Goal: Task Accomplishment & Management: Manage account settings

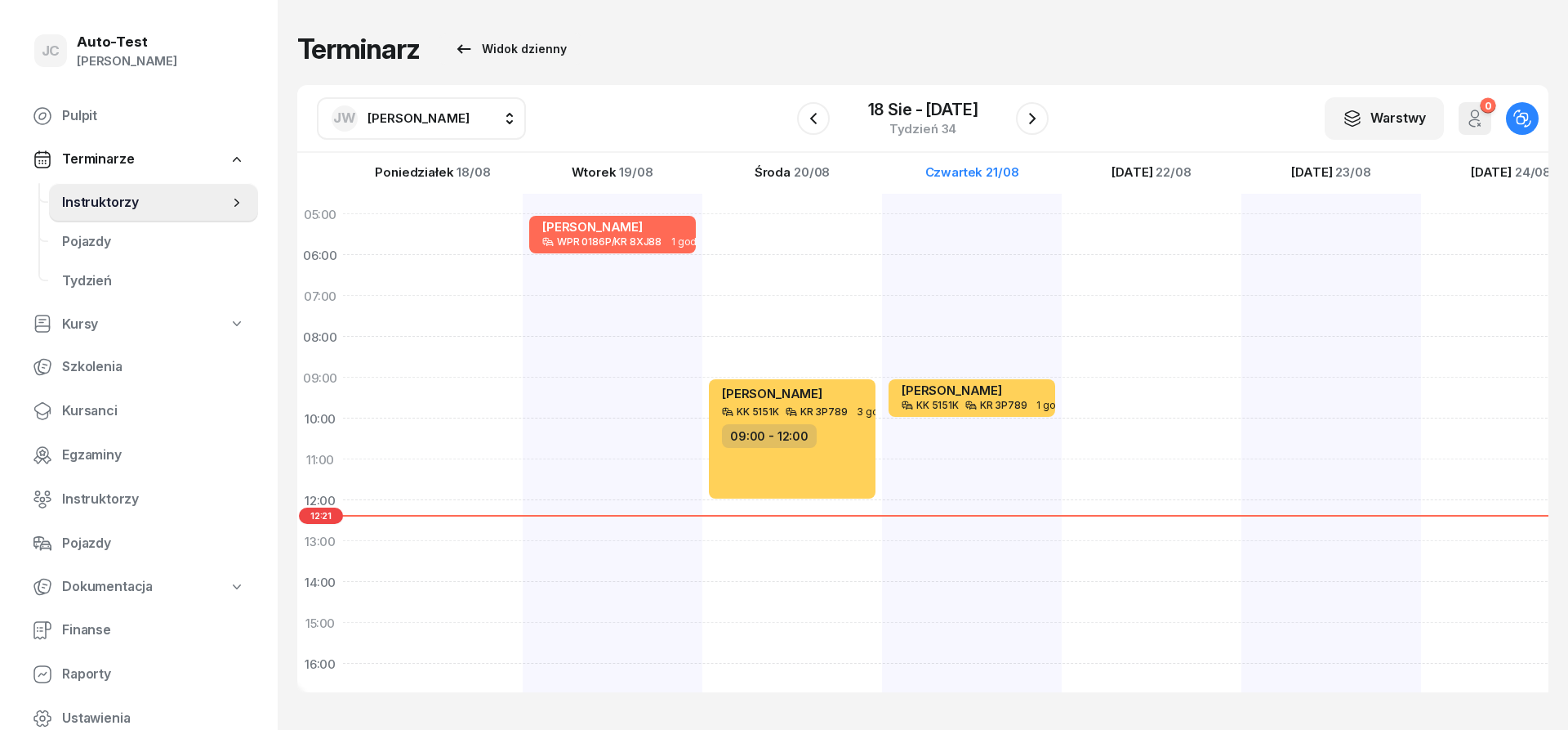
scroll to position [123, 0]
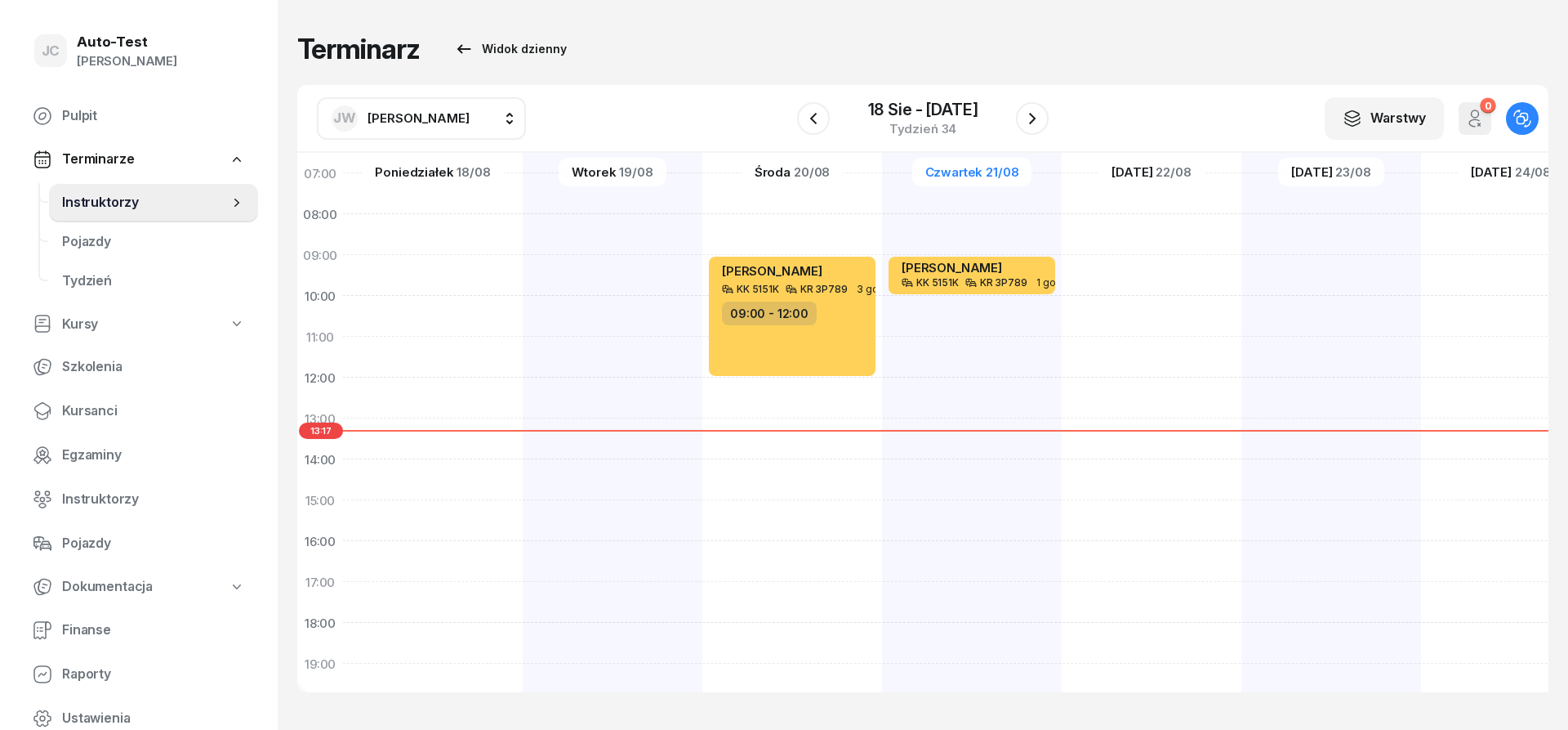
click at [599, 57] on div "Terminarz Widok dzienny" at bounding box center [923, 48] width 1251 height 32
click at [601, 56] on div "Terminarz Widok dzienny" at bounding box center [923, 48] width 1251 height 32
click at [735, 46] on div "Terminarz Widok dzienny" at bounding box center [923, 48] width 1251 height 32
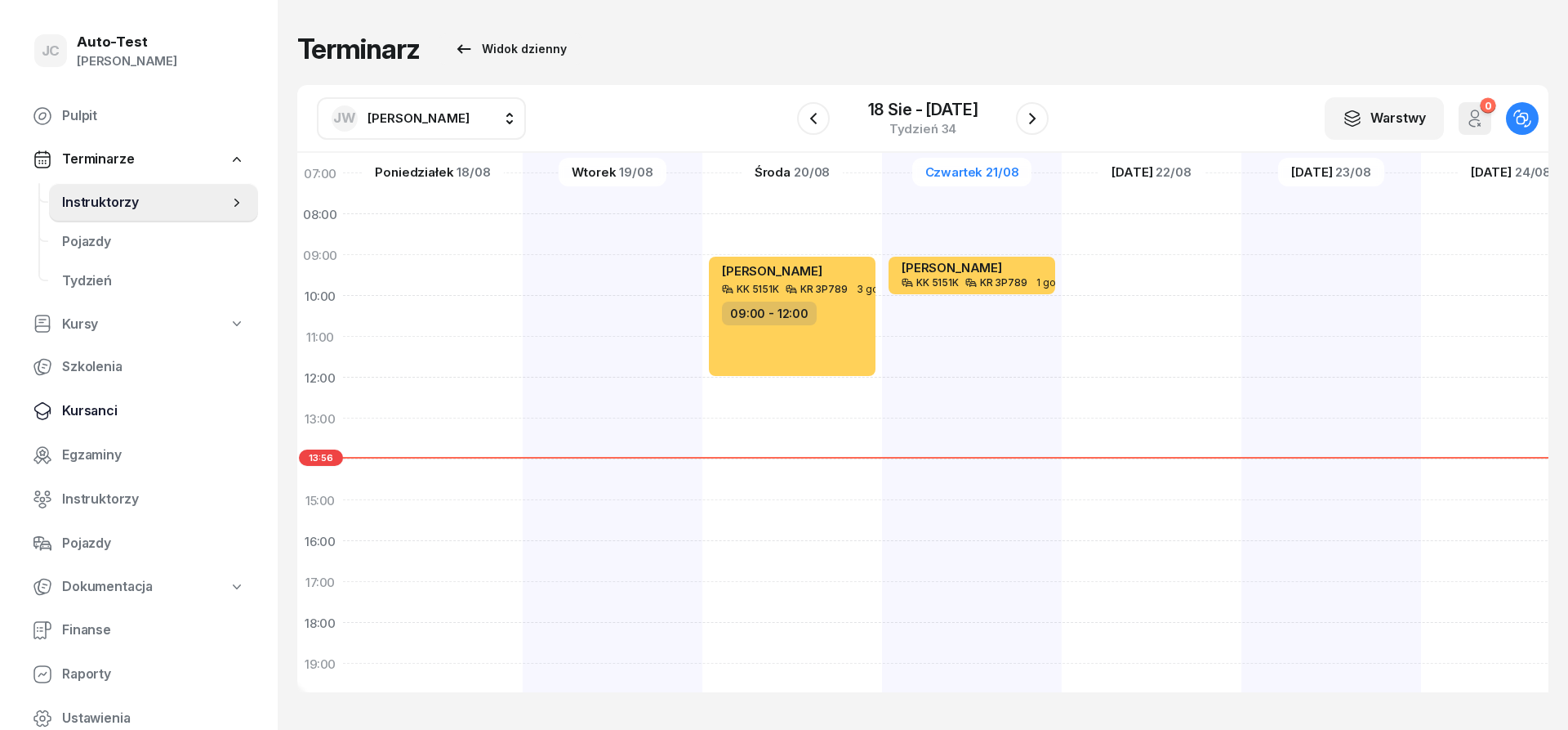
click at [111, 408] on span "Kursanci" at bounding box center [153, 411] width 183 height 21
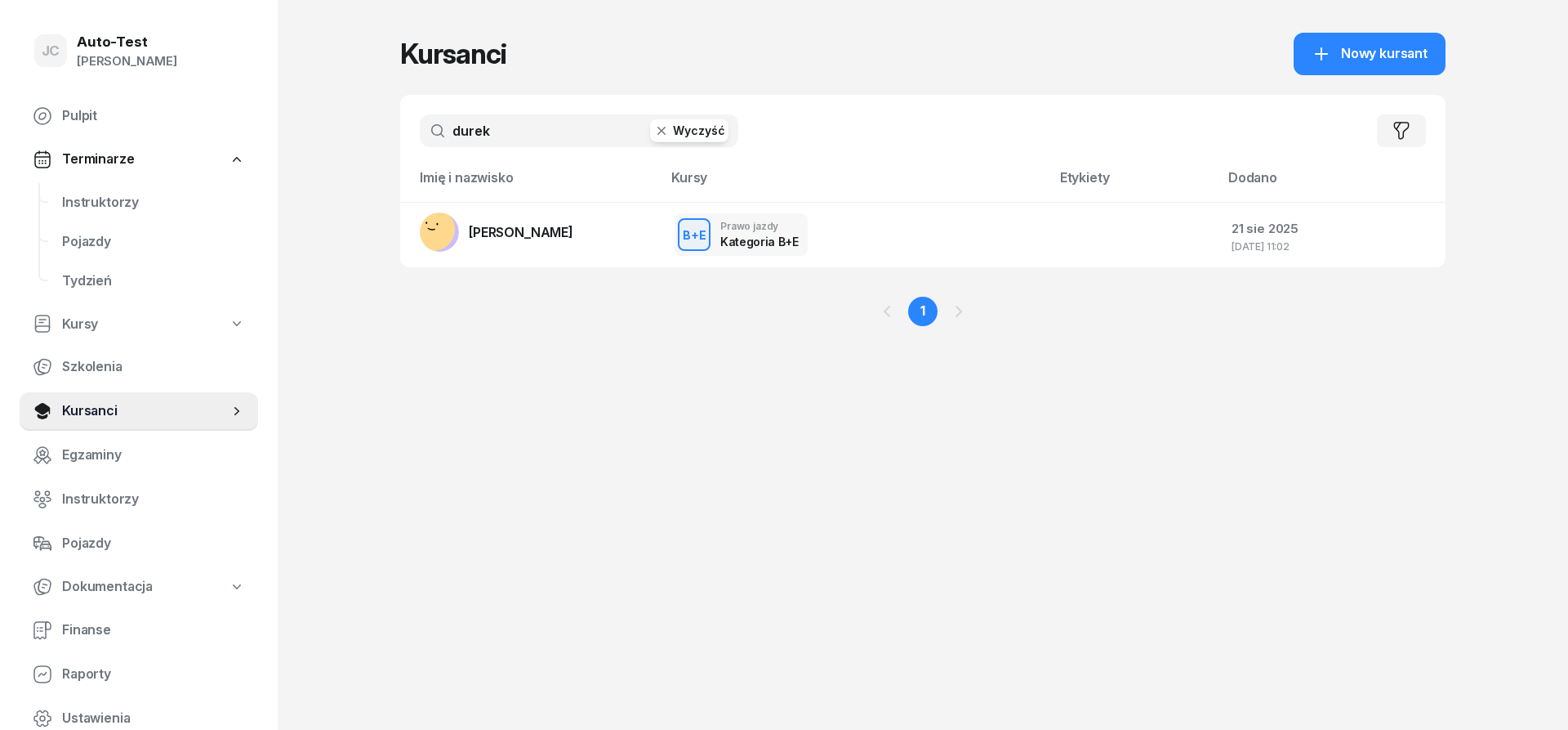
drag, startPoint x: 524, startPoint y: 126, endPoint x: 426, endPoint y: 125, distance: 98.0
click at [426, 124] on input "durek" at bounding box center [579, 130] width 318 height 32
type input "serweta"
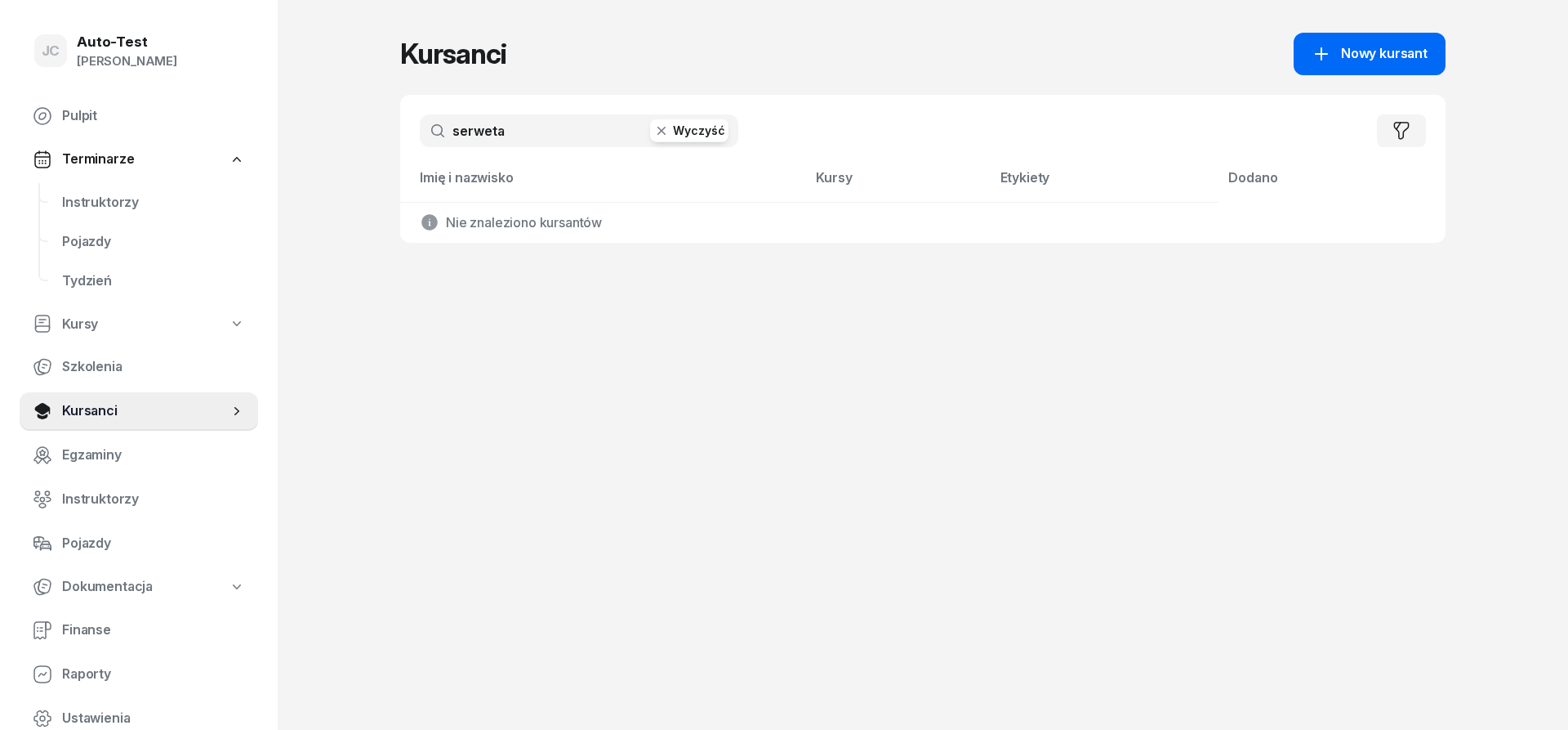
click at [1347, 74] on link "Nowy kursant" at bounding box center [1369, 54] width 152 height 42
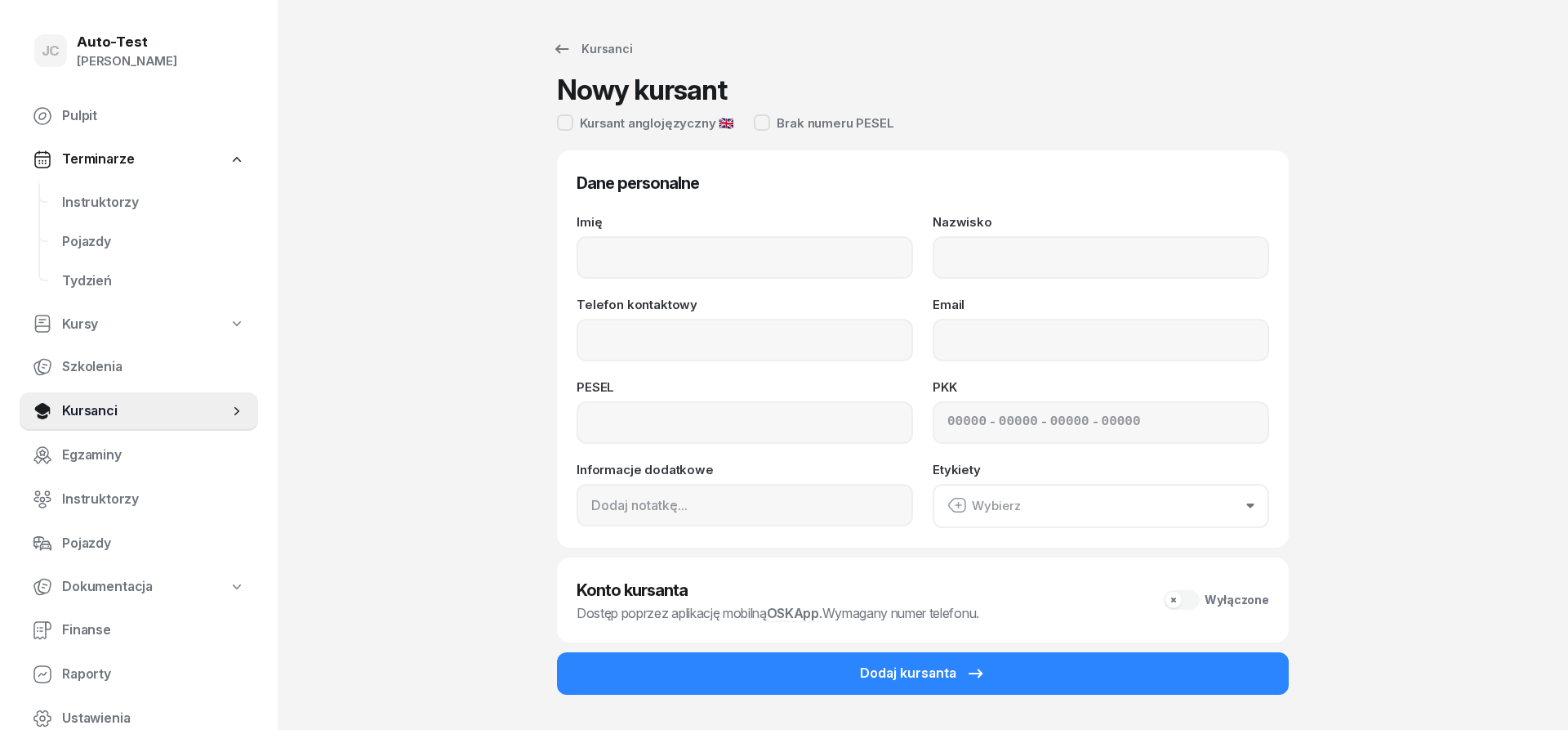
click at [731, 236] on div "Imię" at bounding box center [745, 247] width 337 height 63
click at [726, 242] on input "Imię" at bounding box center [745, 257] width 337 height 42
type input "[PERSON_NAME]"
type input "Serweta"
type input "00320202250"
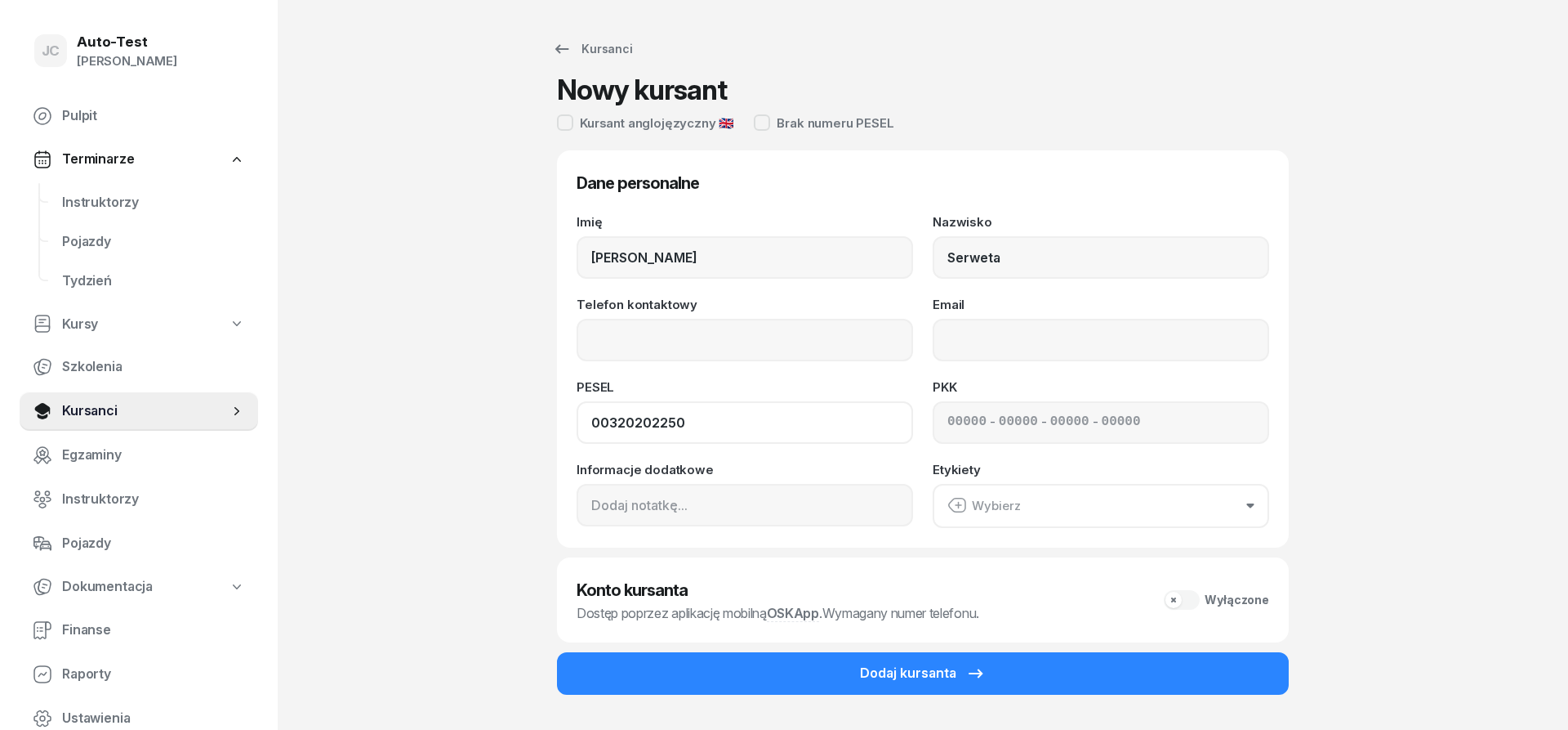
click at [557, 652] on button "Dodaj kursanta" at bounding box center [923, 673] width 731 height 42
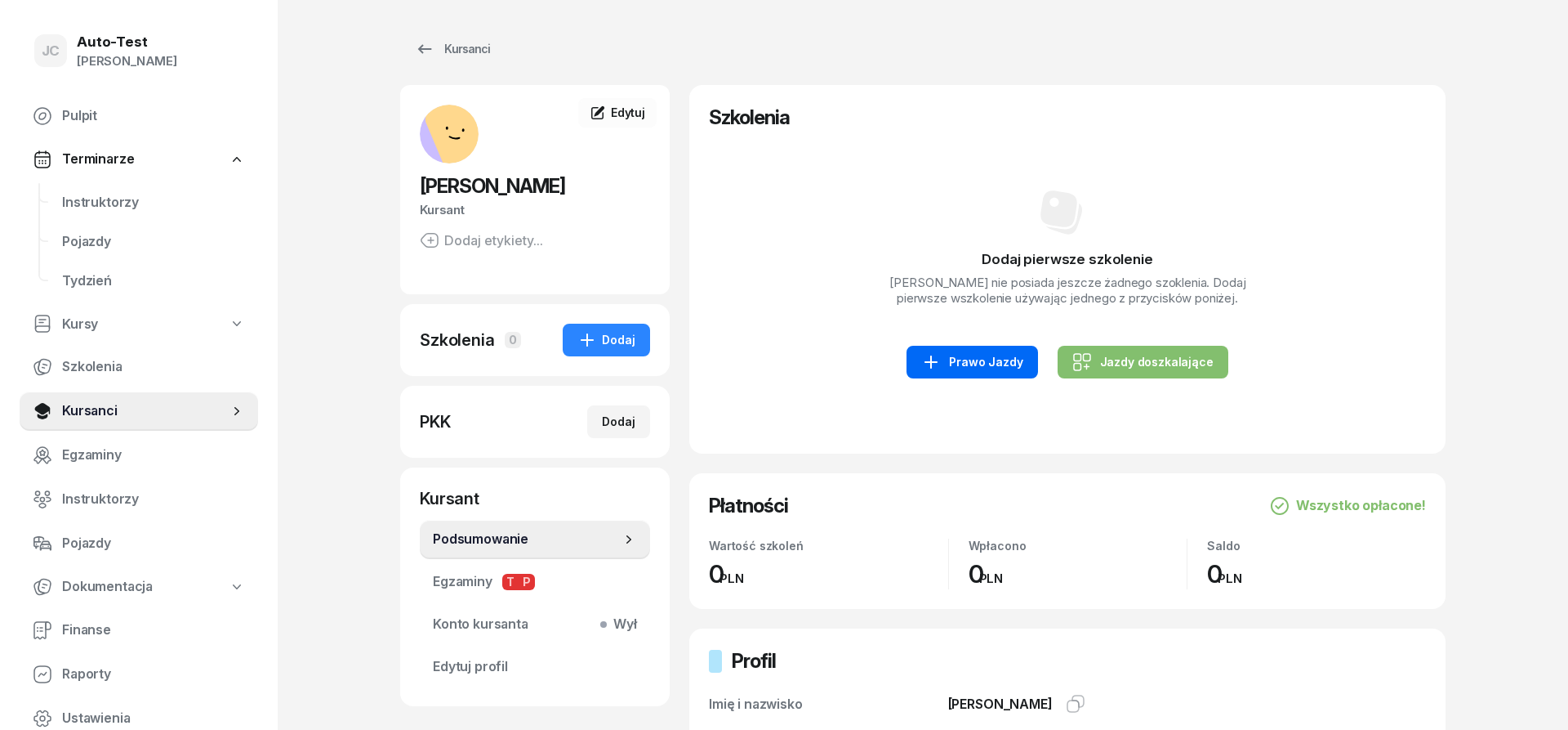
click at [964, 374] on link "Prawo Jazdy" at bounding box center [972, 361] width 131 height 32
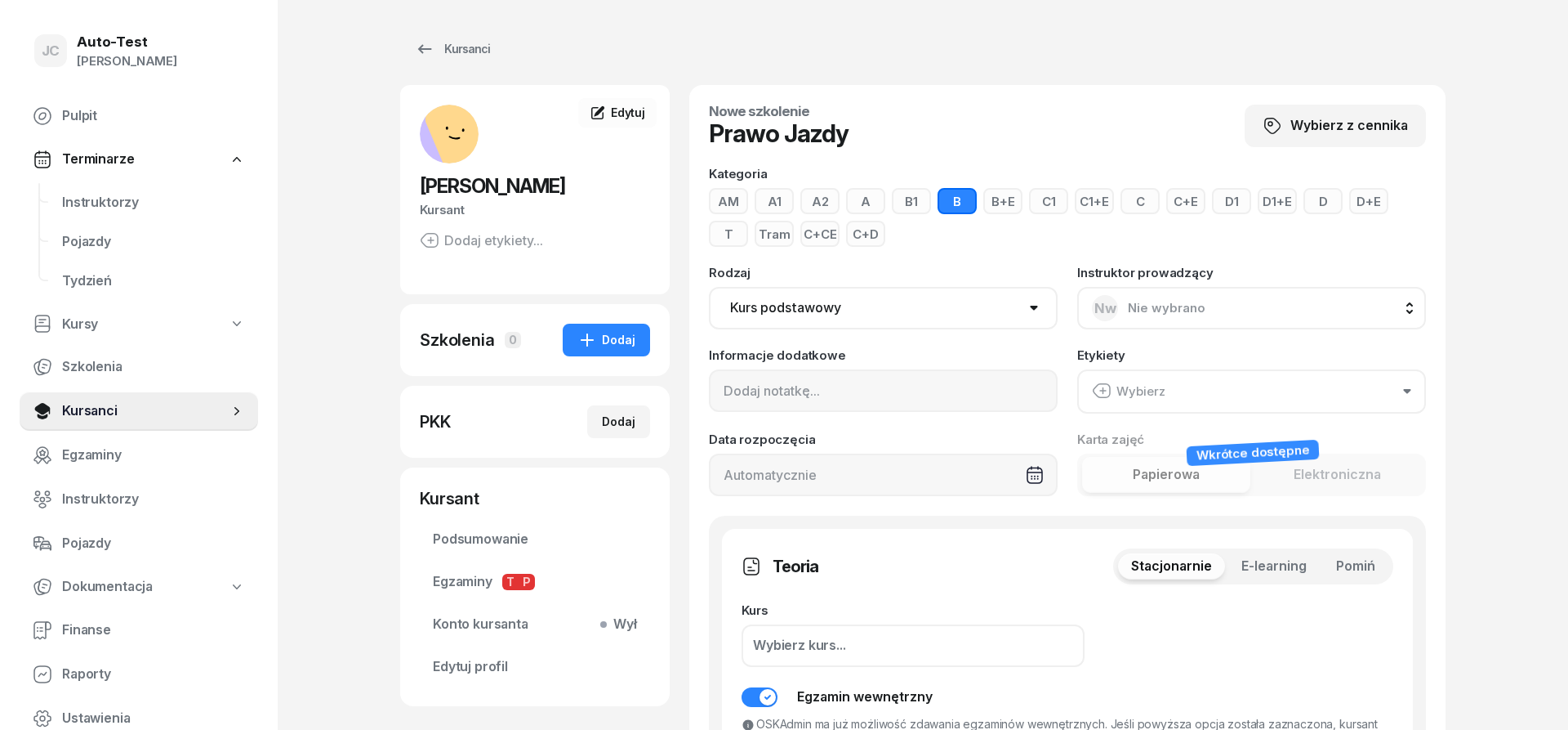
click at [1320, 204] on button "D" at bounding box center [1322, 201] width 39 height 26
click at [1347, 563] on span "Pomiń" at bounding box center [1356, 566] width 39 height 21
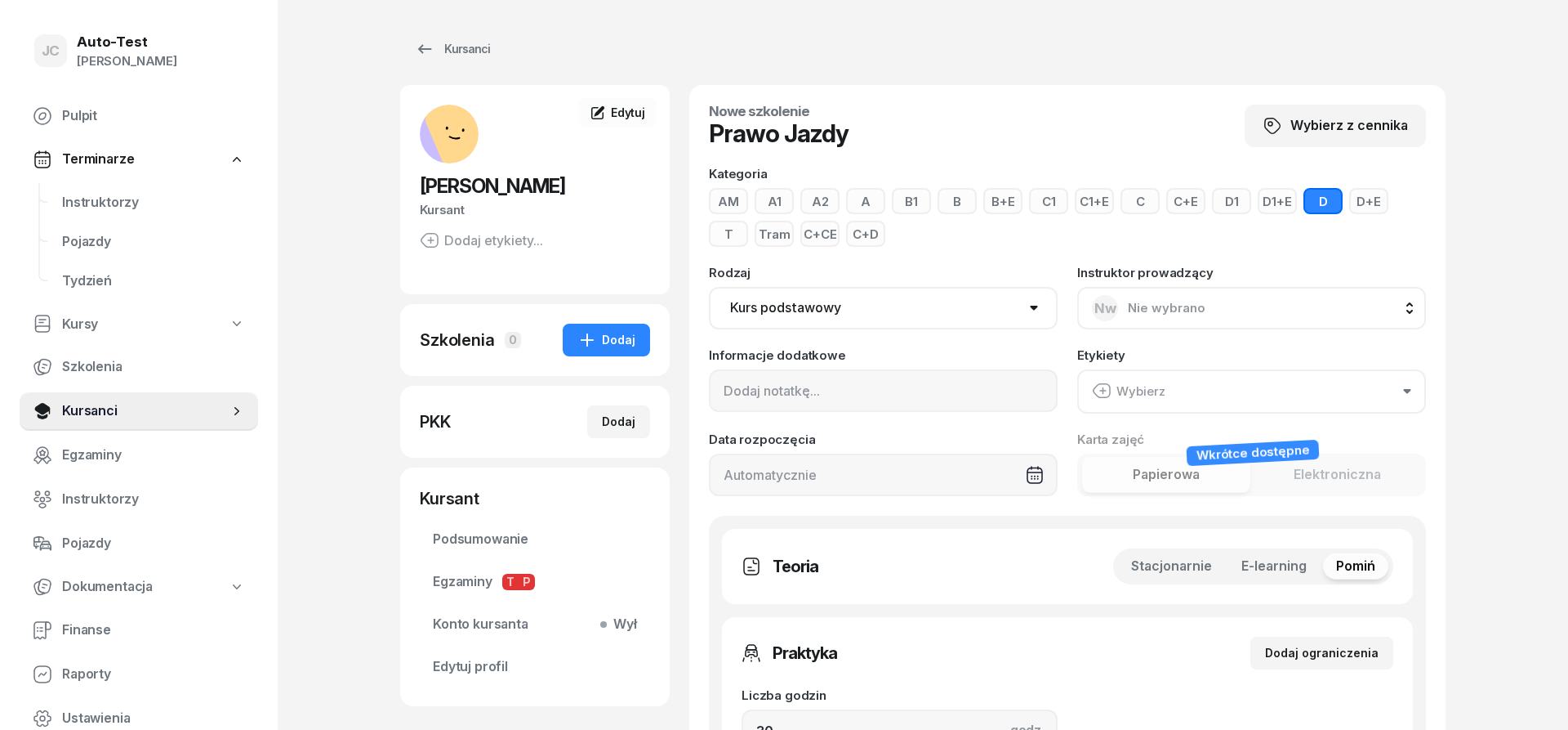
scroll to position [250, 0]
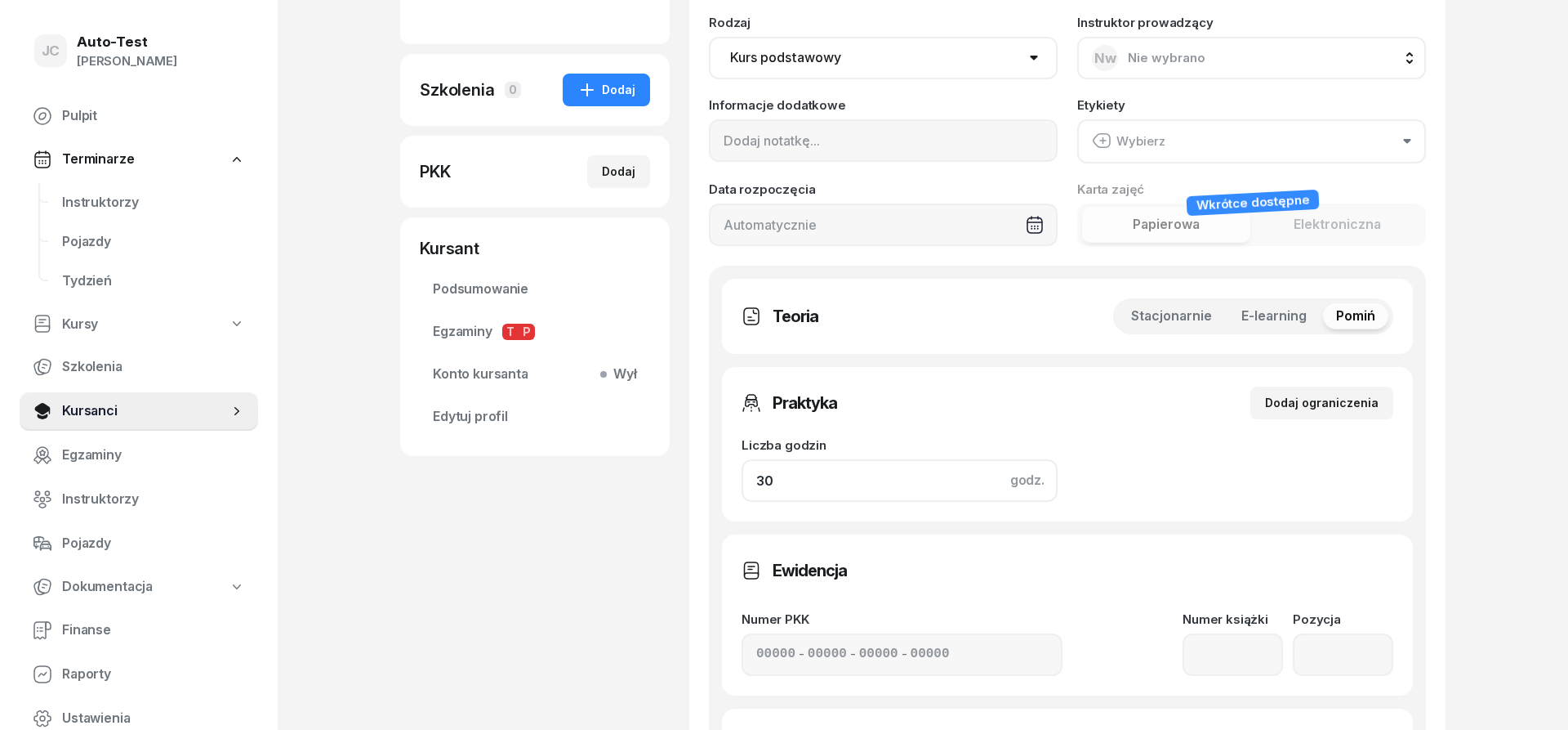
click at [808, 487] on input "30" at bounding box center [900, 480] width 316 height 42
drag, startPoint x: 813, startPoint y: 478, endPoint x: 495, endPoint y: 492, distance: 318.3
click at [742, 492] on input "30" at bounding box center [900, 480] width 316 height 42
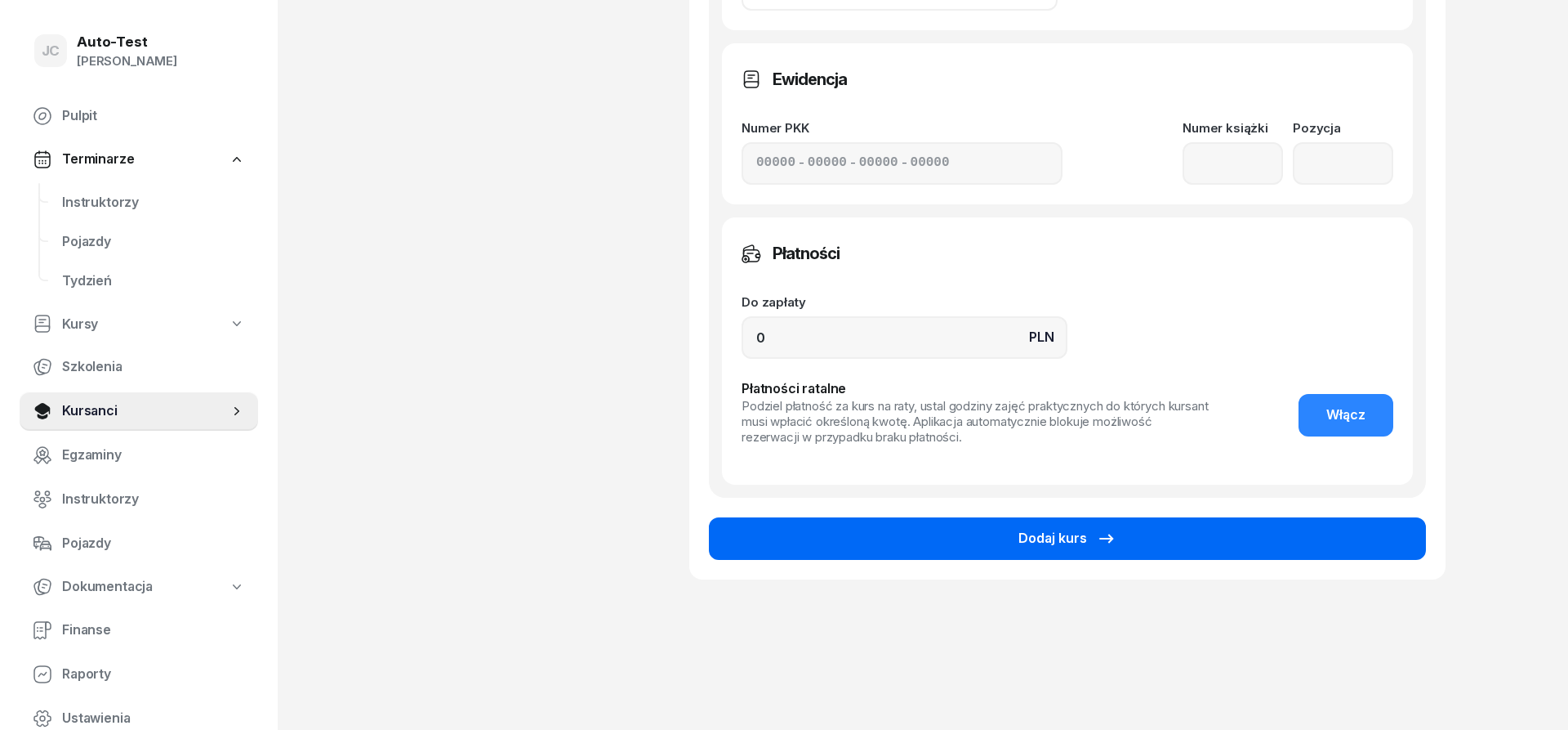
type input "41"
click at [1053, 536] on div "Dodaj kurs" at bounding box center [1067, 539] width 98 height 21
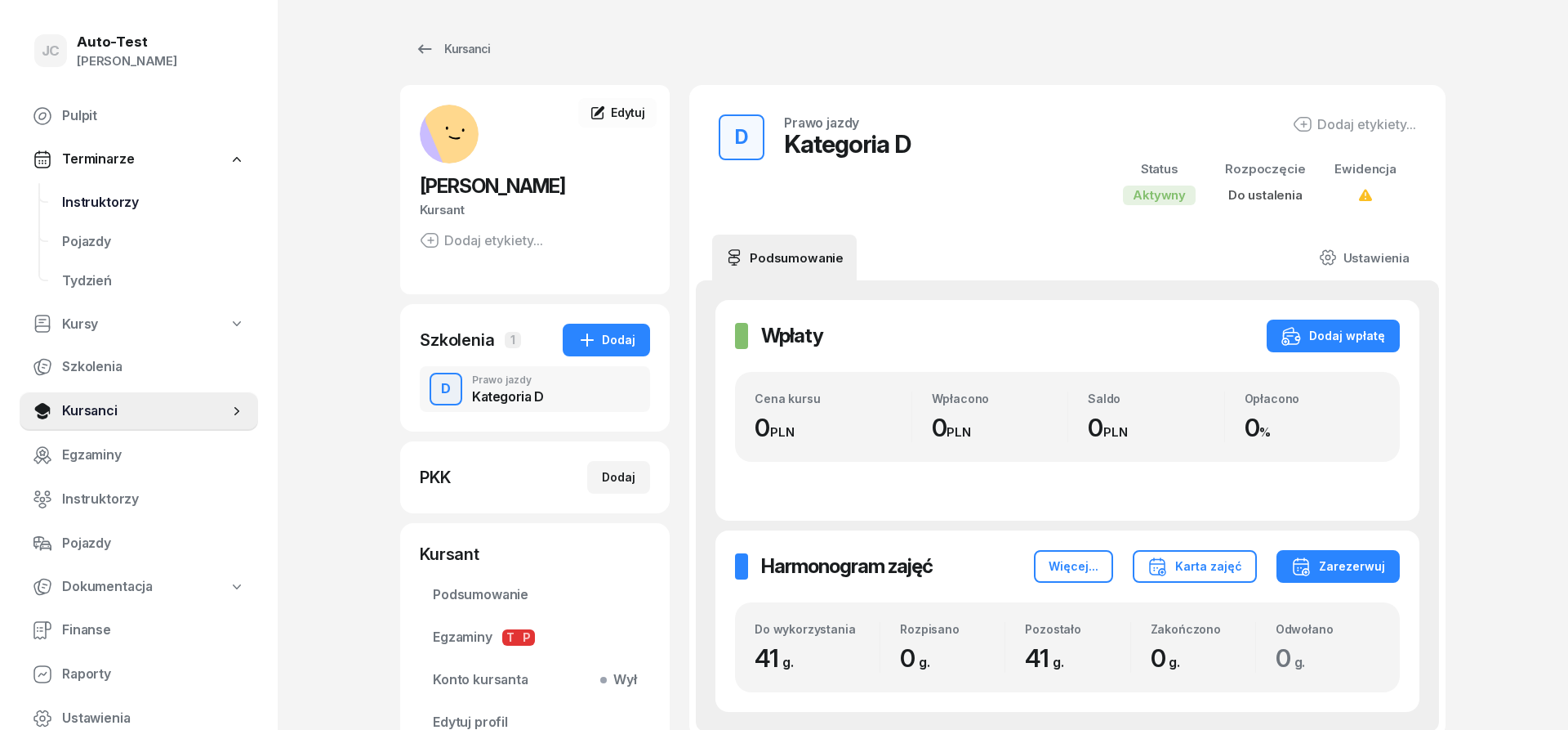
click at [136, 203] on span "Instruktorzy" at bounding box center [153, 203] width 183 height 21
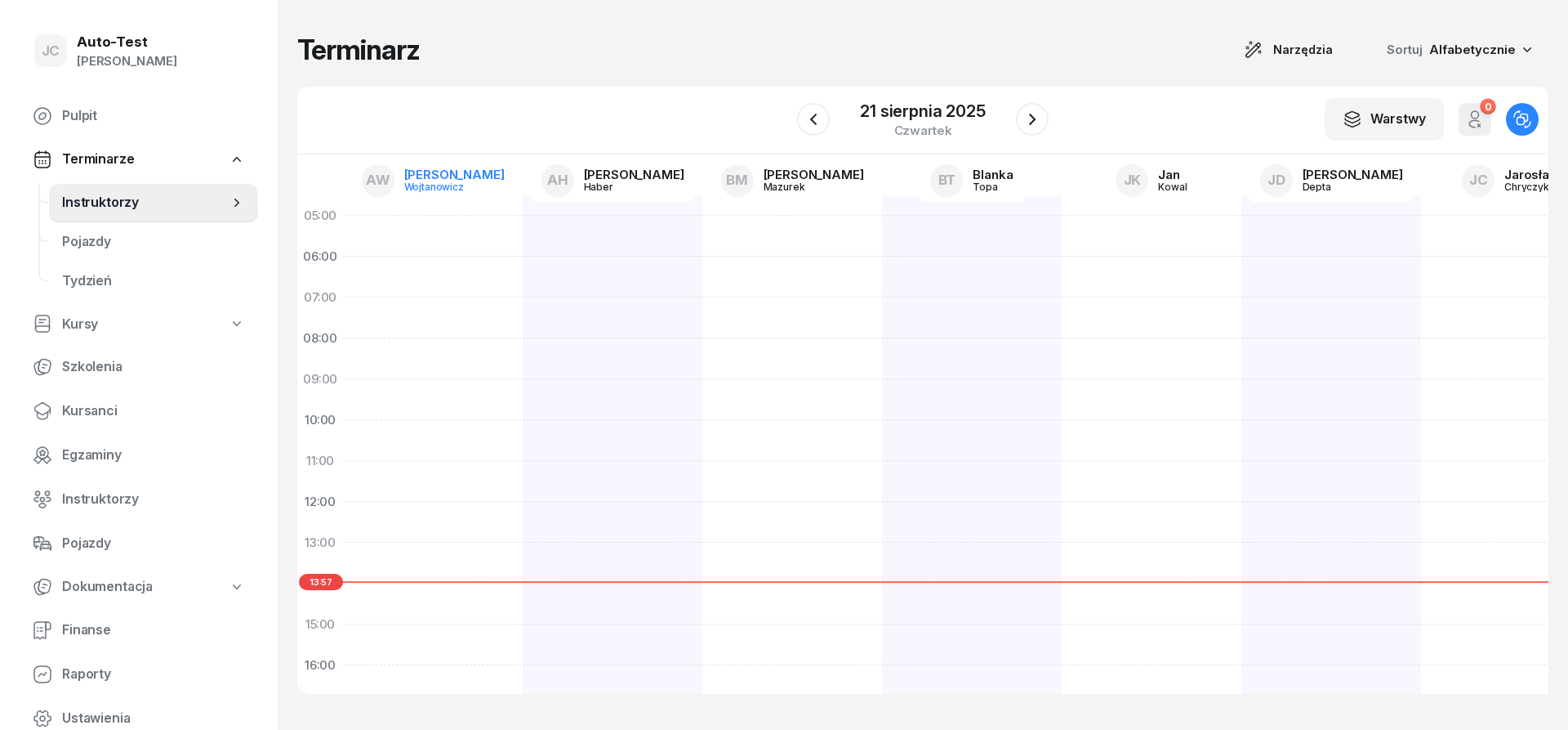
click at [423, 175] on link "AW [PERSON_NAME]" at bounding box center [433, 181] width 169 height 42
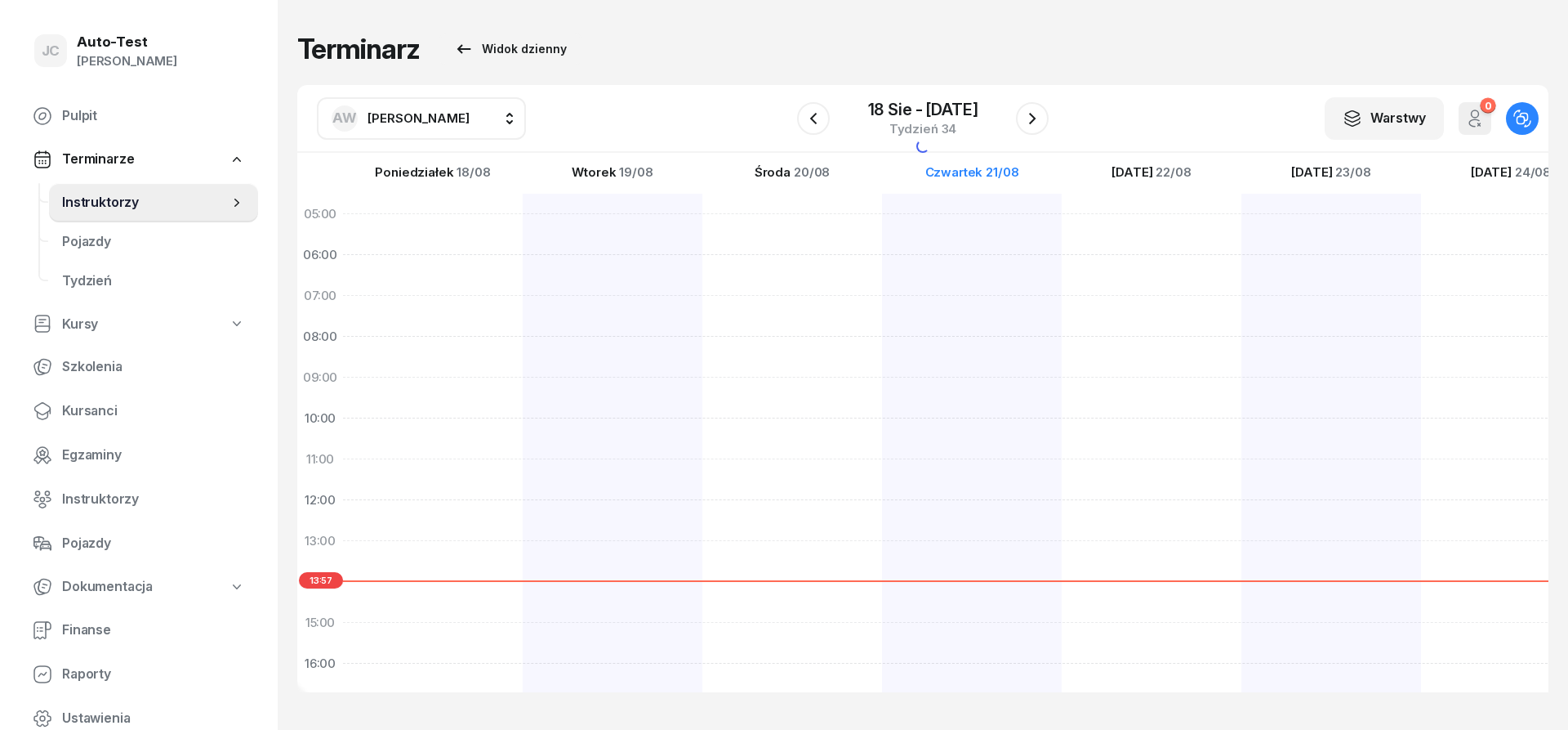
click at [445, 121] on span "[PERSON_NAME]" at bounding box center [418, 118] width 102 height 16
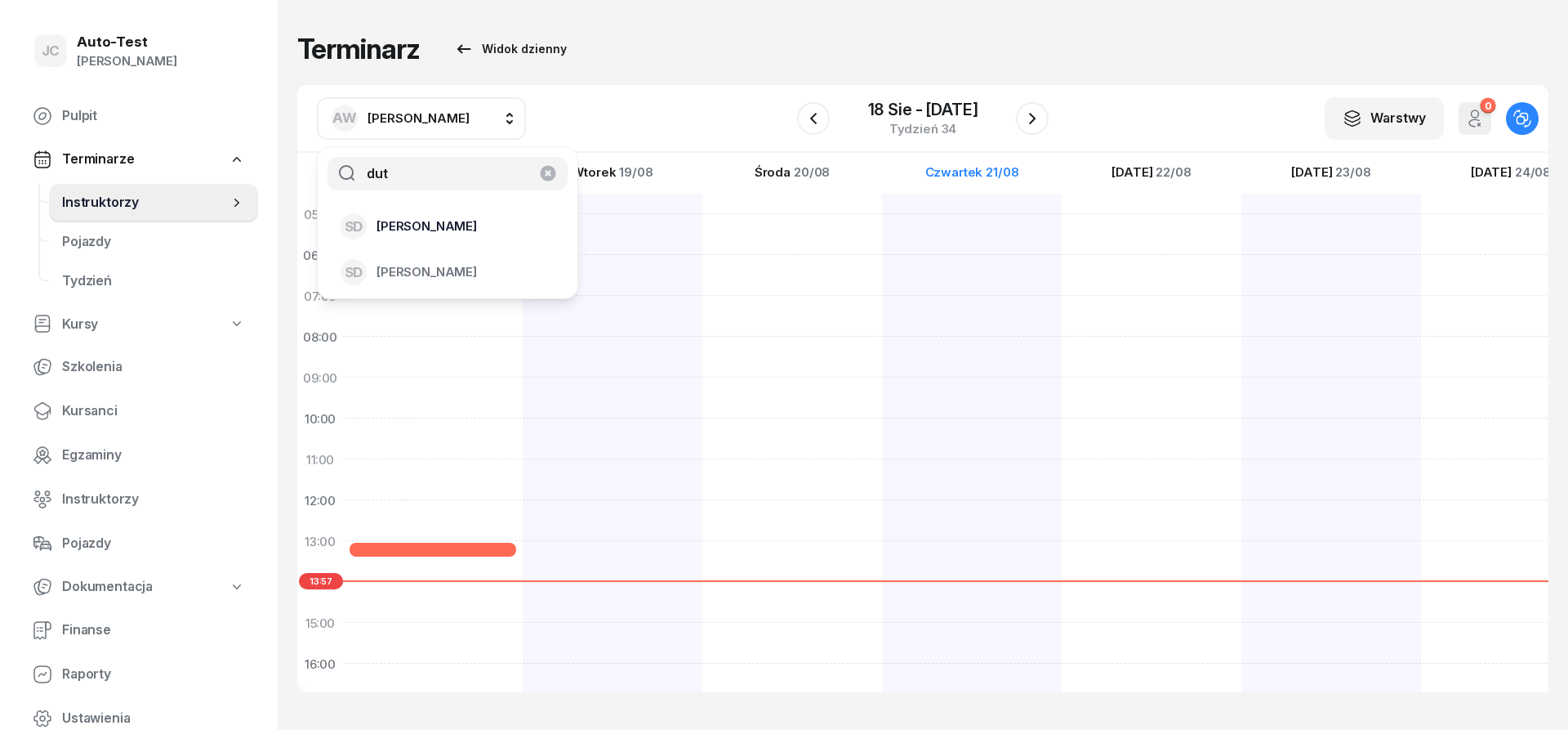
type input "dut"
click at [453, 230] on span "[PERSON_NAME]" at bounding box center [426, 226] width 101 height 21
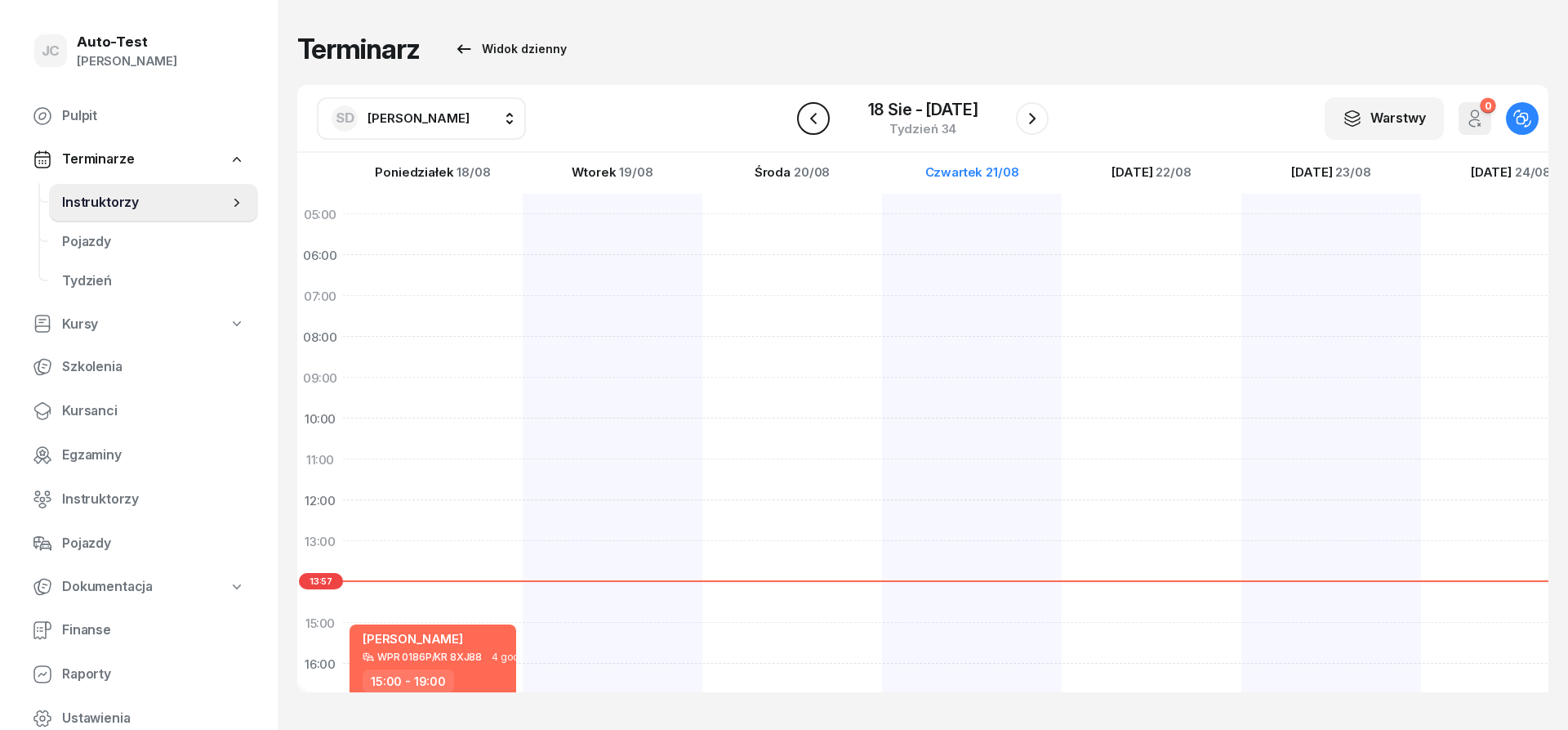
click at [805, 125] on icon "button" at bounding box center [813, 118] width 19 height 19
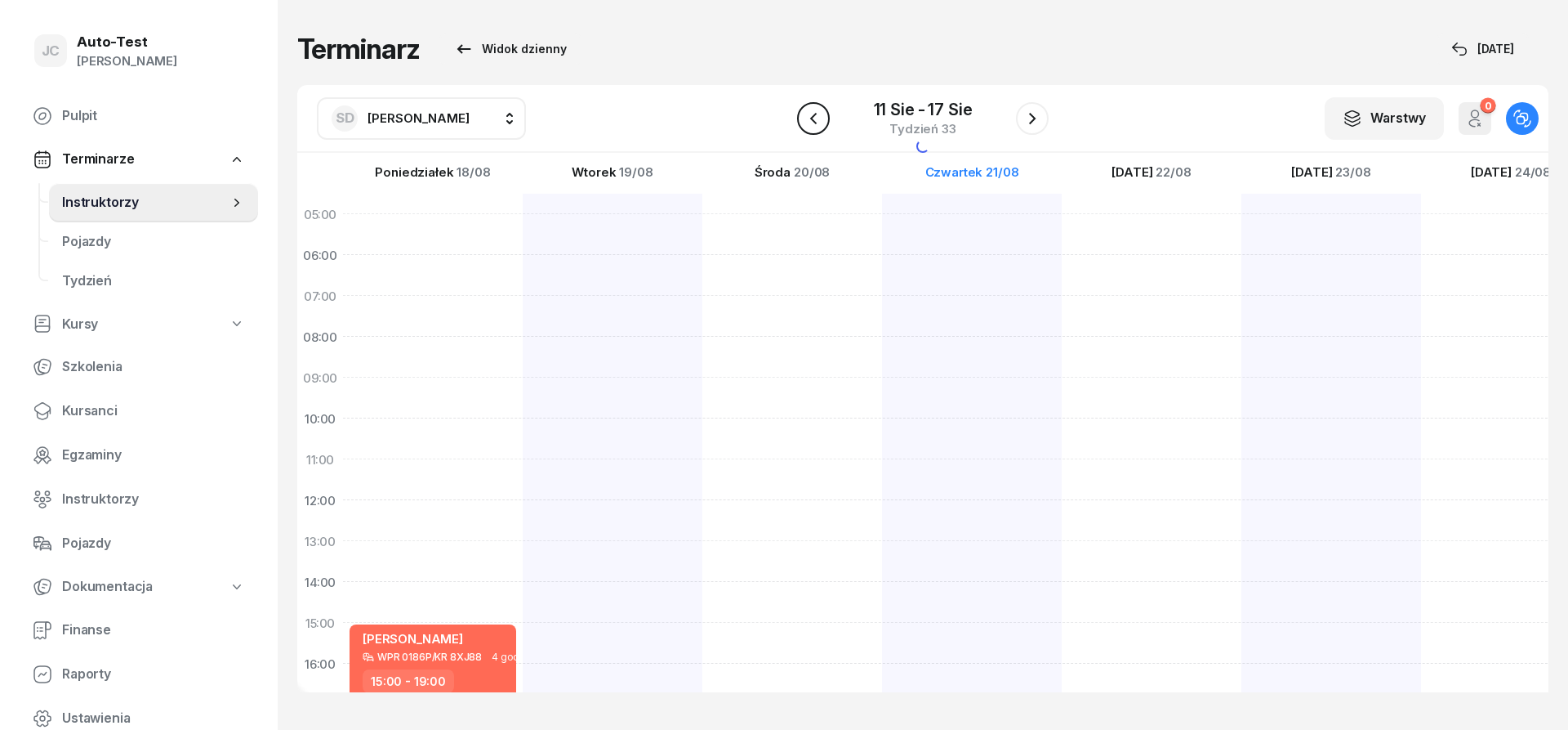
click at [805, 125] on icon "button" at bounding box center [813, 118] width 19 height 19
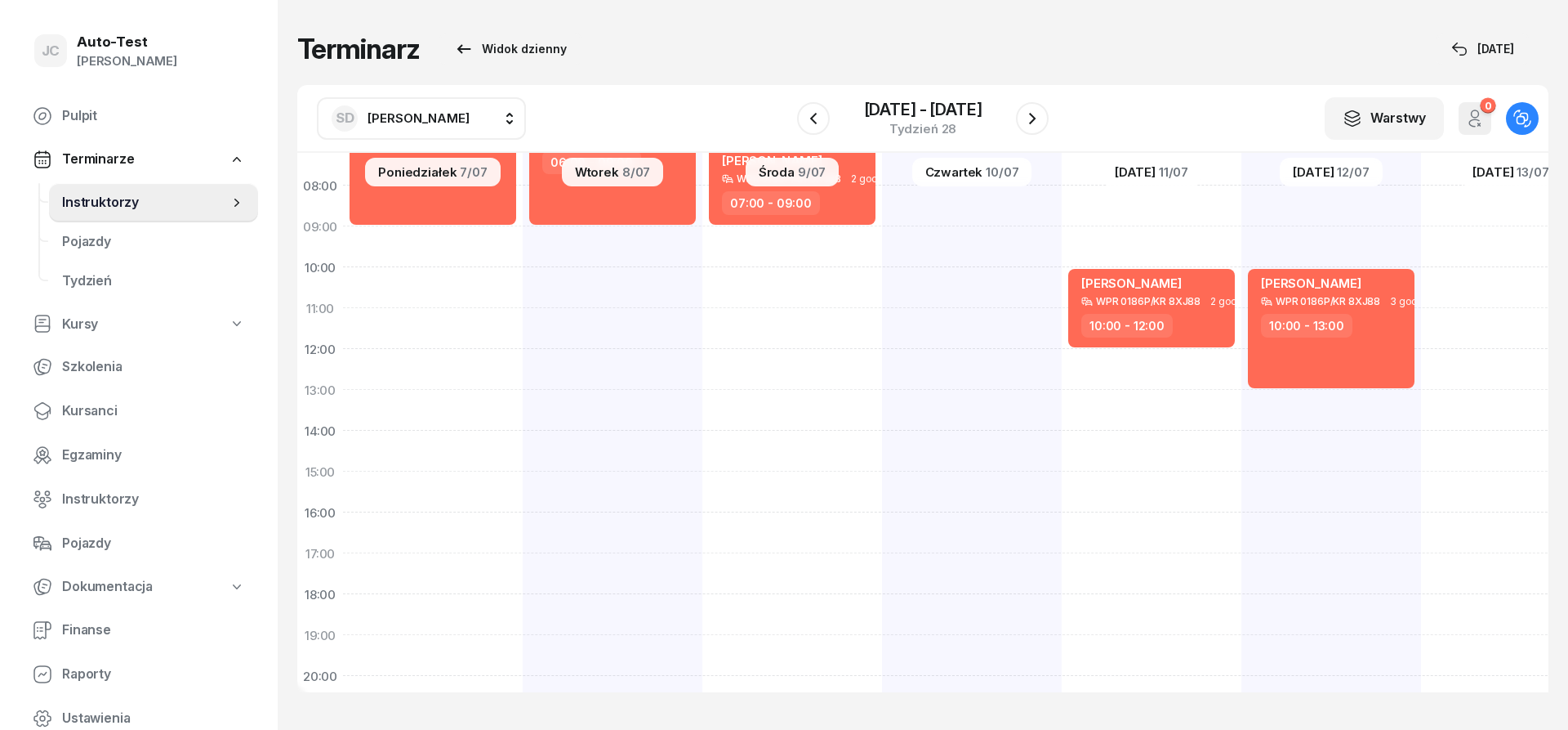
scroll to position [197, 0]
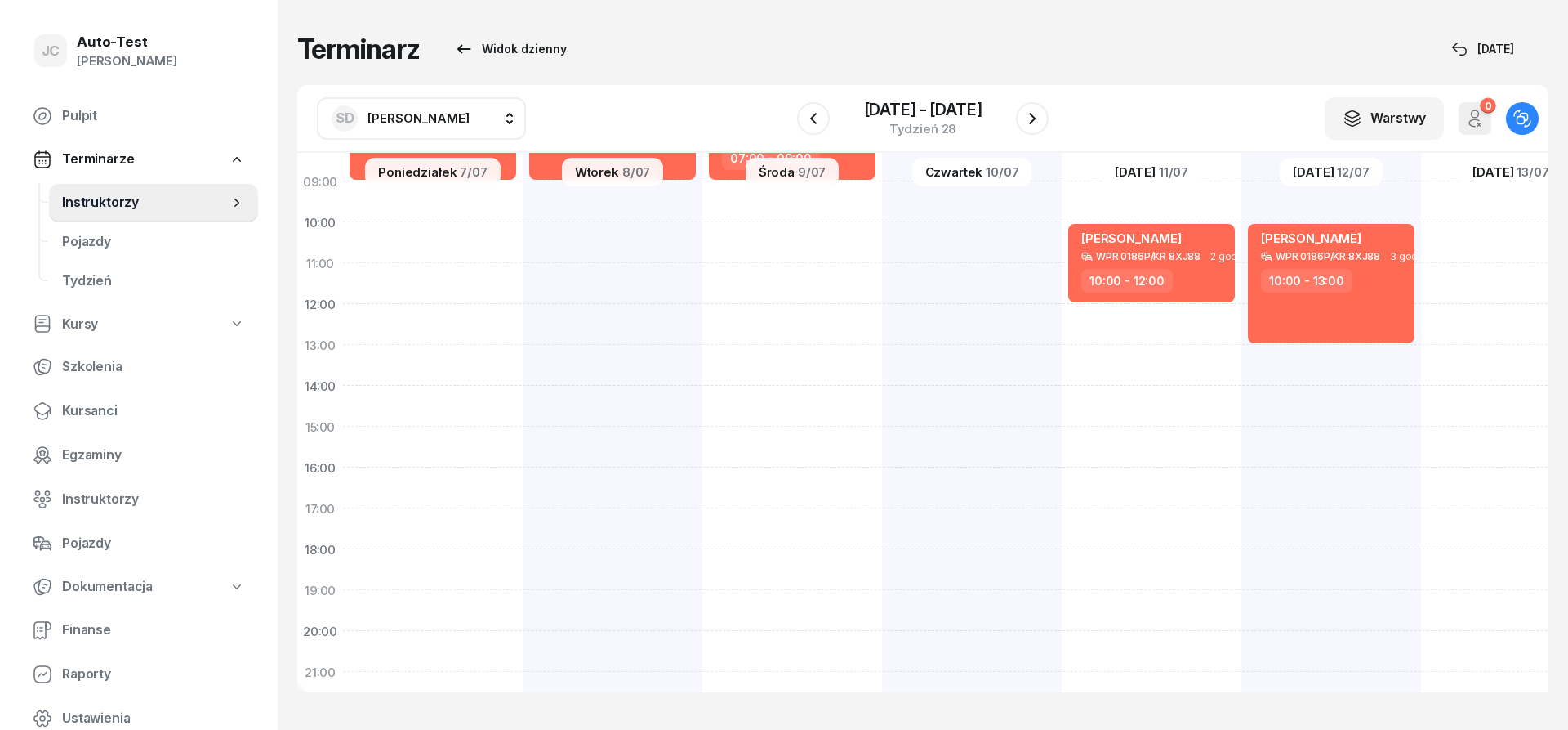
click at [1062, 443] on div "[PERSON_NAME] KLI 8706F - C 1 godz. 05:00 - 06:00 [PERSON_NAME] KR 7AH89 KR 789…" at bounding box center [1151, 405] width 180 height 817
select select "15"
select select "17"
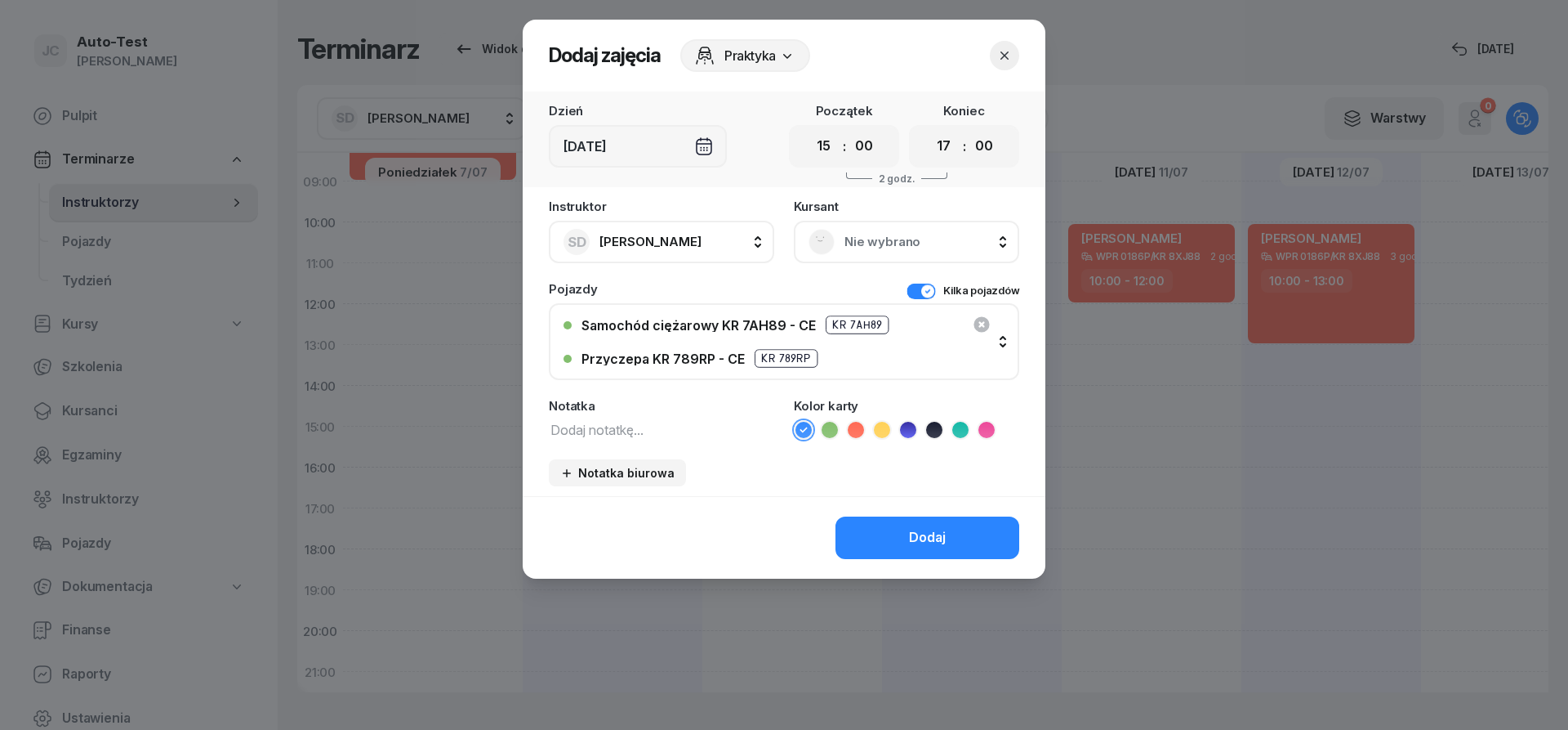
click at [893, 240] on span "Nie wybrano" at bounding box center [924, 242] width 160 height 21
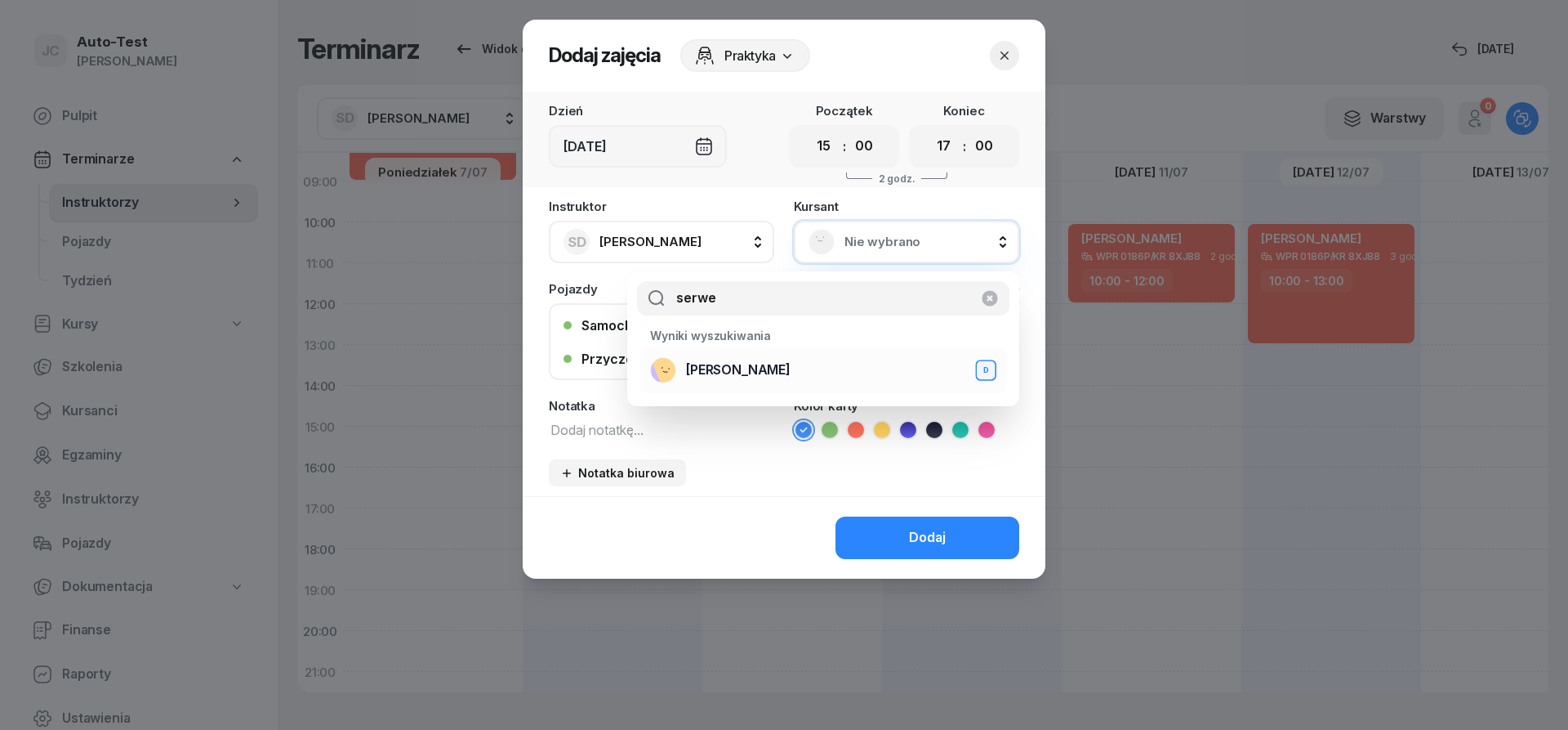
type input "serwe"
click at [771, 363] on span "[PERSON_NAME]" at bounding box center [738, 370] width 104 height 21
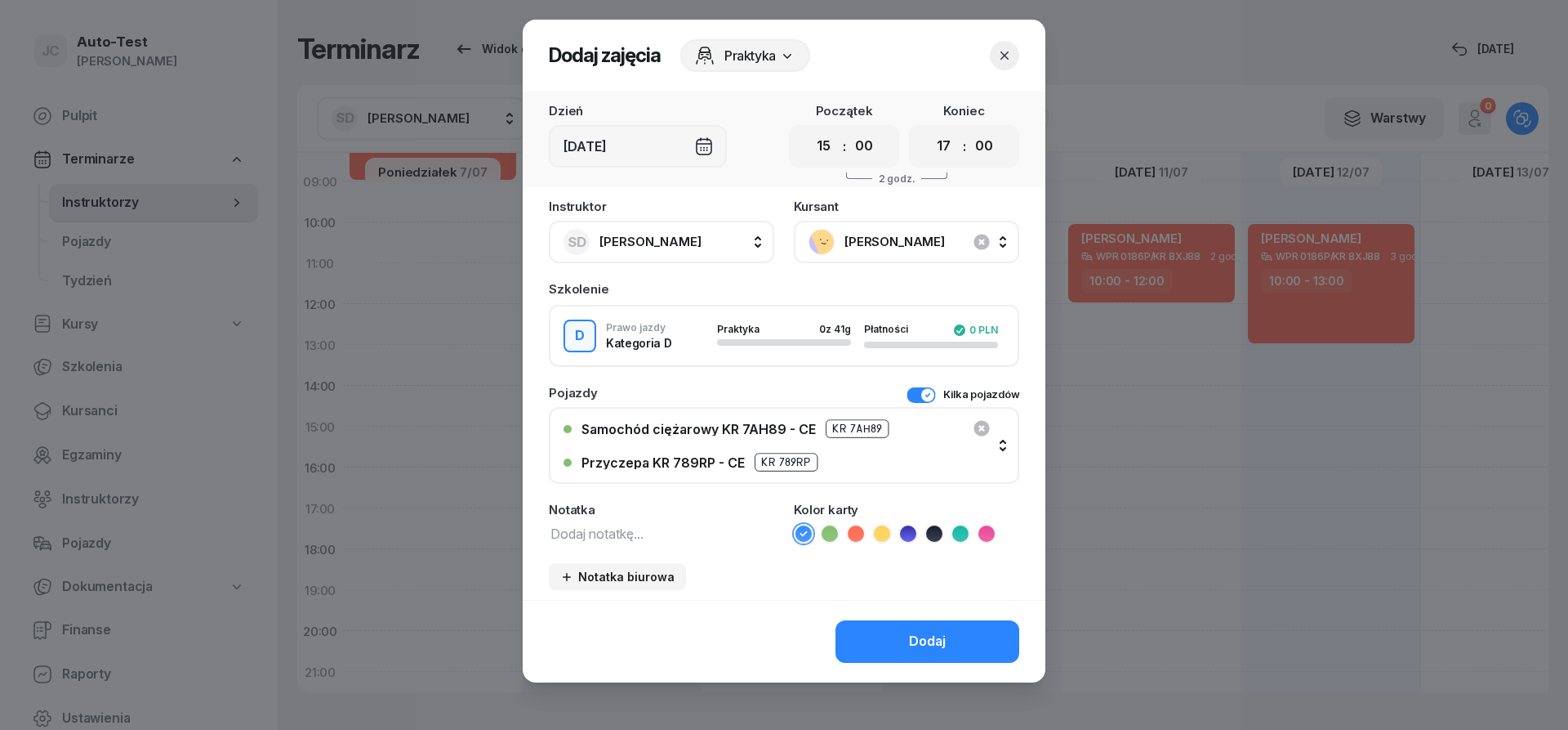
click at [856, 533] on icon at bounding box center [856, 533] width 17 height 17
click at [917, 390] on button "Kilka pojazdów" at bounding box center [963, 395] width 113 height 17
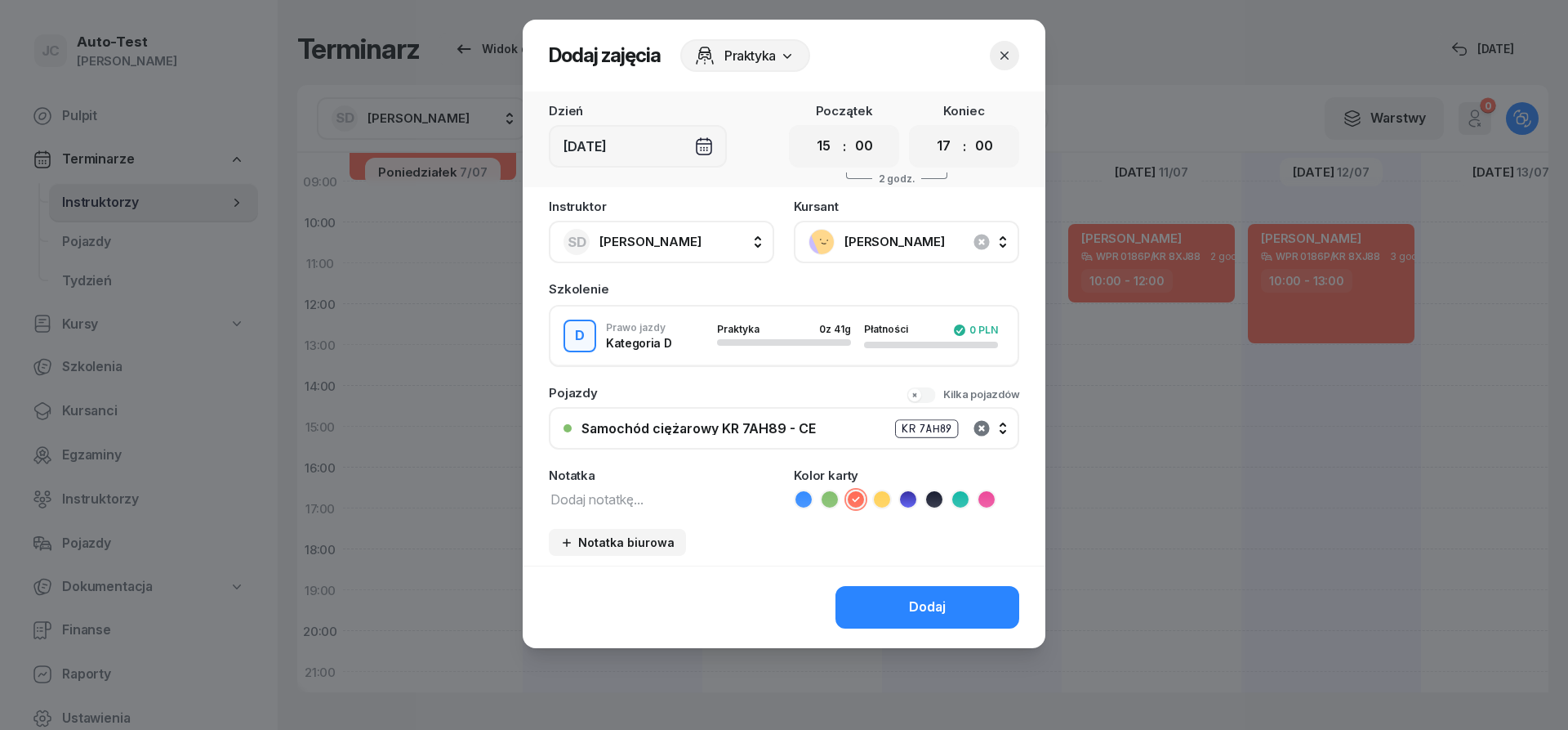
click at [977, 426] on icon "button" at bounding box center [981, 428] width 16 height 16
click at [718, 422] on div "Nie wybrano" at bounding box center [793, 428] width 423 height 13
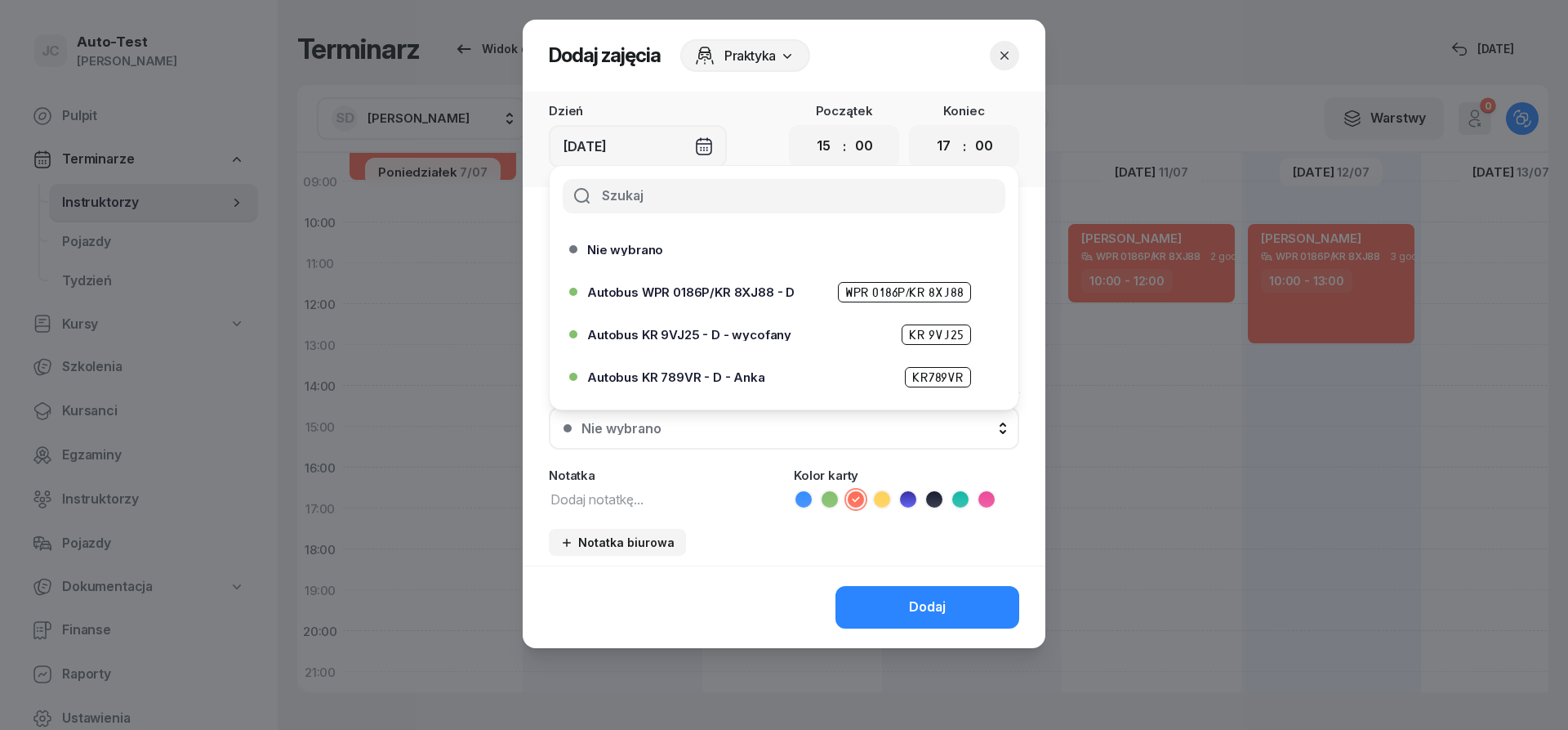
click at [756, 297] on span "Autobus WPR 0186P/KR 8XJ88 - D" at bounding box center [691, 292] width 208 height 12
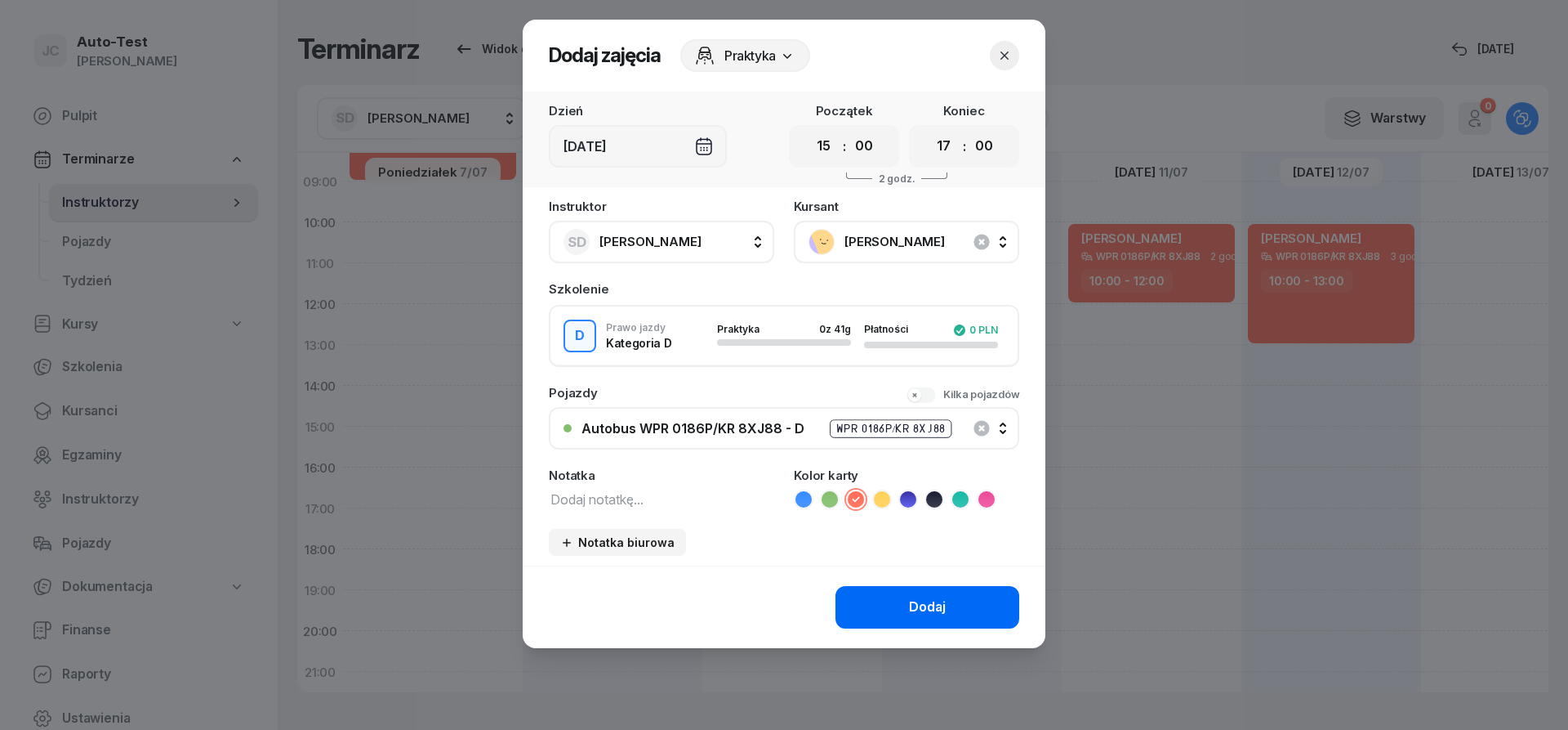
click at [876, 597] on button "Dodaj" at bounding box center [928, 607] width 184 height 42
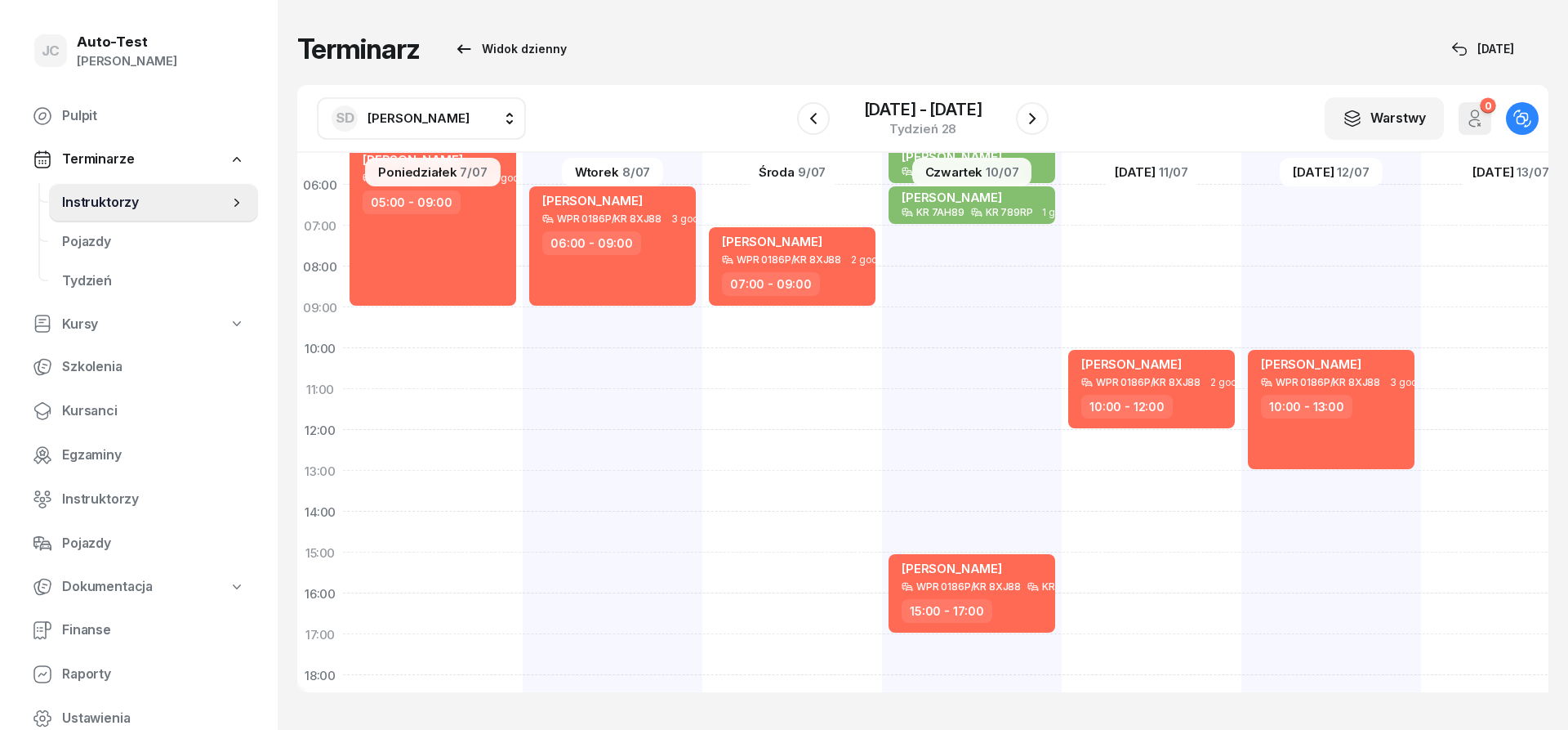
scroll to position [0, 0]
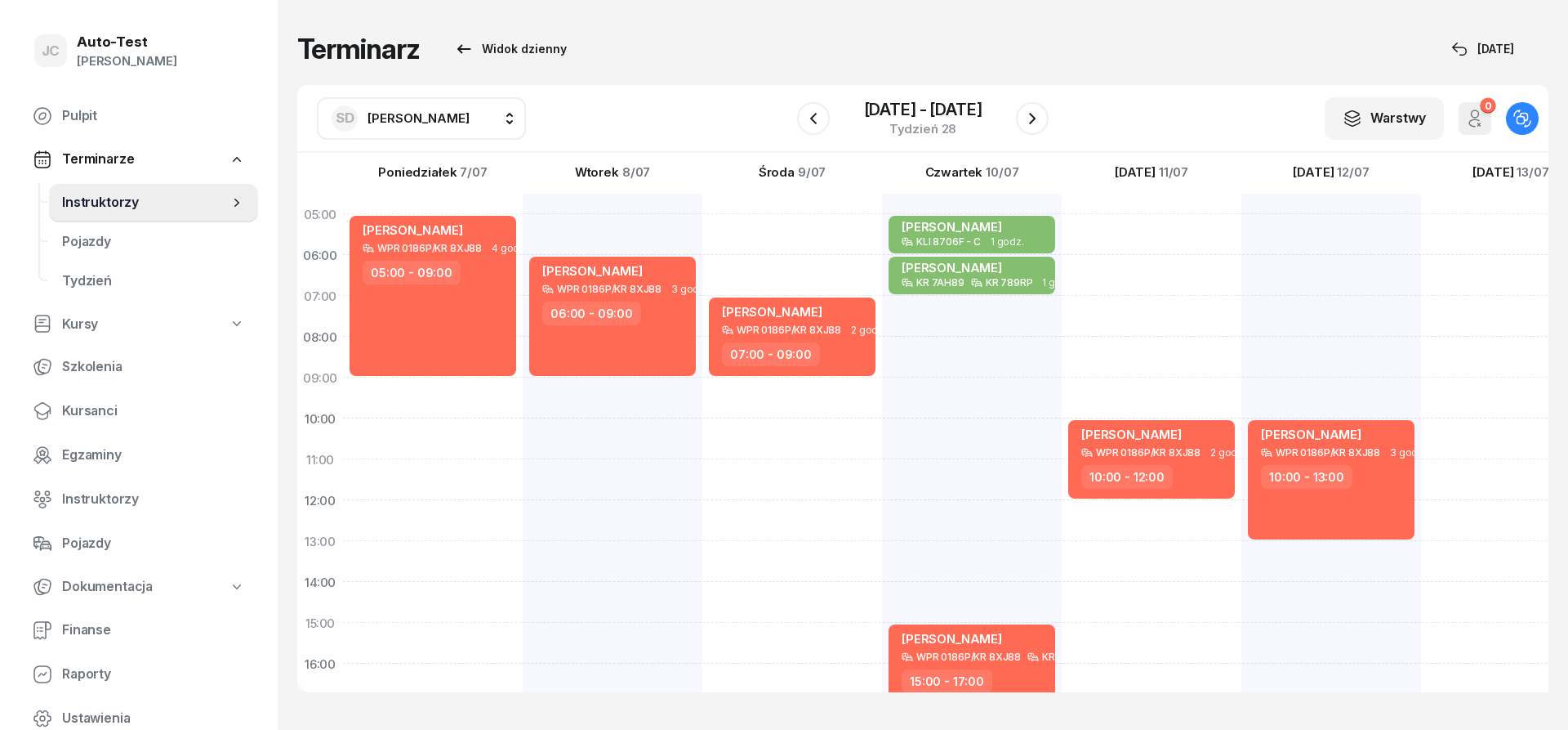
click at [1242, 301] on div "[PERSON_NAME] WPR 0186P/KR 8XJ88 2 godz. 10:00 - 12:00" at bounding box center [1331, 602] width 180 height 817
select select "07"
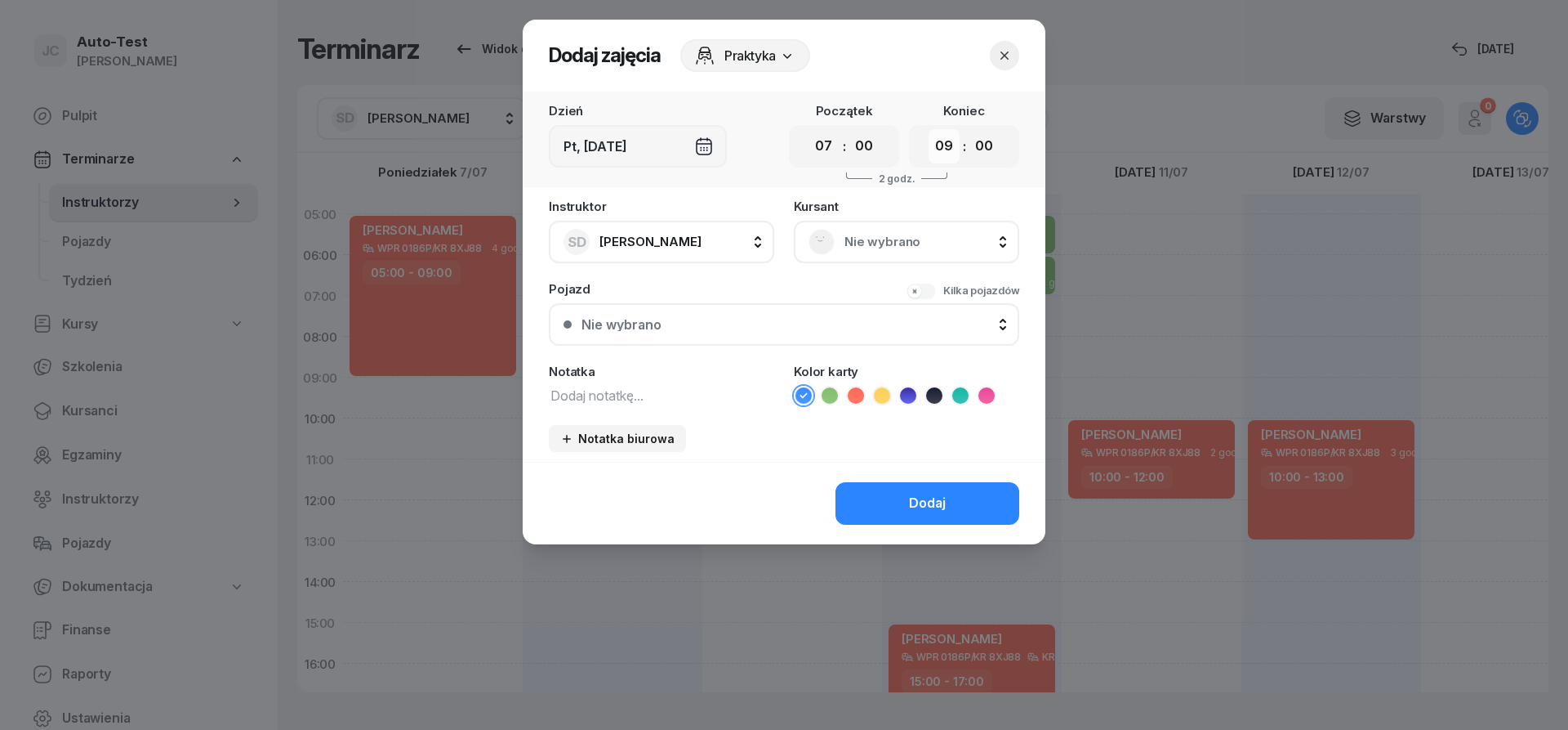
click at [929, 129] on select "00 01 02 03 04 05 06 07 08 09 10 11 12 13 14 15 16 17 18 19 20 21 22 23" at bounding box center [944, 146] width 31 height 34
select select "08"
click option "08" at bounding box center [0, 0] width 0 height 0
click at [869, 228] on div "Nie wybrano" at bounding box center [906, 241] width 225 height 42
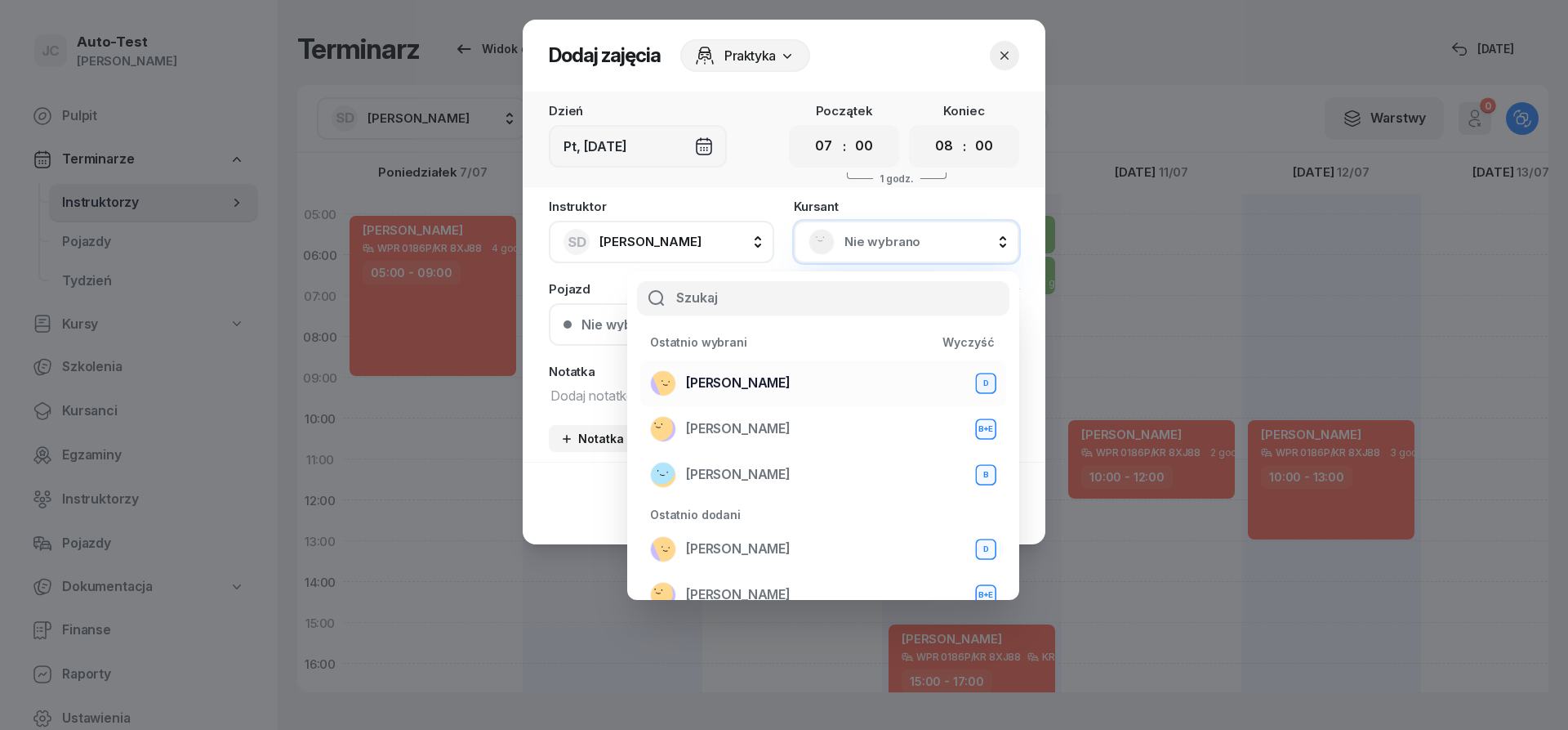
click at [792, 378] on div "[PERSON_NAME] D" at bounding box center [823, 383] width 346 height 26
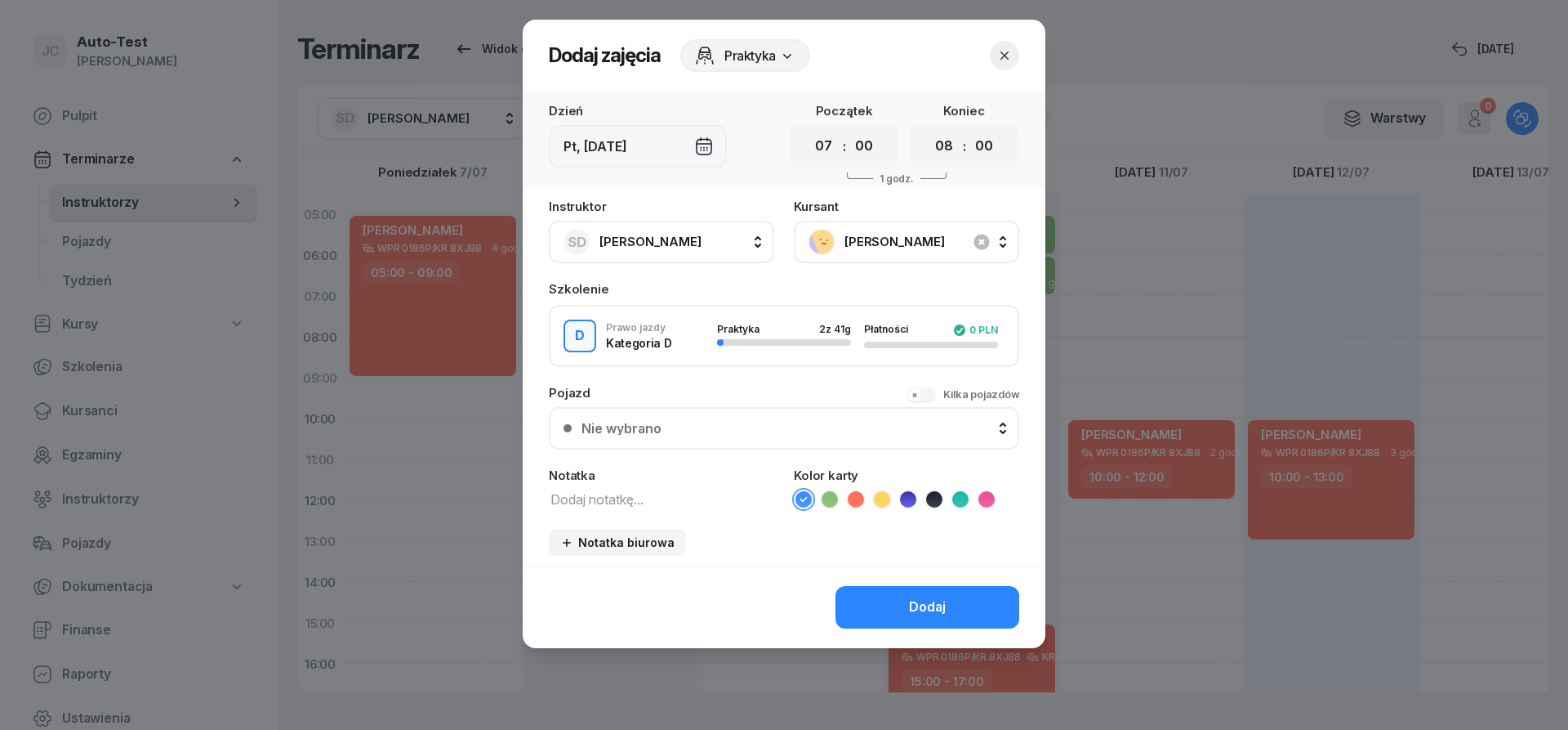
click at [740, 437] on button "Nie wybrano" at bounding box center [784, 428] width 470 height 42
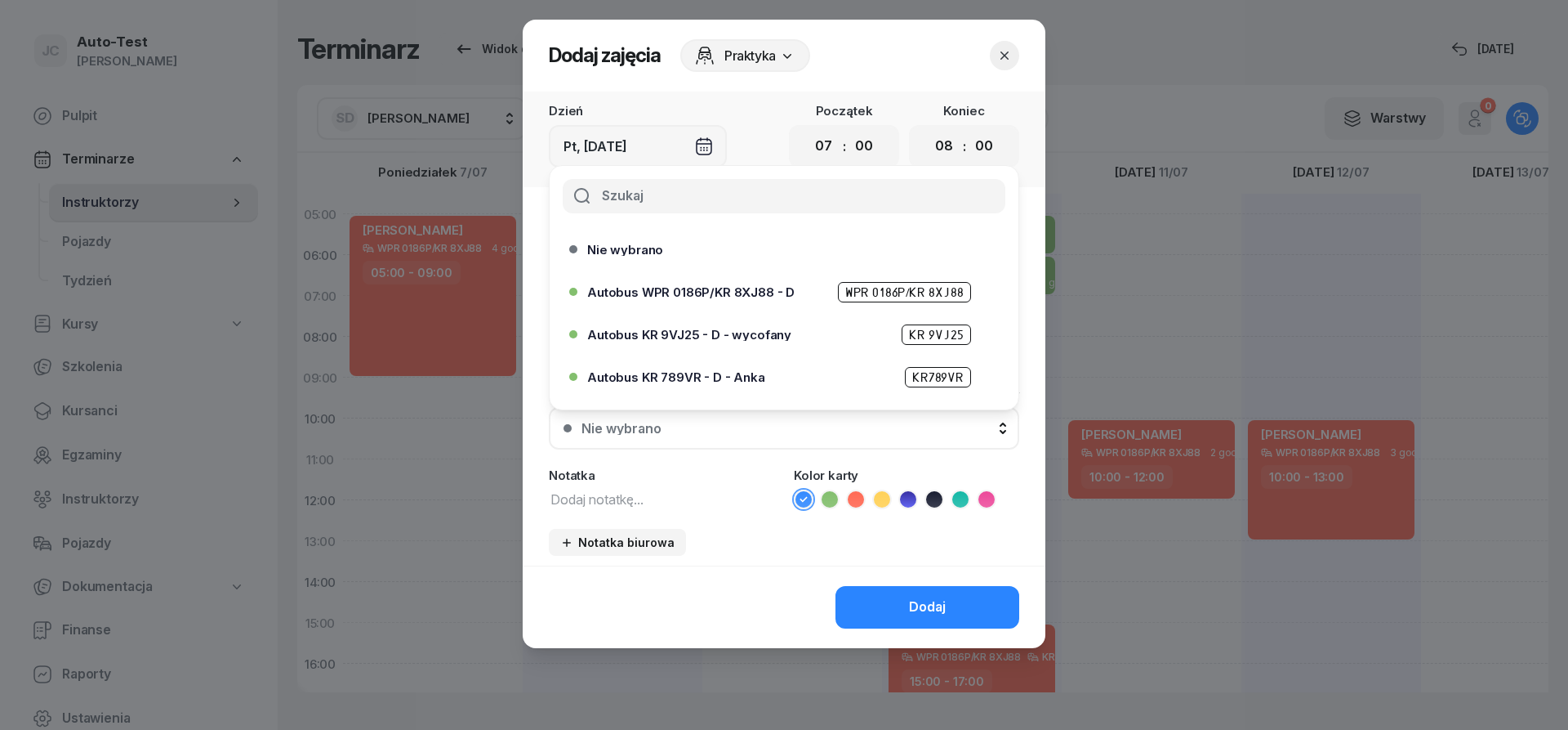
click at [739, 292] on span "Autobus WPR 0186P/KR 8XJ88 - D" at bounding box center [691, 292] width 208 height 12
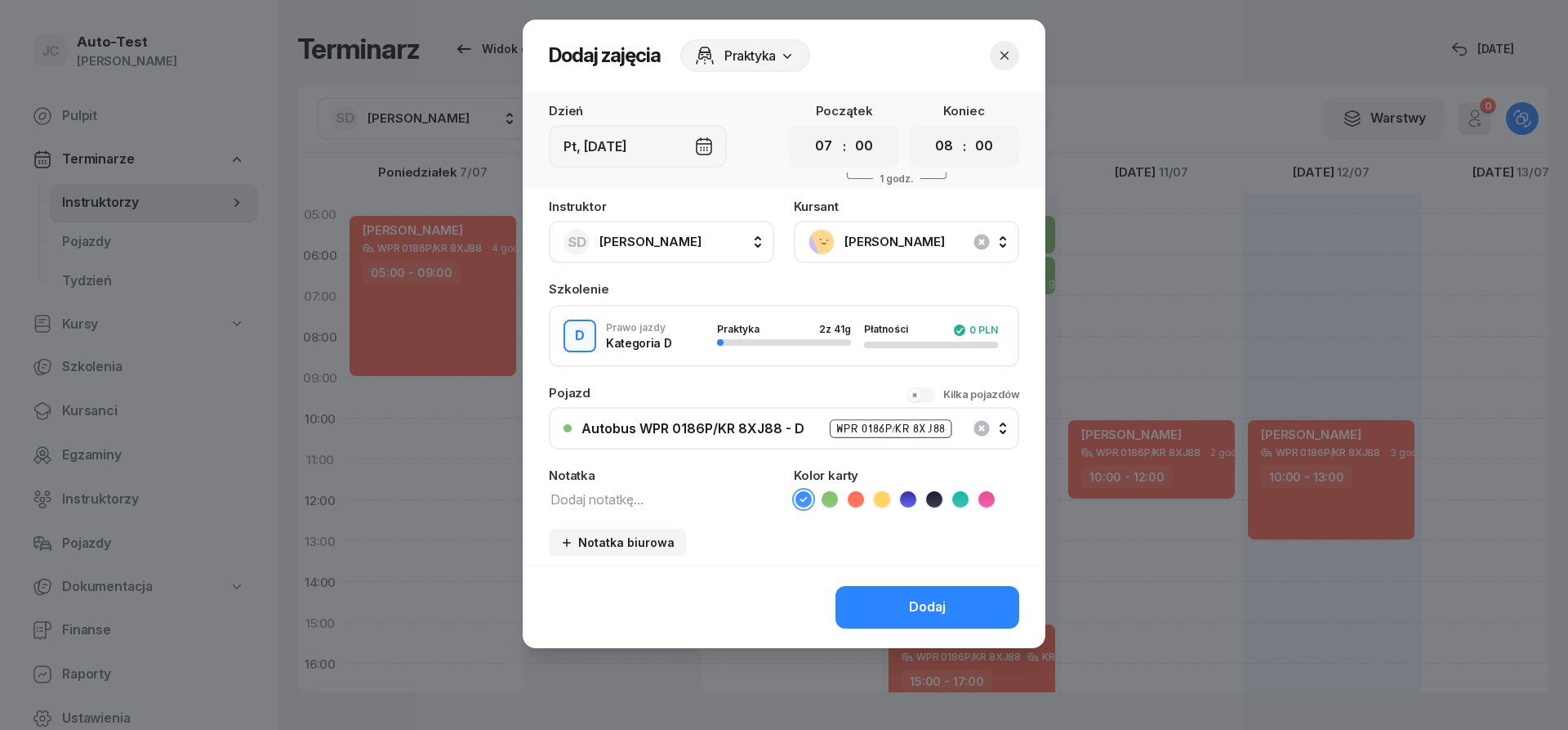
click at [859, 505] on icon at bounding box center [856, 499] width 17 height 17
click at [894, 597] on button "Dodaj" at bounding box center [928, 607] width 184 height 42
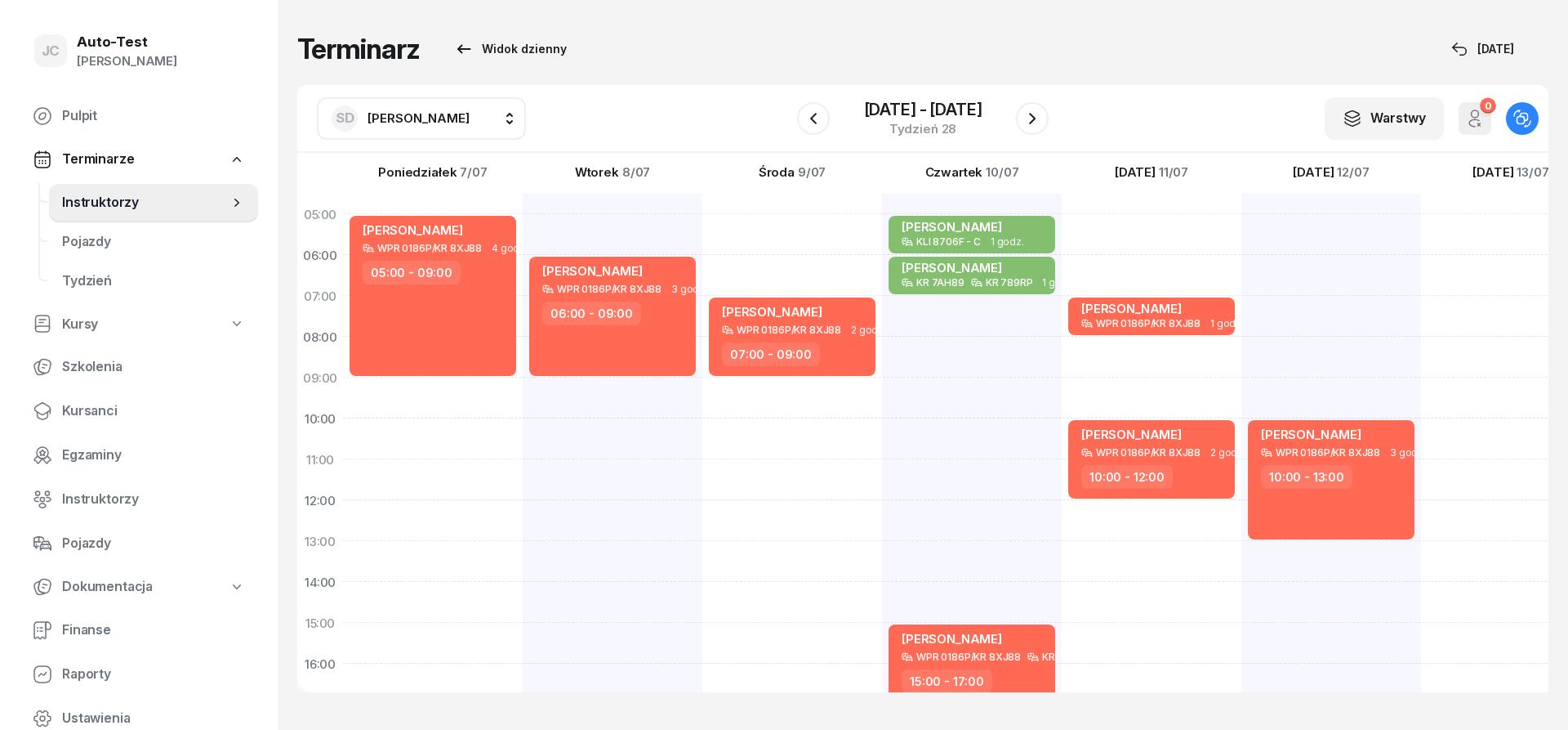
click at [1422, 264] on div "[PERSON_NAME] WPR 0186P/KR 8XJ88 3 godz. 10:00 - 13:00" at bounding box center [1511, 602] width 180 height 817
select select "06"
select select "08"
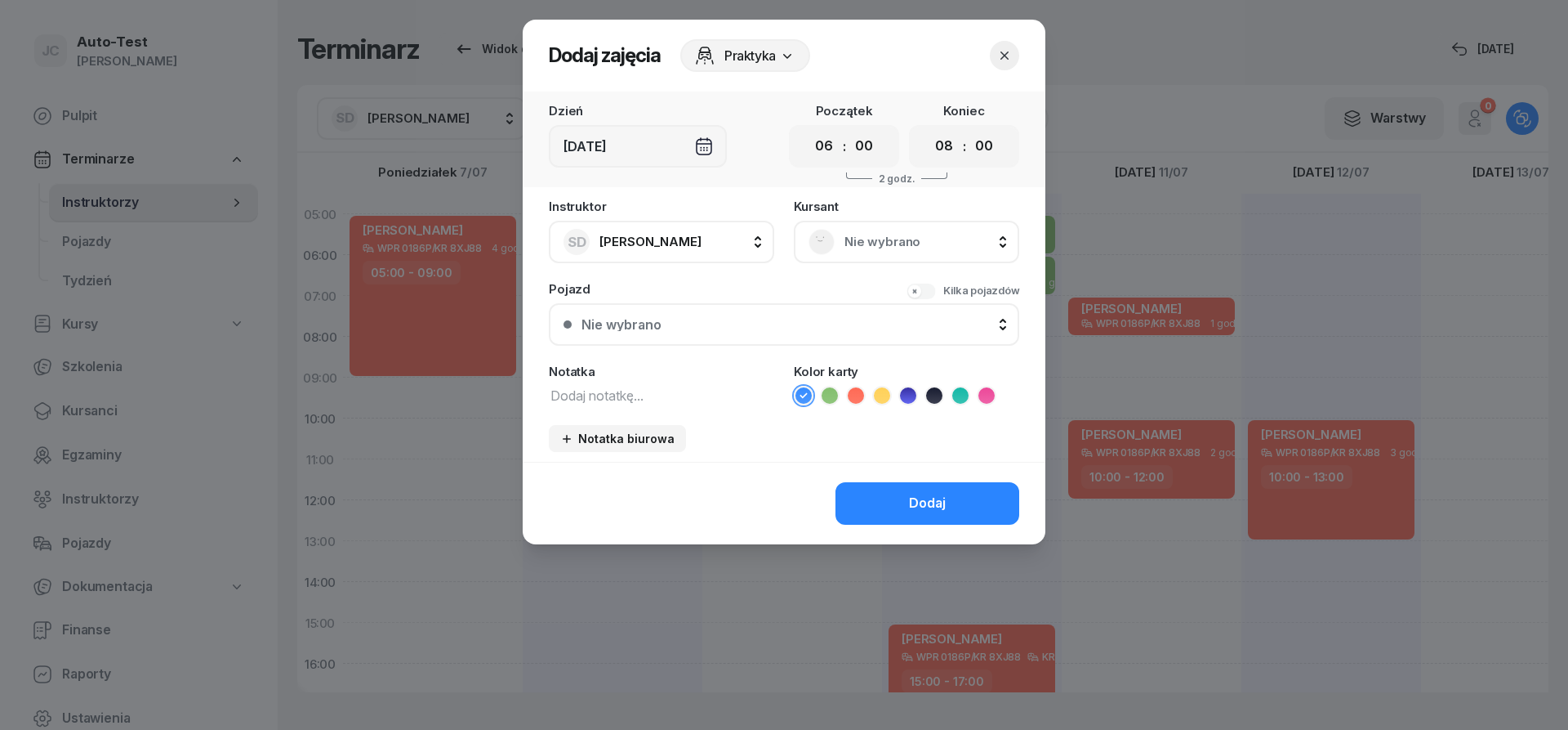
click at [917, 257] on div "Nie wybrano" at bounding box center [906, 241] width 225 height 42
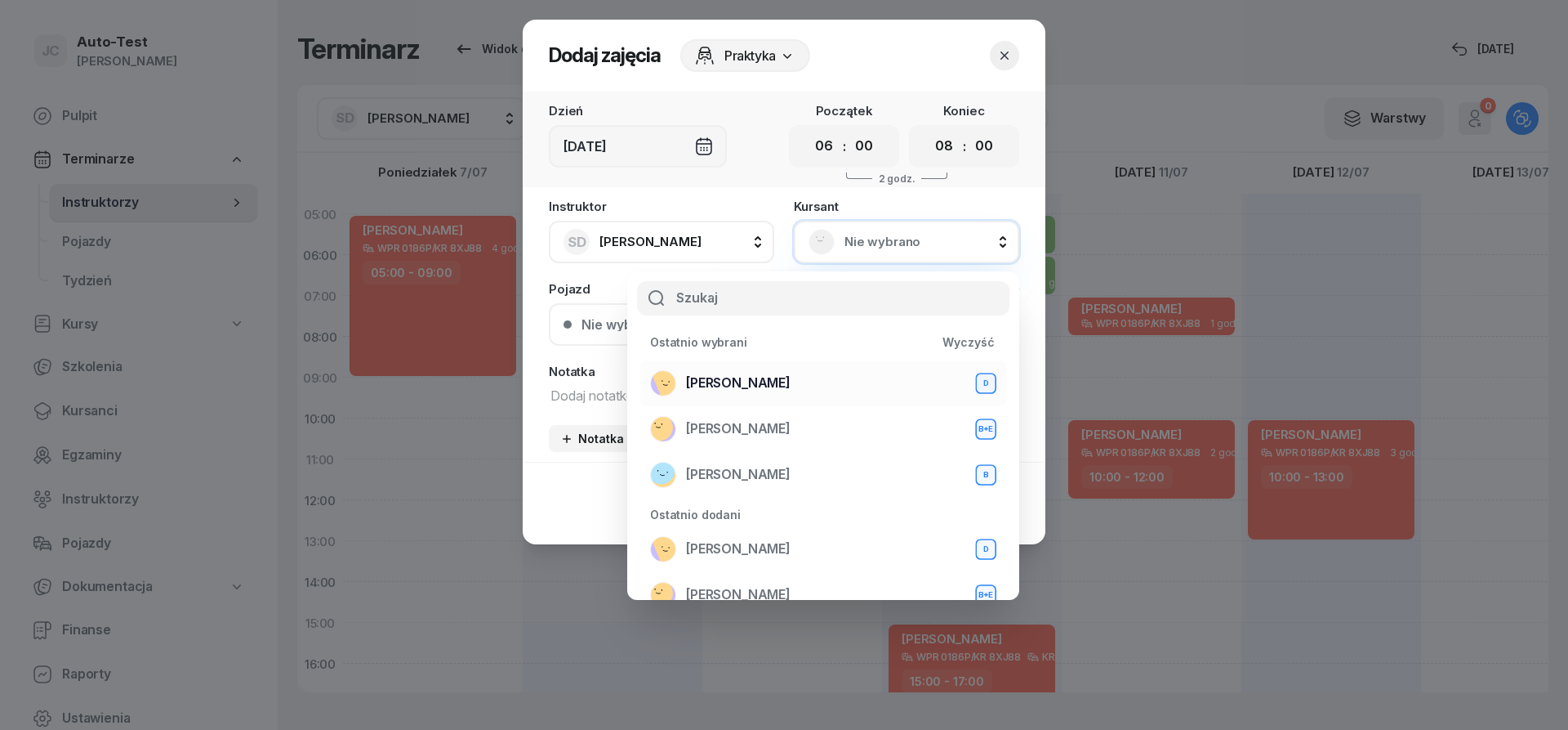
click at [779, 382] on span "[PERSON_NAME]" at bounding box center [738, 383] width 104 height 21
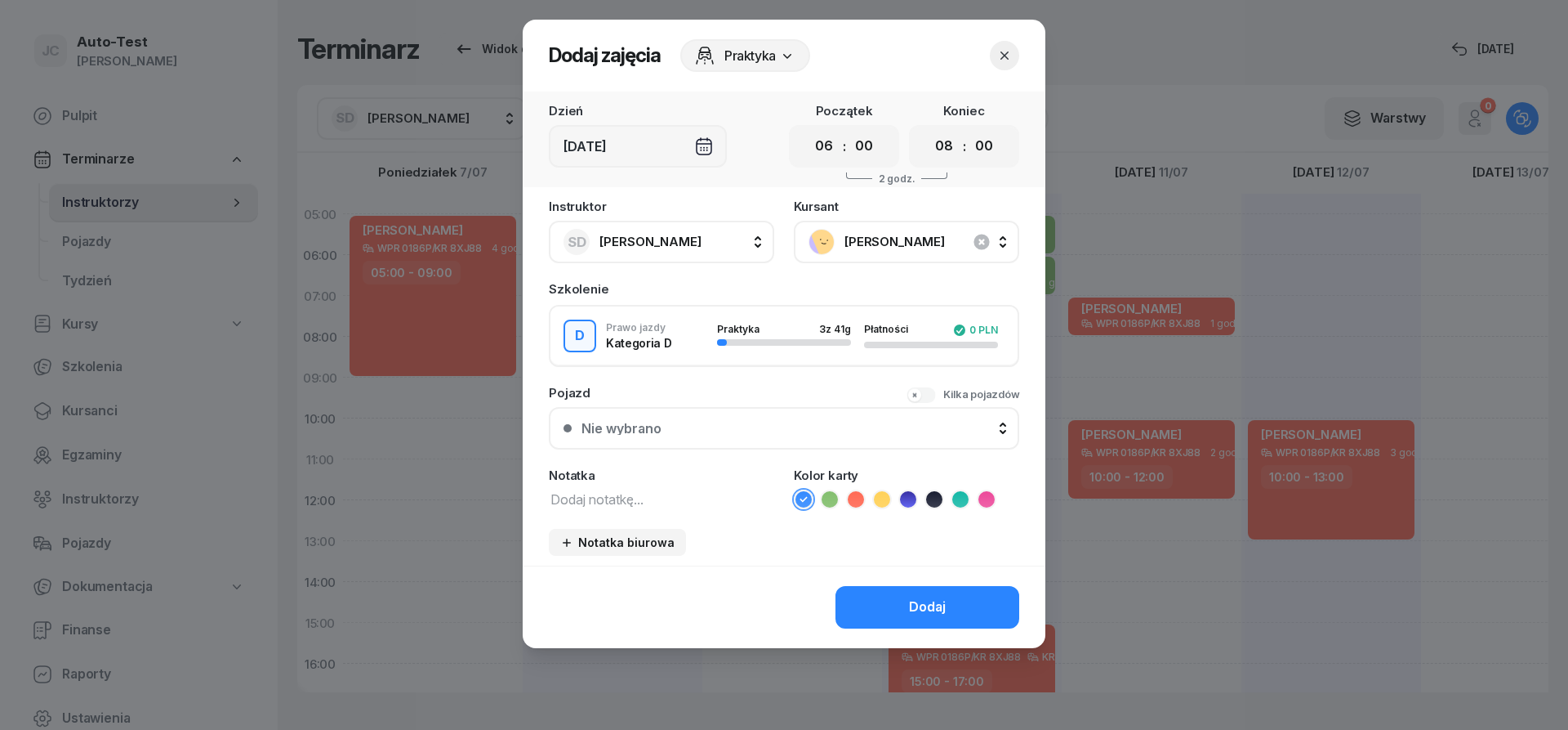
click at [735, 426] on div "Nie wybrano" at bounding box center [793, 428] width 423 height 13
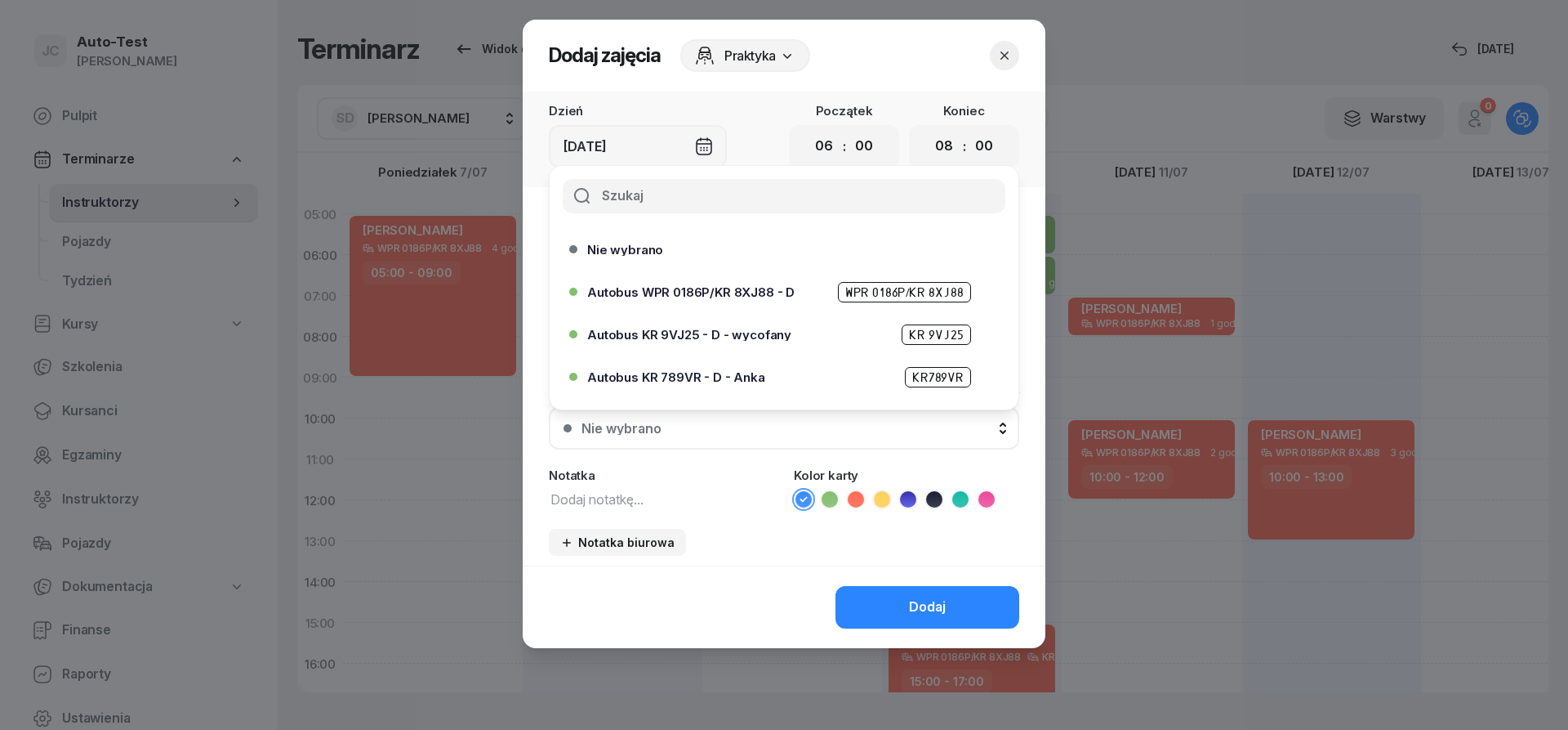
click at [744, 288] on span "Autobus WPR 0186P/KR 8XJ88 - D" at bounding box center [691, 292] width 208 height 12
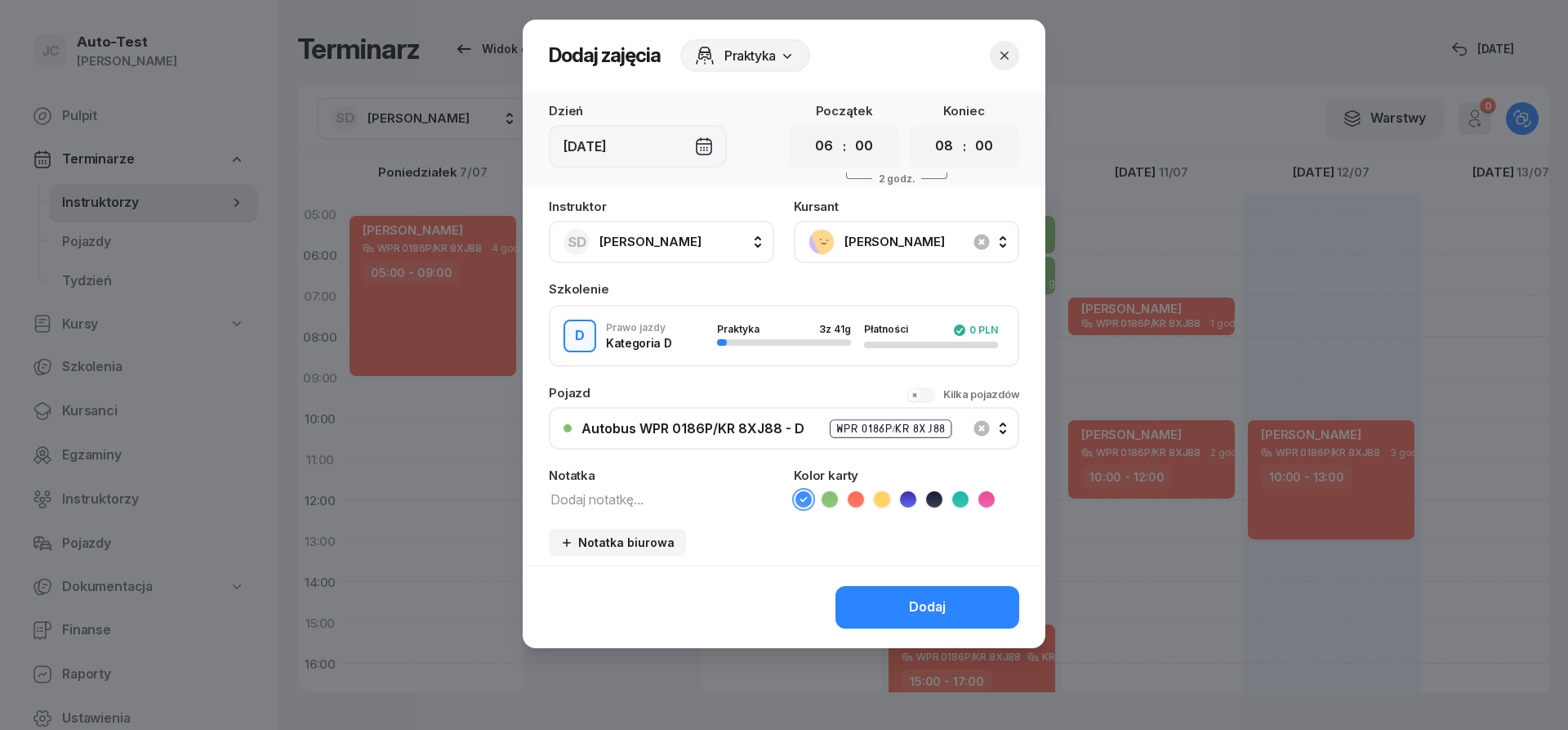
click at [856, 503] on icon at bounding box center [856, 499] width 17 height 17
click at [893, 587] on button "Dodaj" at bounding box center [928, 607] width 184 height 42
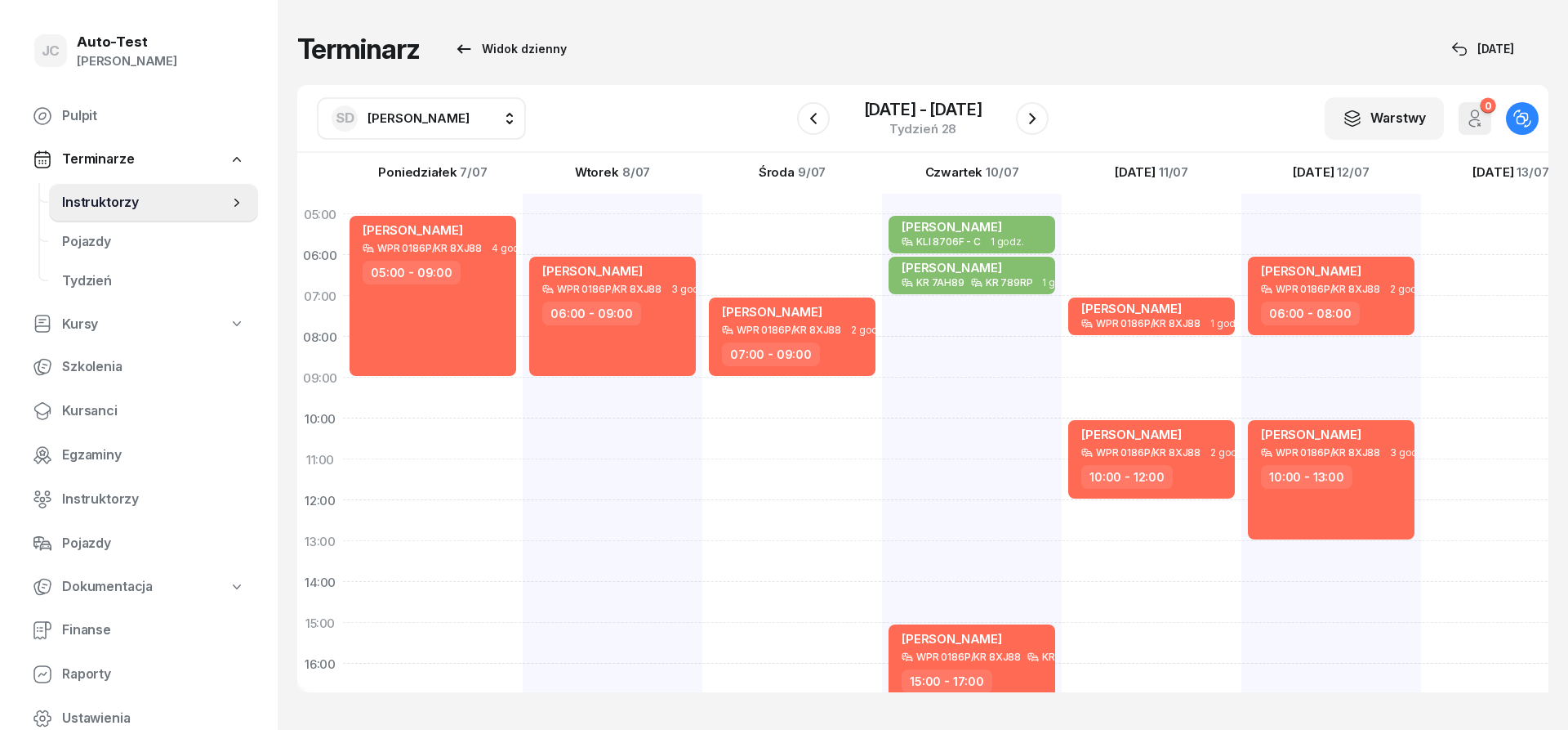
click at [1493, 306] on div at bounding box center [1511, 602] width 180 height 817
select select "07"
select select "09"
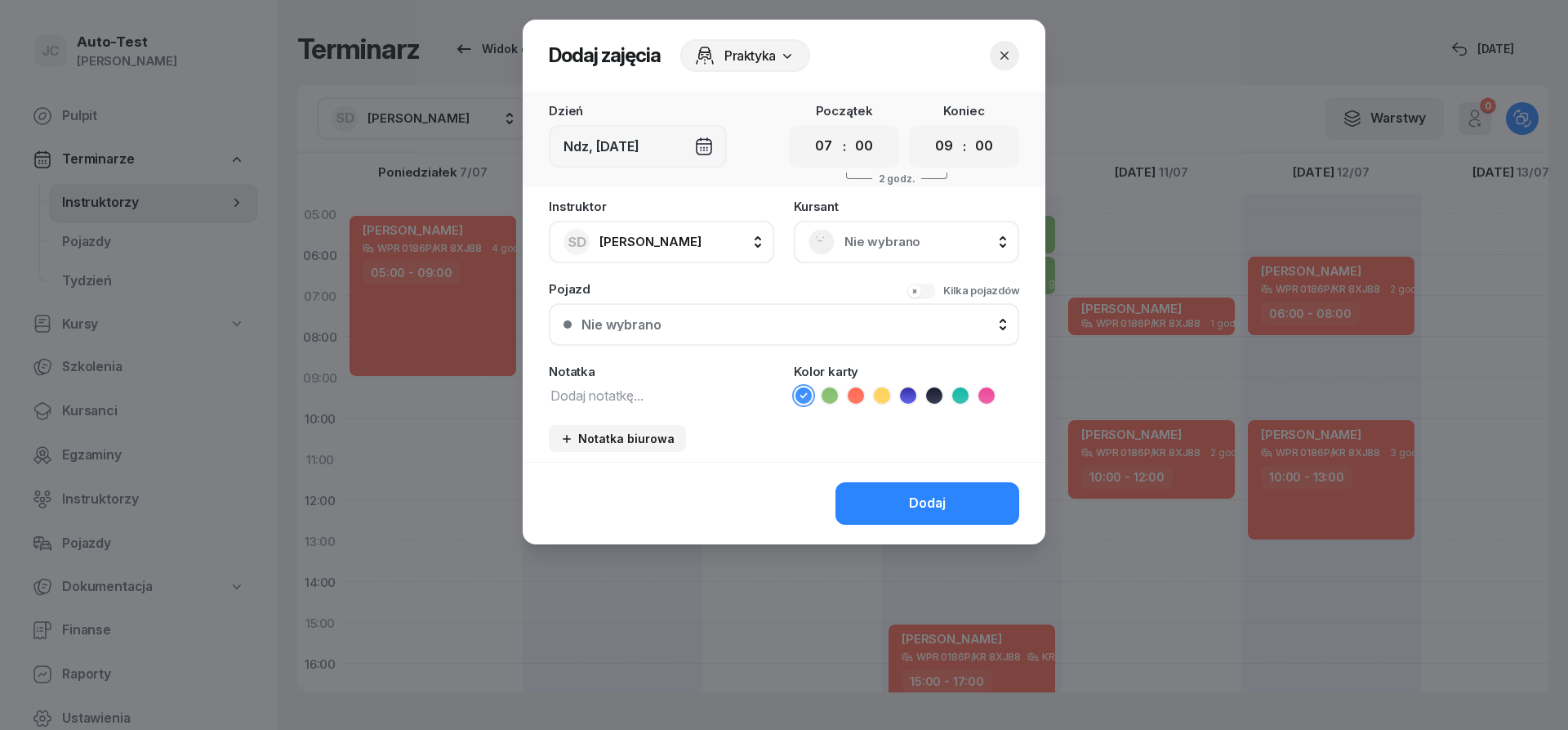
click at [888, 244] on span "Nie wybrano" at bounding box center [924, 242] width 160 height 21
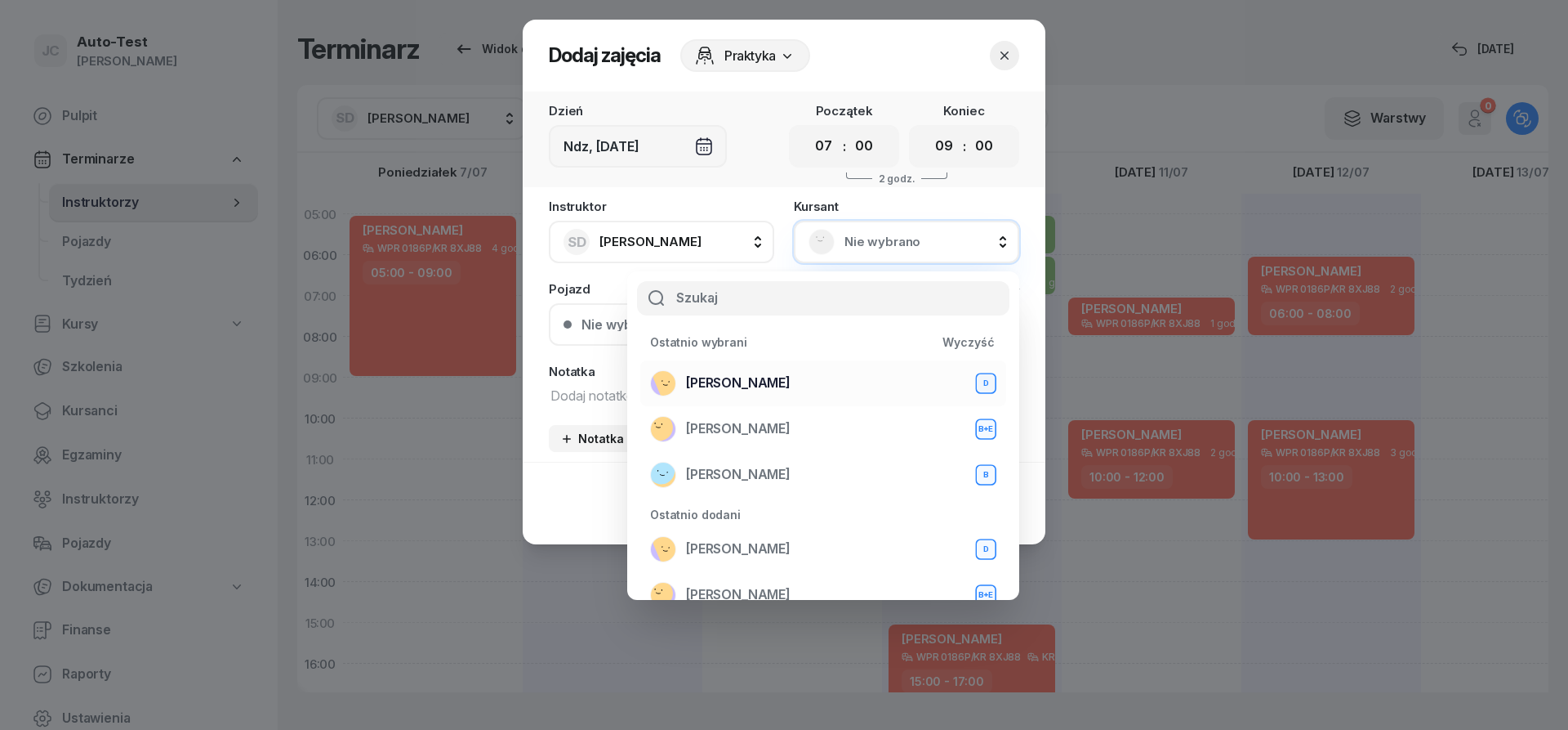
click at [803, 389] on div "[PERSON_NAME] D" at bounding box center [823, 383] width 346 height 26
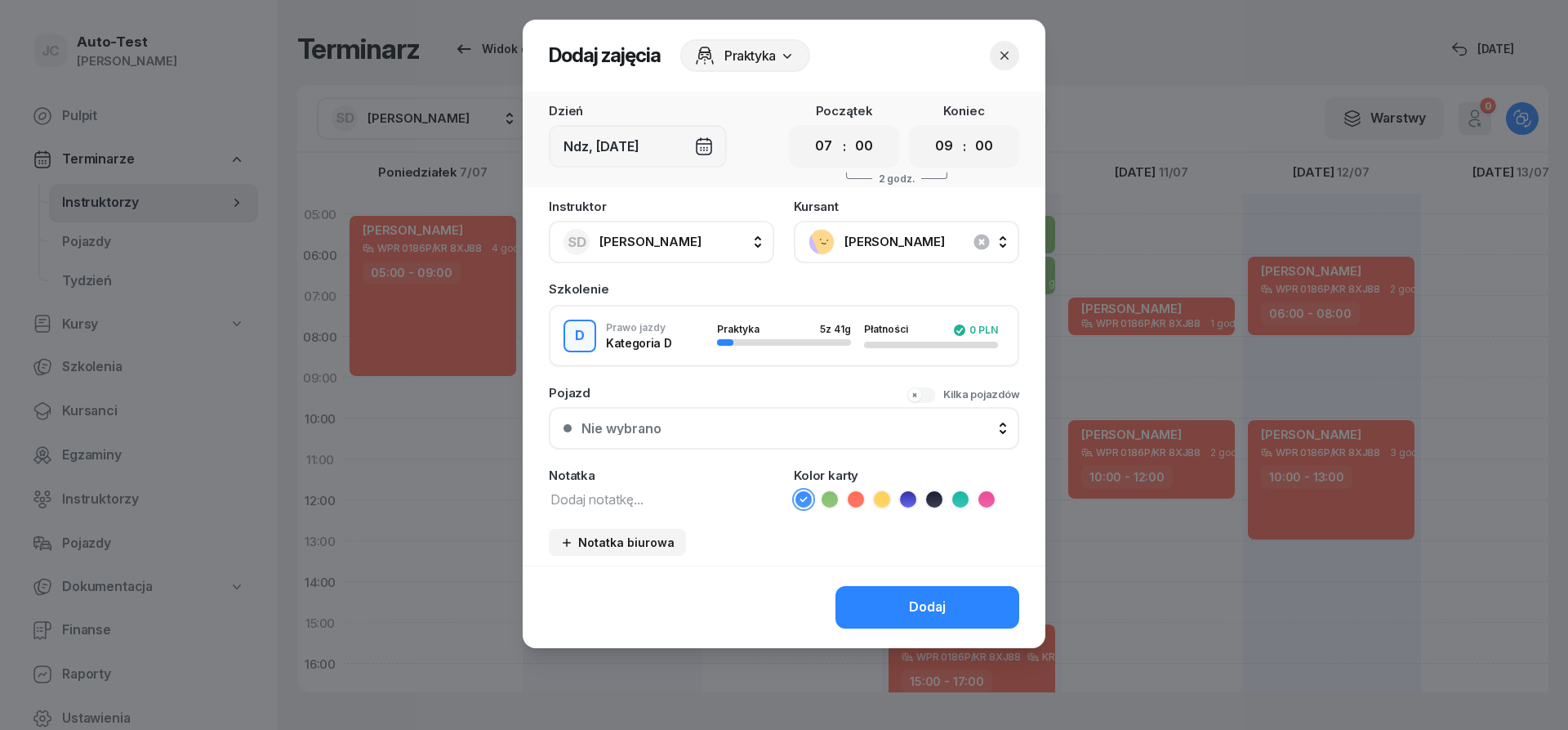
click at [783, 426] on div "Nie wybrano" at bounding box center [793, 428] width 423 height 13
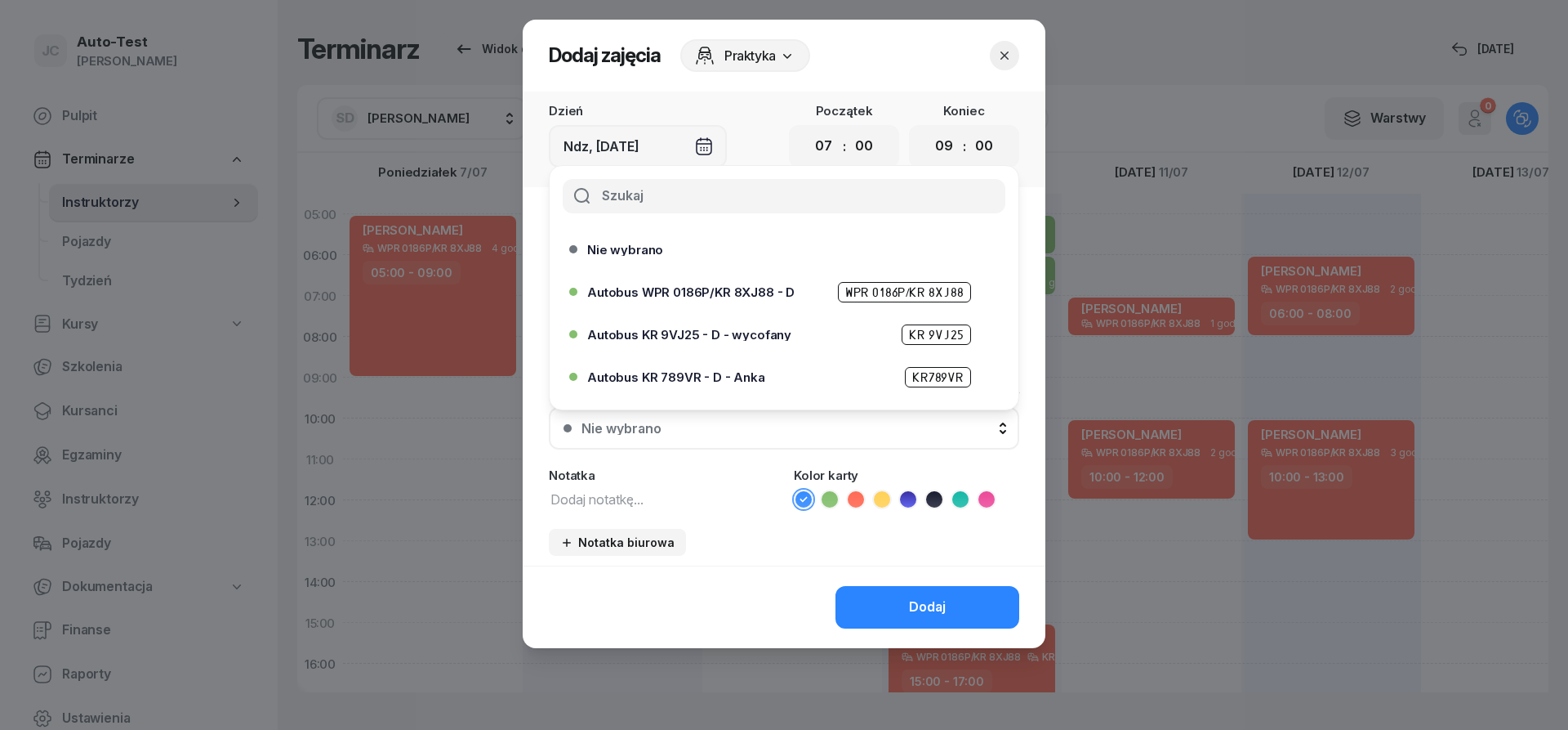
click at [740, 297] on span "Autobus WPR 0186P/KR 8XJ88 - D" at bounding box center [691, 292] width 208 height 12
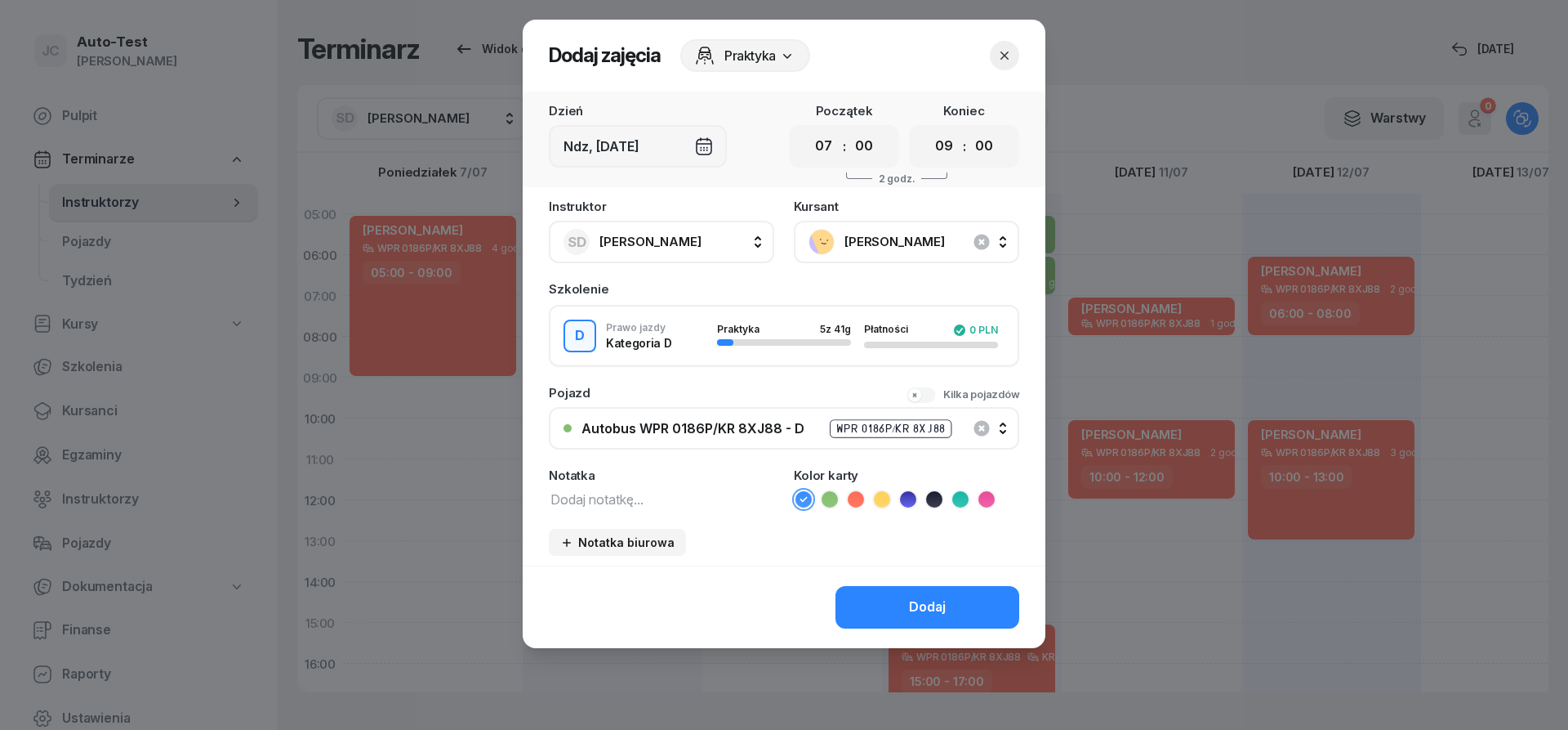
click at [857, 497] on icon at bounding box center [856, 499] width 17 height 17
click at [899, 606] on button "Dodaj" at bounding box center [928, 607] width 184 height 42
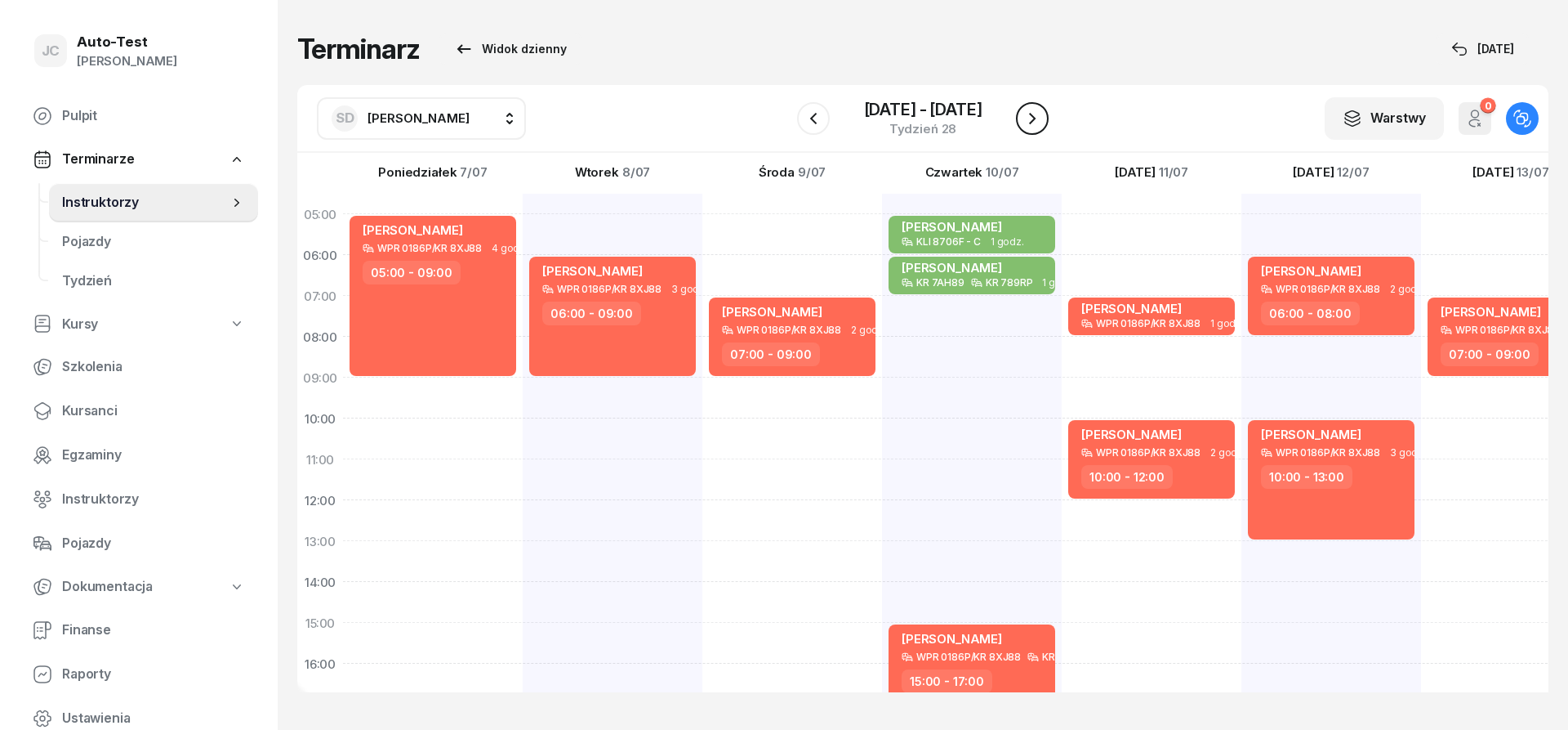
click at [1030, 121] on icon "button" at bounding box center [1032, 118] width 19 height 19
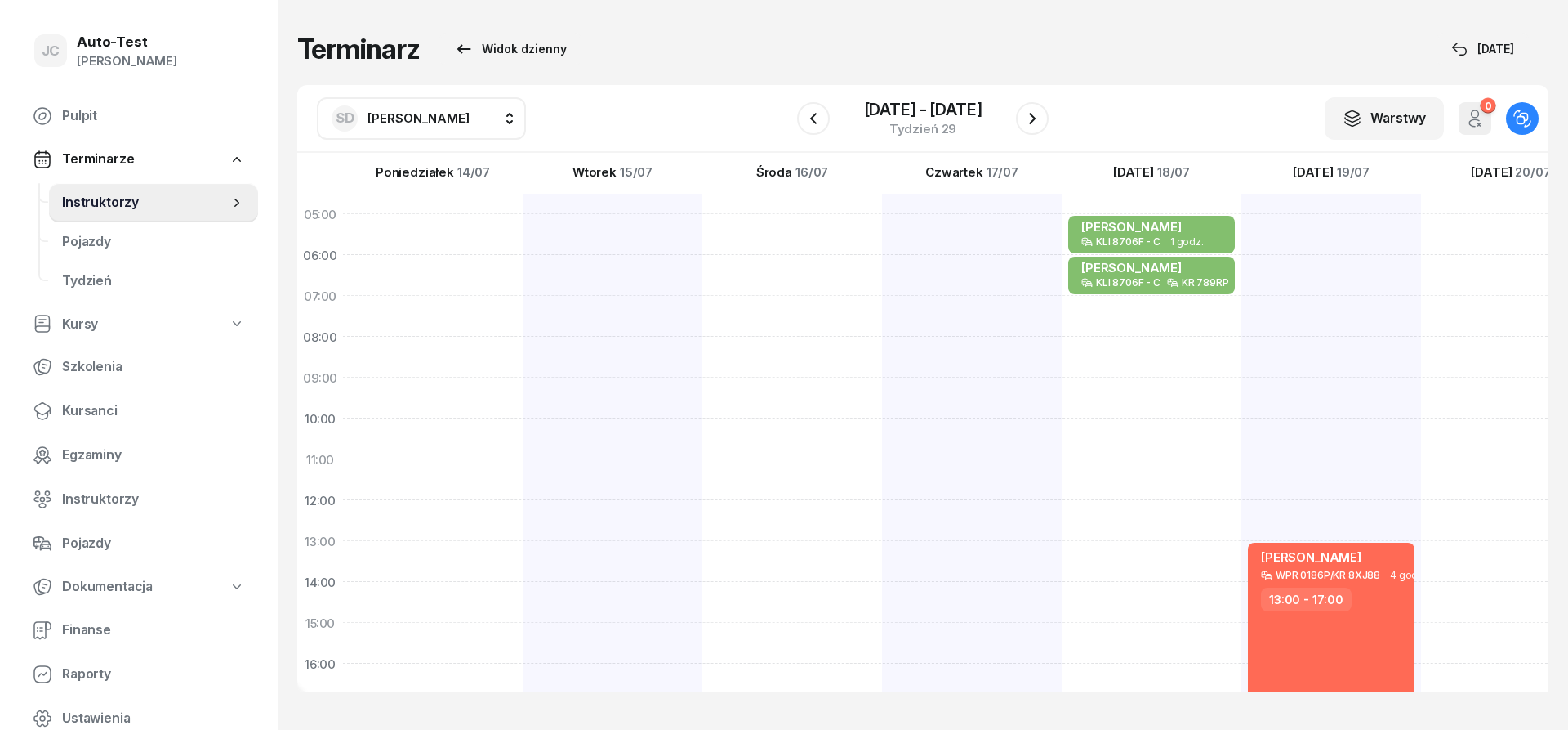
click at [523, 425] on div at bounding box center [612, 602] width 180 height 817
select select "10"
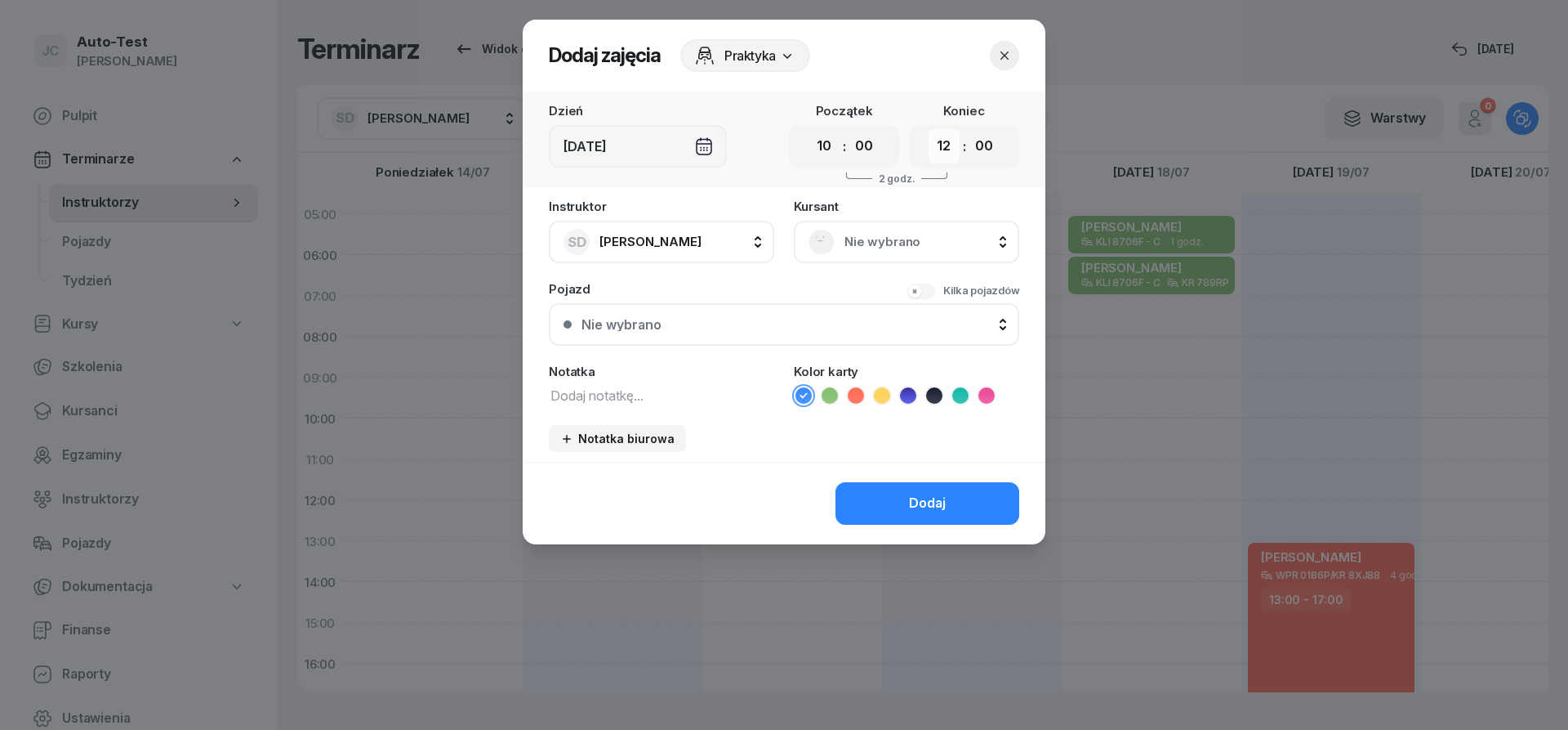
click at [929, 129] on select "00 01 02 03 04 05 06 07 08 09 10 11 12 13 14 15 16 17 18 19 20 21 22 23" at bounding box center [944, 146] width 31 height 34
select select "11"
click option "11" at bounding box center [0, 0] width 0 height 0
click at [854, 248] on span "Nie wybrano" at bounding box center [924, 242] width 160 height 21
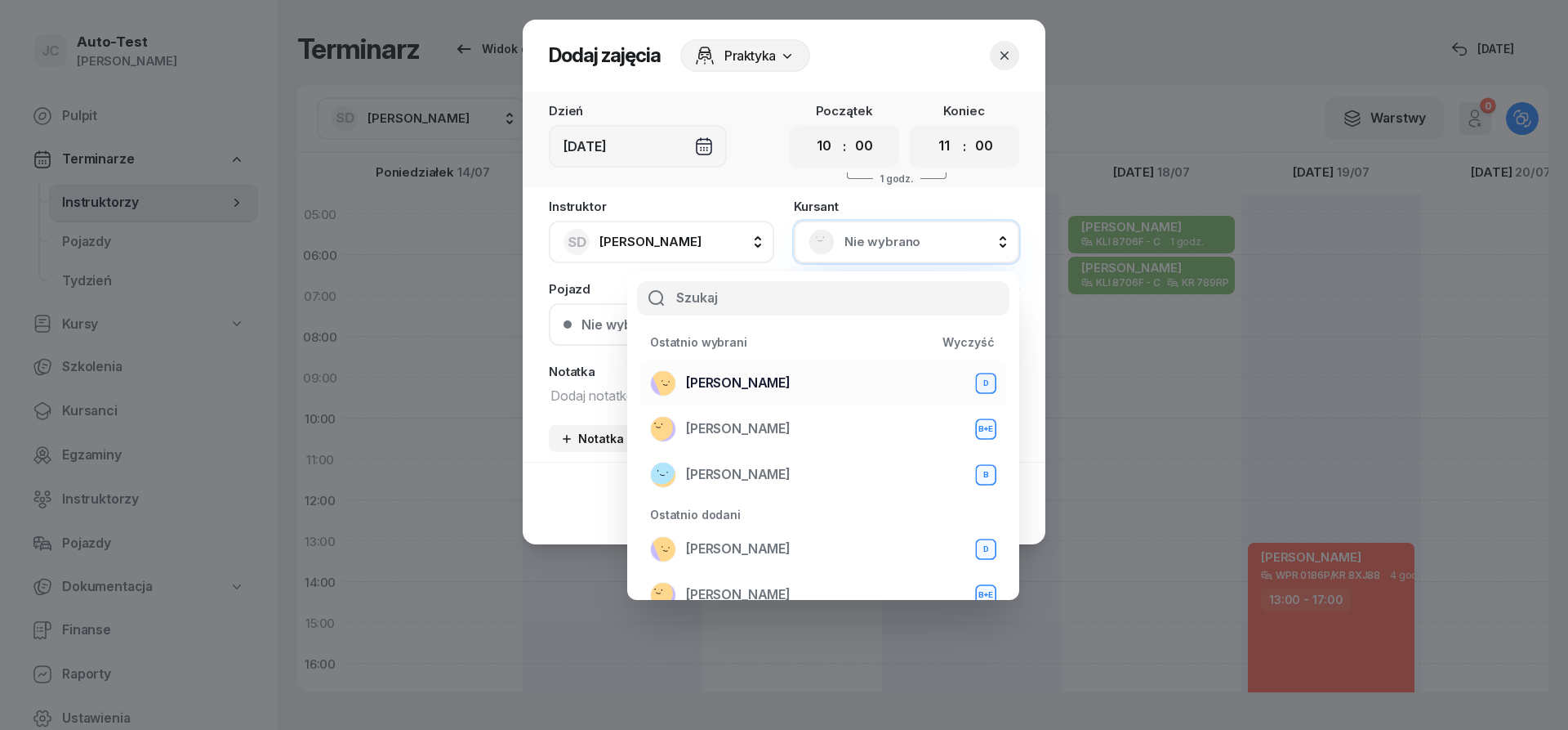
click at [796, 391] on div "[PERSON_NAME] D" at bounding box center [823, 383] width 346 height 26
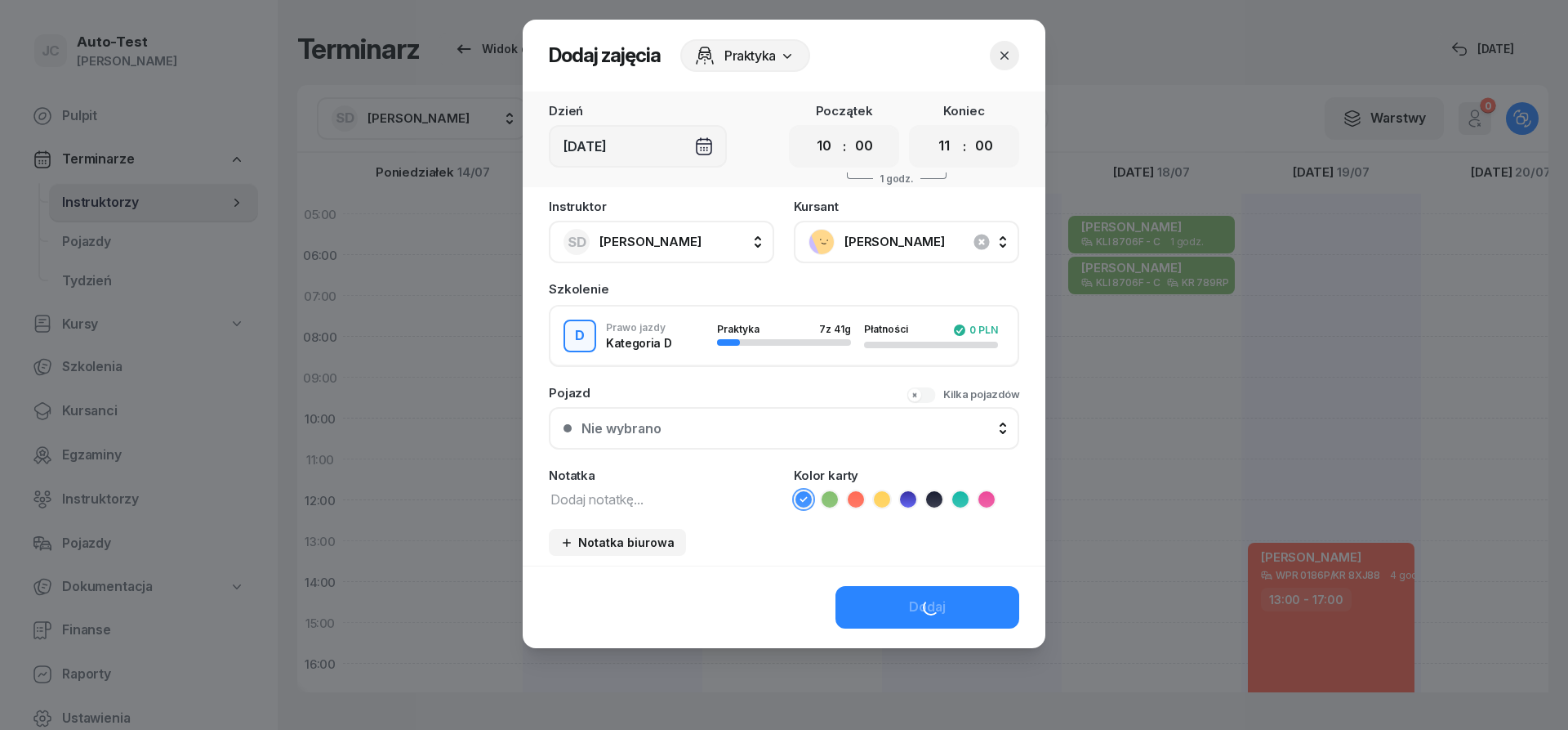
click at [720, 432] on div "Nie wybrano" at bounding box center [793, 428] width 423 height 13
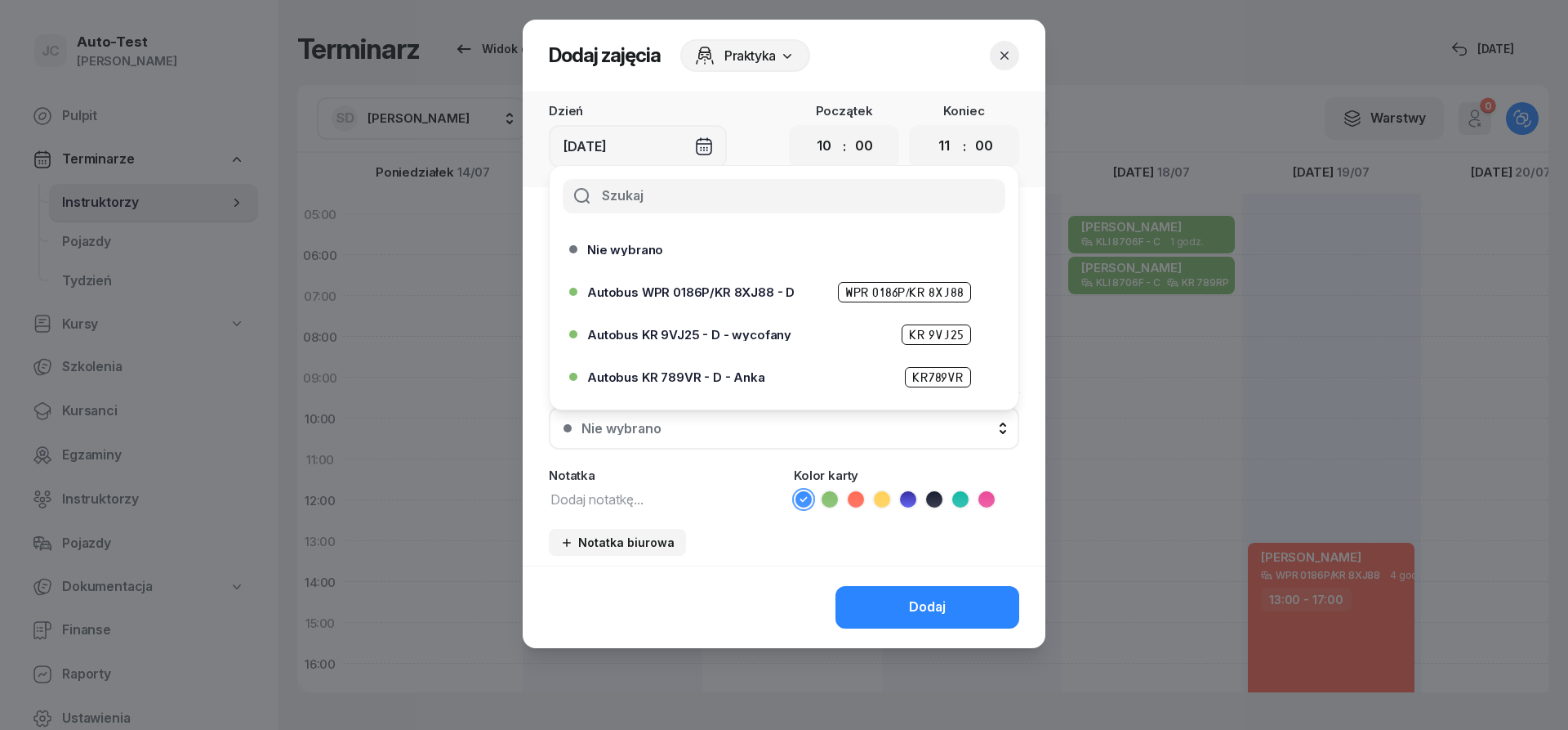
click at [731, 291] on span "Autobus WPR 0186P/KR 8XJ88 - D" at bounding box center [691, 292] width 208 height 12
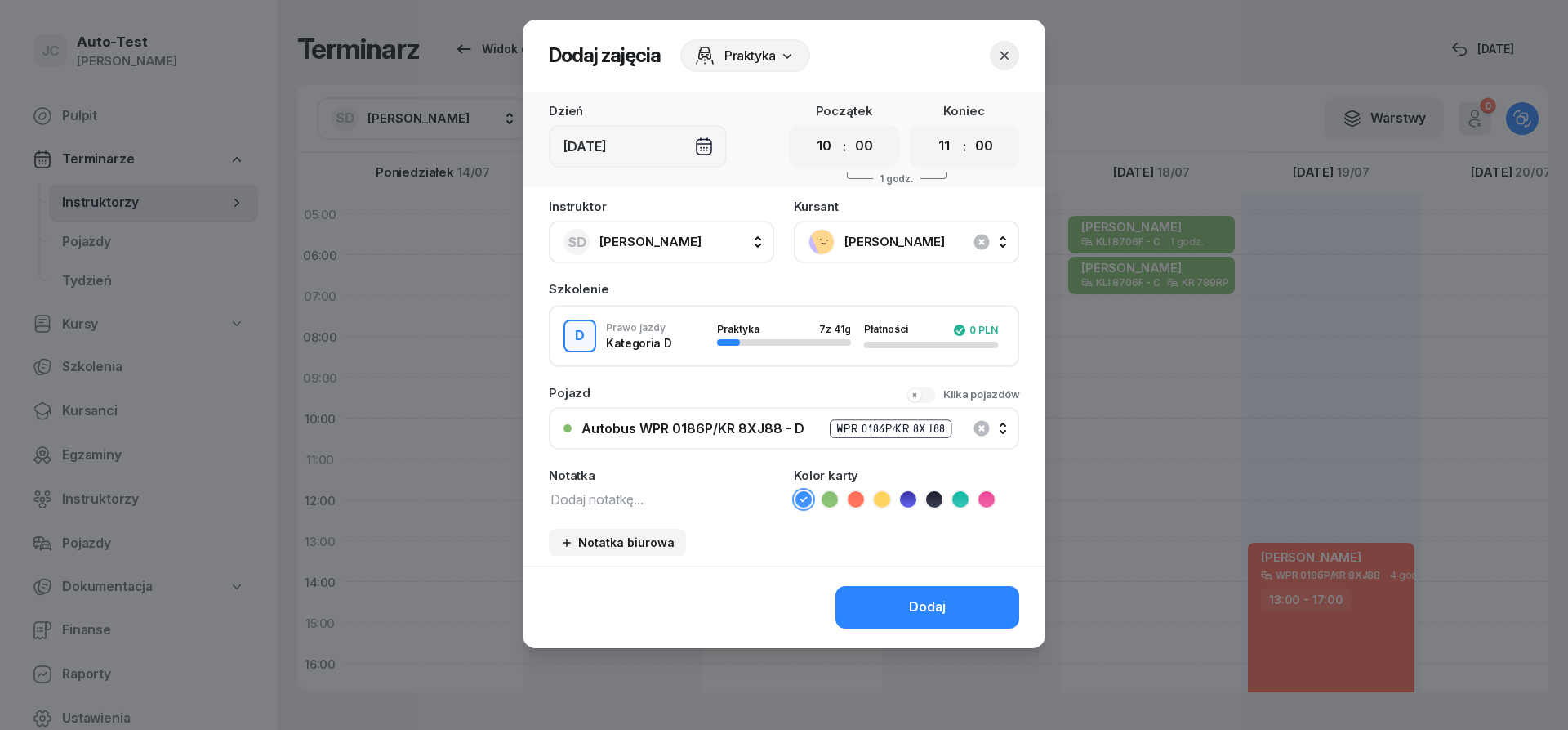
click at [856, 502] on icon at bounding box center [856, 499] width 17 height 17
click at [890, 605] on button "Dodaj" at bounding box center [928, 607] width 184 height 42
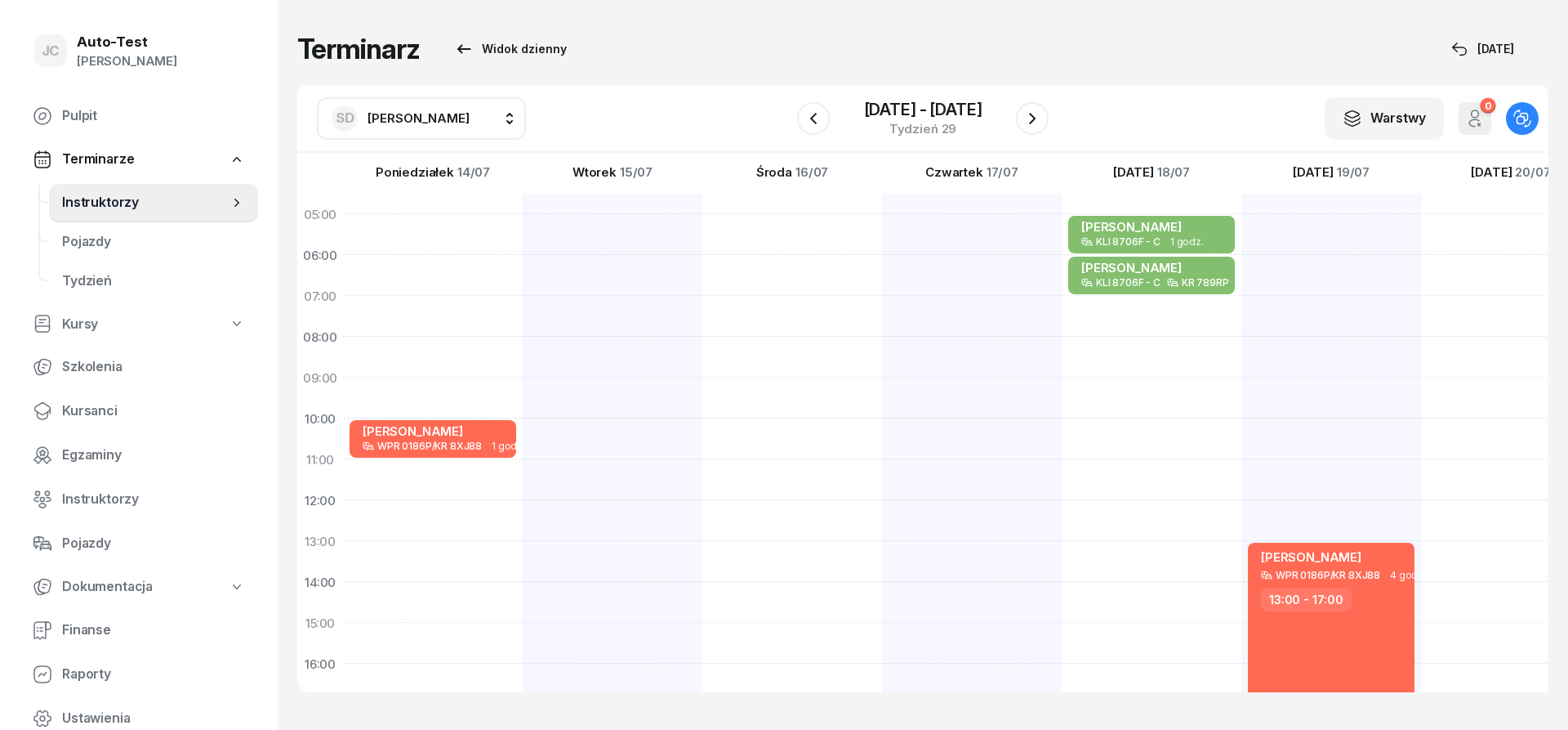
click at [702, 227] on div at bounding box center [792, 602] width 180 height 817
select select "05"
select select "07"
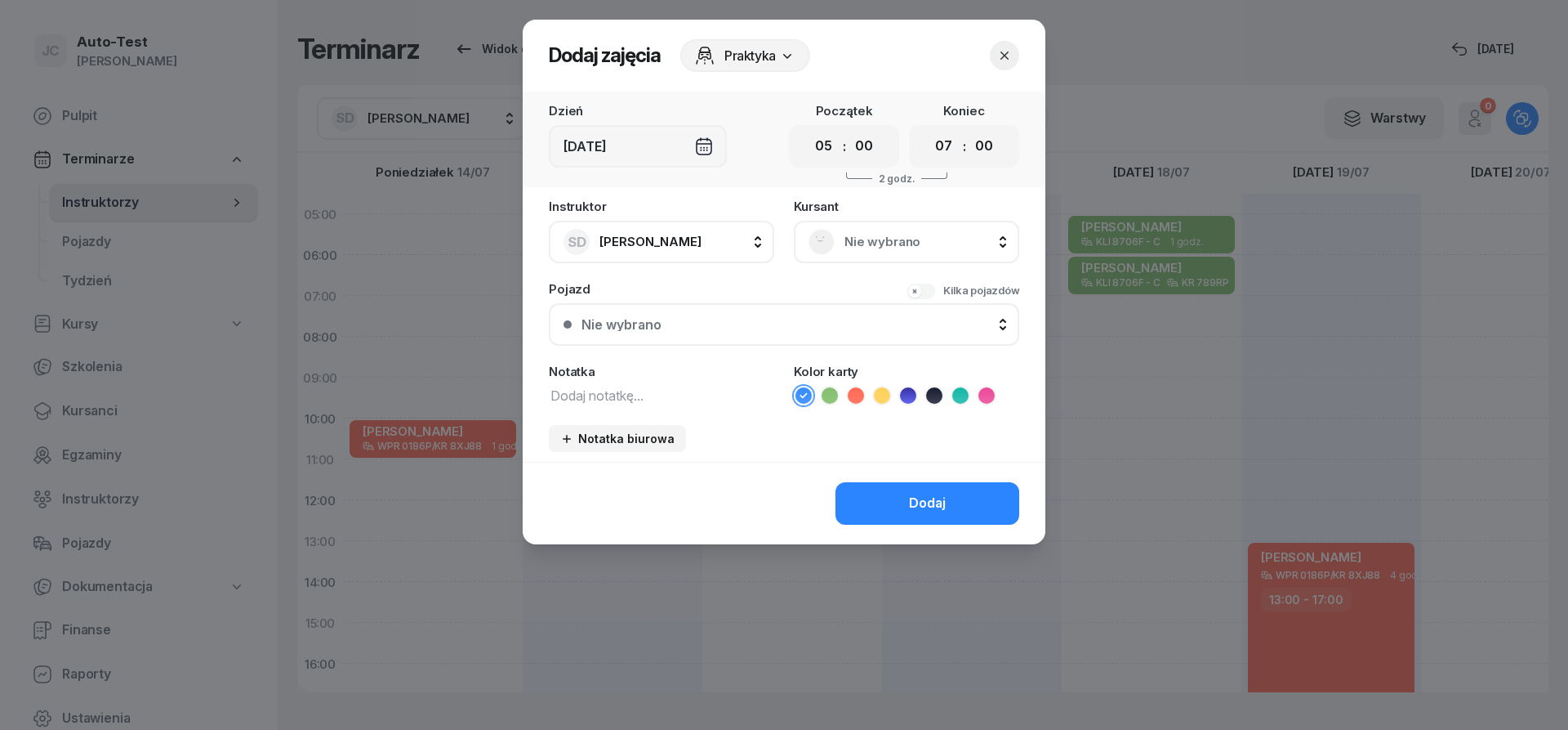
click at [916, 245] on span "Nie wybrano" at bounding box center [924, 242] width 160 height 21
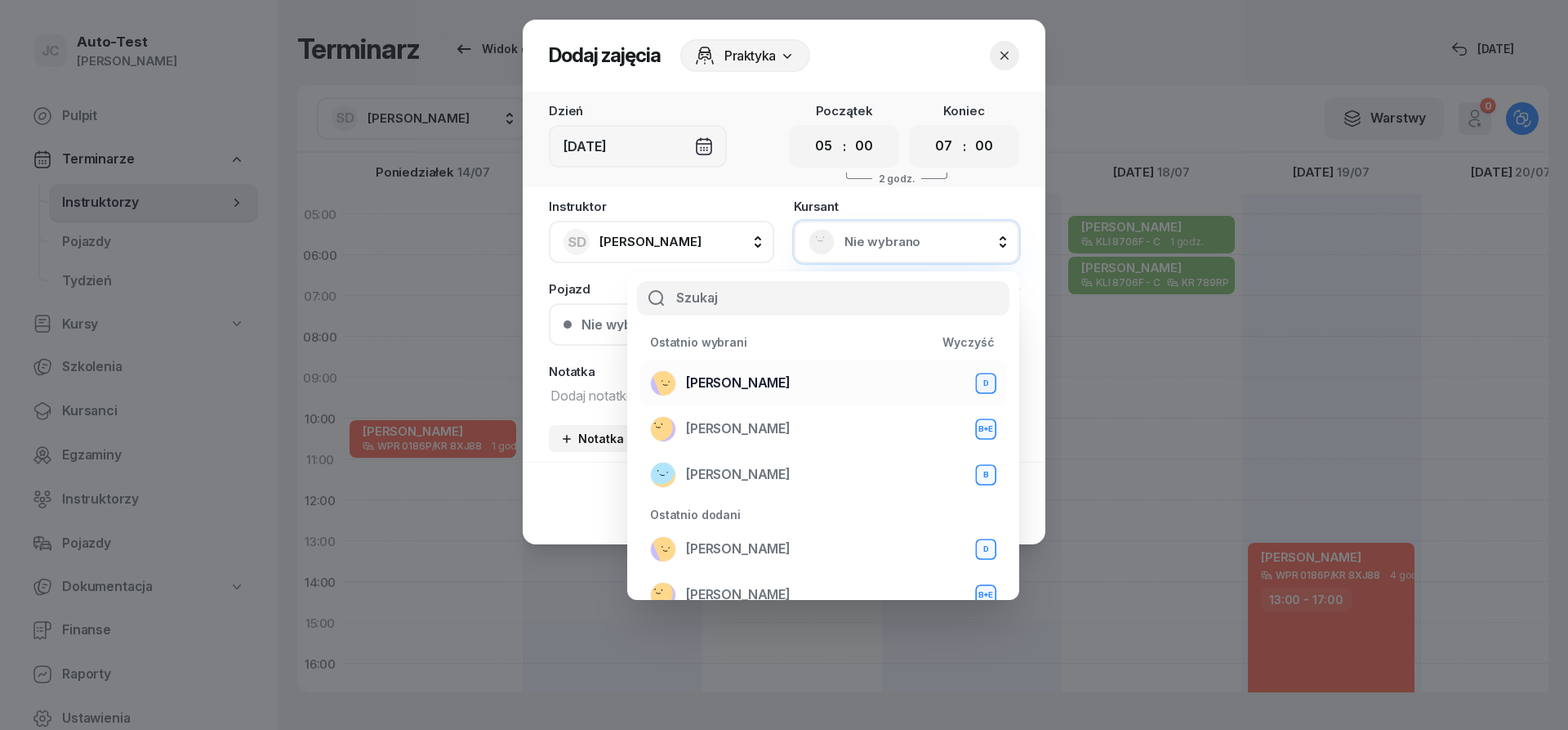
click at [809, 386] on div "[PERSON_NAME] D" at bounding box center [823, 383] width 346 height 26
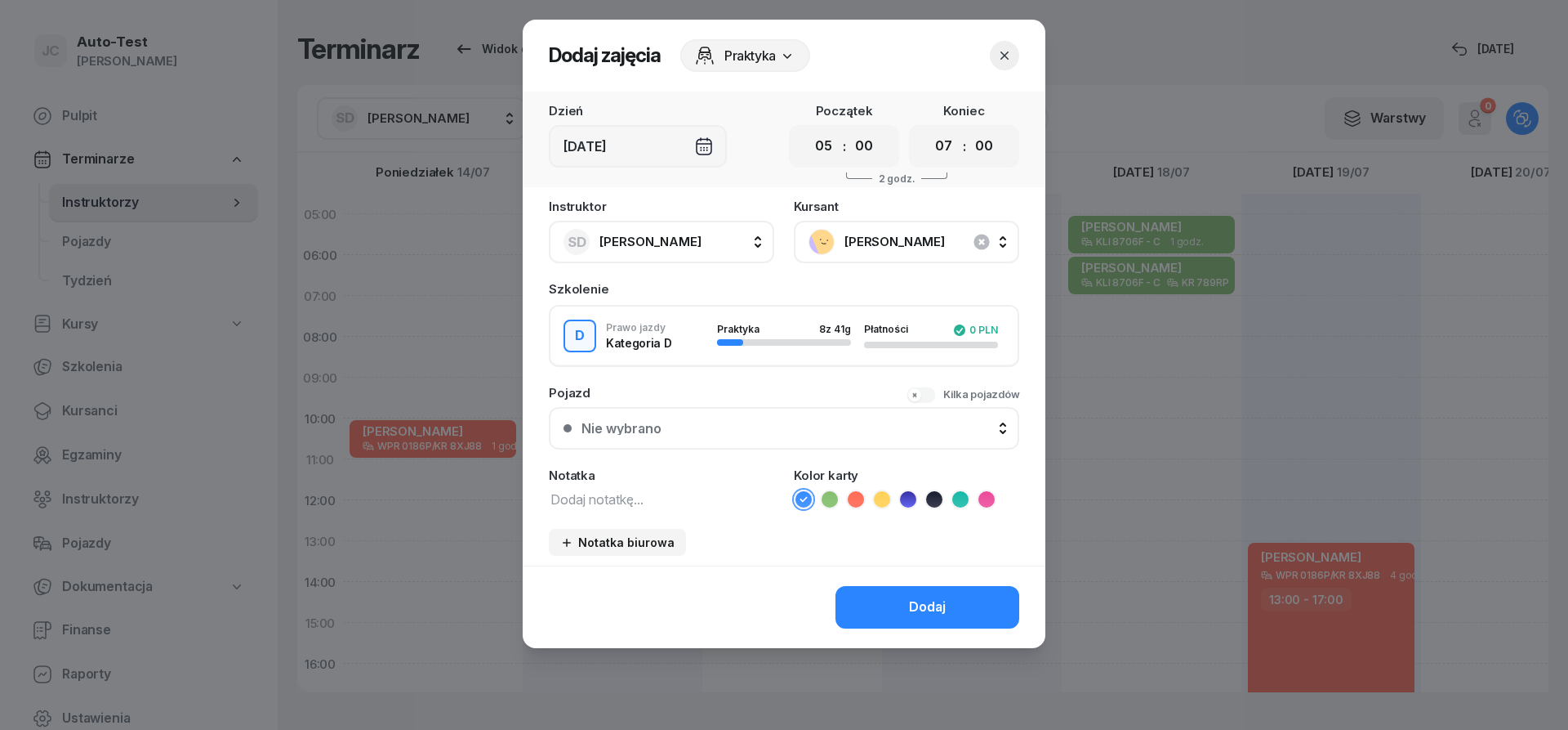
click at [752, 435] on button "Nie wybrano" at bounding box center [784, 428] width 470 height 42
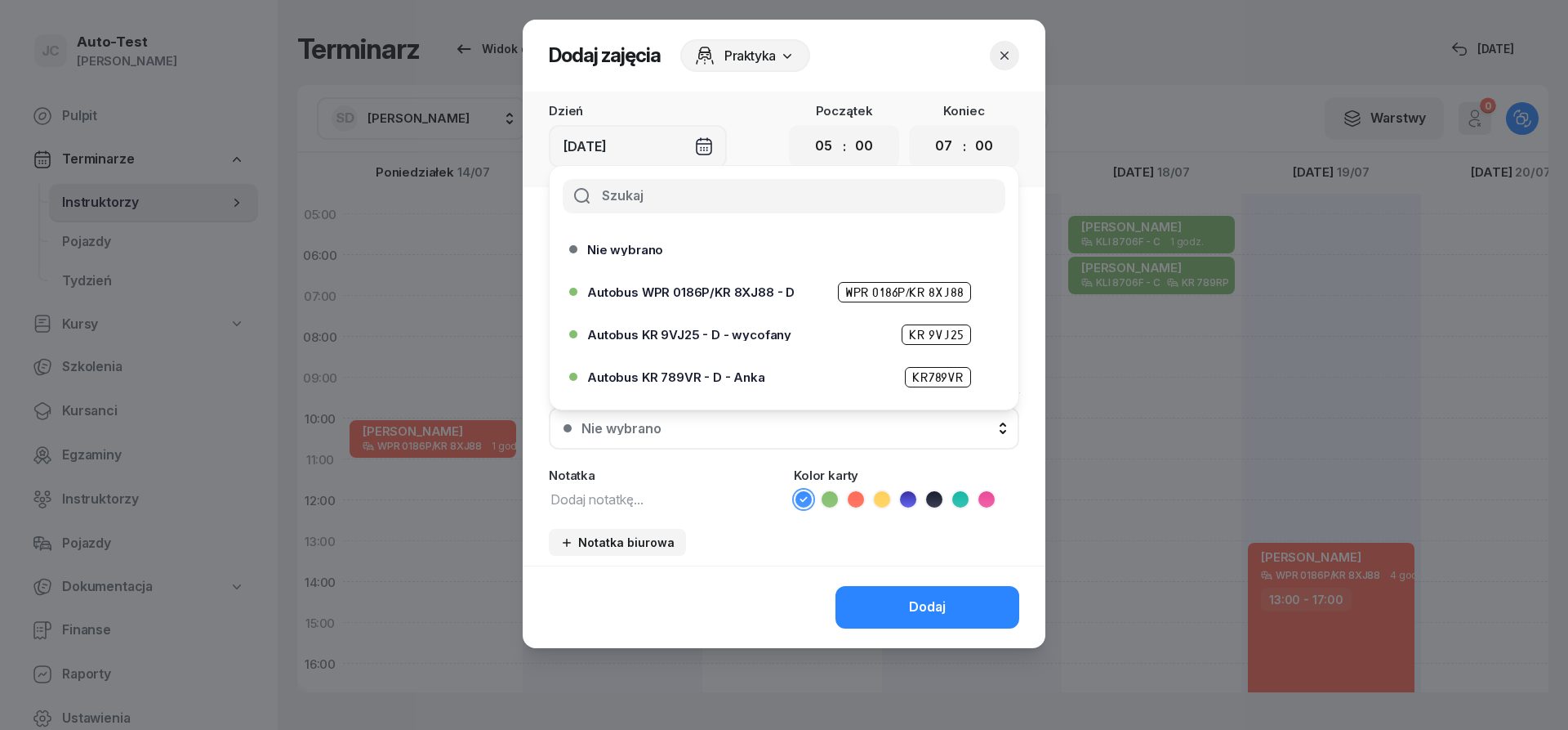
click at [752, 288] on span "Autobus WPR 0186P/KR 8XJ88 - D" at bounding box center [691, 292] width 208 height 12
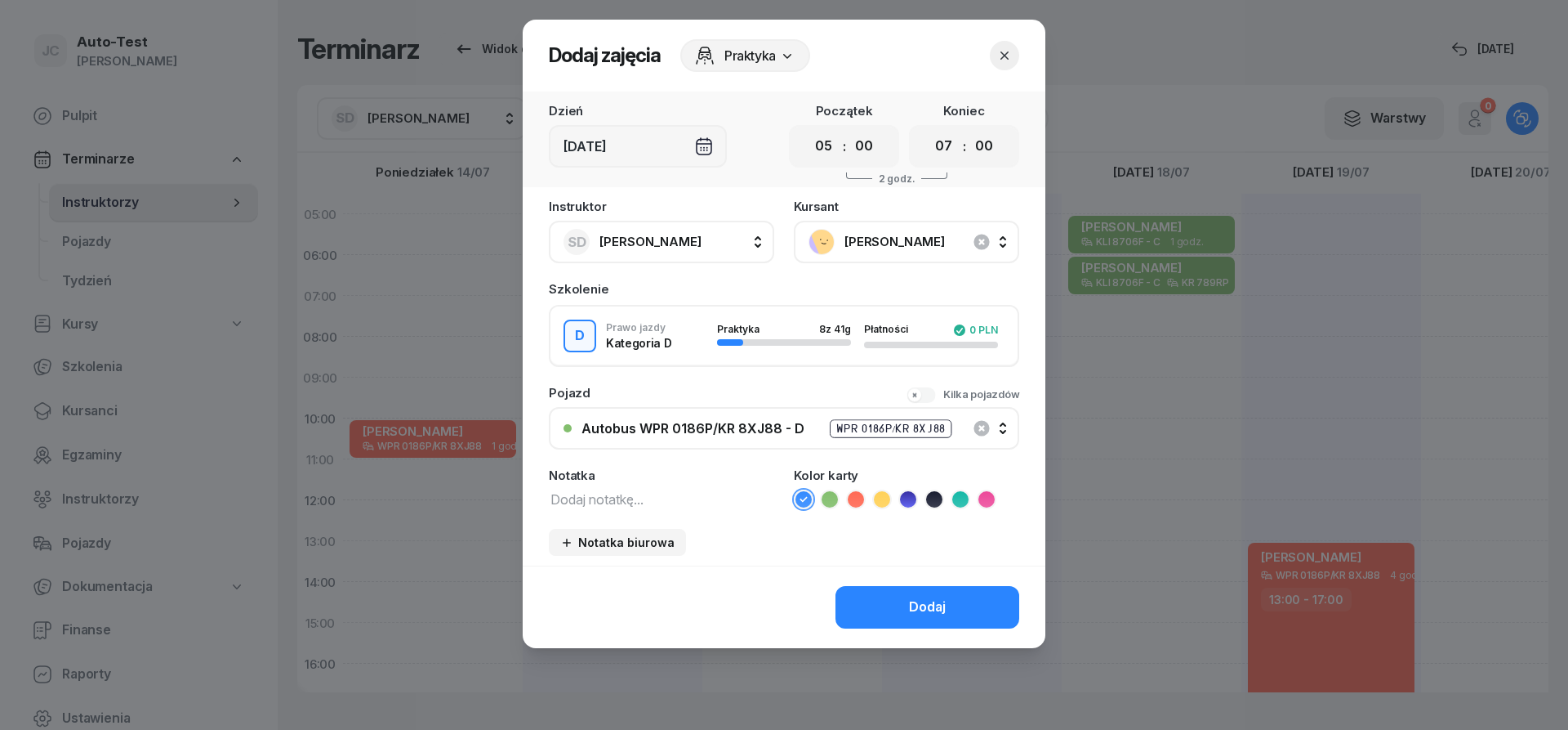
drag, startPoint x: 860, startPoint y: 497, endPoint x: 875, endPoint y: 556, distance: 60.9
click at [859, 497] on icon at bounding box center [856, 499] width 17 height 17
click at [887, 601] on button "Dodaj" at bounding box center [928, 607] width 184 height 42
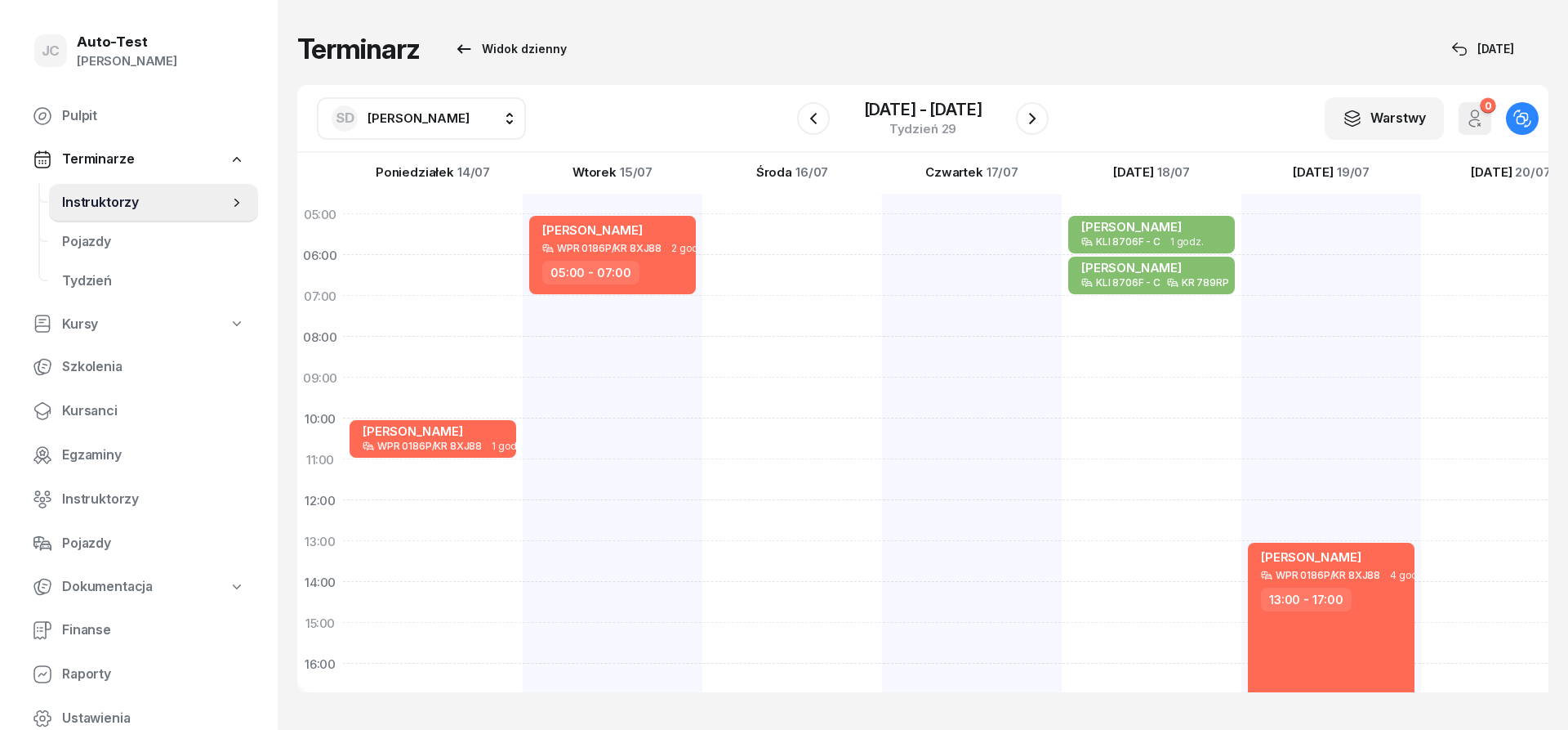
click at [882, 239] on div at bounding box center [972, 602] width 180 height 817
select select "05"
select select "07"
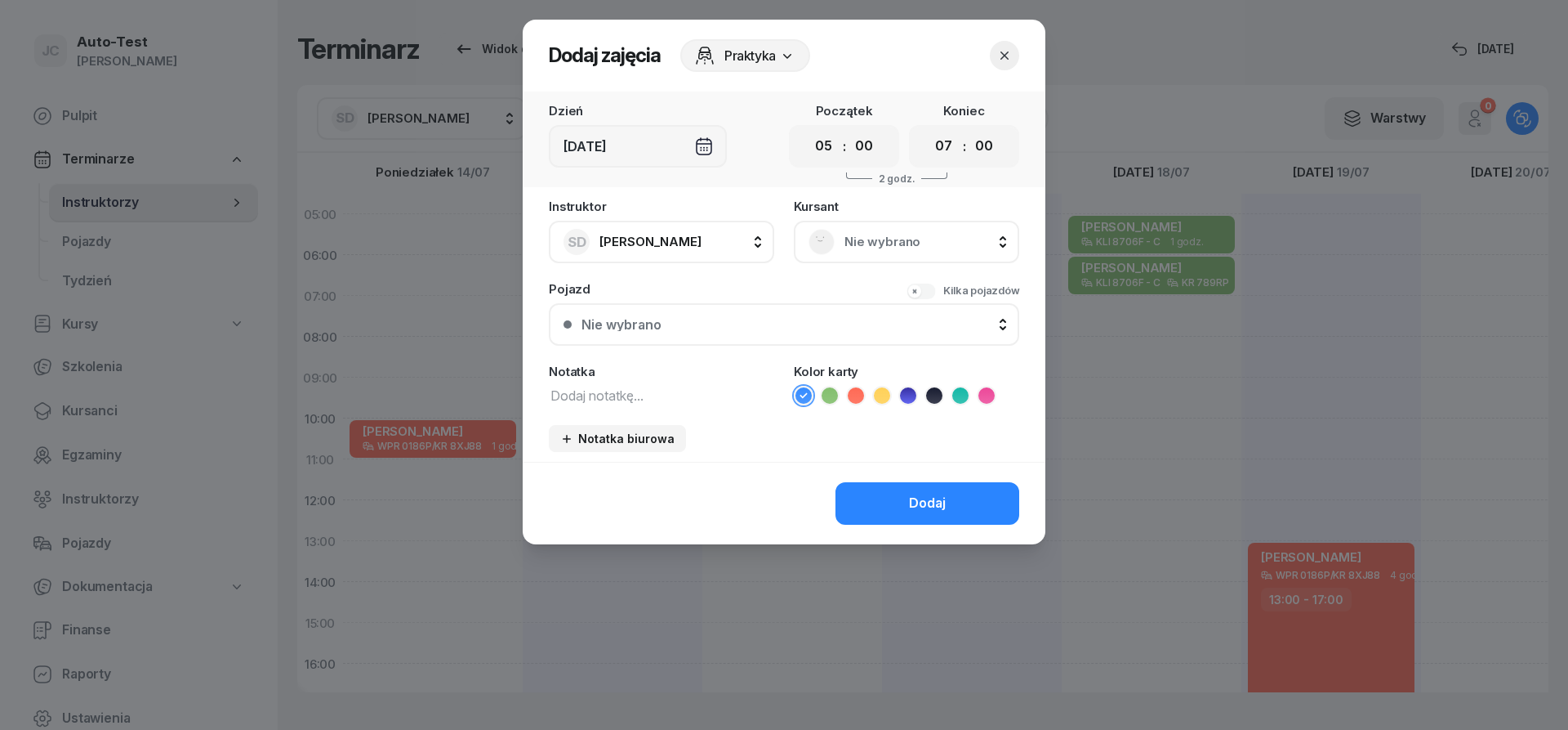
click at [902, 233] on span "Nie wybrano" at bounding box center [924, 242] width 160 height 21
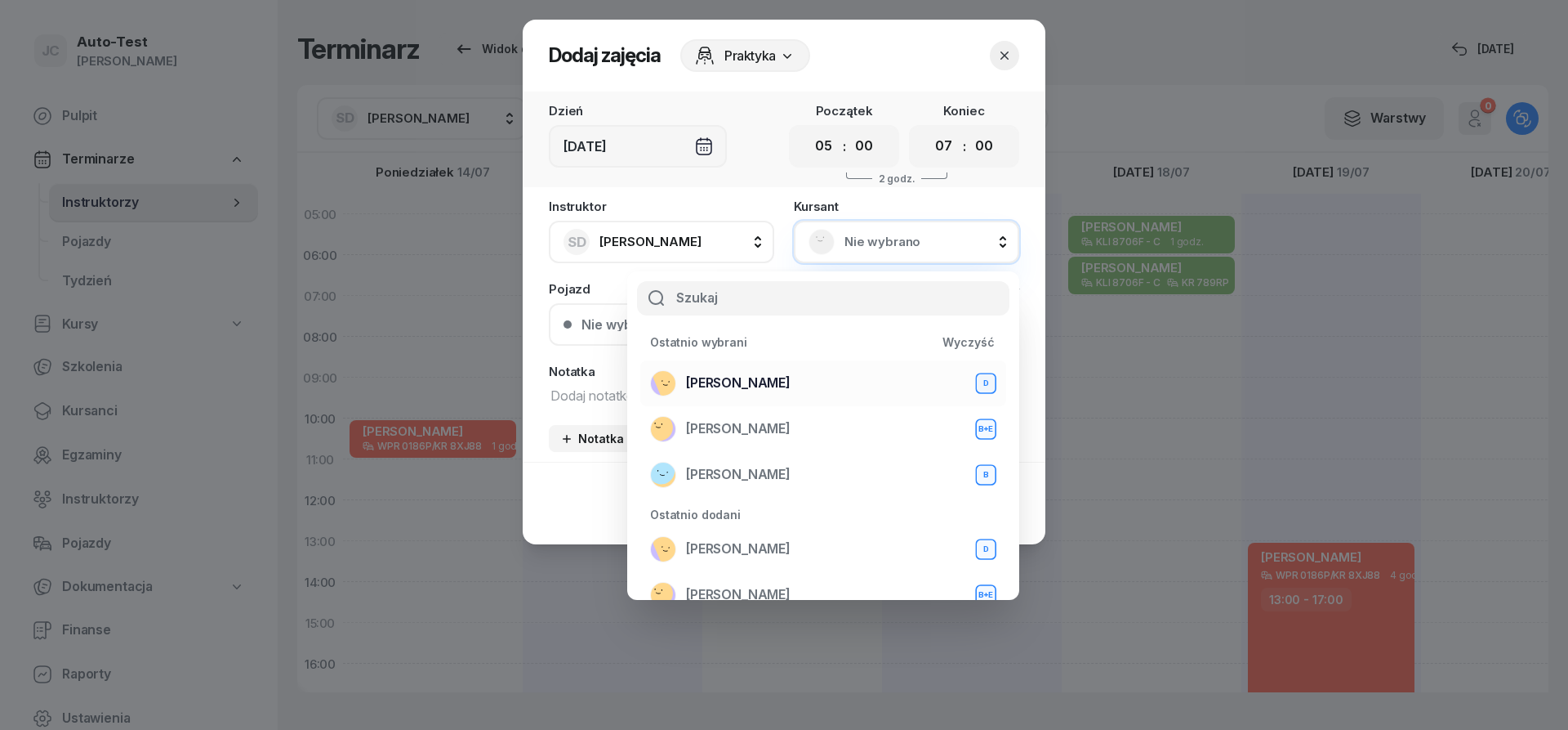
click at [800, 380] on div "[PERSON_NAME] D" at bounding box center [823, 383] width 346 height 26
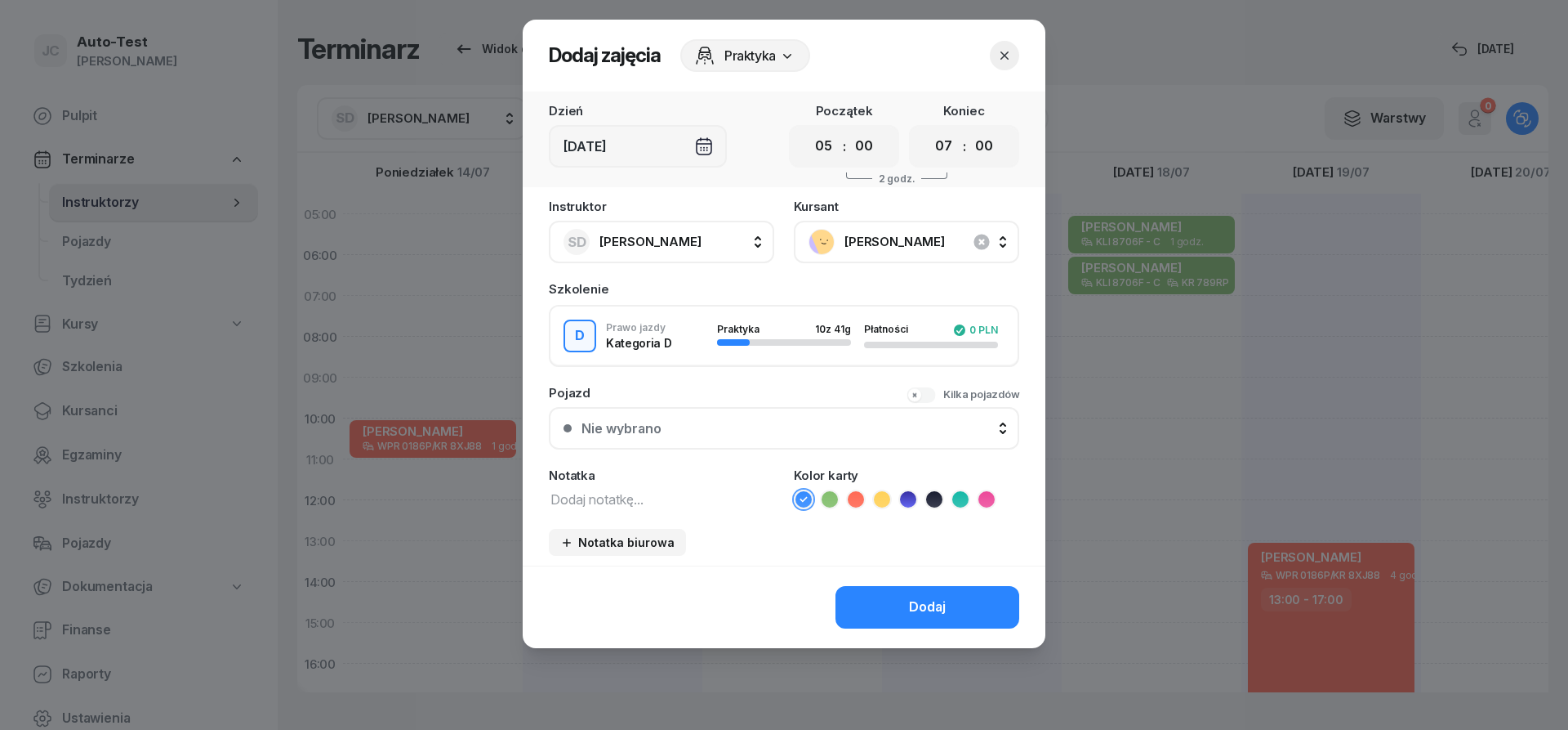
click at [761, 444] on button "Nie wybrano" at bounding box center [784, 428] width 470 height 42
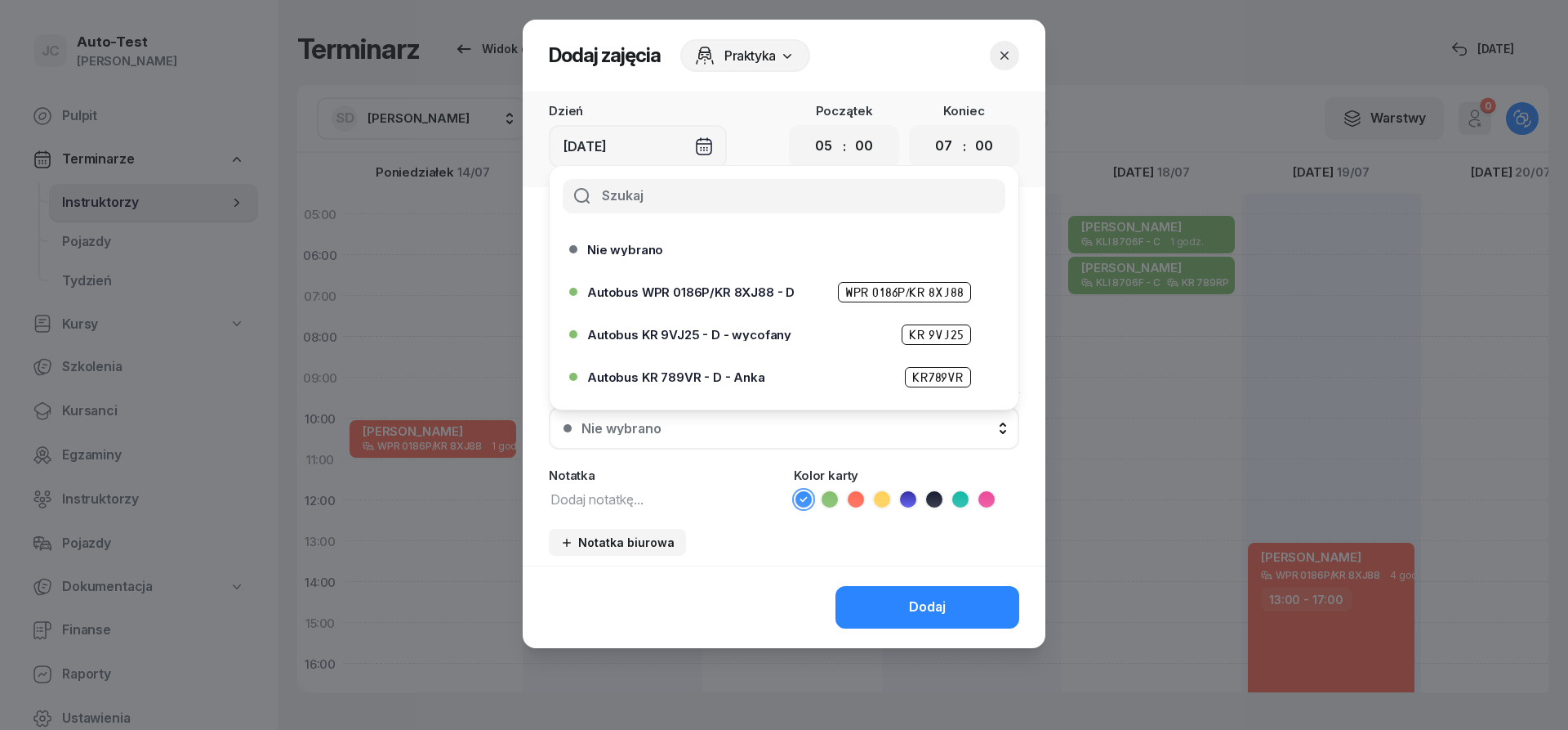
click at [786, 293] on span "Autobus WPR 0186P/KR 8XJ88 - D" at bounding box center [691, 292] width 208 height 12
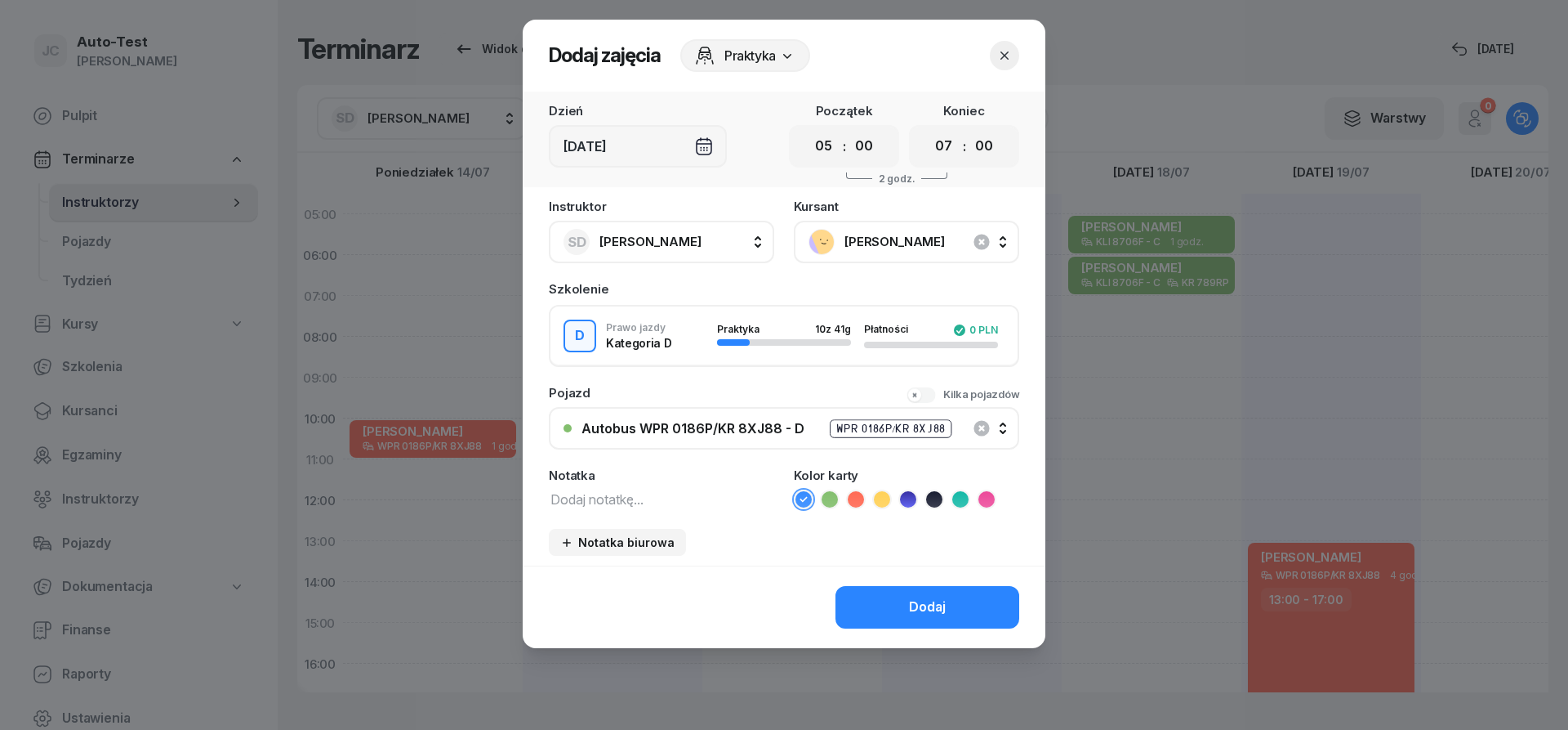
click at [856, 500] on icon at bounding box center [855, 498] width 7 height 6
click at [893, 624] on button "Dodaj" at bounding box center [928, 607] width 184 height 42
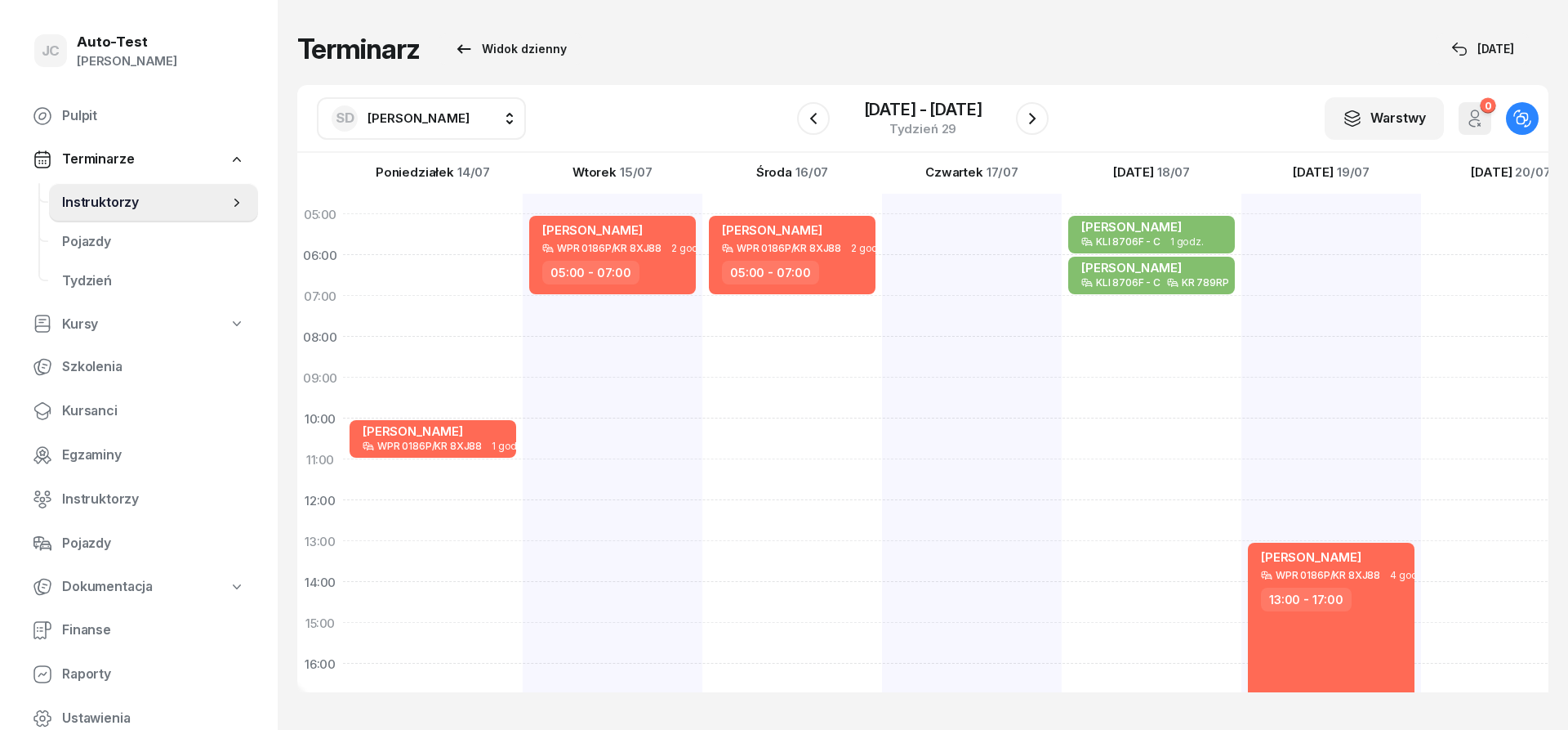
click at [1062, 236] on div at bounding box center [1151, 602] width 180 height 817
select select "05"
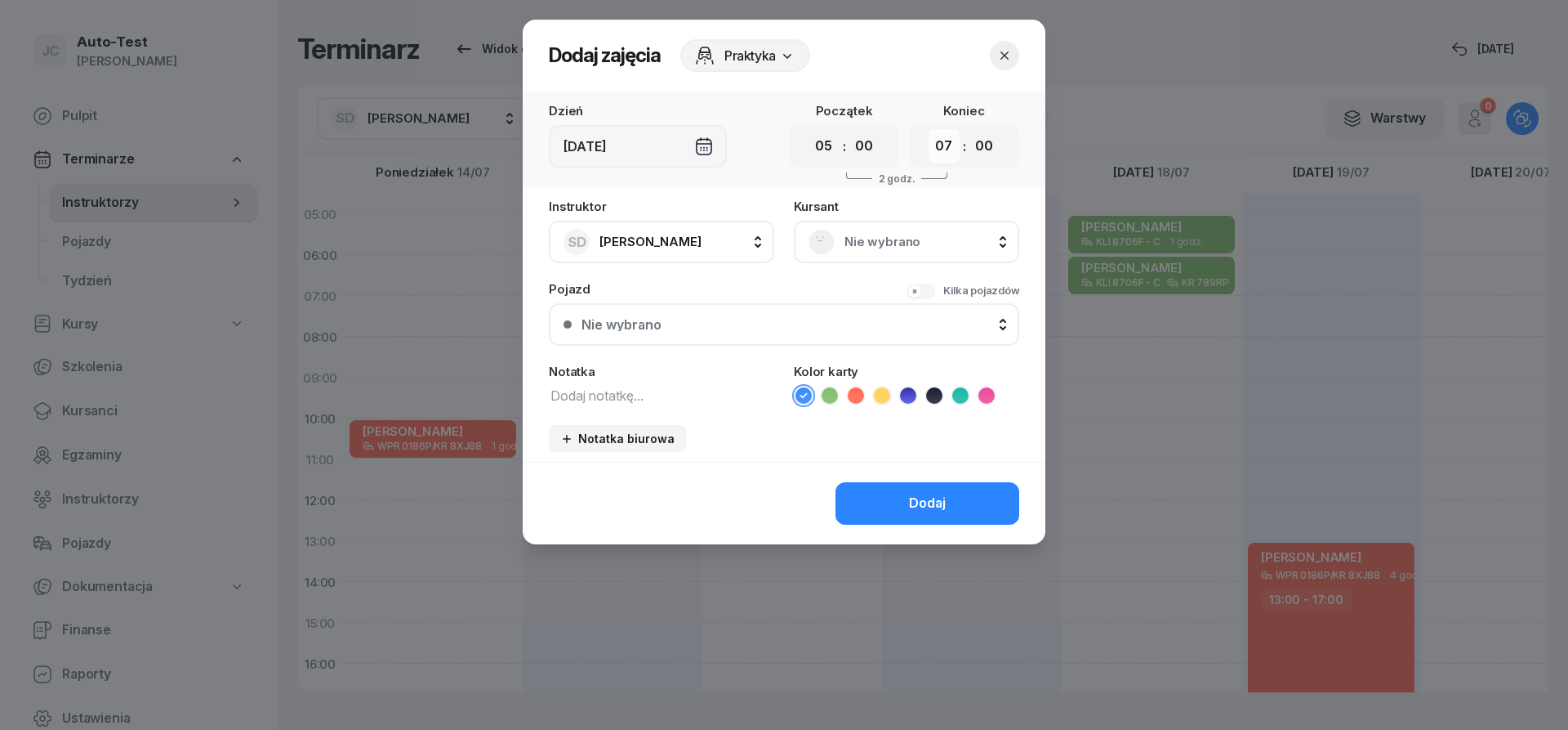
click at [929, 129] on select "00 01 02 03 04 05 06 07 08 09 10 11 12 13 14 15 16 17 18 19 20 21 22 23" at bounding box center [944, 146] width 31 height 34
select select "08"
click option "08" at bounding box center [0, 0] width 0 height 0
click at [867, 251] on span "Nie wybrano" at bounding box center [924, 242] width 160 height 21
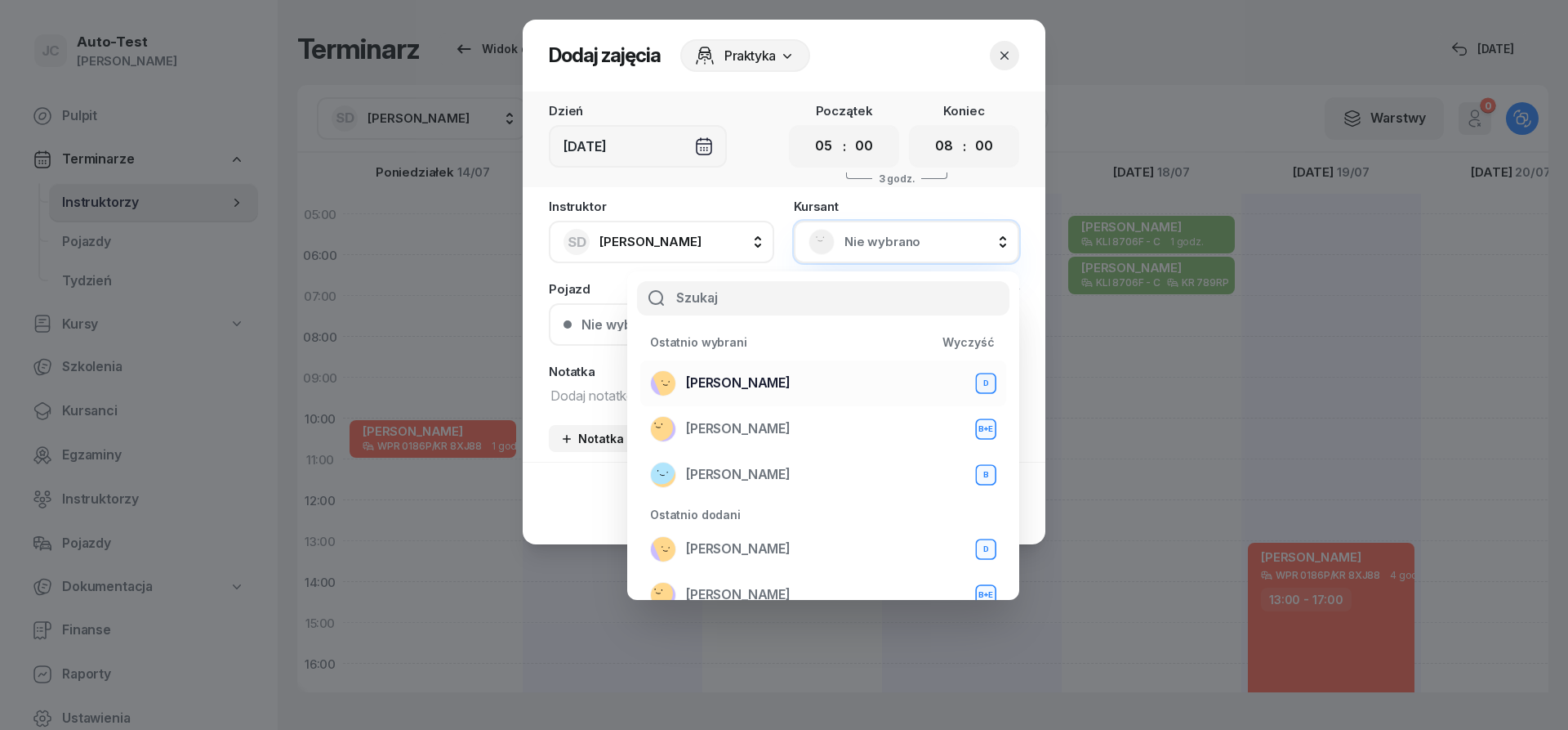
click at [816, 375] on div "[PERSON_NAME] D" at bounding box center [823, 383] width 346 height 26
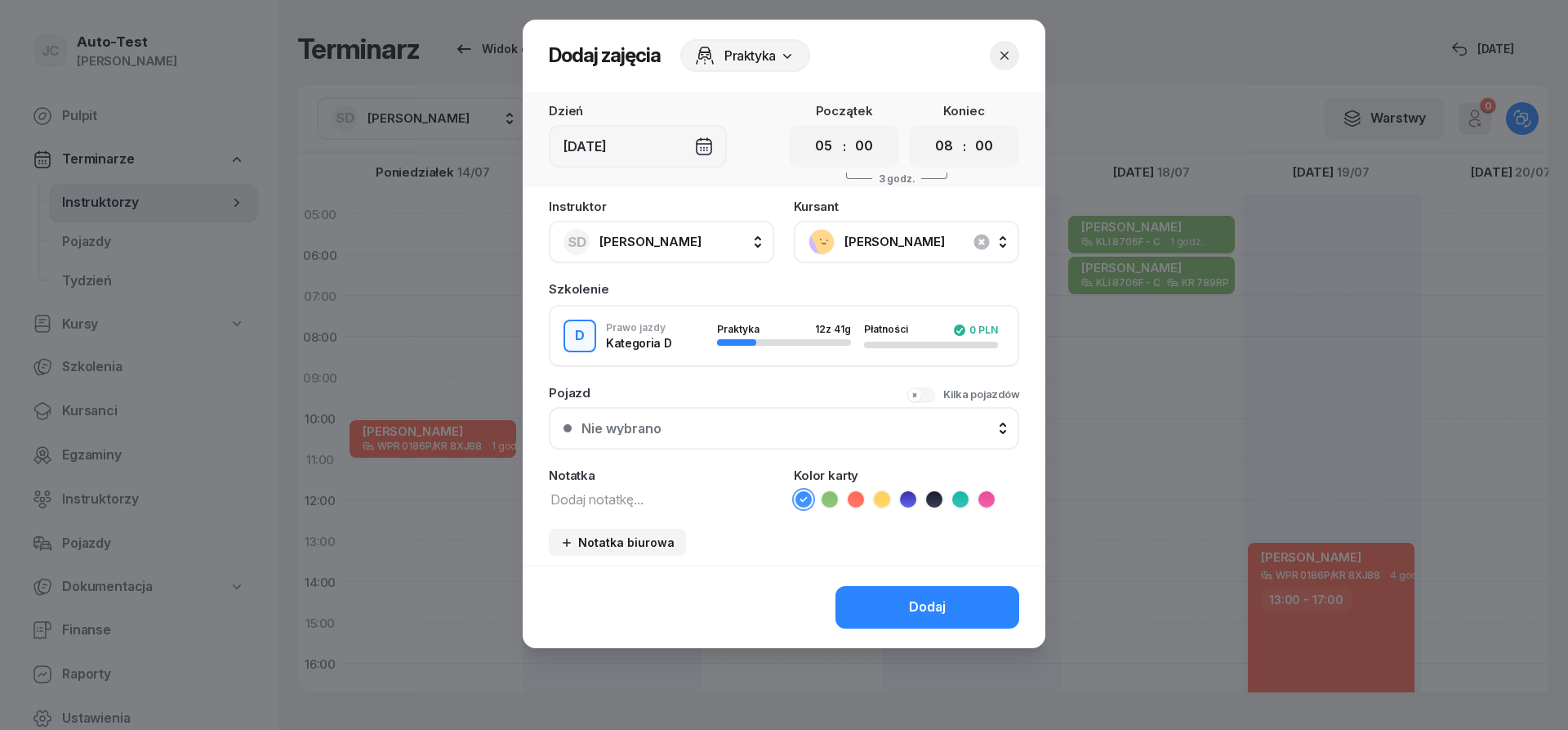
click at [778, 423] on div "Nie wybrano" at bounding box center [793, 428] width 423 height 13
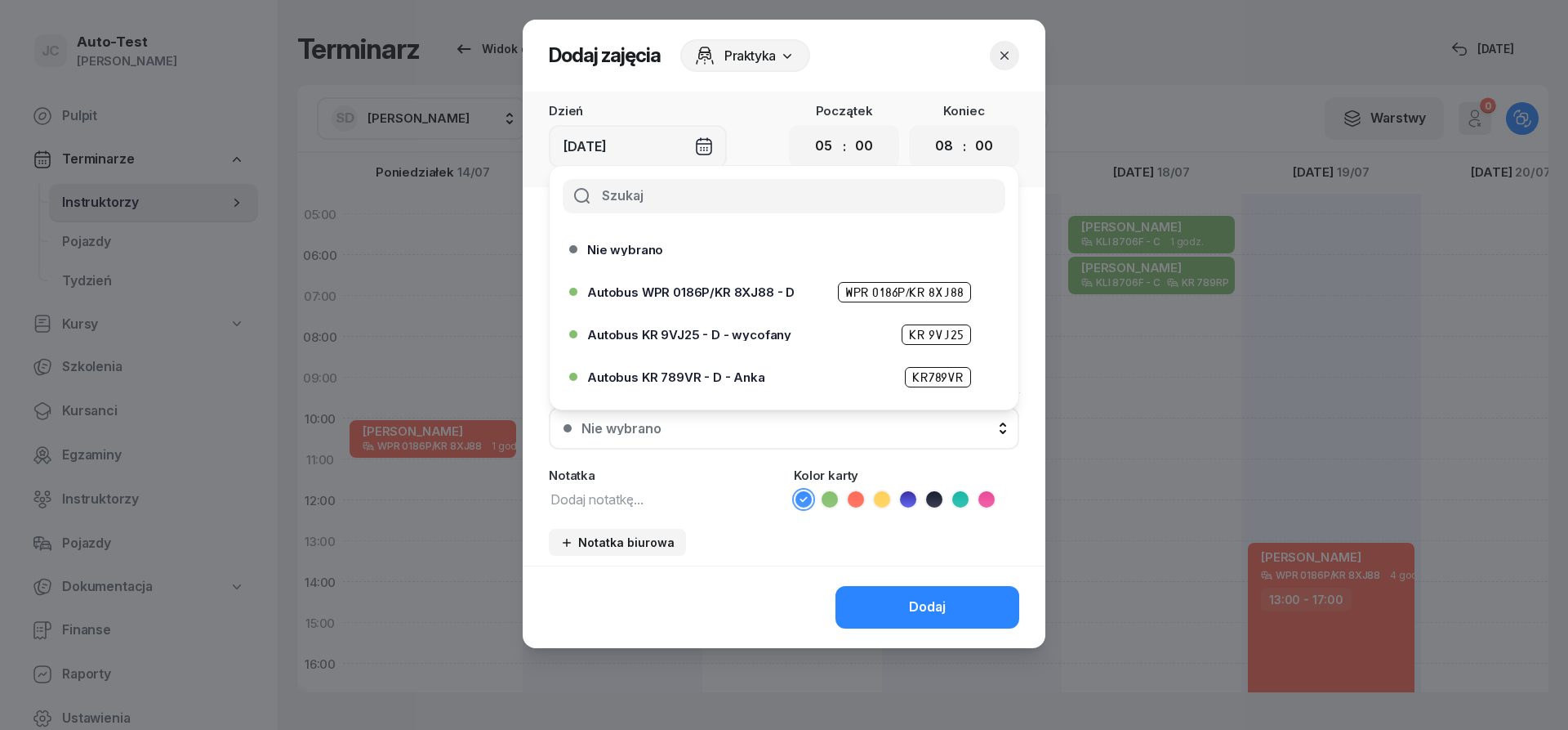
click at [772, 292] on span "Autobus WPR 0186P/KR 8XJ88 - D" at bounding box center [691, 292] width 208 height 12
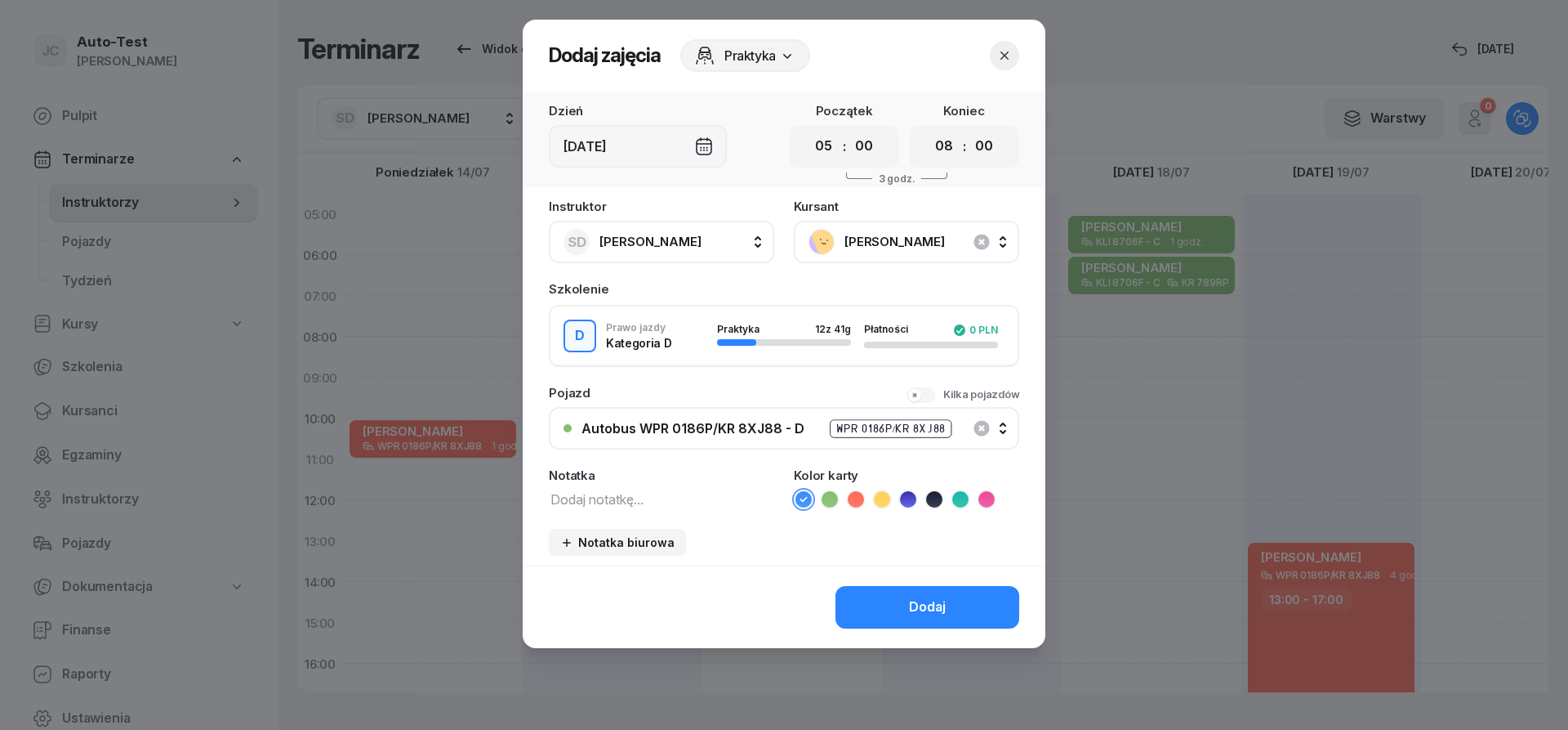
click at [860, 503] on icon at bounding box center [856, 499] width 17 height 17
click at [896, 591] on button "Dodaj" at bounding box center [928, 607] width 184 height 42
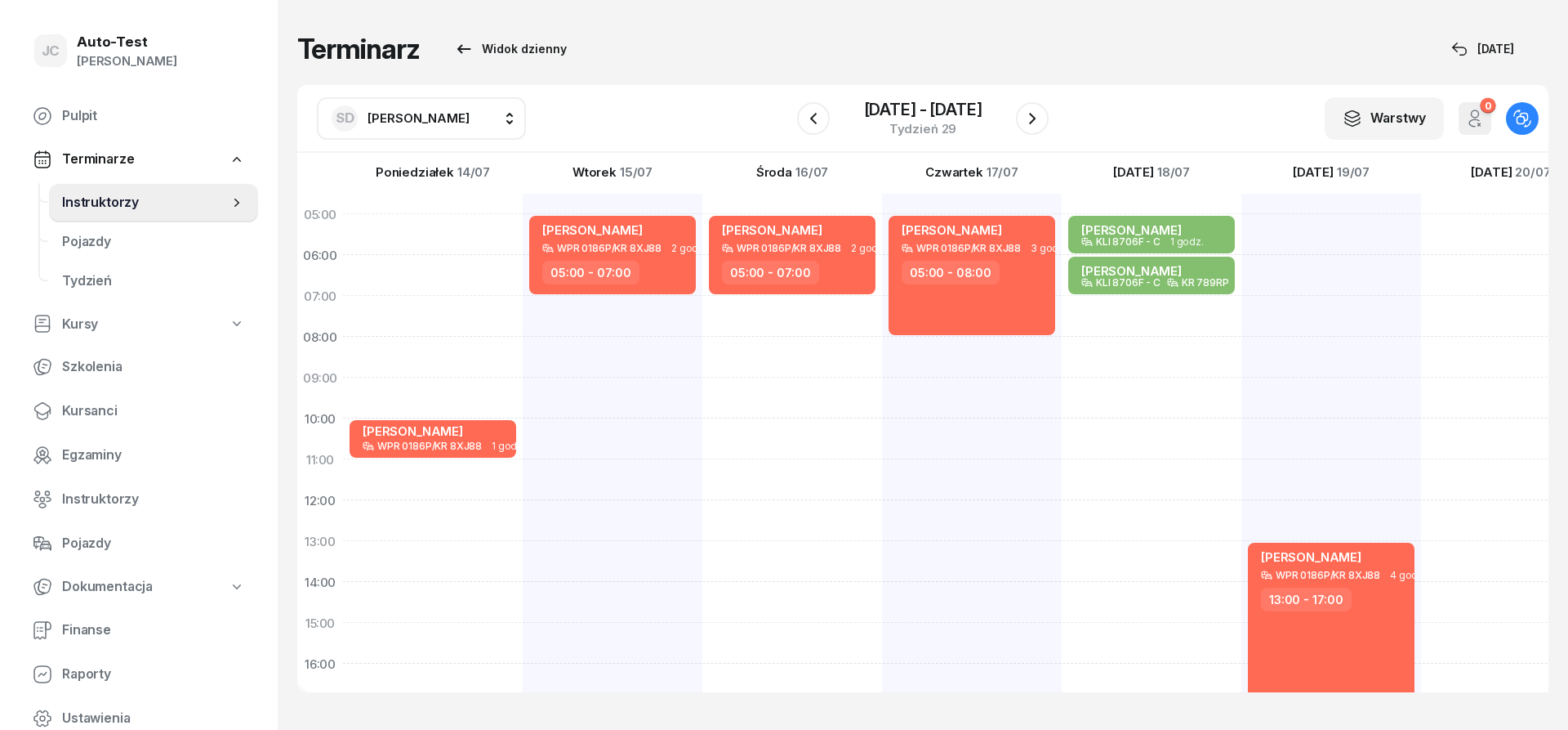
click at [1242, 322] on div "[PERSON_NAME] KLI 8706F - C 1 godz. 05:00 - 06:00 [PERSON_NAME] KLI 8706F - C K…" at bounding box center [1331, 602] width 180 height 817
select select "07"
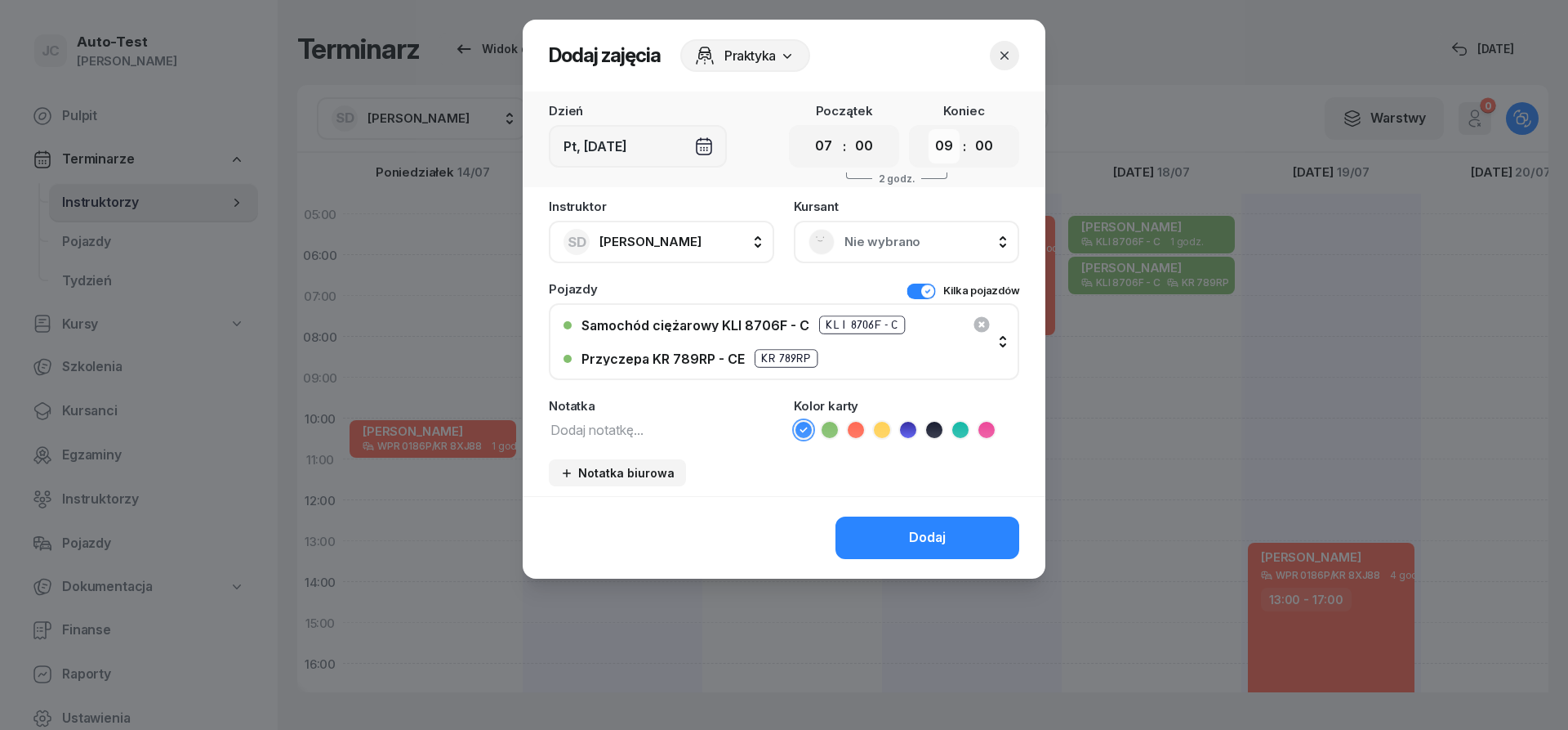
click at [929, 129] on select "00 01 02 03 04 05 06 07 08 09 10 11 12 13 14 15 16 17 18 19 20 21 22 23" at bounding box center [944, 146] width 31 height 34
select select "10"
click option "10" at bounding box center [0, 0] width 0 height 0
drag, startPoint x: 873, startPoint y: 226, endPoint x: 874, endPoint y: 236, distance: 10.0
click at [873, 227] on div "Nie wybrano" at bounding box center [906, 241] width 225 height 42
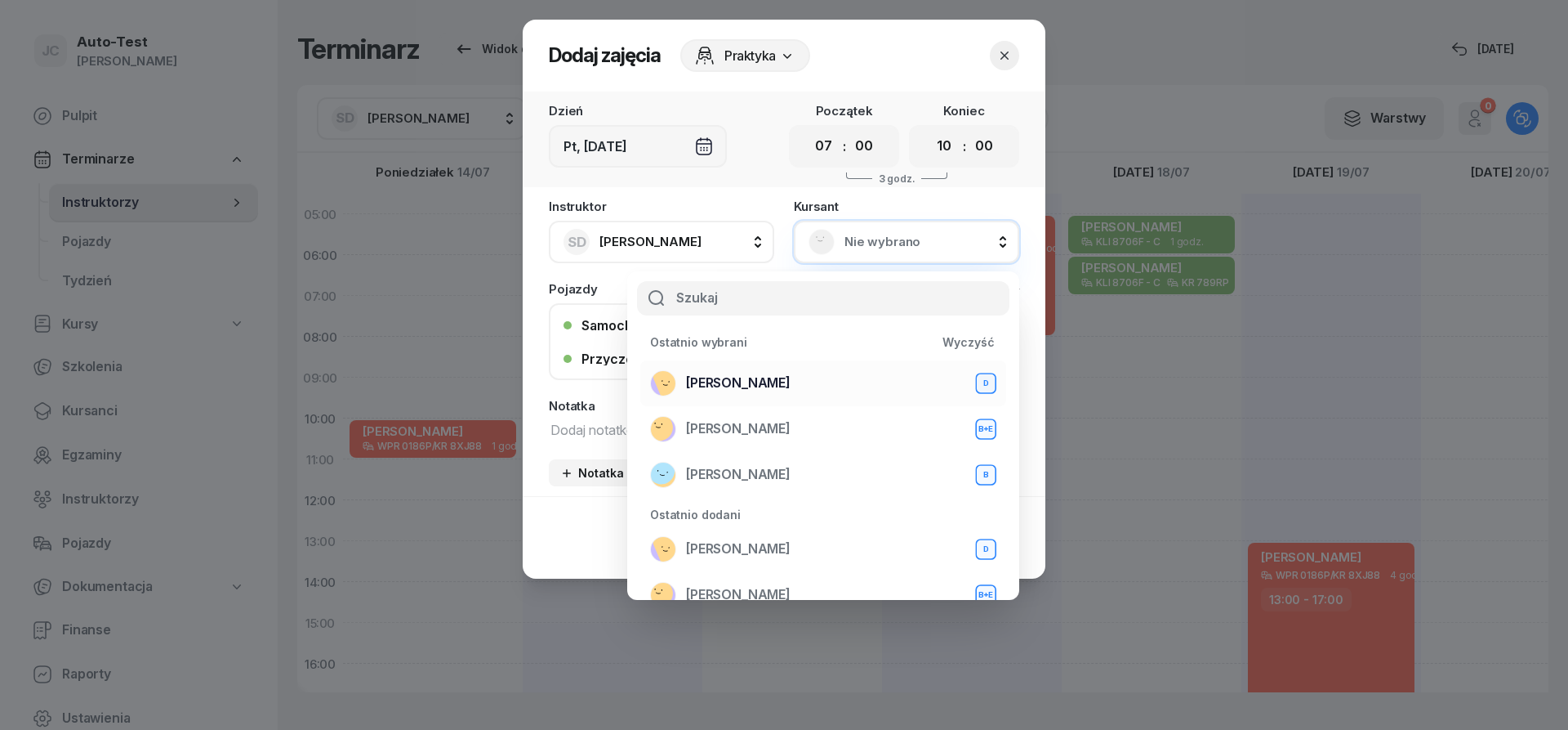
click at [796, 377] on div "[PERSON_NAME] D" at bounding box center [823, 383] width 346 height 26
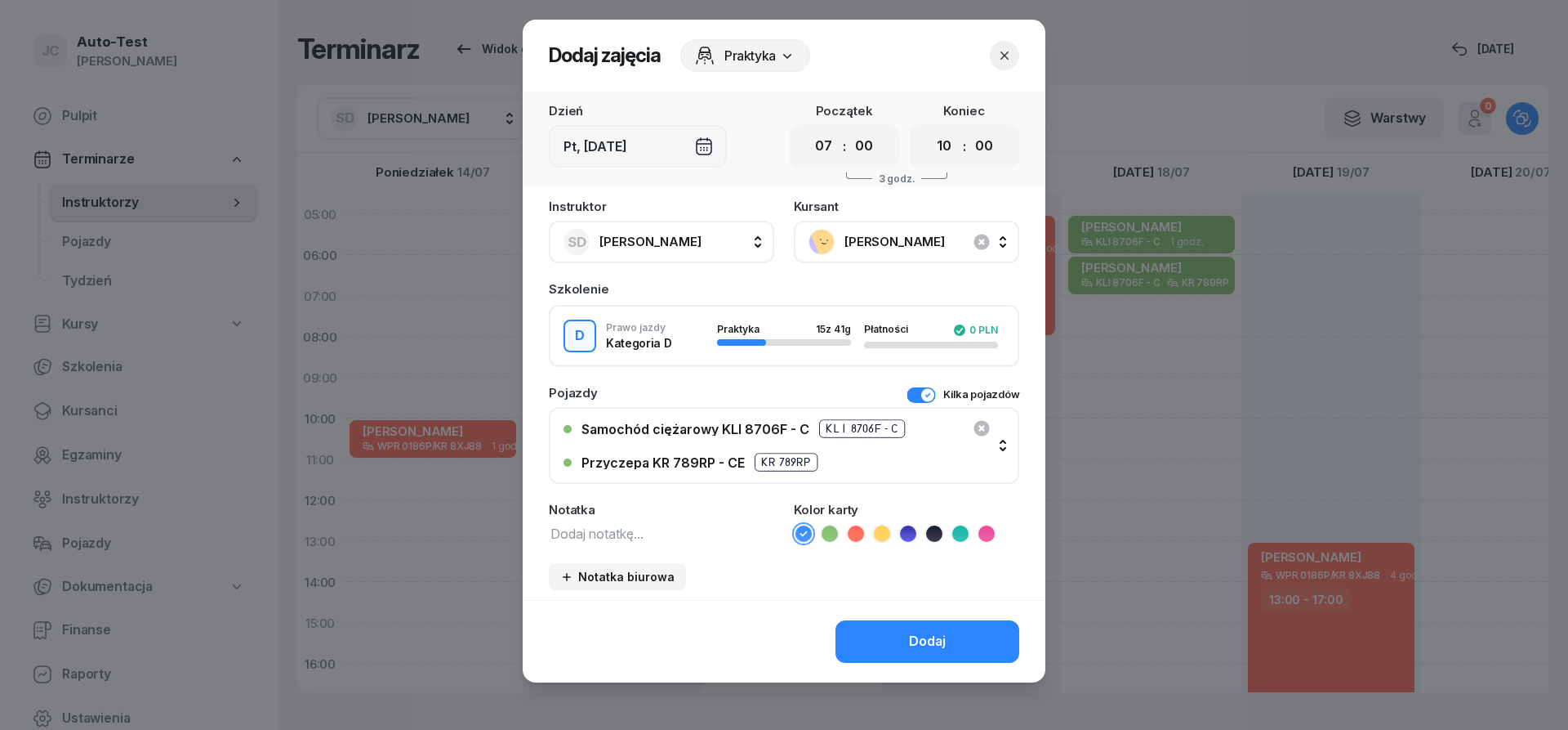
click at [913, 389] on button "Kilka pojazdów" at bounding box center [963, 395] width 113 height 17
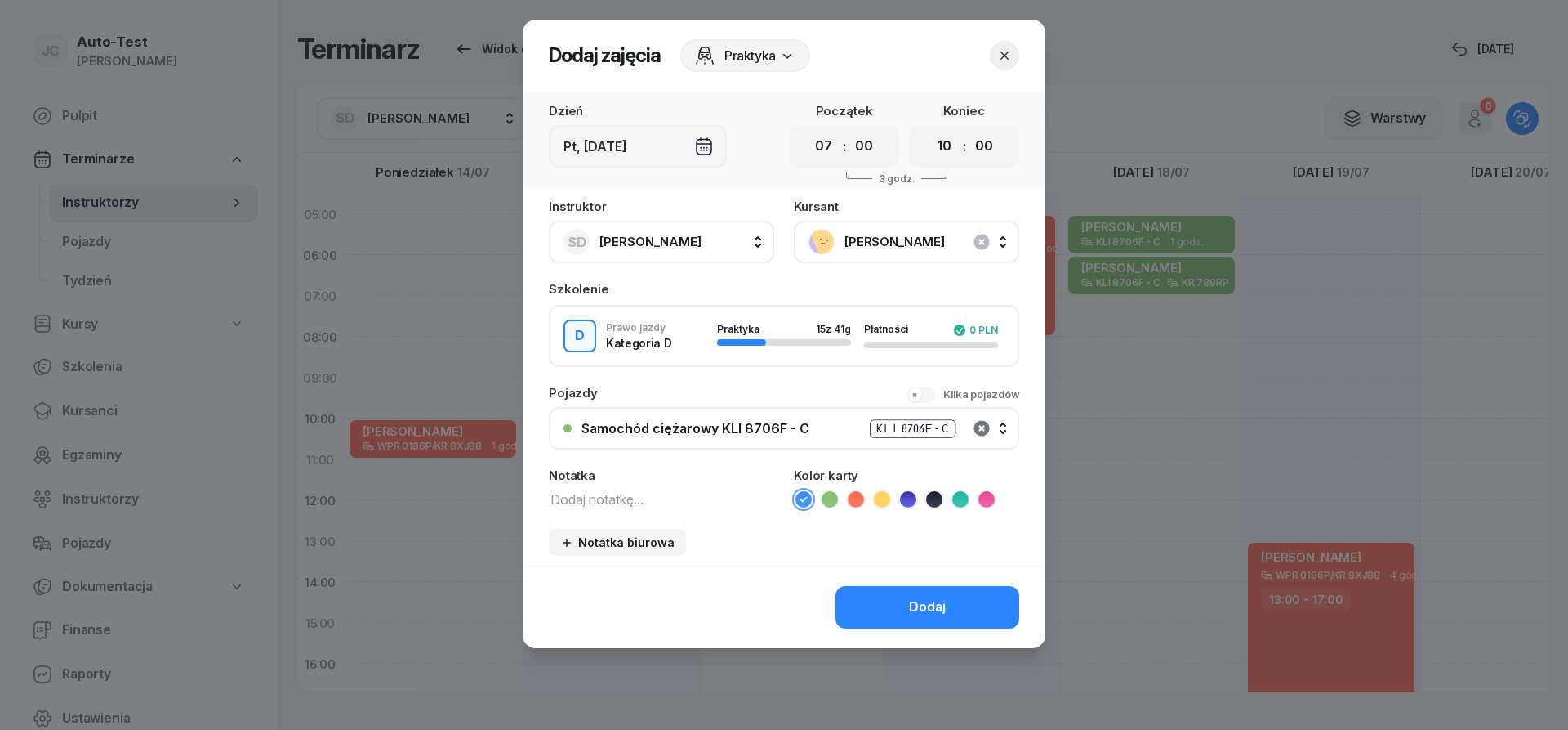
click at [981, 426] on icon "button" at bounding box center [981, 428] width 19 height 19
click at [837, 420] on button "Nie wybrano" at bounding box center [784, 428] width 470 height 42
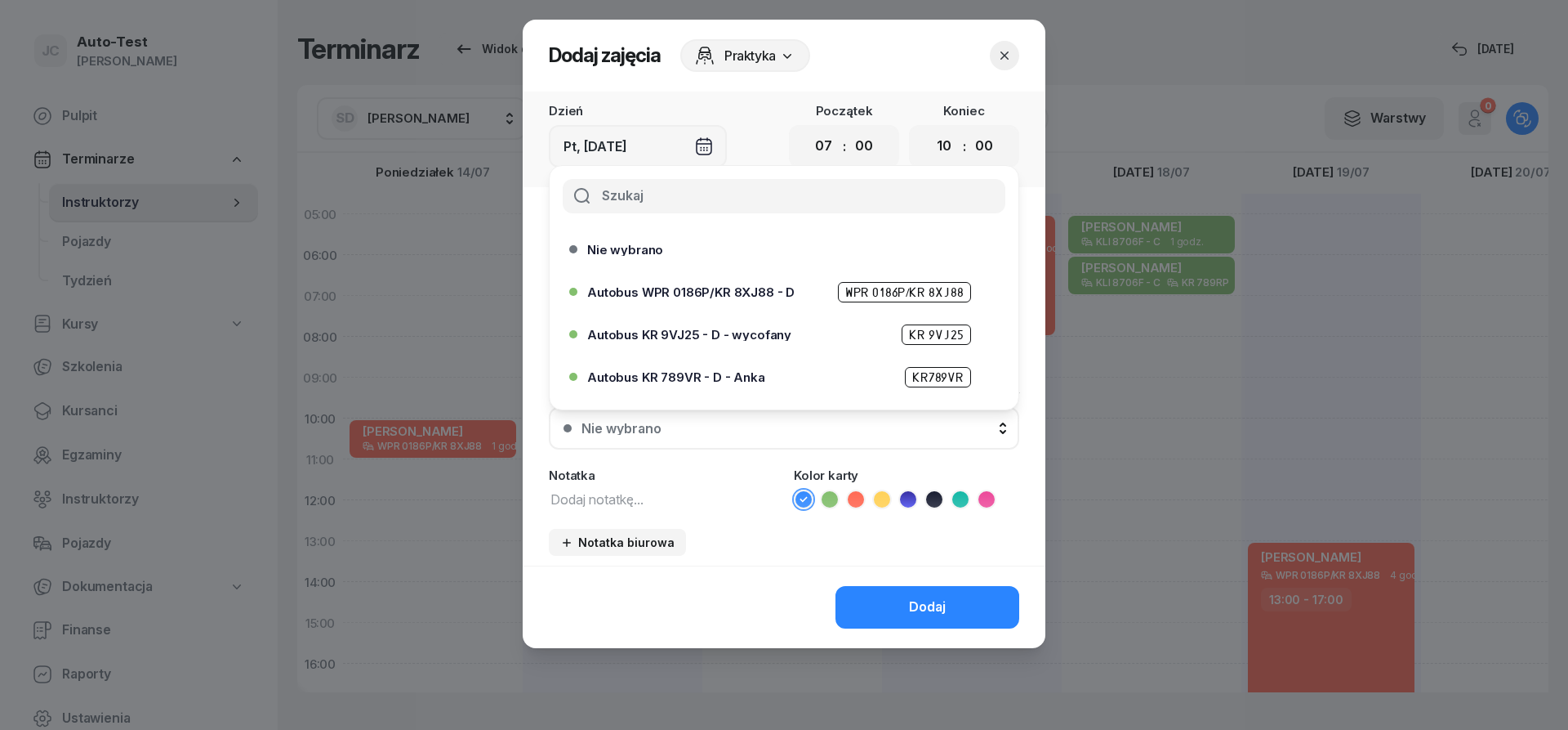
click at [772, 297] on span "Autobus WPR 0186P/KR 8XJ88 - D" at bounding box center [691, 292] width 208 height 12
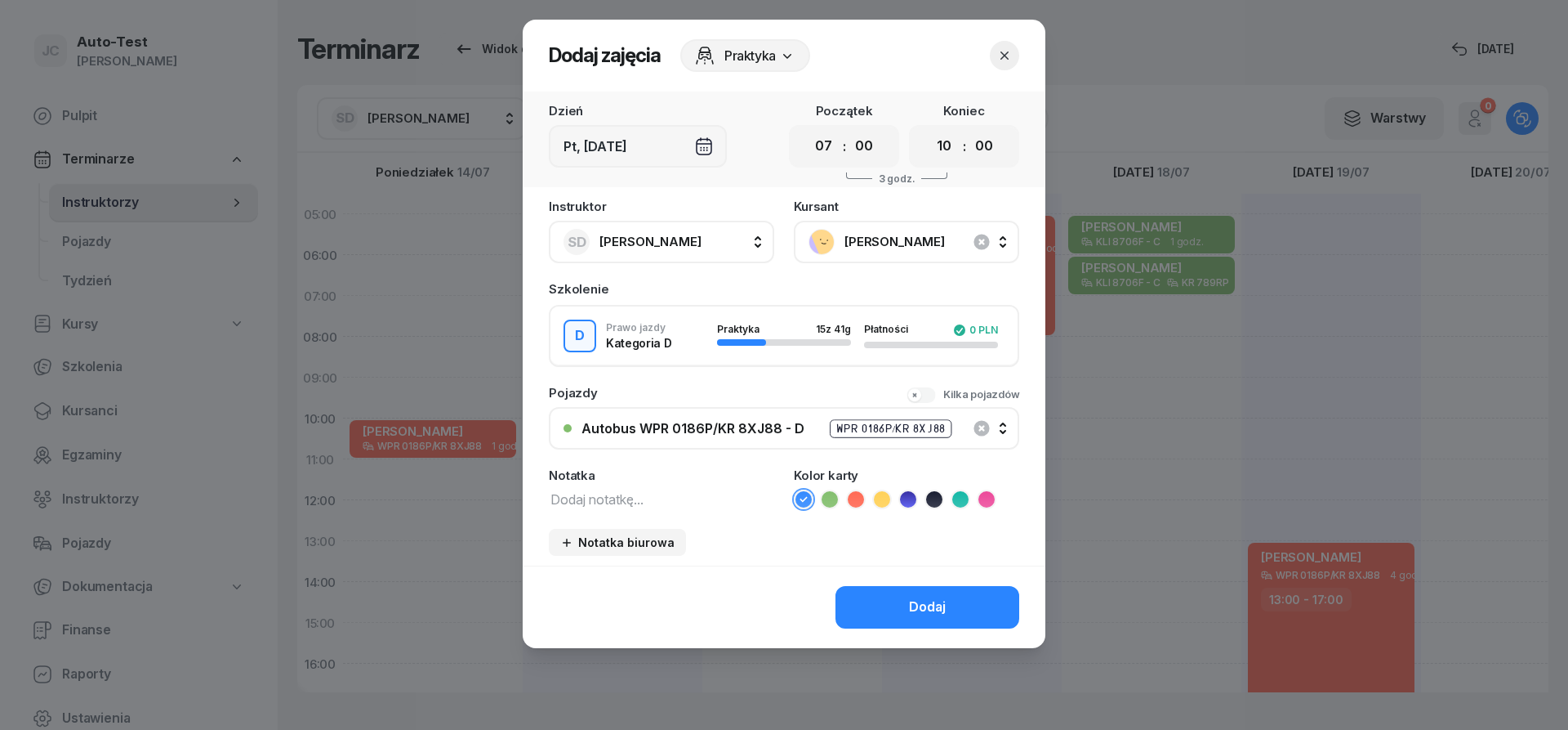
click at [854, 502] on icon at bounding box center [856, 499] width 17 height 17
click at [915, 624] on button "Dodaj" at bounding box center [928, 607] width 184 height 42
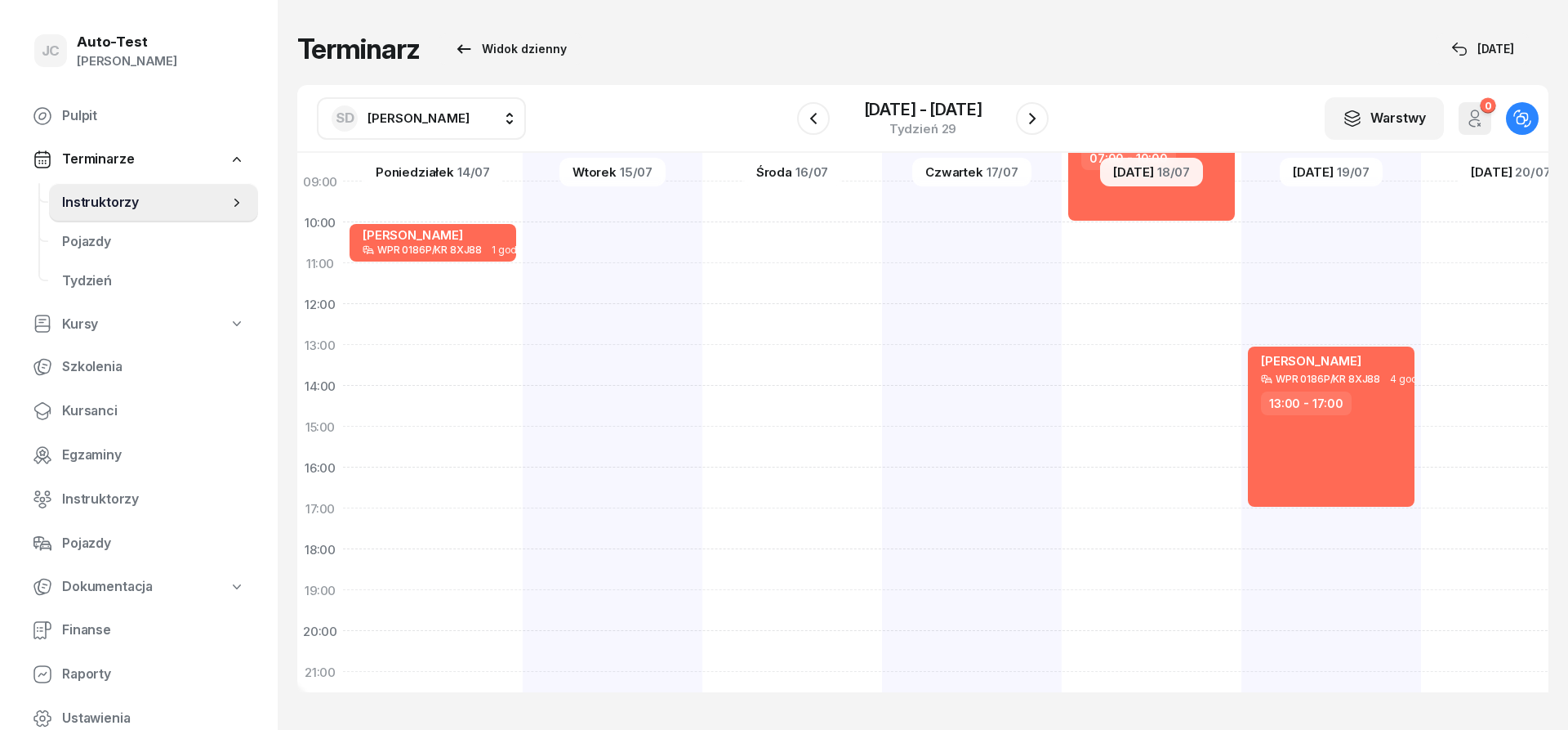
click at [1422, 536] on div "[PERSON_NAME] WPR 0186P/KR 8XJ88 4 godz. 13:00 - 17:00" at bounding box center [1511, 405] width 180 height 817
select select "17"
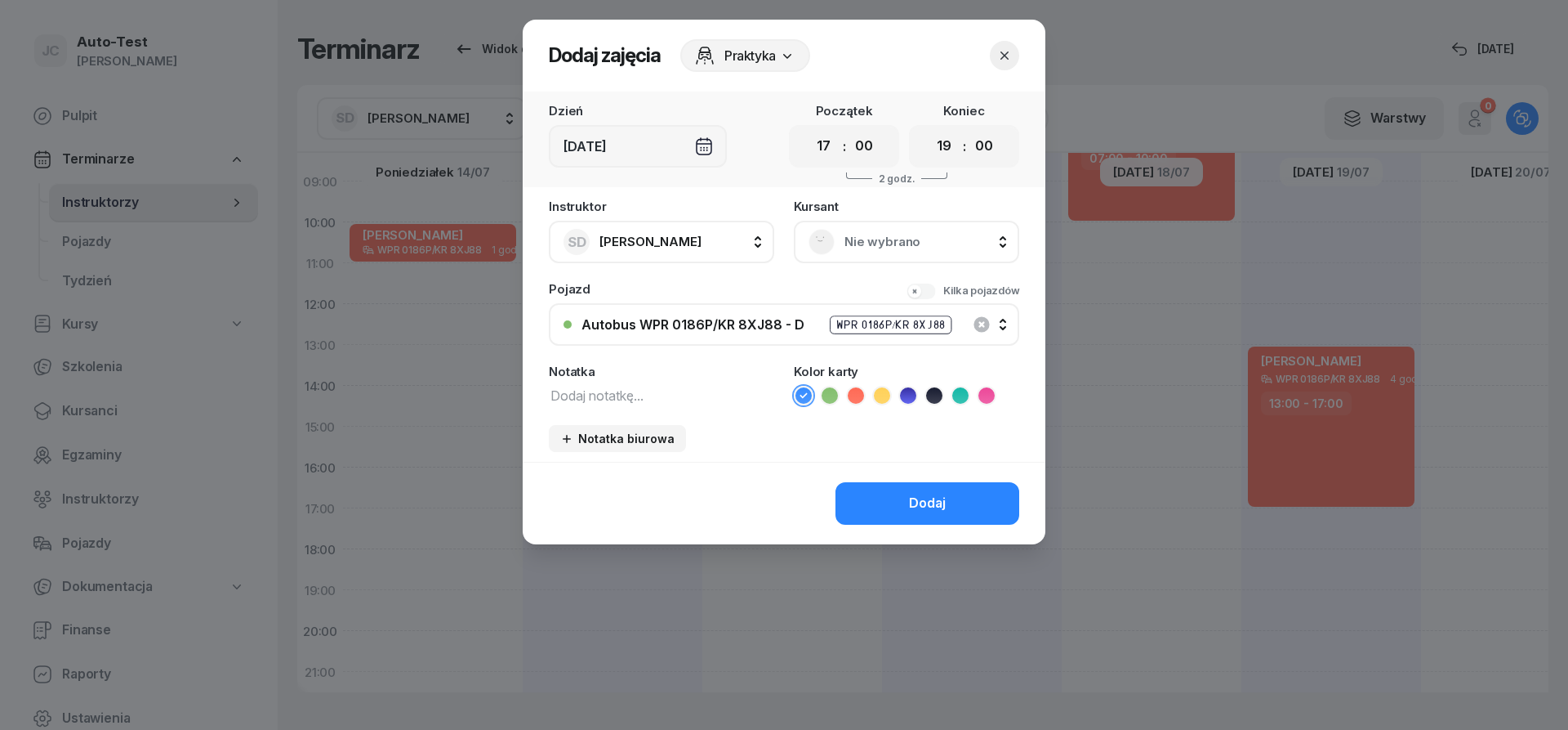
scroll to position [197, 0]
click at [929, 129] on select "00 01 02 03 04 05 06 07 08 09 10 11 12 13 14 15 16 17 18 19 20 21 22 23" at bounding box center [944, 146] width 31 height 34
select select "20"
click option "20" at bounding box center [0, 0] width 0 height 0
click at [866, 247] on span "Nie wybrano" at bounding box center [924, 242] width 160 height 21
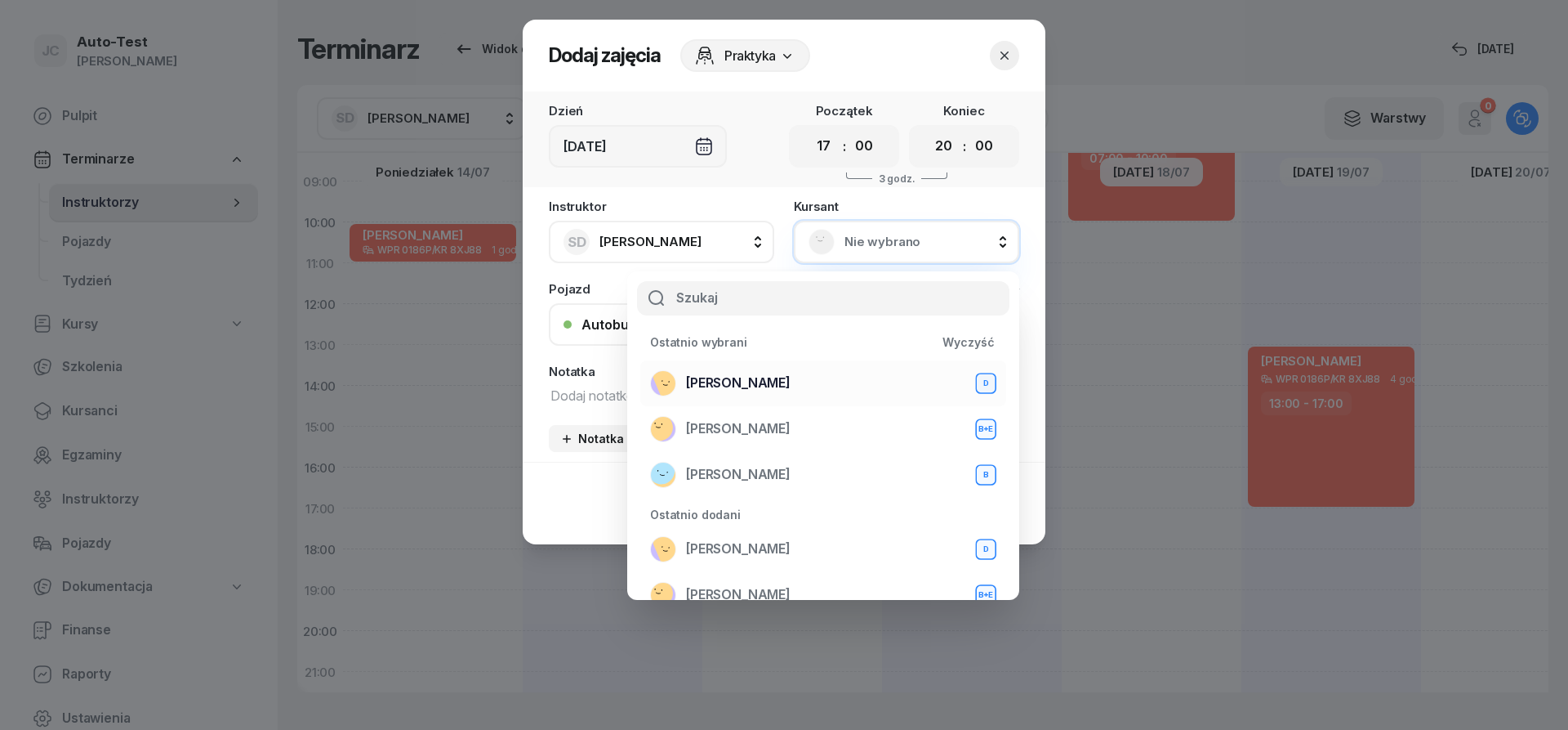
click at [808, 390] on div "[PERSON_NAME] D" at bounding box center [823, 383] width 346 height 26
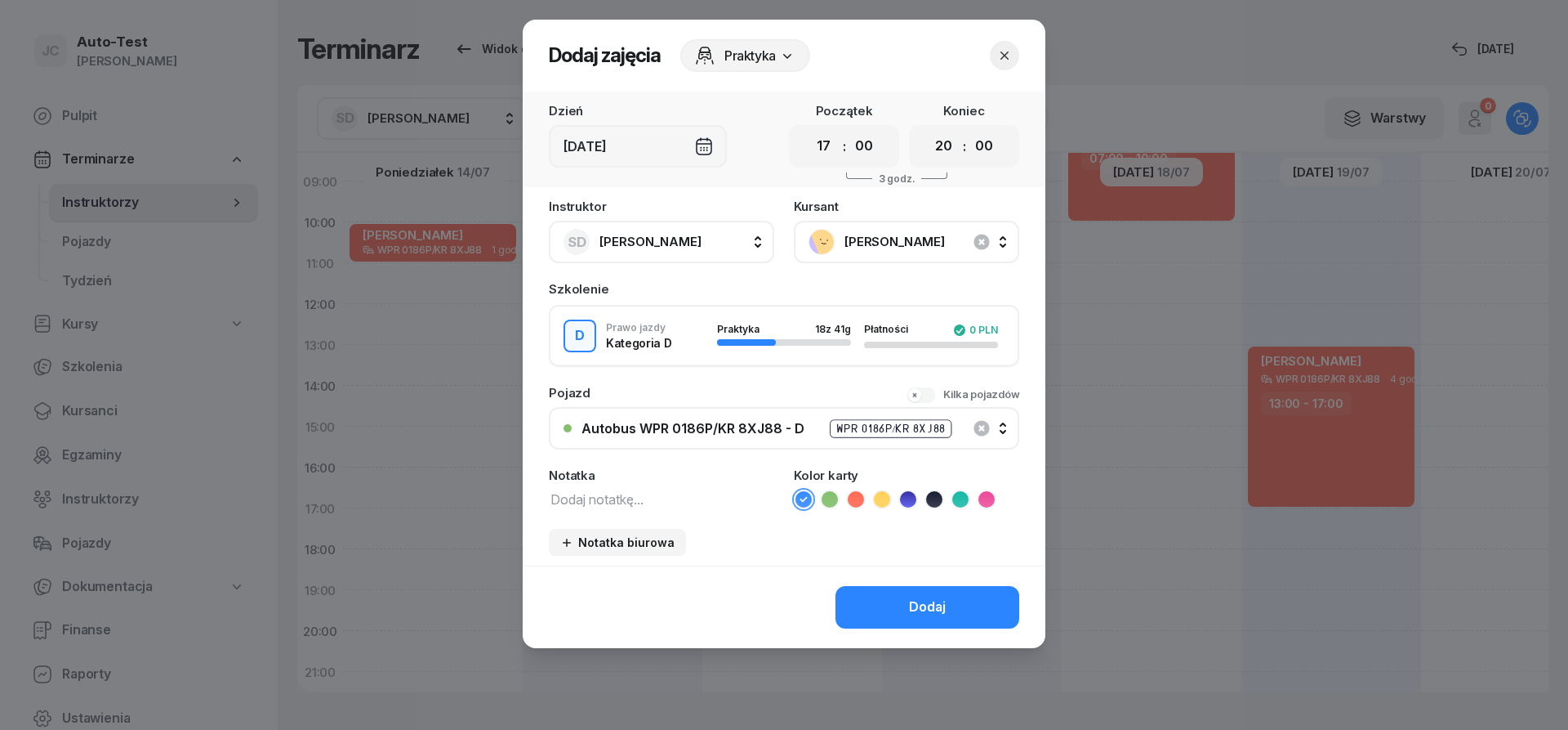
drag, startPoint x: 863, startPoint y: 497, endPoint x: 862, endPoint y: 508, distance: 11.0
click at [862, 497] on icon at bounding box center [856, 499] width 17 height 17
click at [896, 603] on button "Dodaj" at bounding box center [928, 607] width 184 height 42
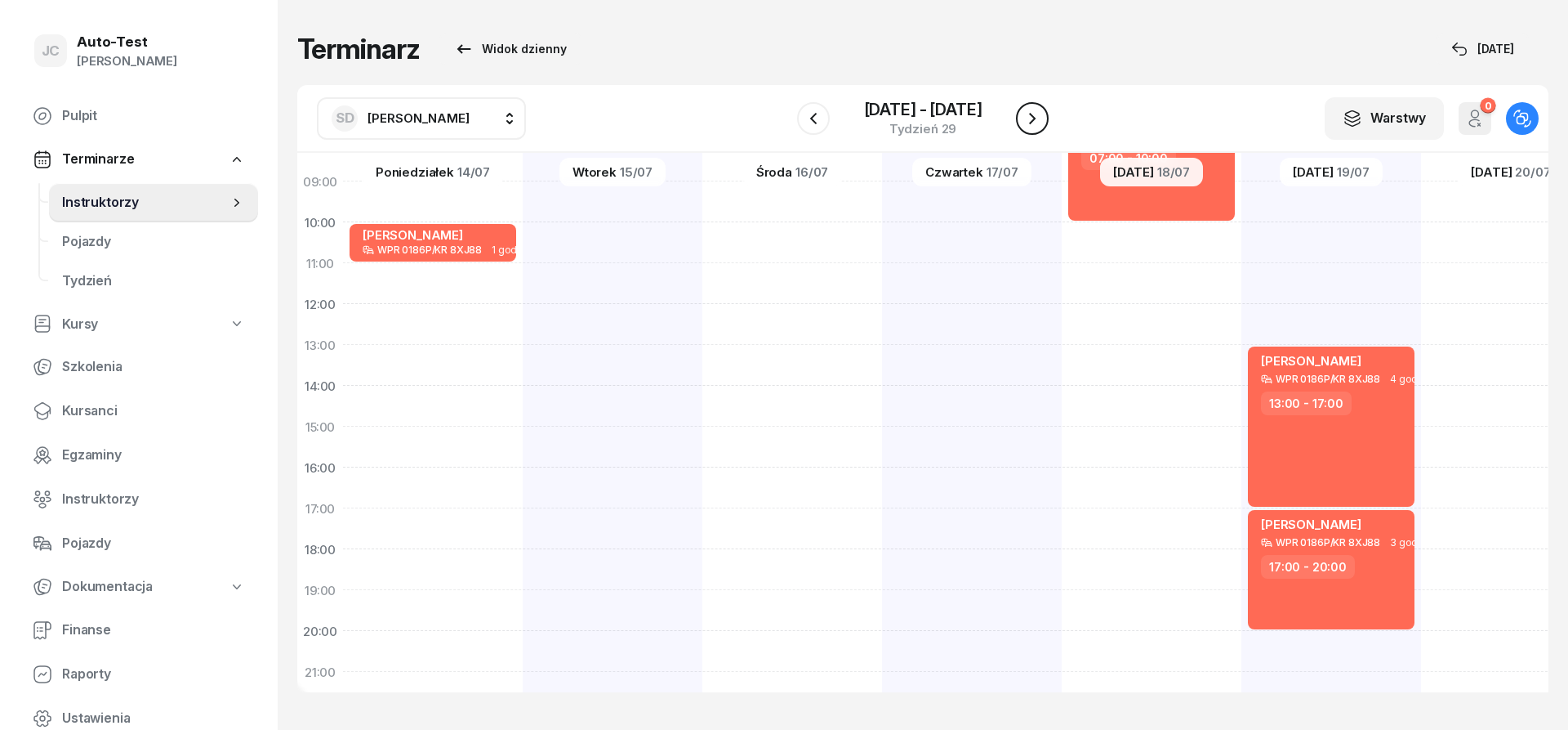
click at [1042, 125] on button "button" at bounding box center [1032, 118] width 32 height 32
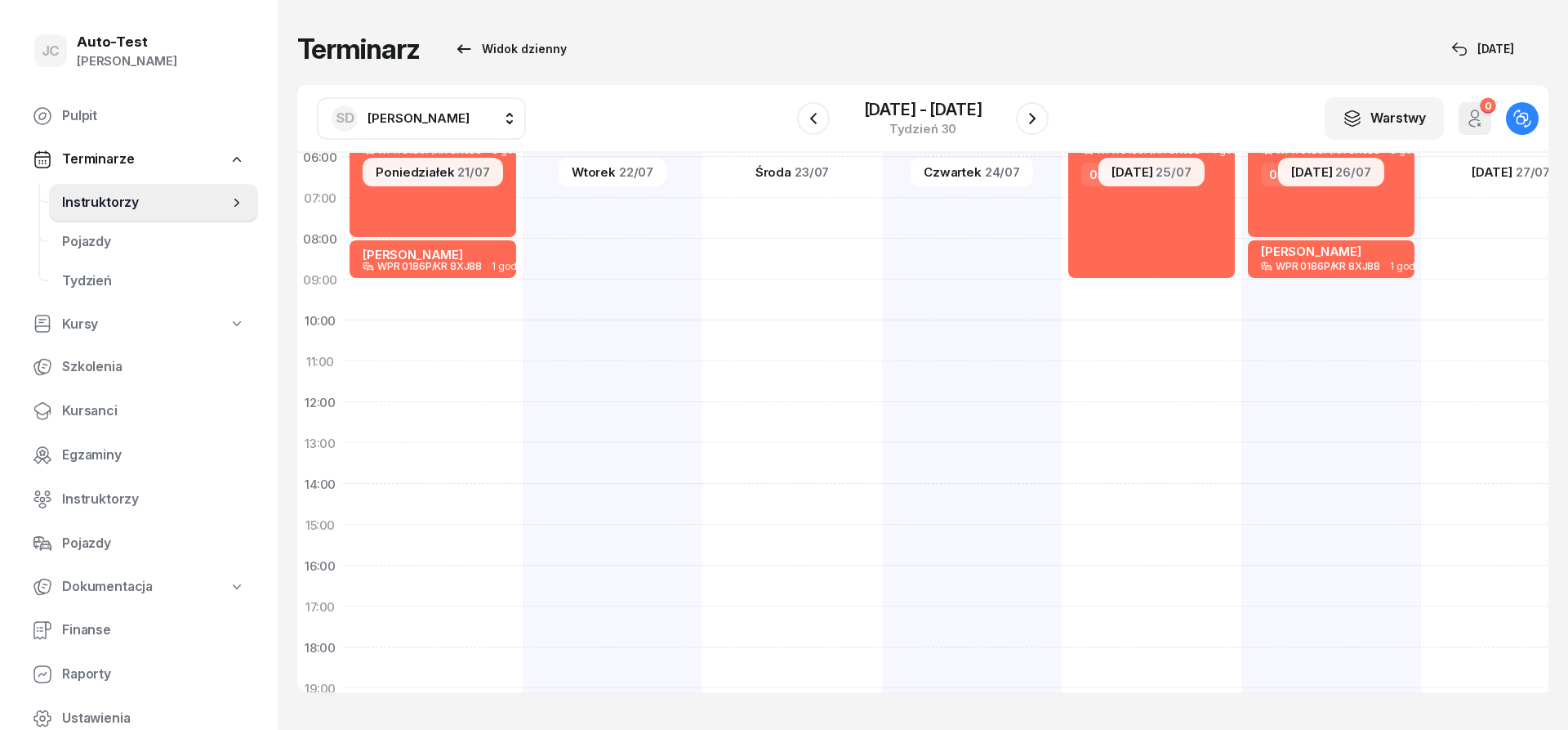
click at [523, 298] on div "[PERSON_NAME] WPR 0186P/KR 8XJ88 3 godz. 05:00 - 08:00 [PERSON_NAME] WPR 0186P/…" at bounding box center [612, 504] width 180 height 817
select select "09"
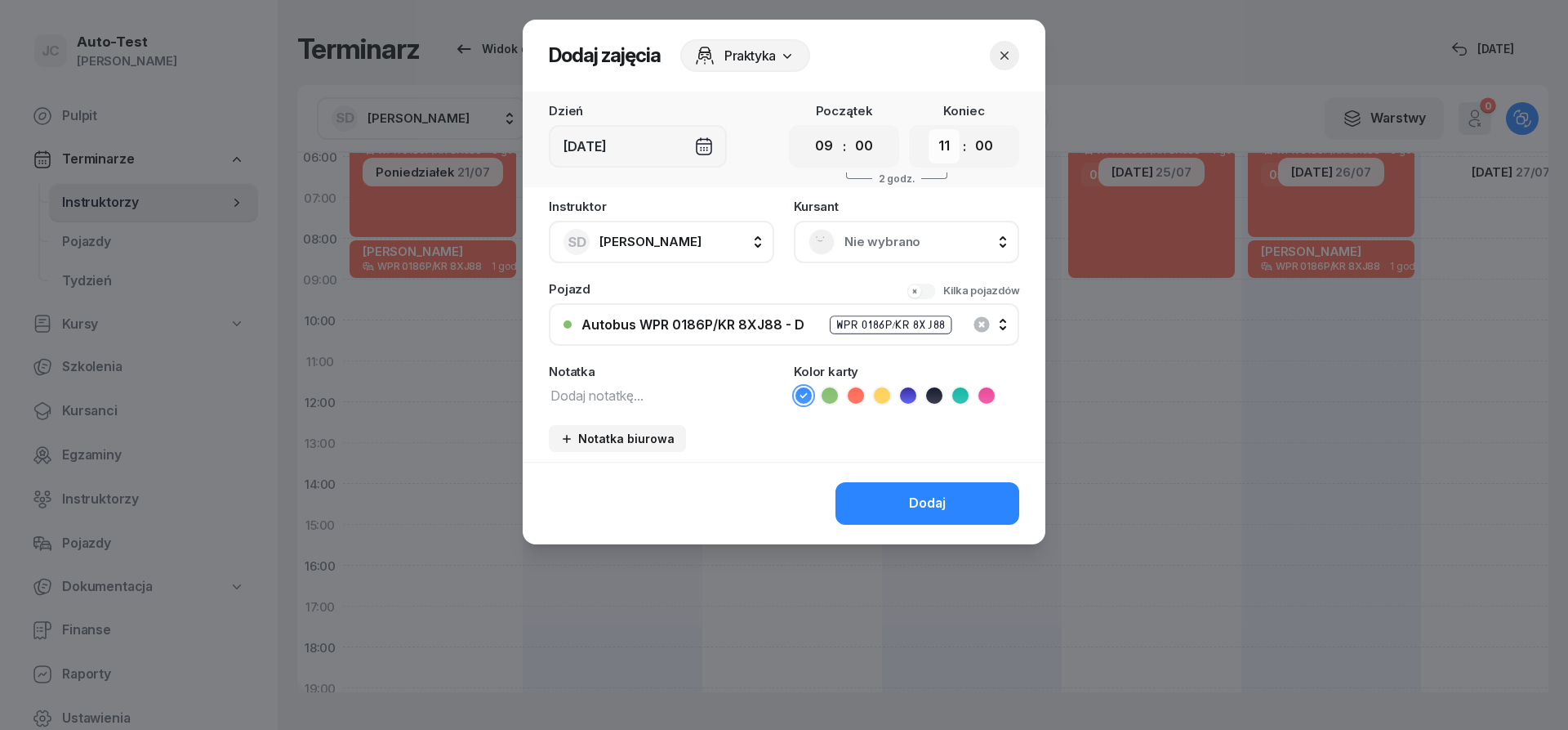
click at [929, 129] on select "00 01 02 03 04 05 06 07 08 09 10 11 12 13 14 15 16 17 18 19 20 21 22 23" at bounding box center [944, 146] width 31 height 34
select select "12"
click option "12" at bounding box center [0, 0] width 0 height 0
click at [856, 250] on span "Nie wybrano" at bounding box center [924, 242] width 160 height 21
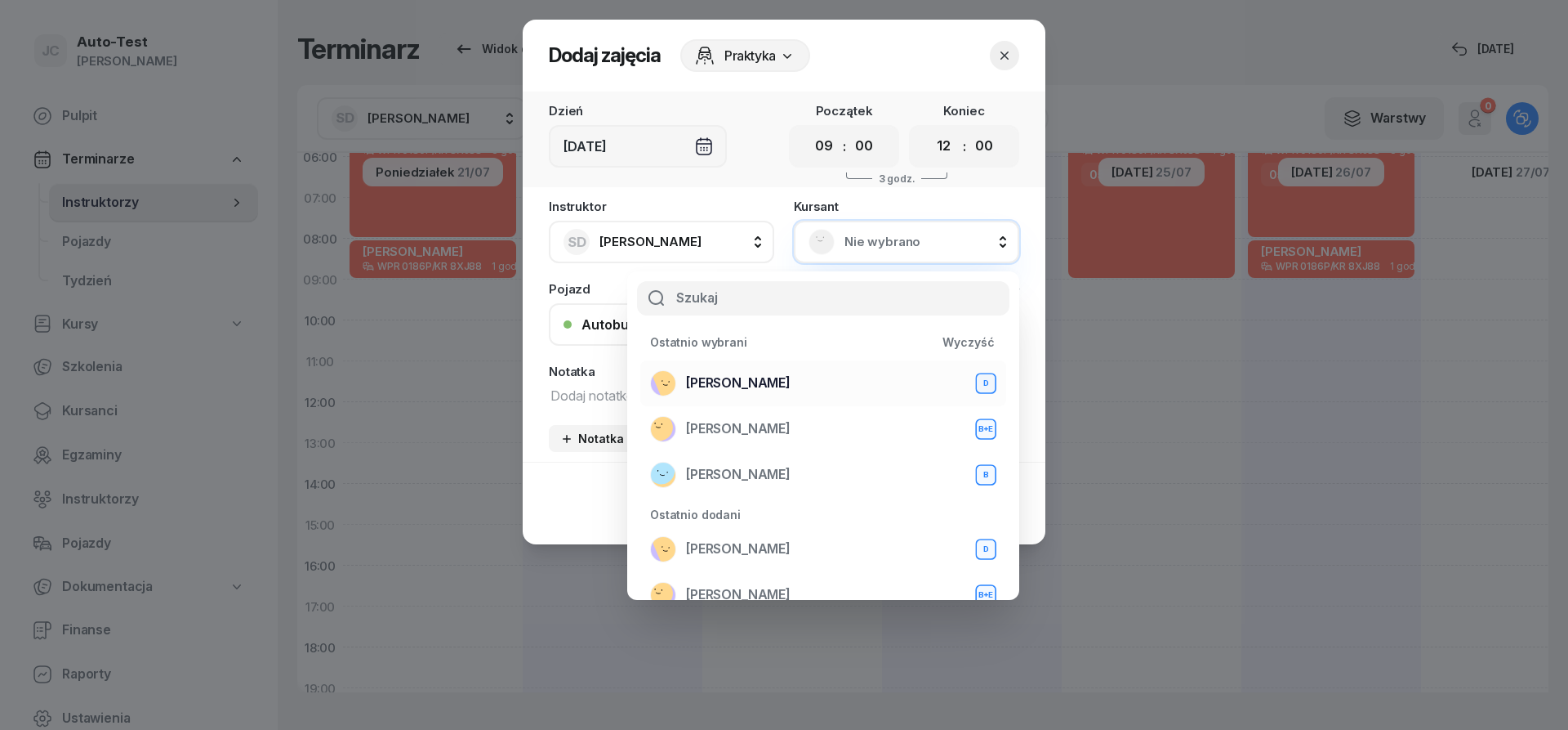
click at [771, 385] on span "[PERSON_NAME]" at bounding box center [738, 383] width 104 height 21
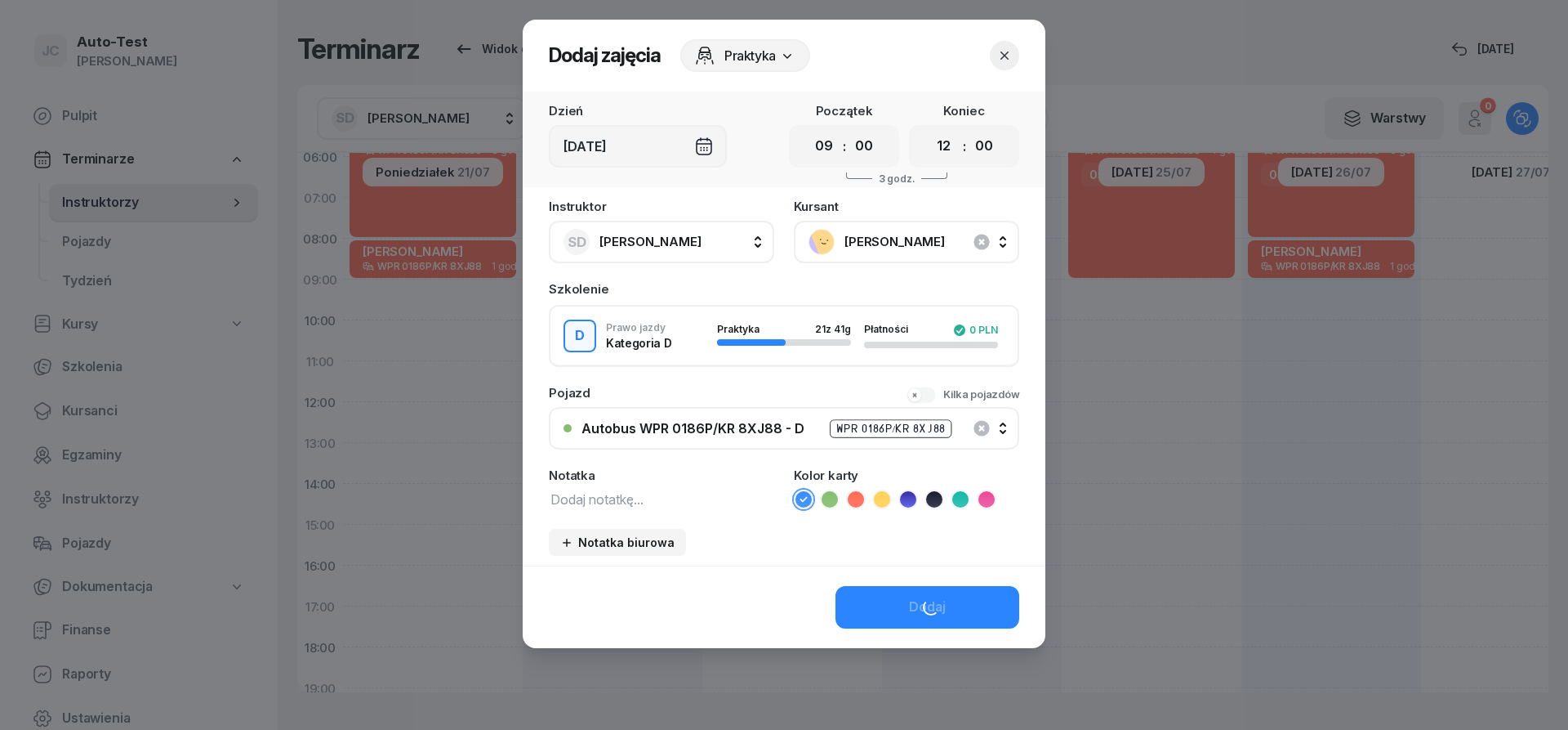
click at [859, 496] on icon at bounding box center [856, 499] width 17 height 17
click at [902, 615] on button "Dodaj" at bounding box center [928, 607] width 184 height 42
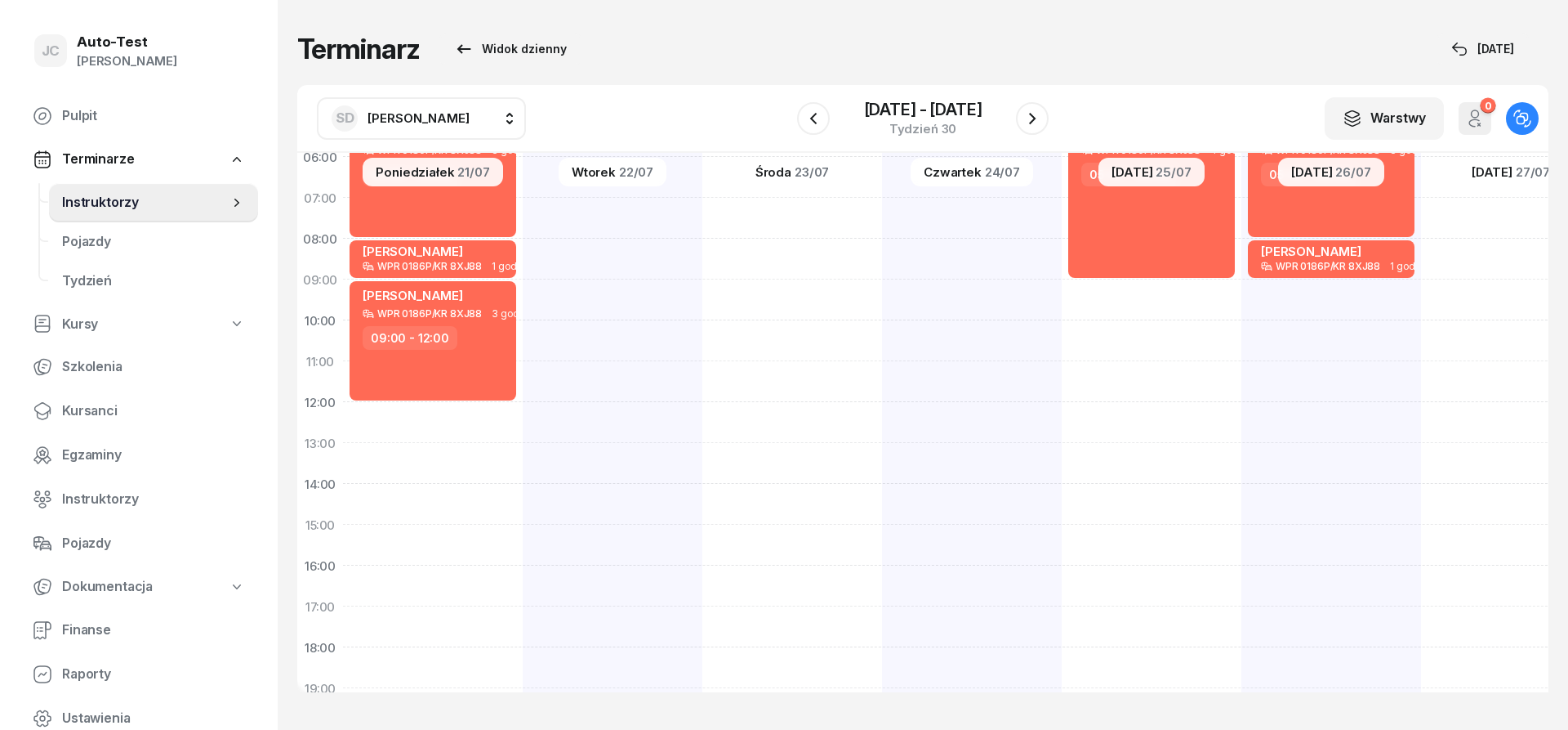
scroll to position [0, 0]
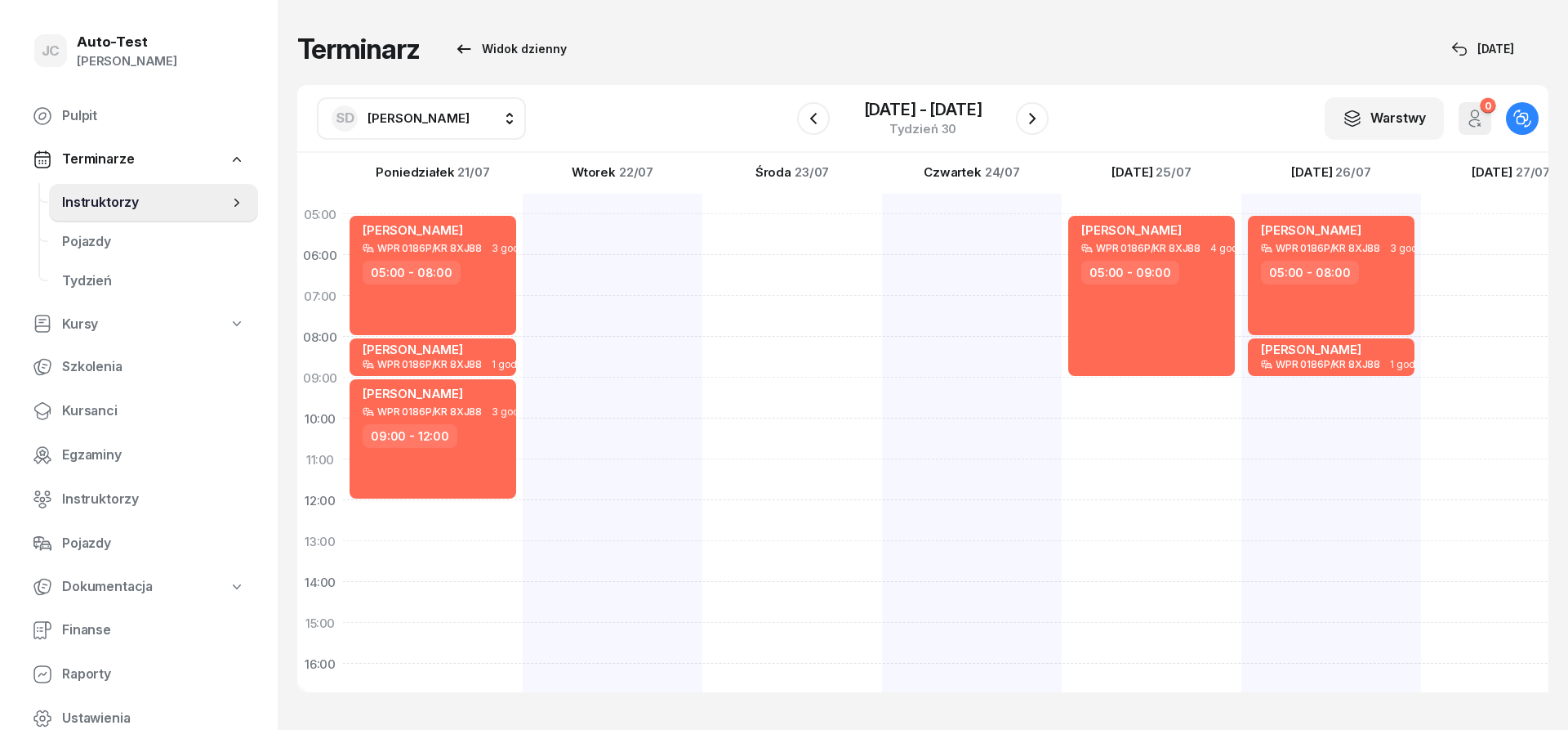
click at [702, 233] on div at bounding box center [792, 602] width 180 height 817
select select "05"
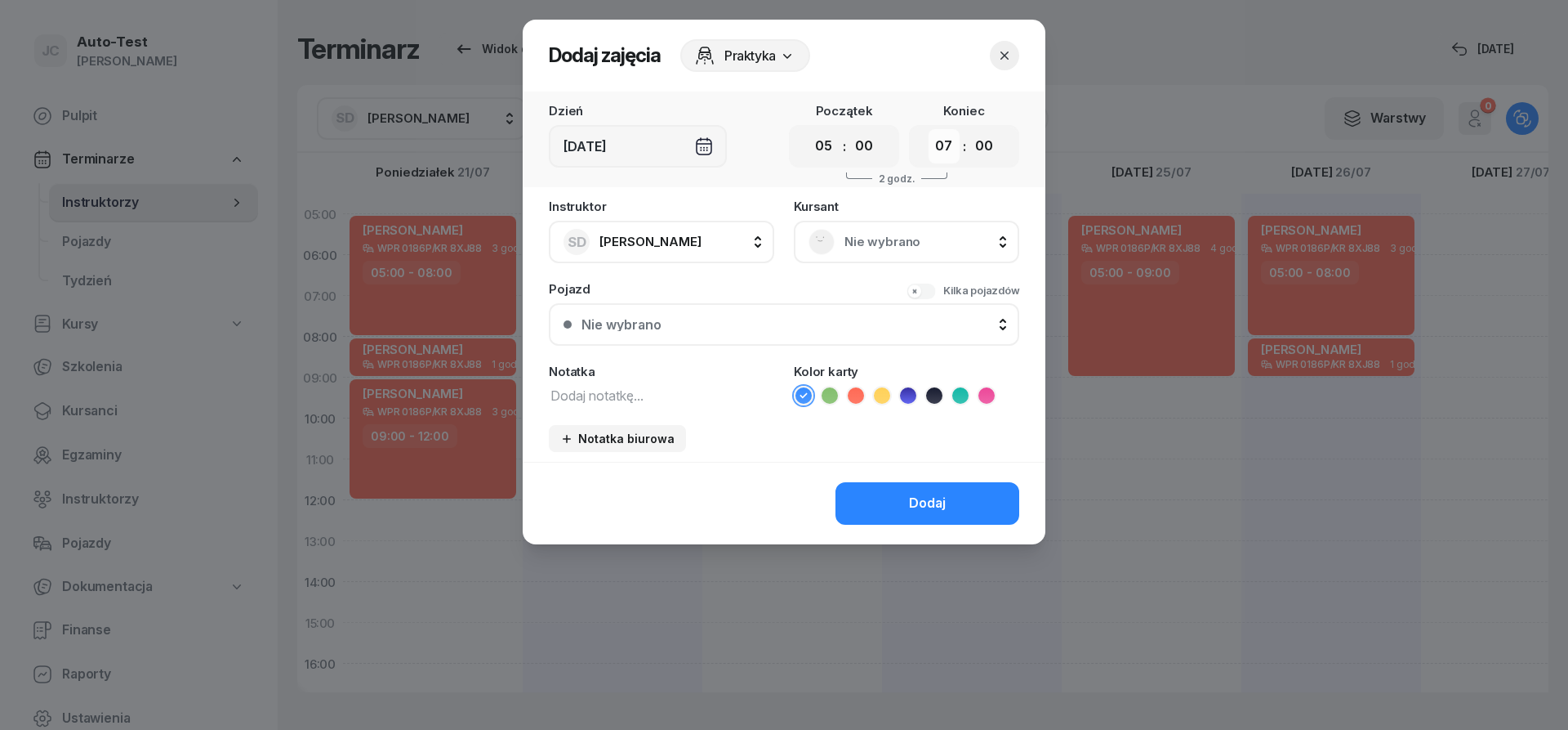
click at [929, 129] on select "00 01 02 03 04 05 06 07 08 09 10 11 12 13 14 15 16 17 18 19 20 21 22 23" at bounding box center [944, 146] width 31 height 34
select select "09"
click option "09" at bounding box center [0, 0] width 0 height 0
click at [866, 252] on span "Nie wybrano" at bounding box center [924, 242] width 160 height 21
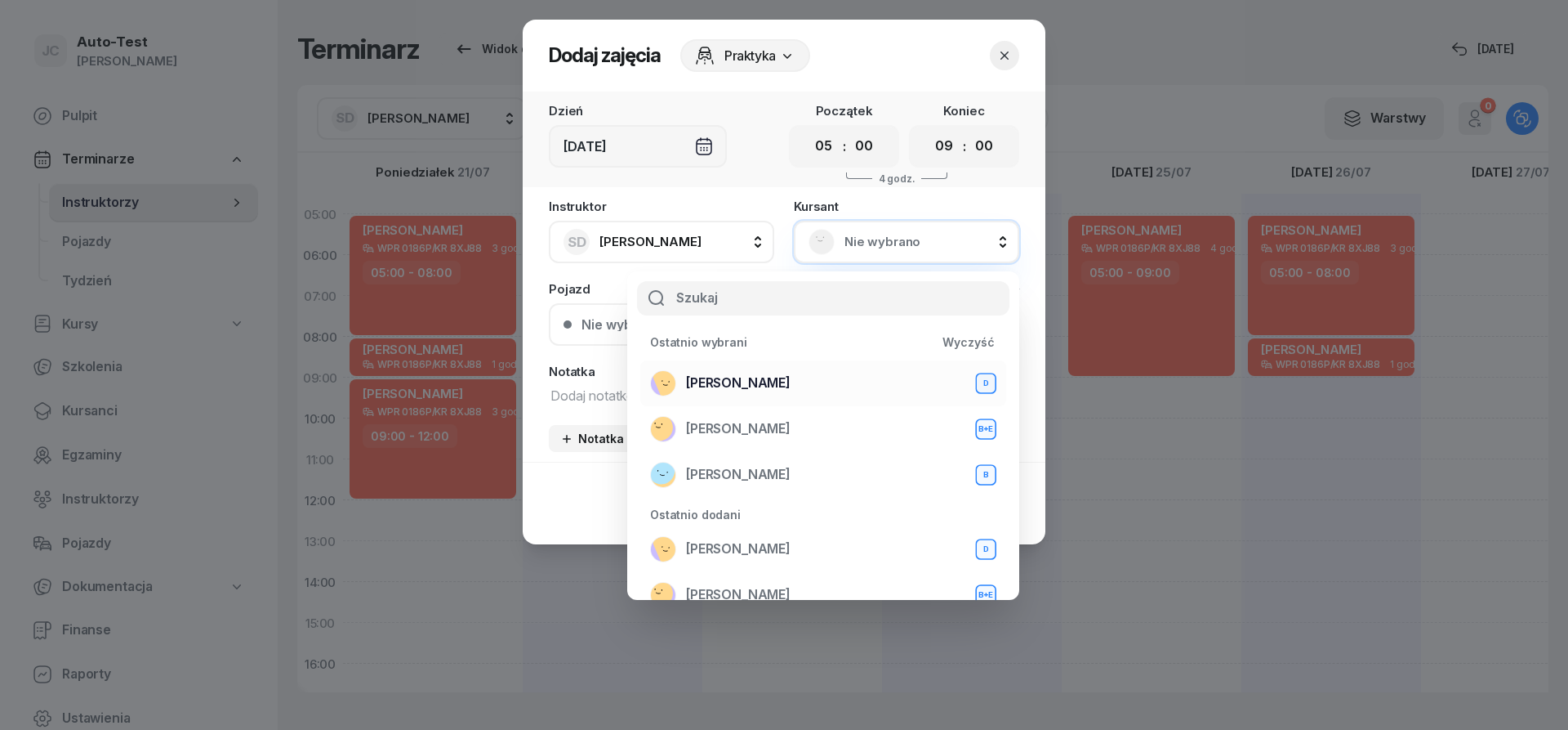
click at [794, 388] on div "[PERSON_NAME] D" at bounding box center [823, 383] width 346 height 26
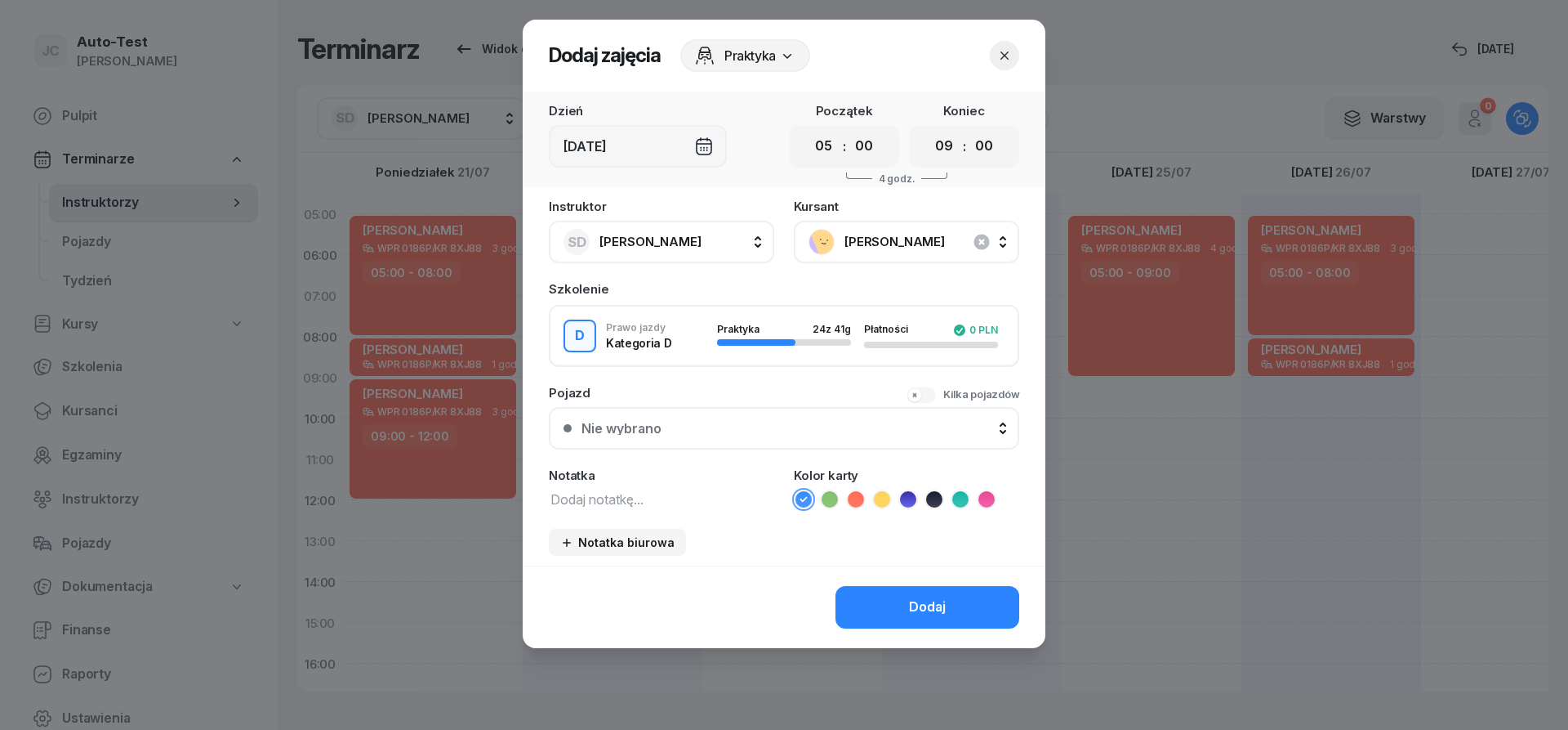
click at [751, 434] on div "Nie wybrano" at bounding box center [793, 428] width 423 height 13
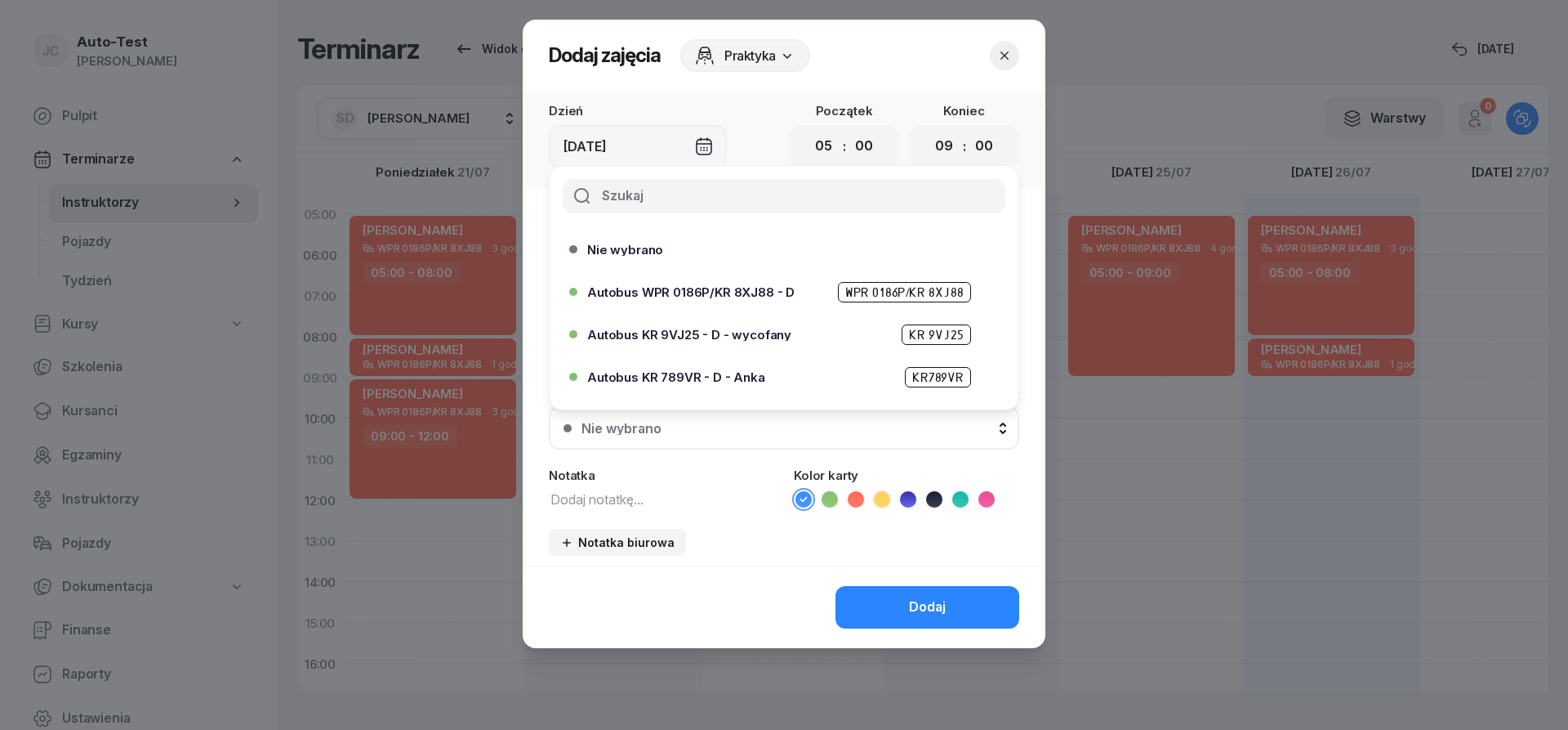
click at [745, 296] on span "Autobus WPR 0186P/KR 8XJ88 - D" at bounding box center [691, 292] width 208 height 12
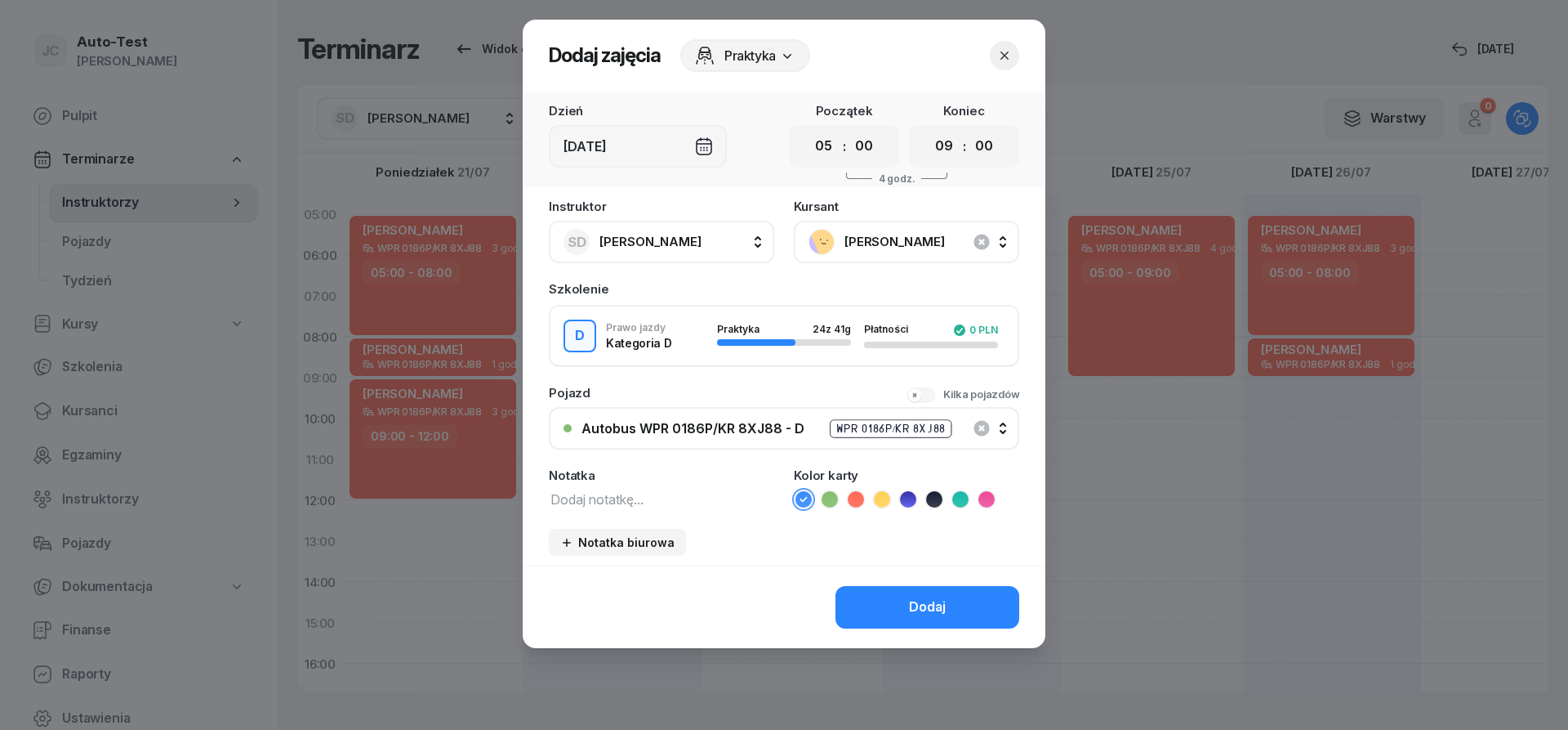
click at [859, 500] on icon at bounding box center [856, 499] width 17 height 17
click at [902, 601] on button "Dodaj" at bounding box center [928, 607] width 184 height 42
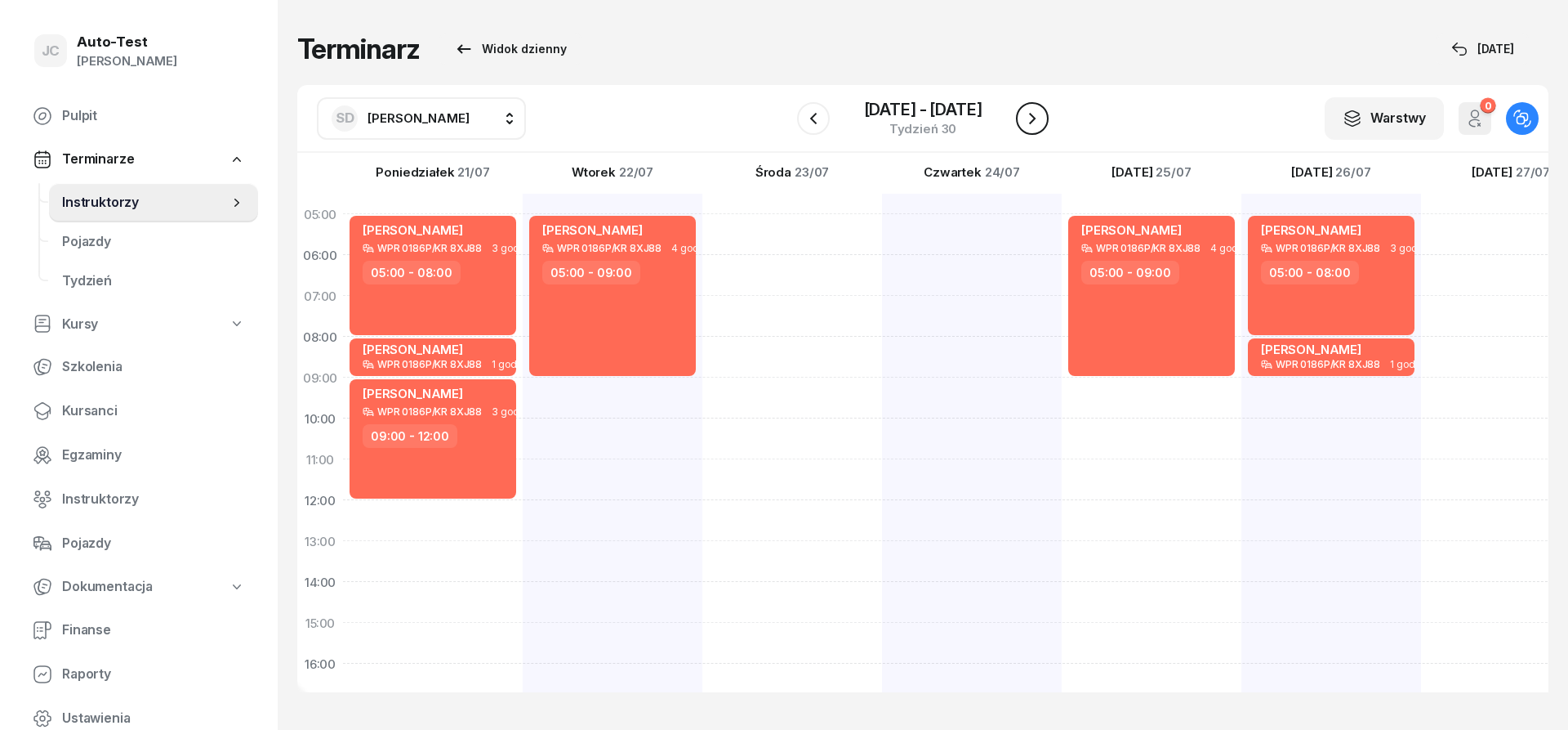
click at [1038, 125] on icon "button" at bounding box center [1032, 118] width 19 height 19
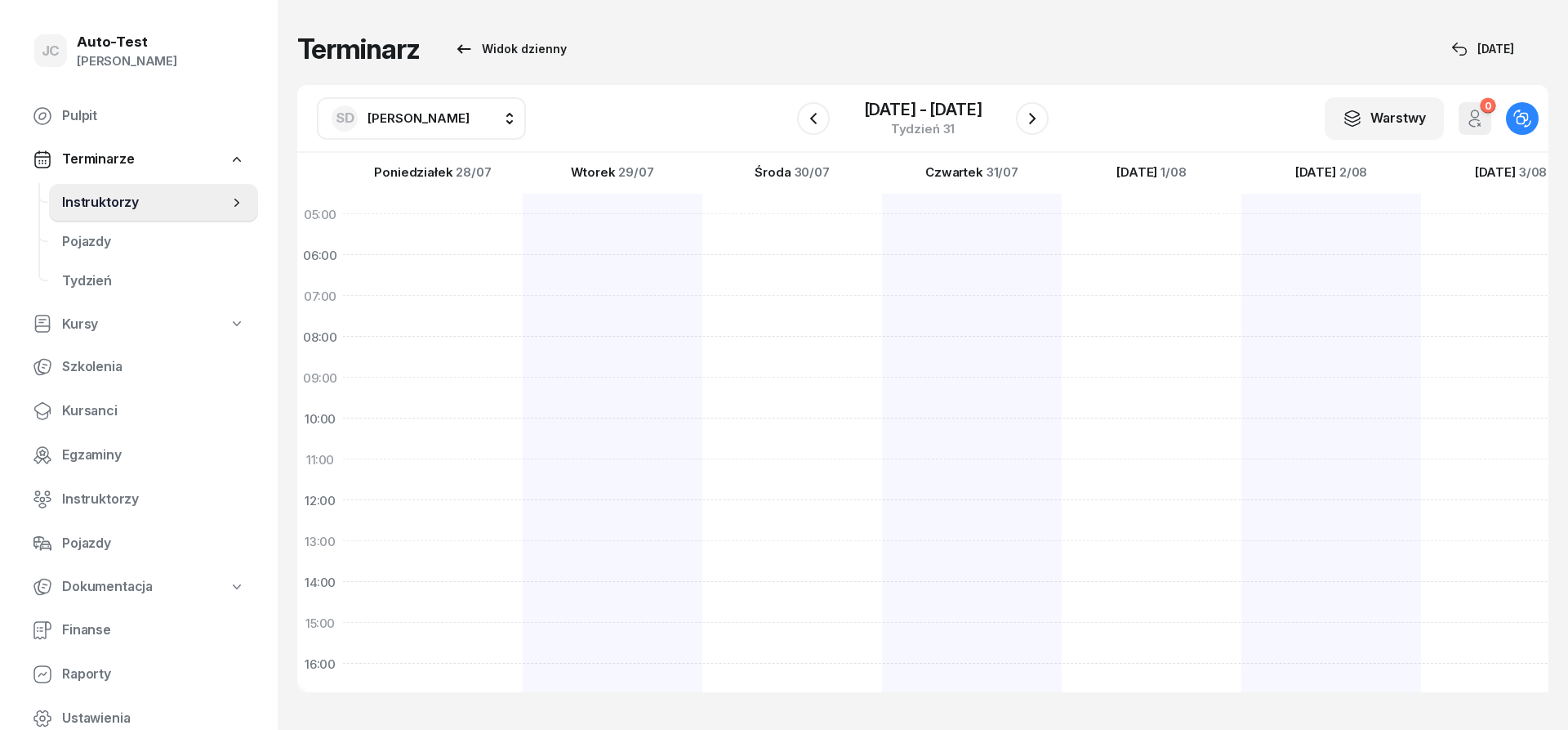
click at [1242, 238] on div at bounding box center [1331, 602] width 180 height 817
select select "05"
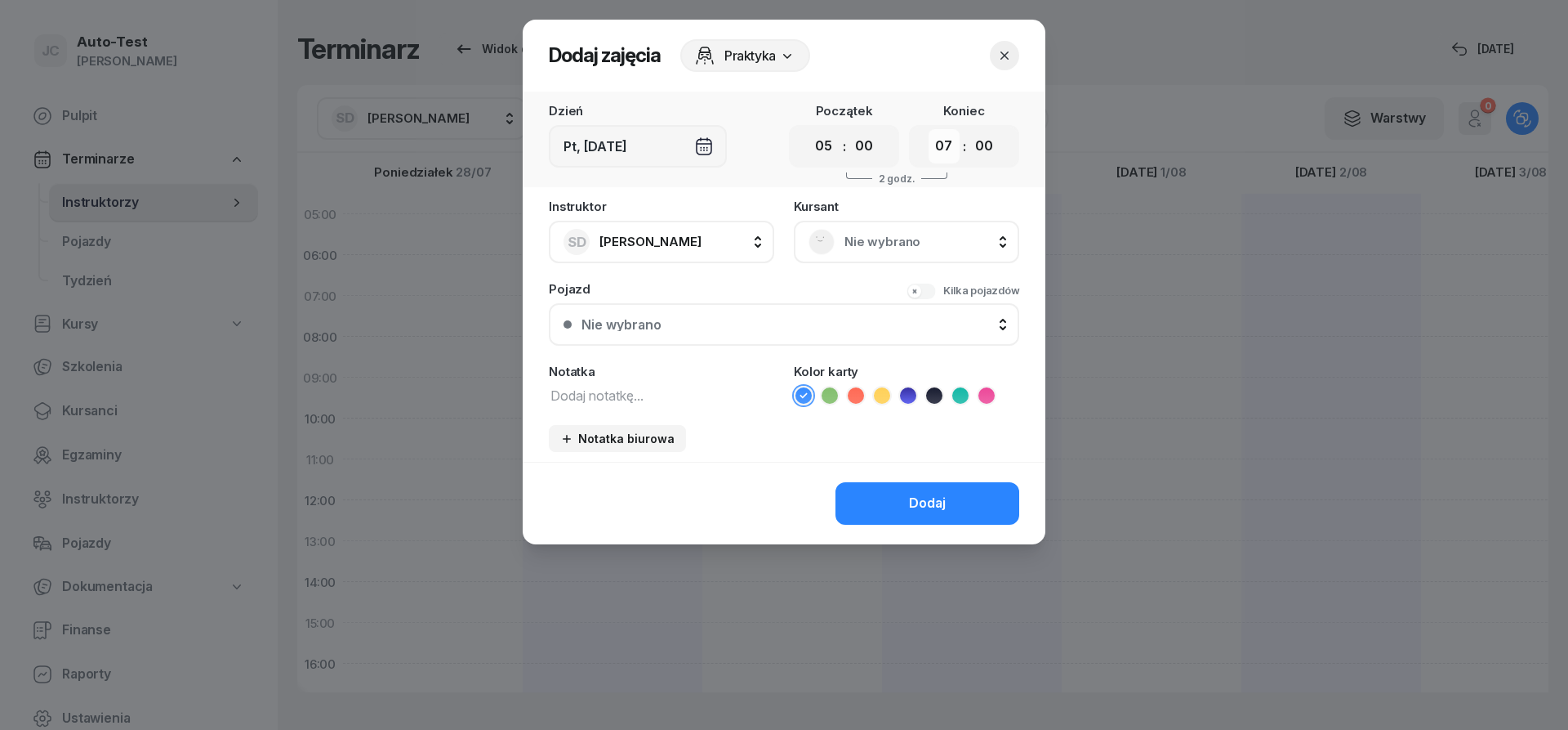
click at [929, 129] on select "00 01 02 03 04 05 06 07 08 09 10 11 12 13 14 15 16 17 18 19 20 21 22 23" at bounding box center [944, 146] width 31 height 34
select select "09"
click option "09" at bounding box center [0, 0] width 0 height 0
click at [859, 251] on span "Nie wybrano" at bounding box center [924, 242] width 160 height 21
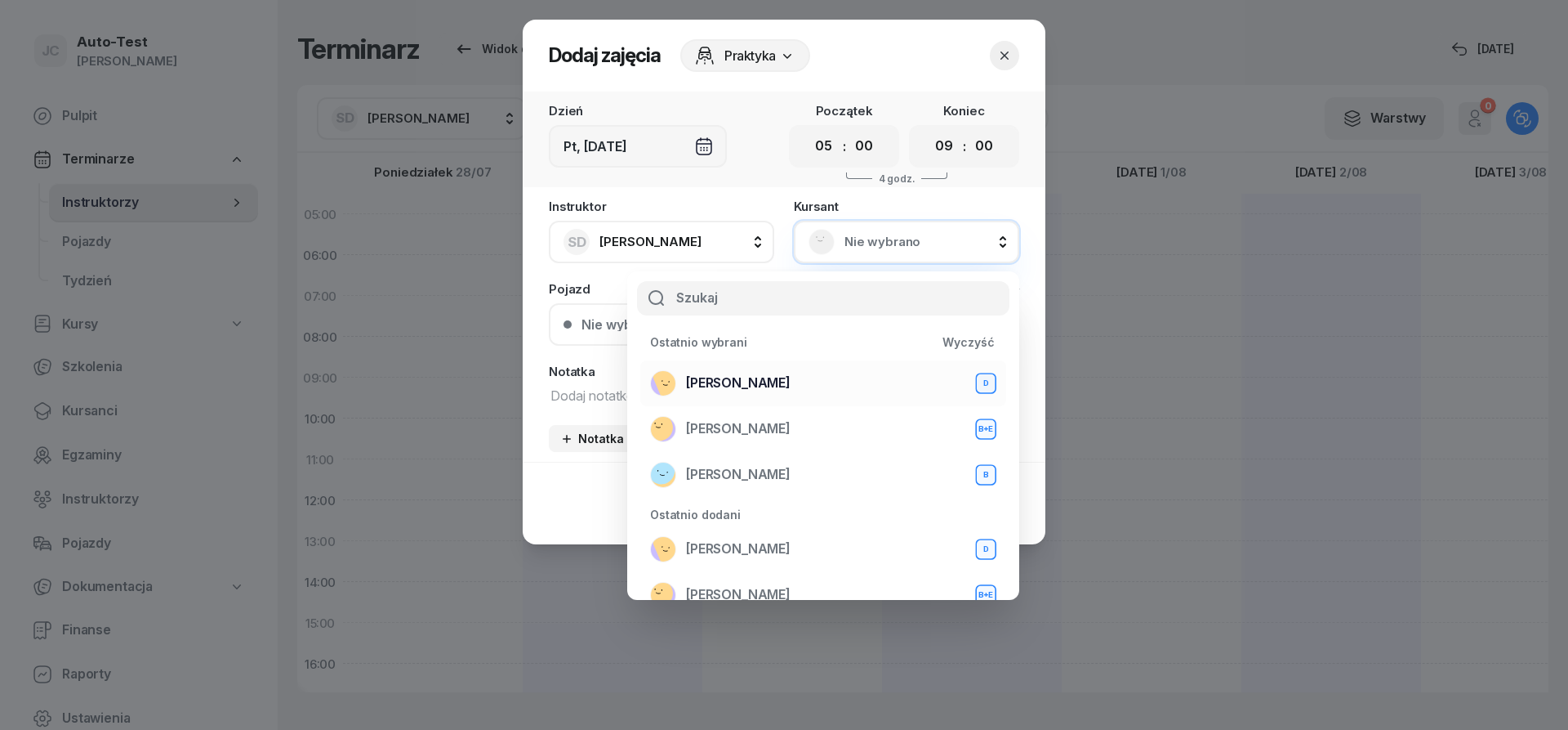
click at [800, 386] on div "[PERSON_NAME] D" at bounding box center [823, 383] width 346 height 26
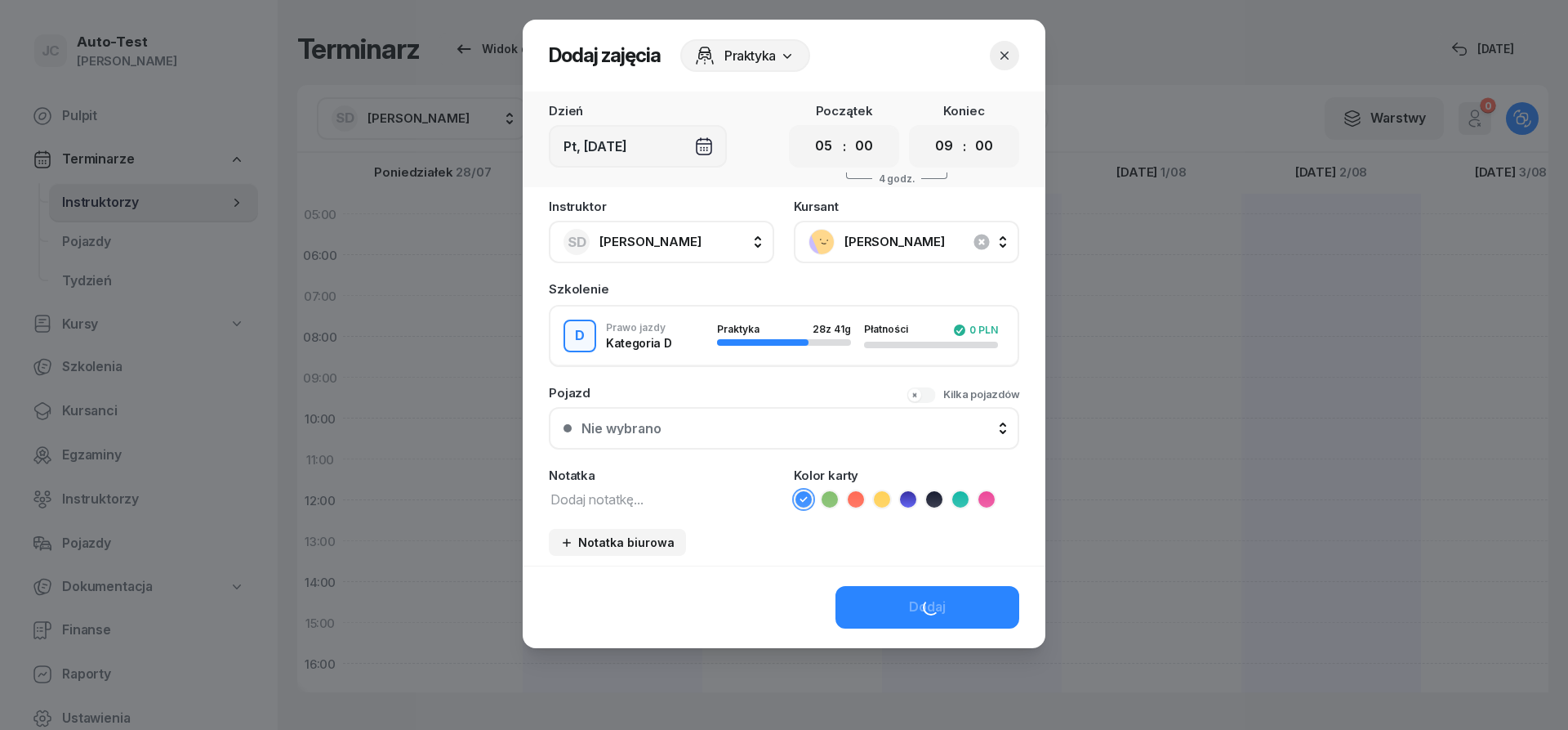
click at [793, 421] on button "Nie wybrano" at bounding box center [784, 428] width 470 height 42
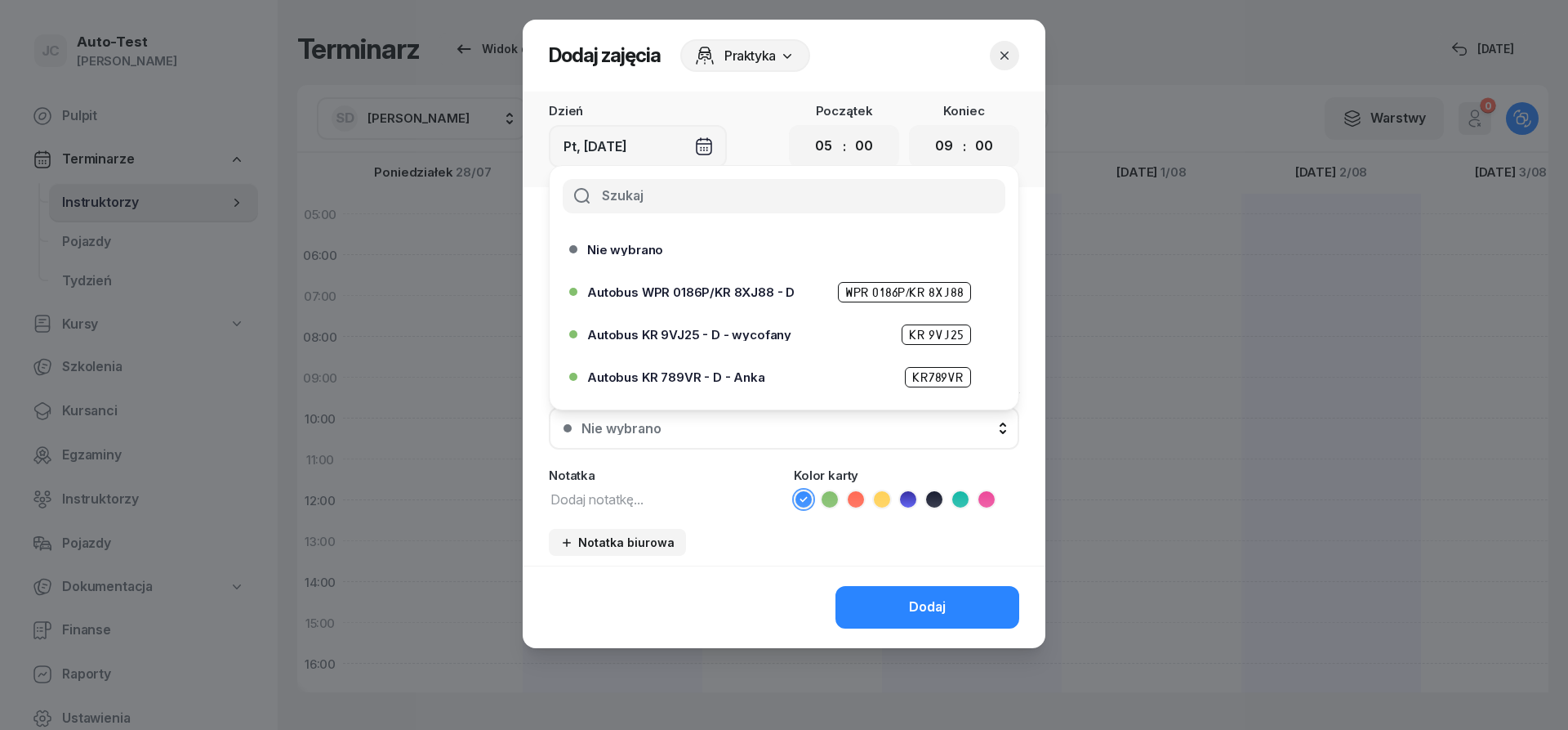
click at [766, 297] on span "Autobus WPR 0186P/KR 8XJ88 - D" at bounding box center [691, 292] width 208 height 12
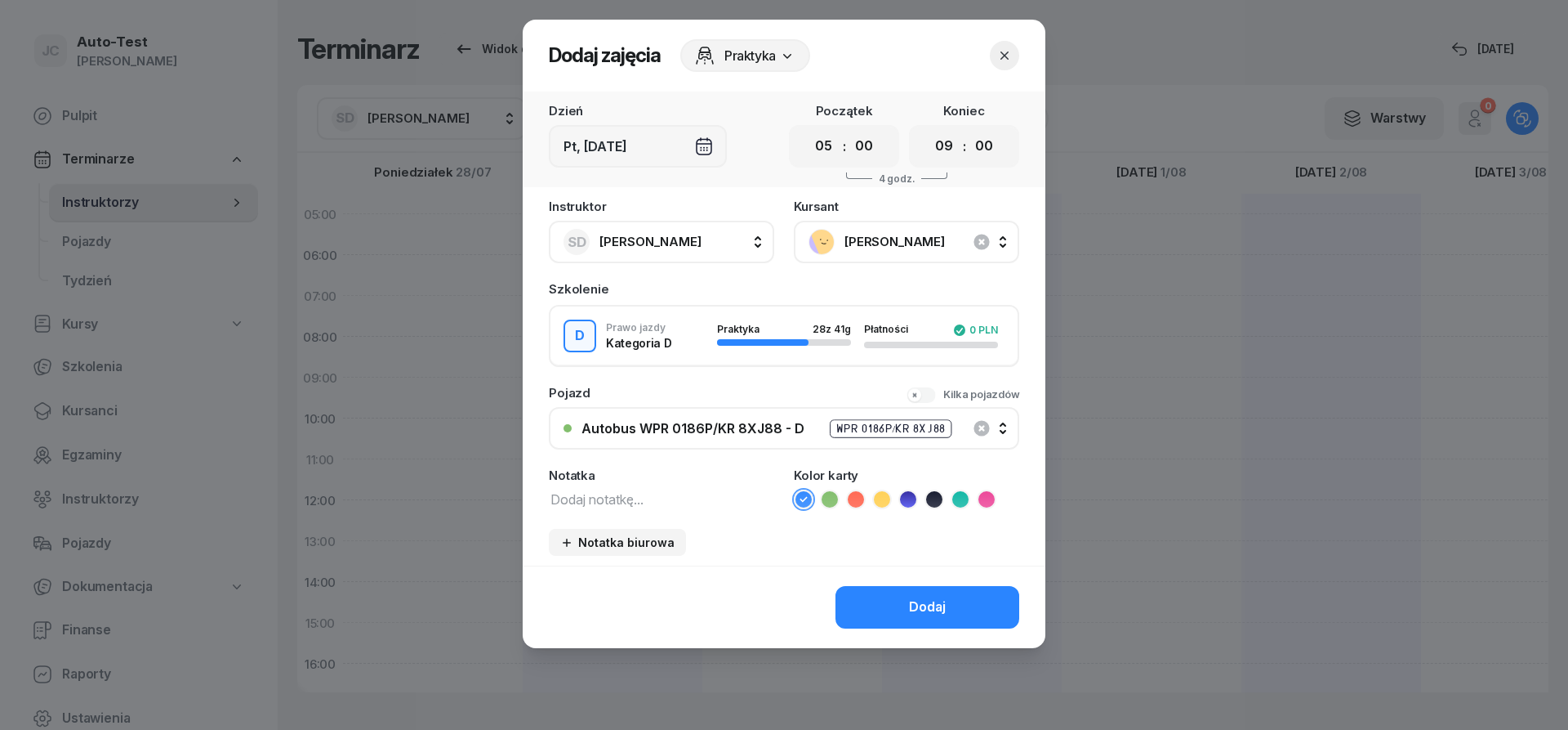
click at [863, 501] on icon at bounding box center [856, 499] width 17 height 17
click at [880, 591] on button "Dodaj" at bounding box center [928, 607] width 184 height 42
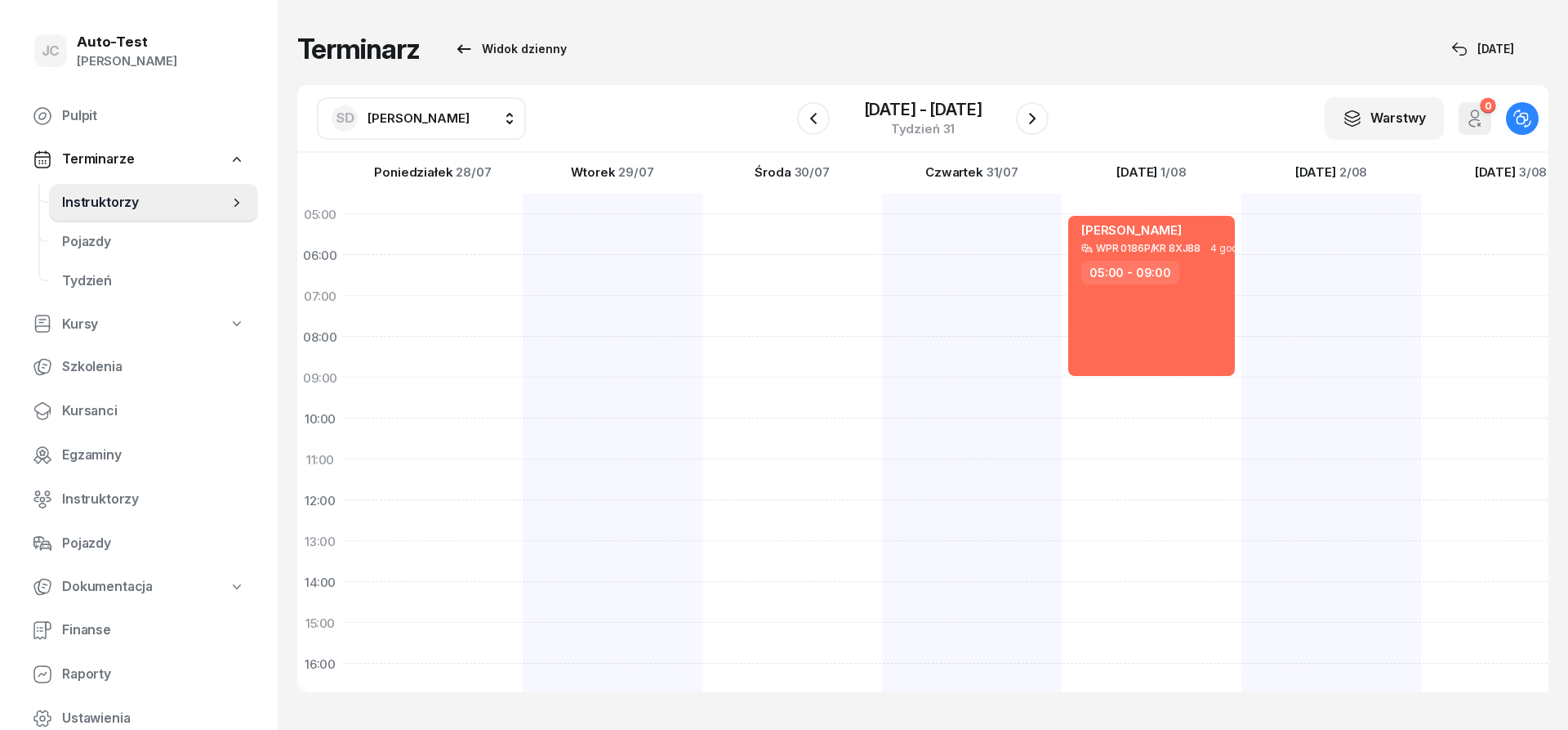
click at [1422, 506] on div at bounding box center [1511, 602] width 180 height 817
select select "12"
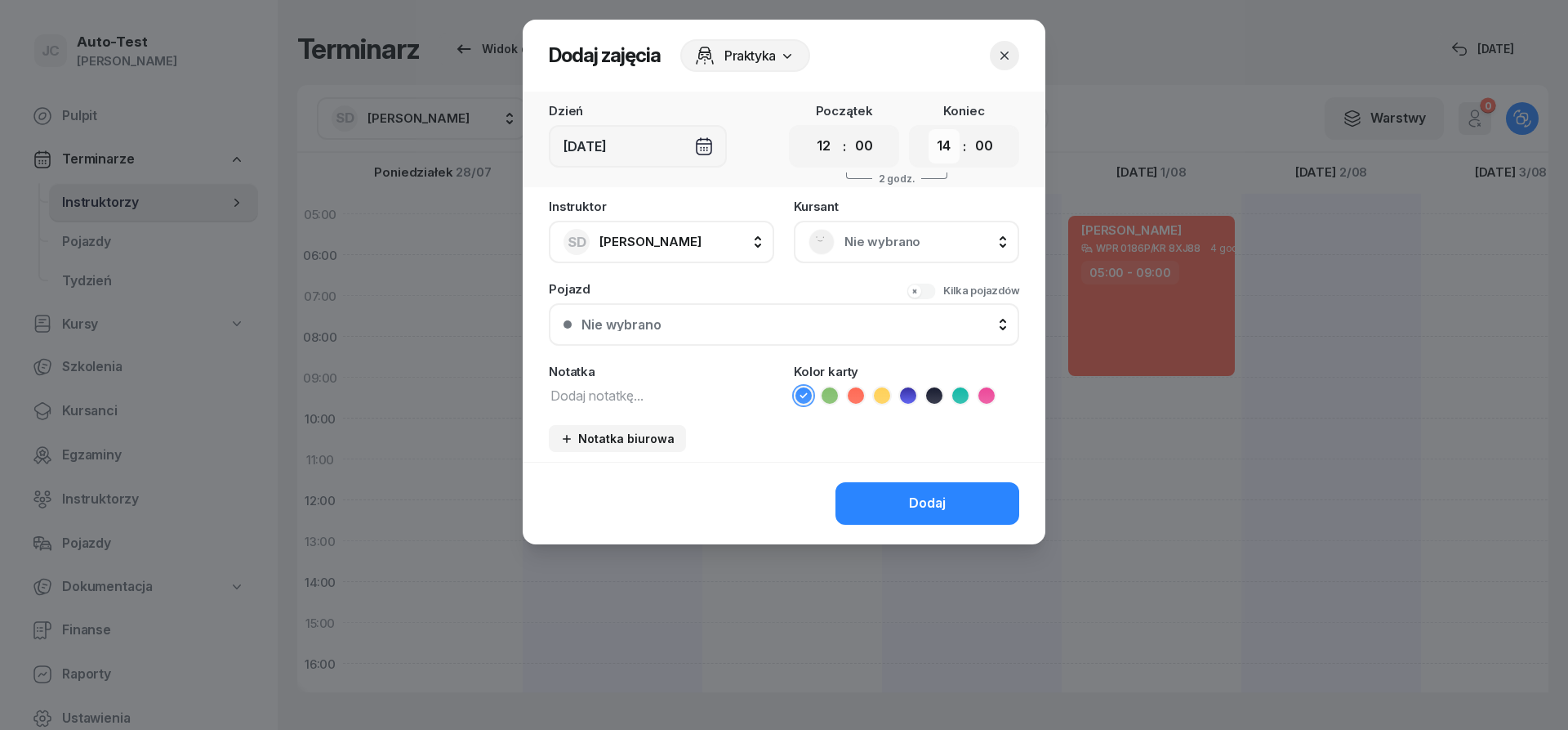
click at [929, 129] on select "00 01 02 03 04 05 06 07 08 09 10 11 12 13 14 15 16 17 18 19 20 21 22 23" at bounding box center [944, 146] width 31 height 34
select select "16"
click option "16" at bounding box center [0, 0] width 0 height 0
click at [865, 233] on span "Nie wybrano" at bounding box center [924, 242] width 160 height 21
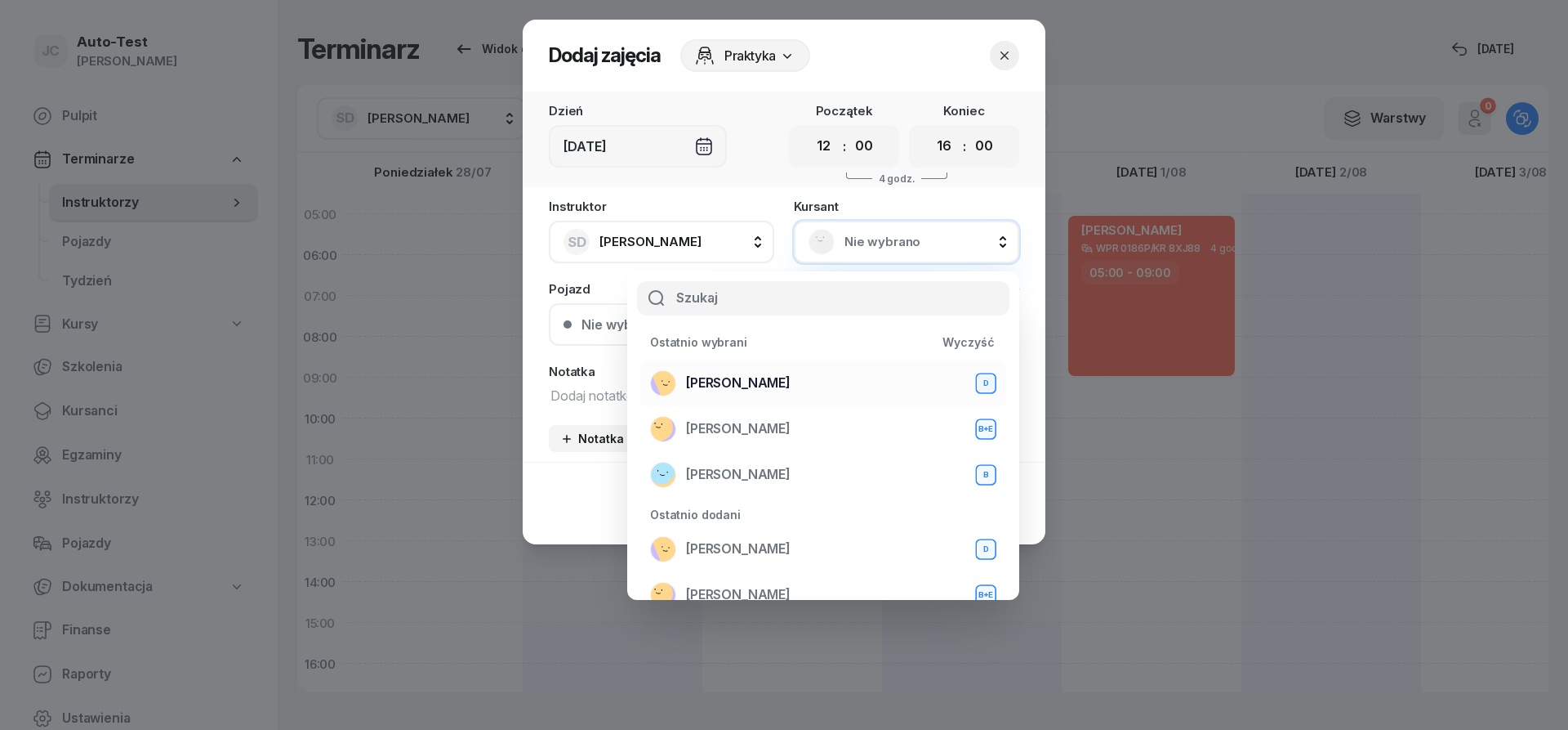
click at [791, 386] on div "[PERSON_NAME] D" at bounding box center [823, 383] width 346 height 26
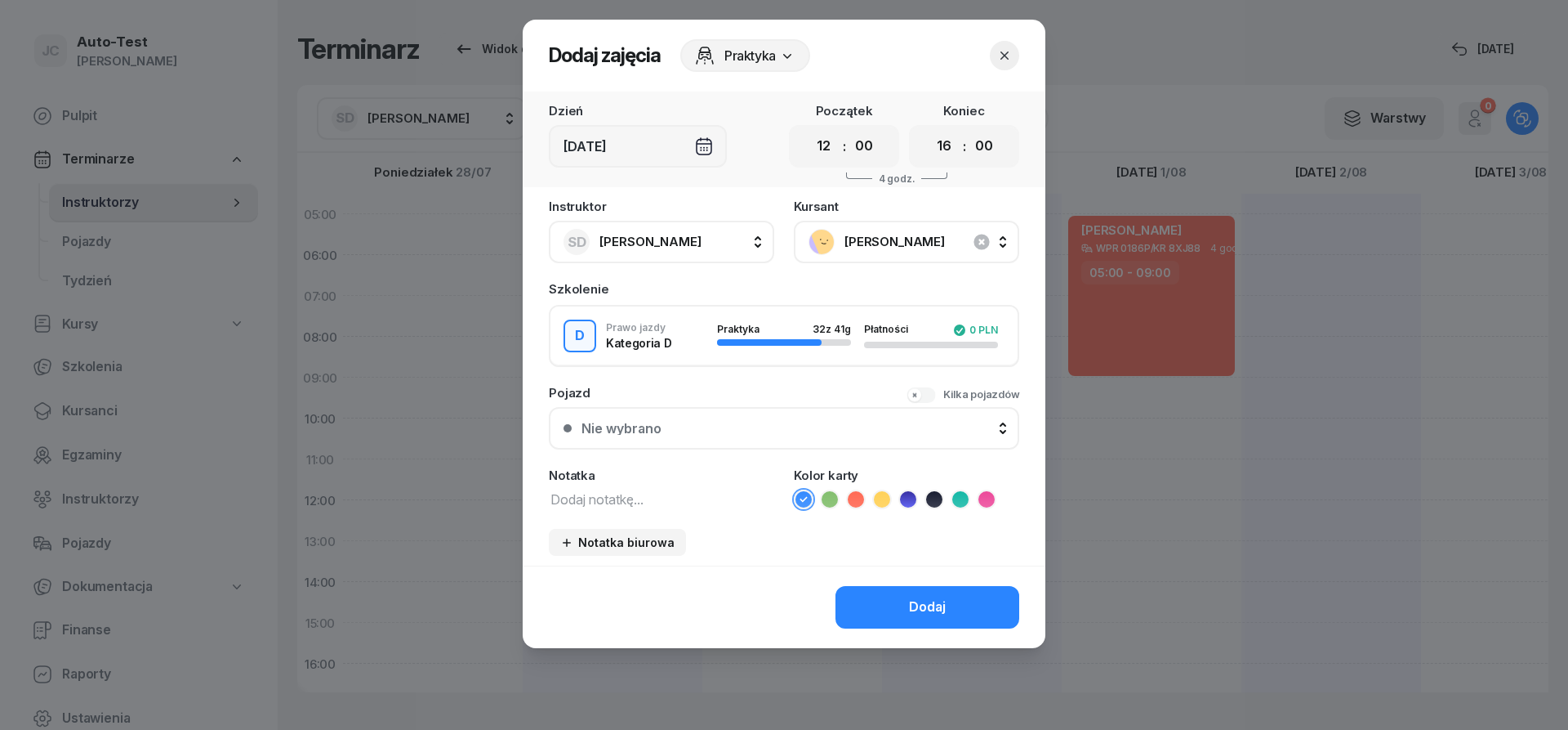
click at [858, 502] on icon at bounding box center [856, 499] width 17 height 17
click at [786, 433] on div "Nie wybrano" at bounding box center [793, 428] width 423 height 13
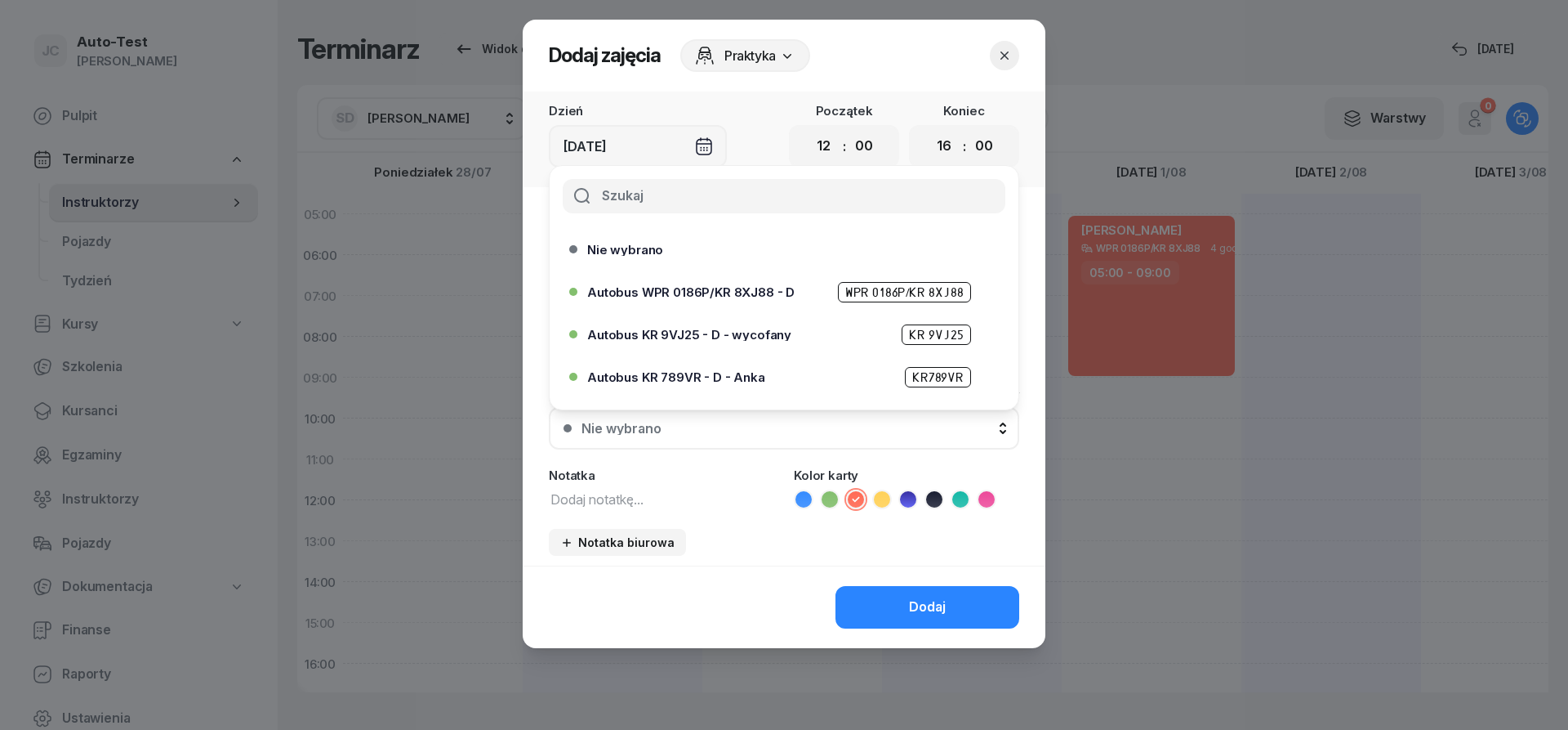
click at [738, 300] on div "Autobus WPR 0186P/KR 8XJ88 - D WPR 0186P/KR 8XJ88" at bounding box center [788, 291] width 402 height 20
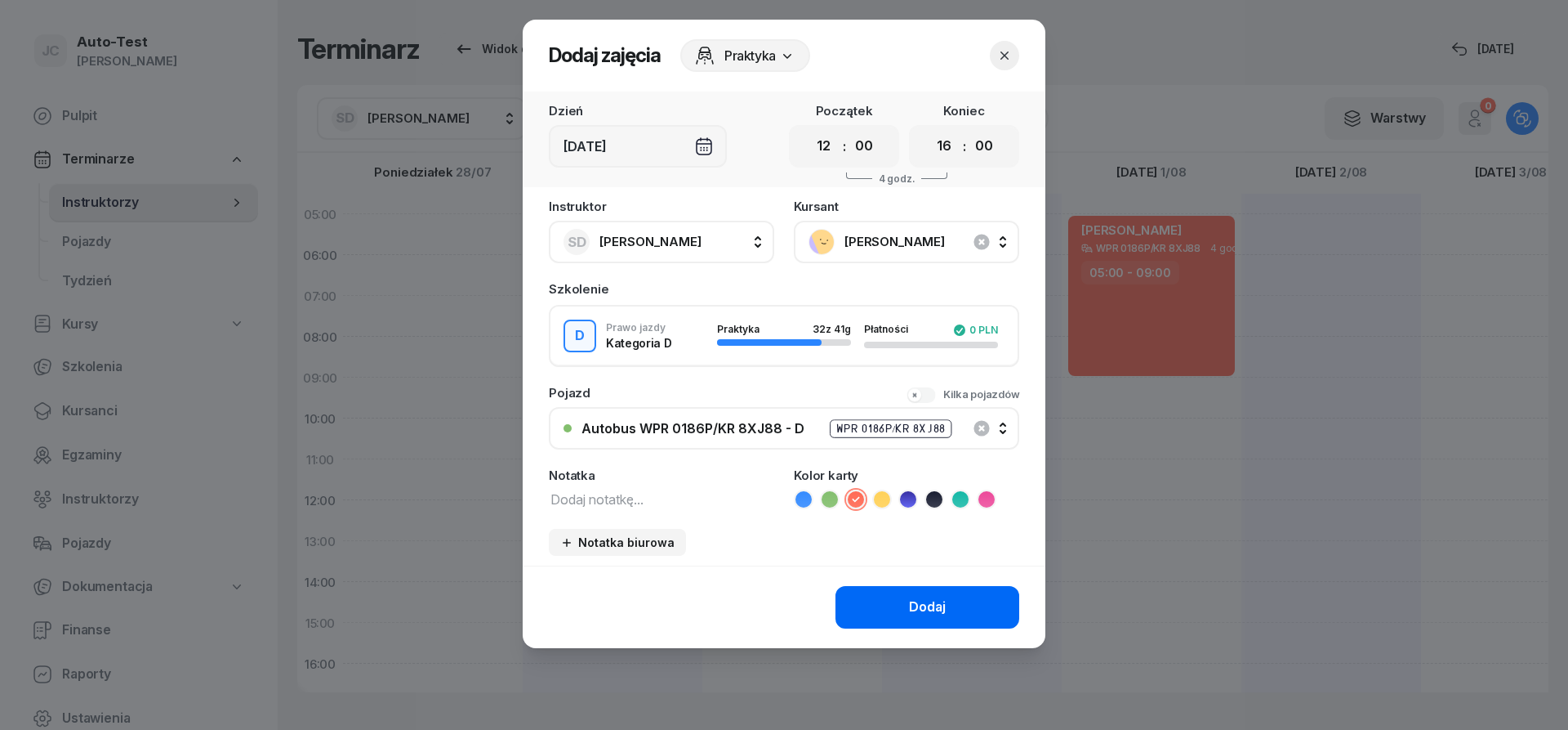
click at [886, 603] on button "Dodaj" at bounding box center [928, 607] width 184 height 42
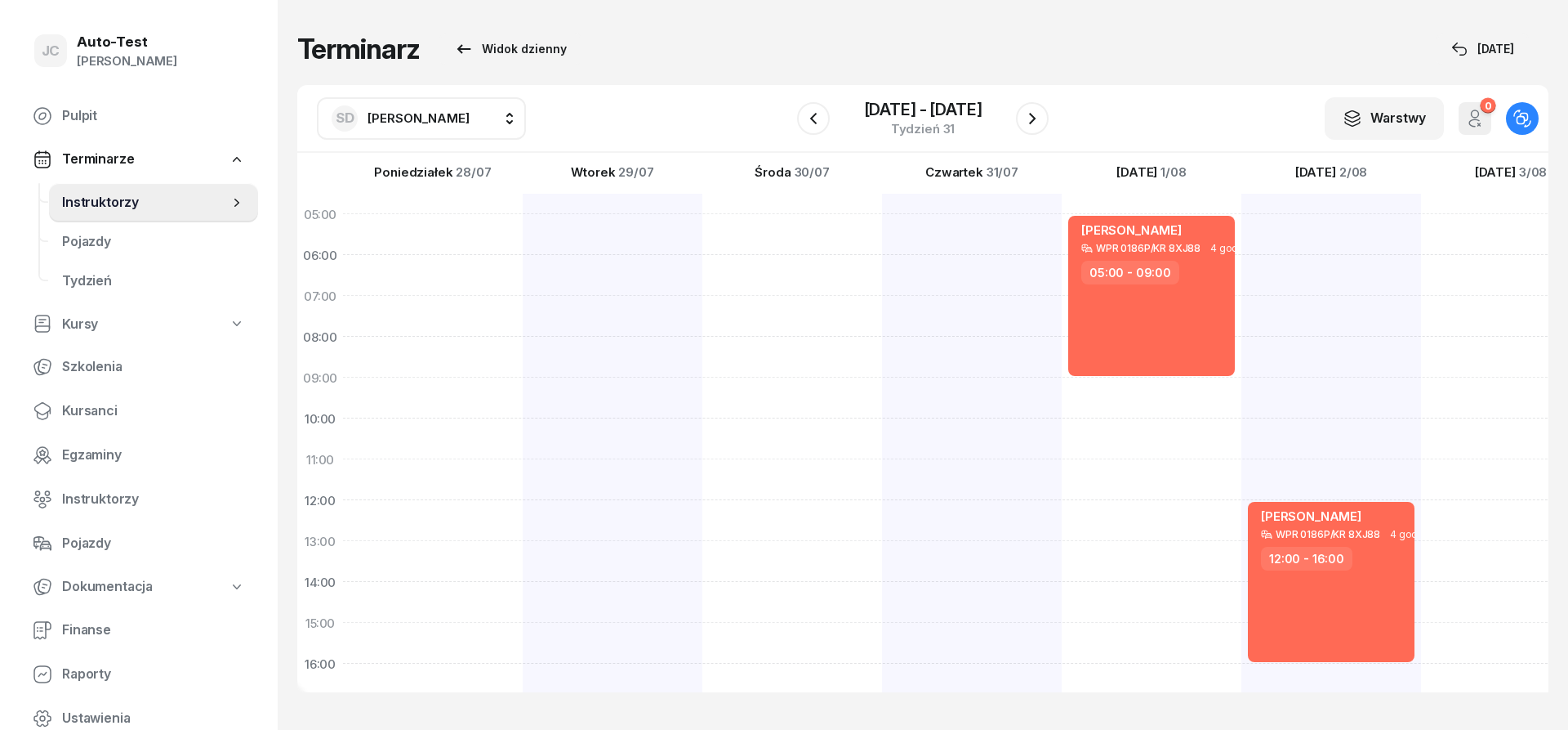
click at [1461, 357] on div at bounding box center [1511, 602] width 180 height 817
select select "08"
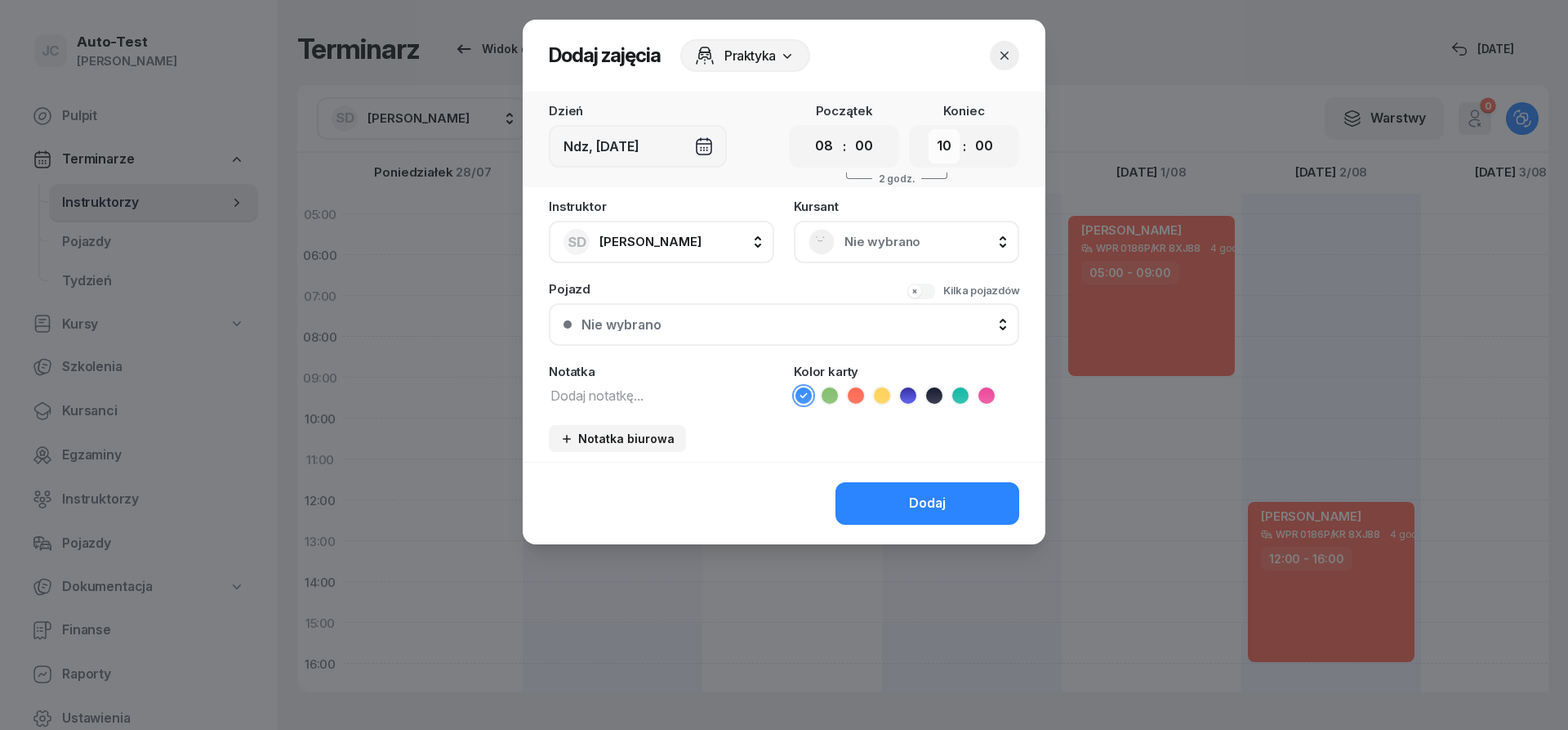
click at [929, 129] on select "00 01 02 03 04 05 06 07 08 09 10 11 12 13 14 15 16 17 18 19 20 21 22 23" at bounding box center [944, 146] width 31 height 34
select select "12"
click option "12" at bounding box center [0, 0] width 0 height 0
click at [854, 233] on span "Nie wybrano" at bounding box center [924, 242] width 160 height 21
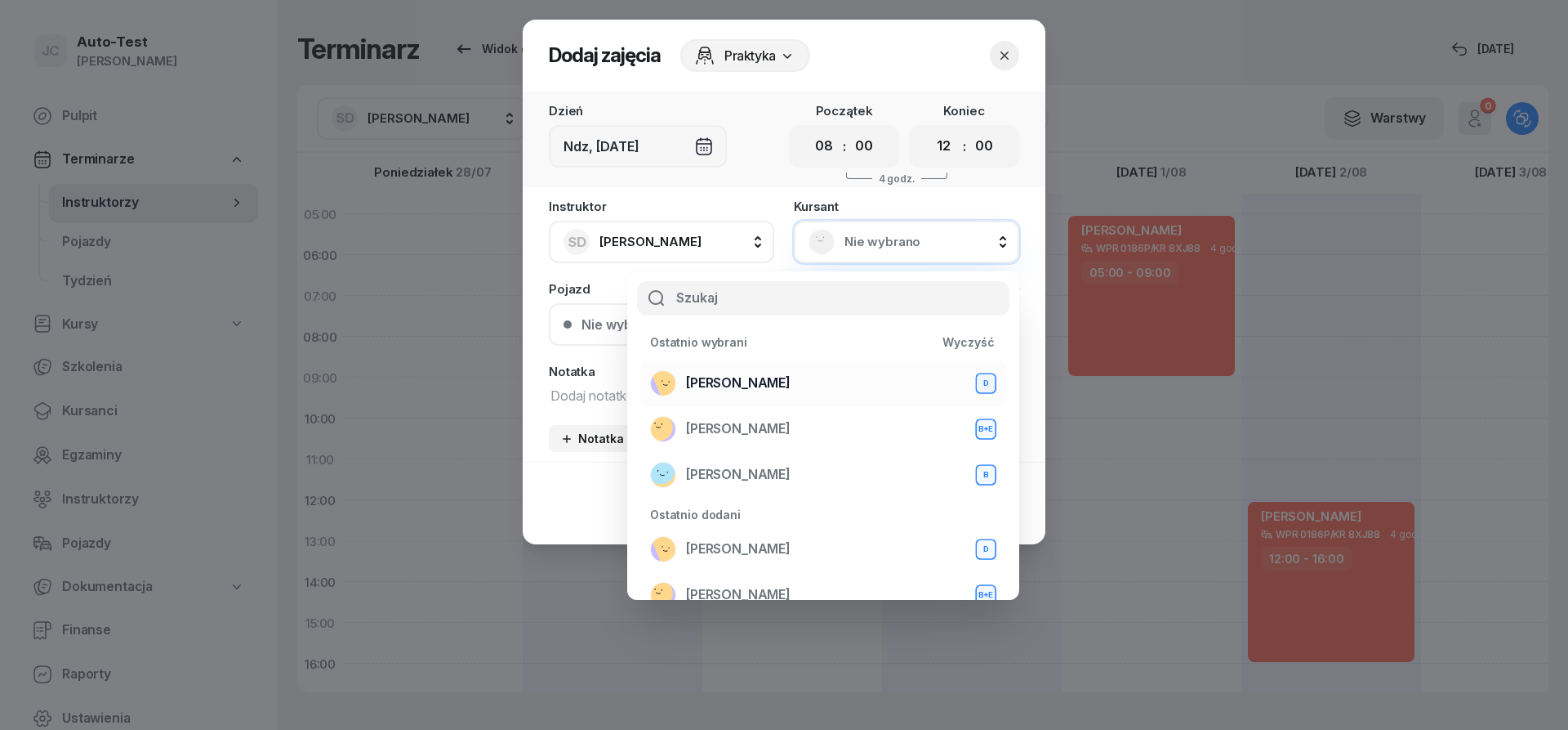
click at [790, 383] on div "[PERSON_NAME] D" at bounding box center [823, 383] width 346 height 26
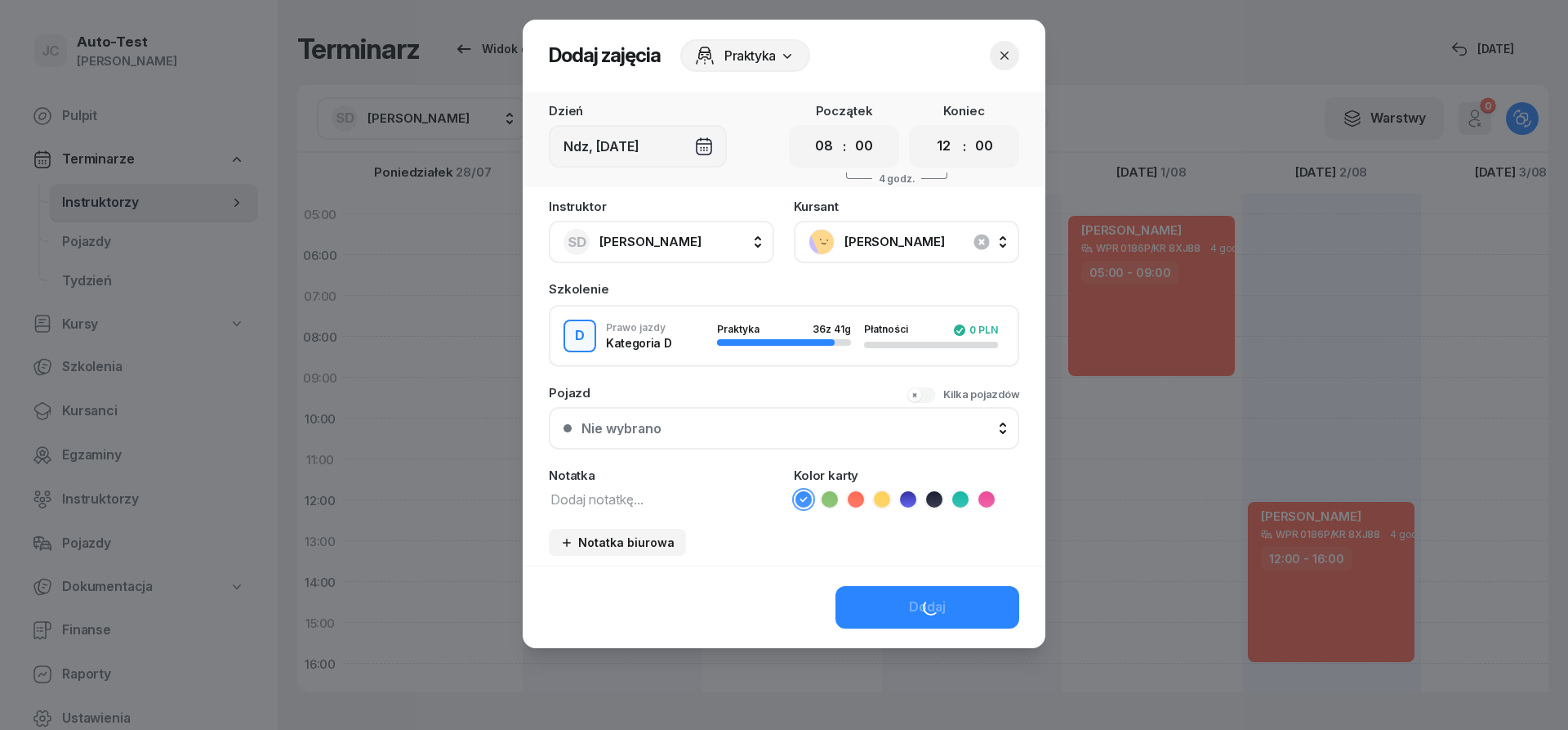
click at [738, 420] on button "Nie wybrano" at bounding box center [784, 428] width 470 height 42
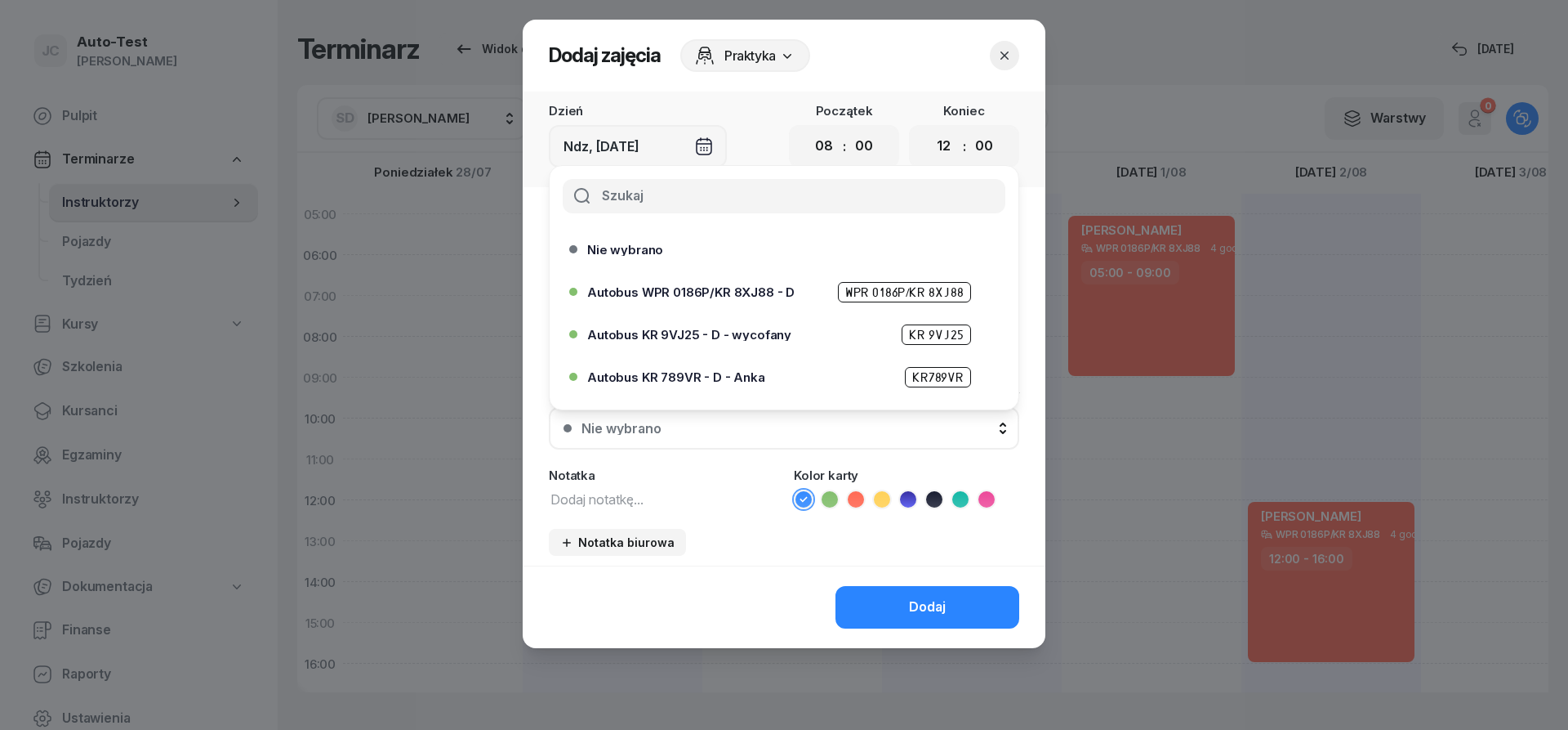
click at [738, 294] on span "Autobus WPR 0186P/KR 8XJ88 - D" at bounding box center [691, 292] width 208 height 12
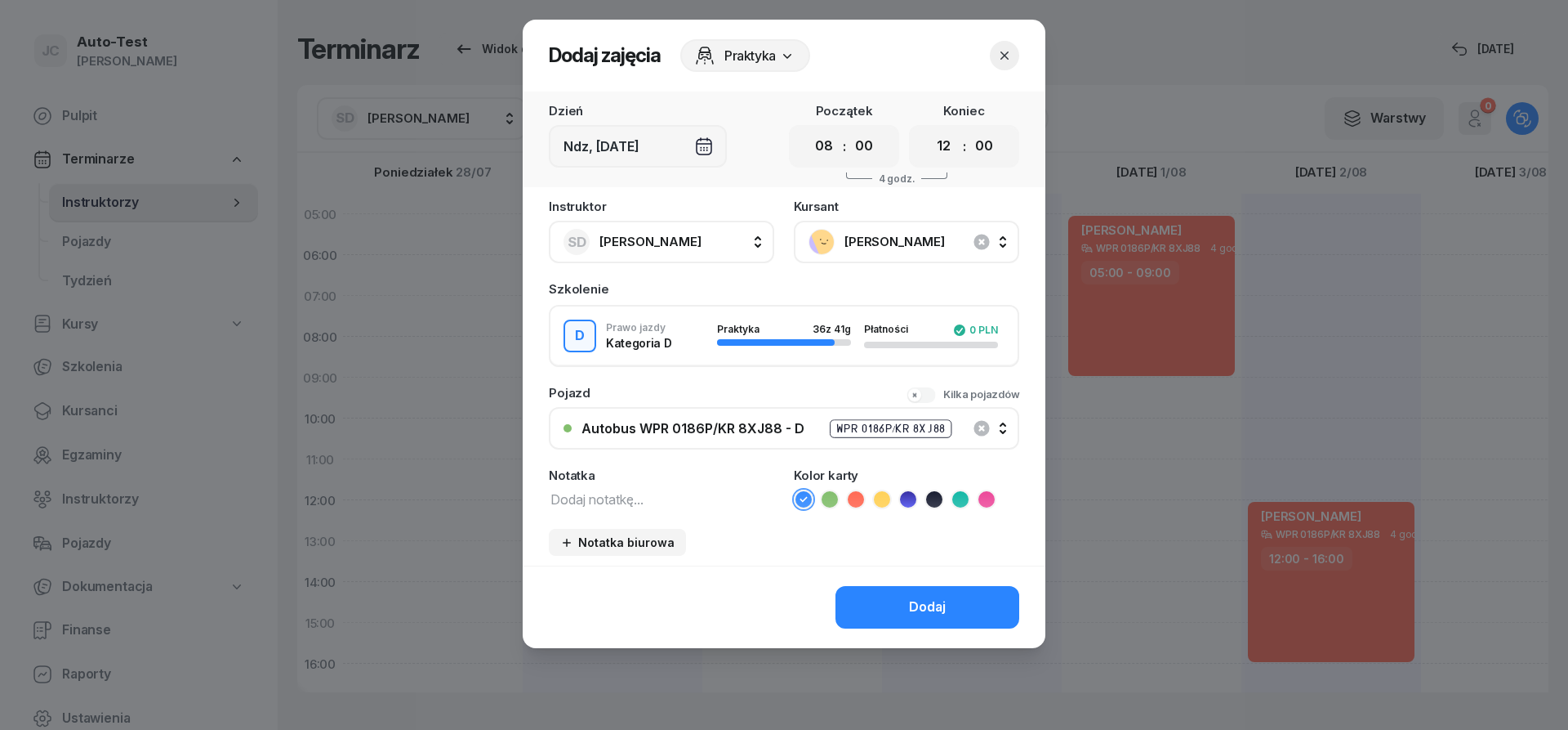
click at [855, 499] on icon at bounding box center [856, 499] width 17 height 17
click at [880, 621] on button "Dodaj" at bounding box center [928, 607] width 184 height 42
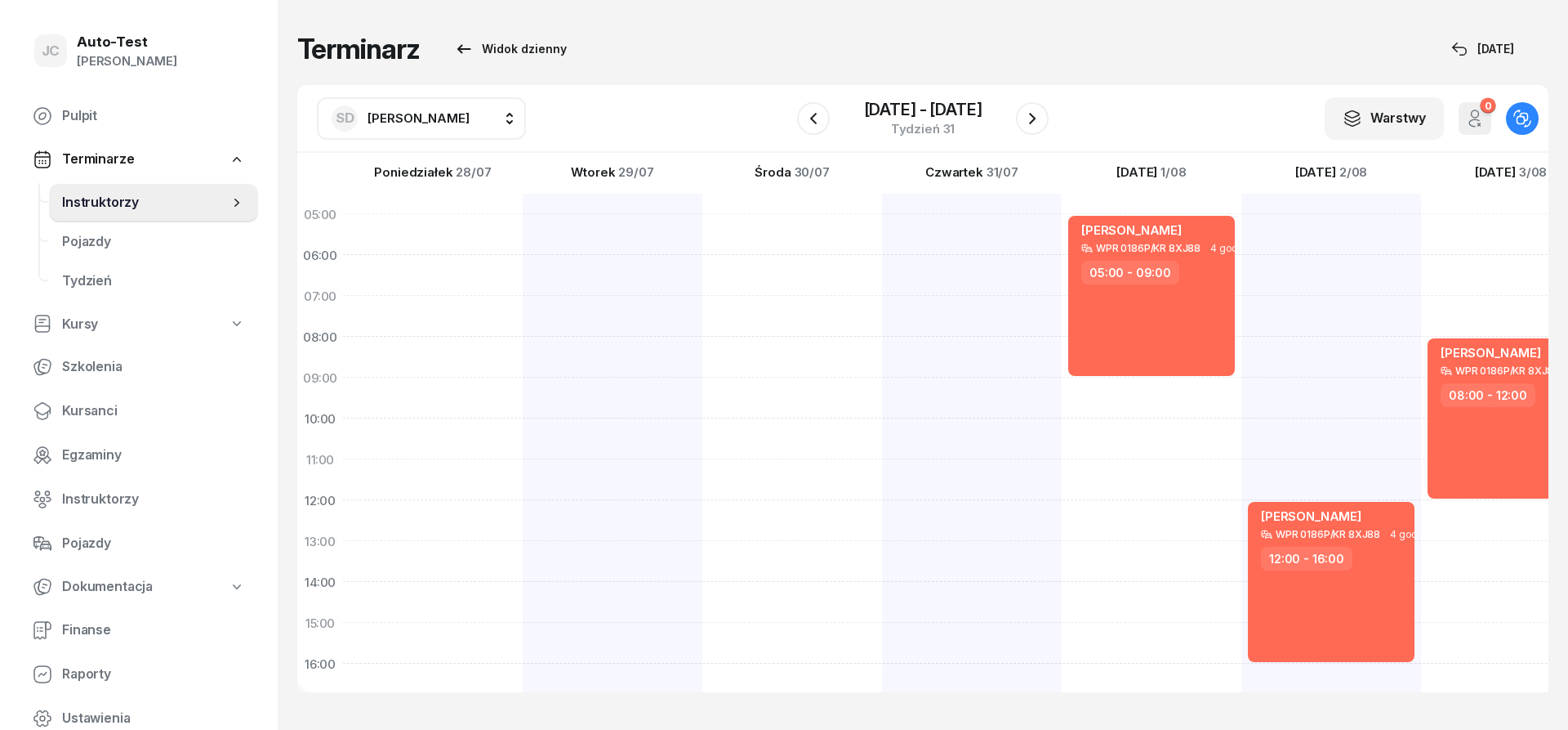
click at [438, 125] on span "[PERSON_NAME]" at bounding box center [418, 118] width 102 height 16
type input "mare"
click at [435, 269] on span "[PERSON_NAME]" at bounding box center [426, 272] width 101 height 21
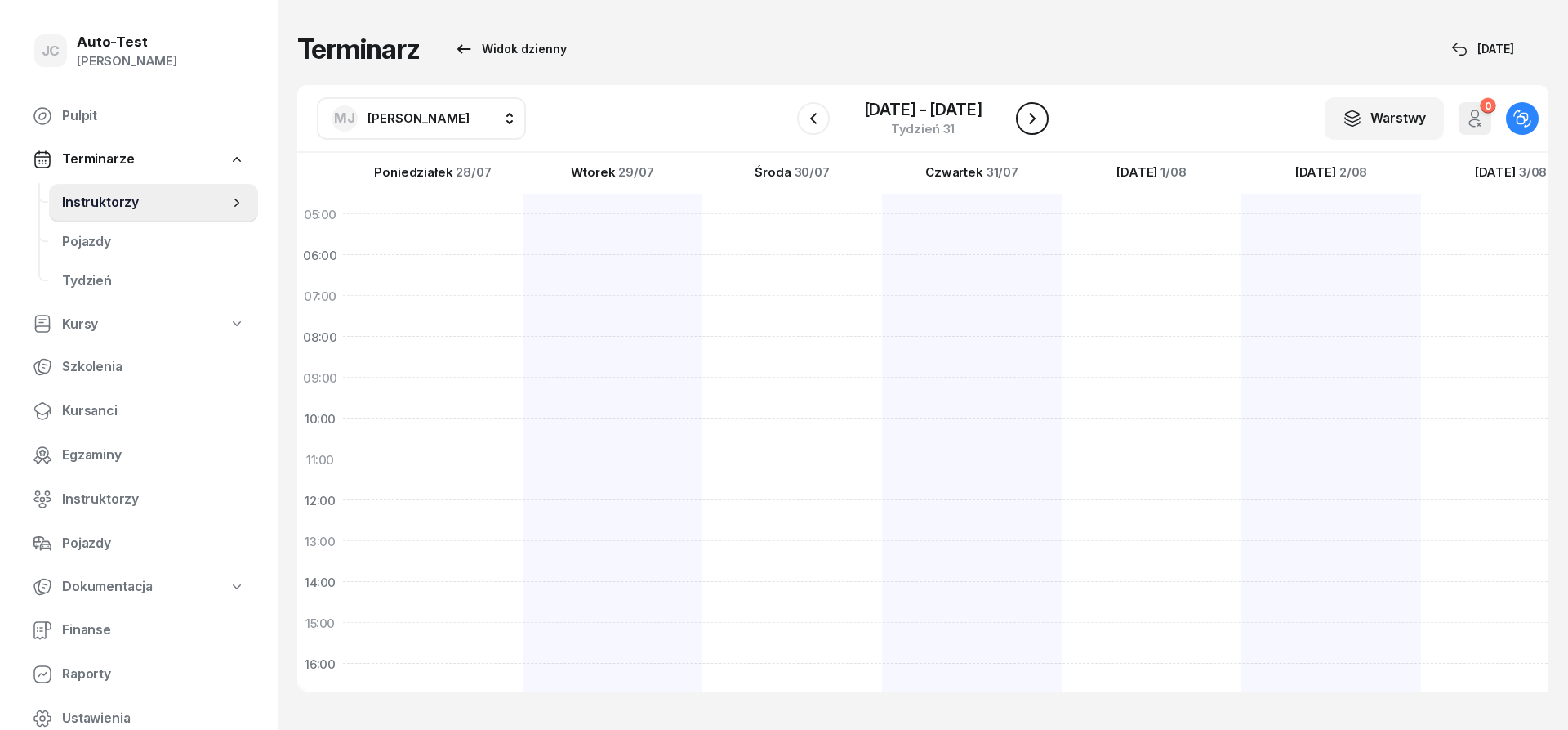
click at [1037, 117] on icon "button" at bounding box center [1032, 118] width 19 height 19
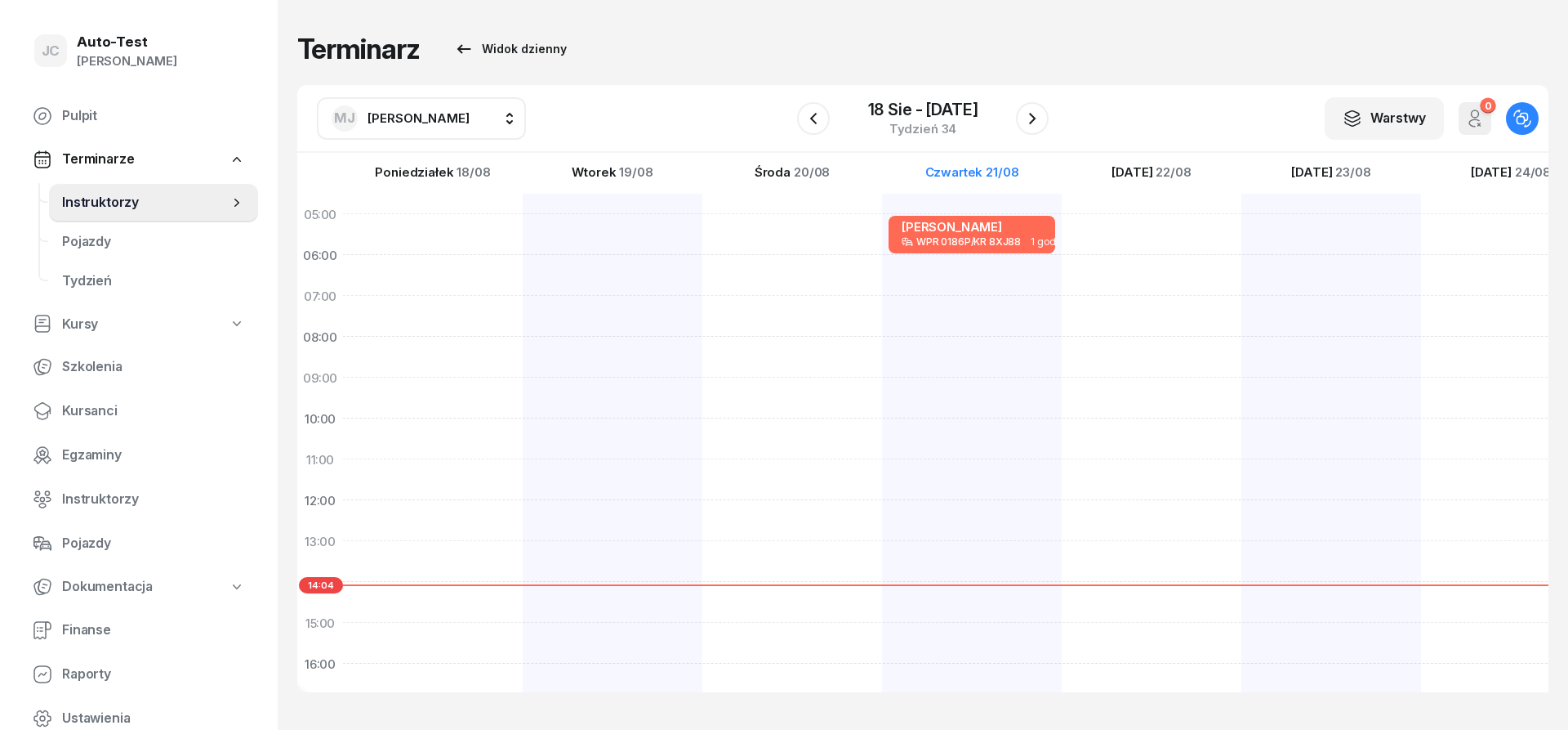
click at [1242, 229] on div at bounding box center [1331, 602] width 180 height 817
select select "05"
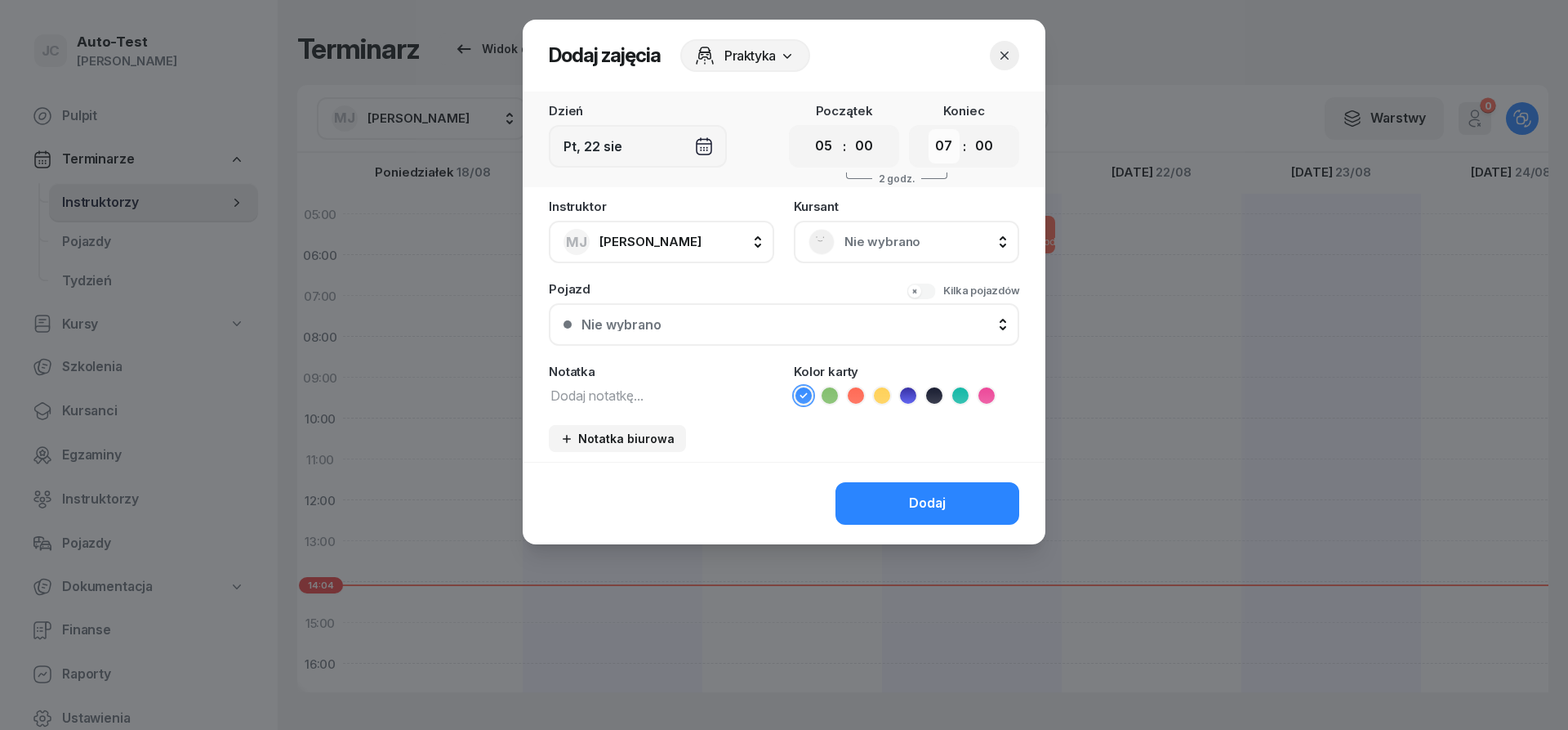
click at [929, 129] on select "00 01 02 03 04 05 06 07 08 09 10 11 12 13 14 15 16 17 18 19 20 21 22 23" at bounding box center [944, 146] width 31 height 34
select select "06"
click option "06" at bounding box center [0, 0] width 0 height 0
click at [892, 242] on span "Nie wybrano" at bounding box center [924, 242] width 160 height 21
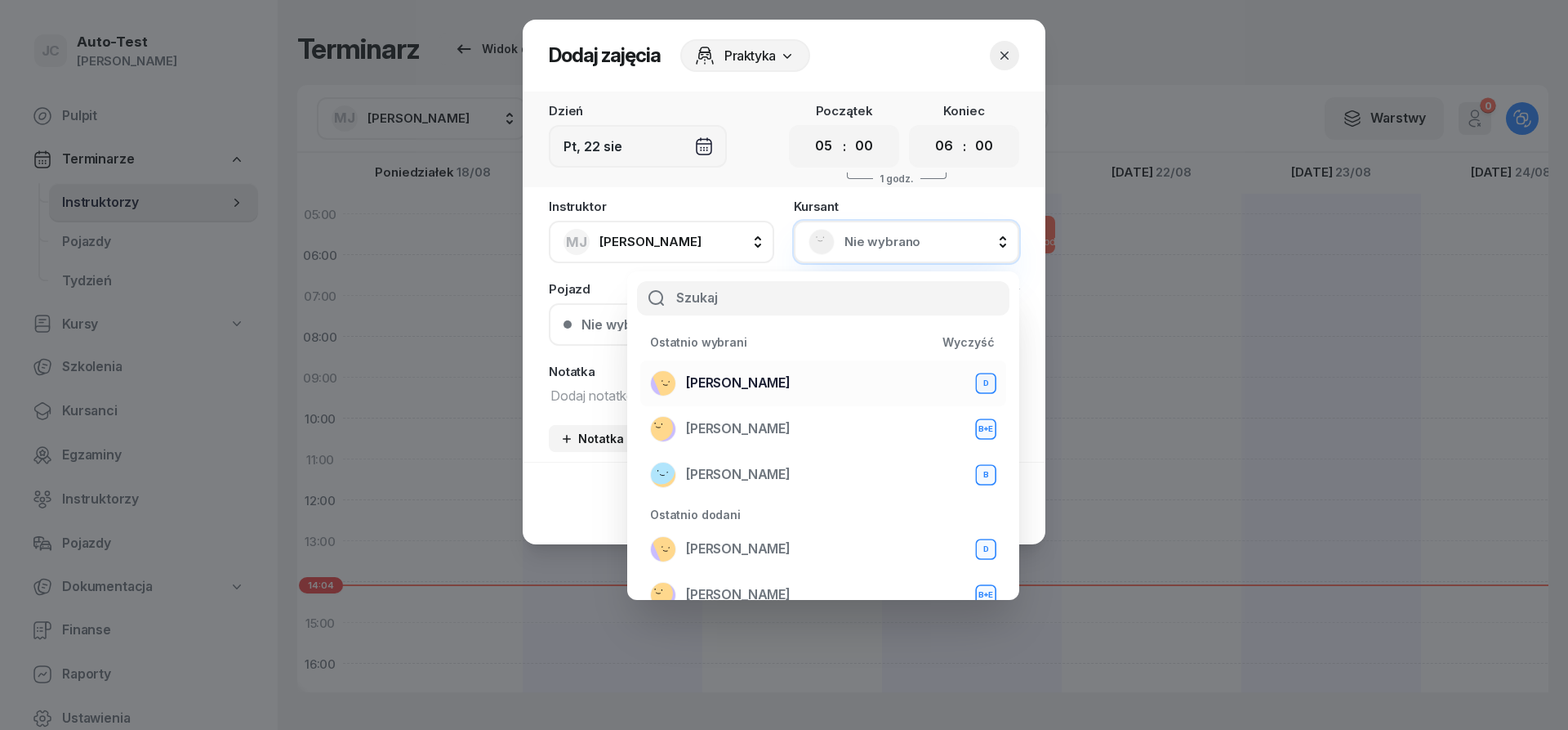
click at [769, 385] on span "[PERSON_NAME]" at bounding box center [738, 383] width 104 height 21
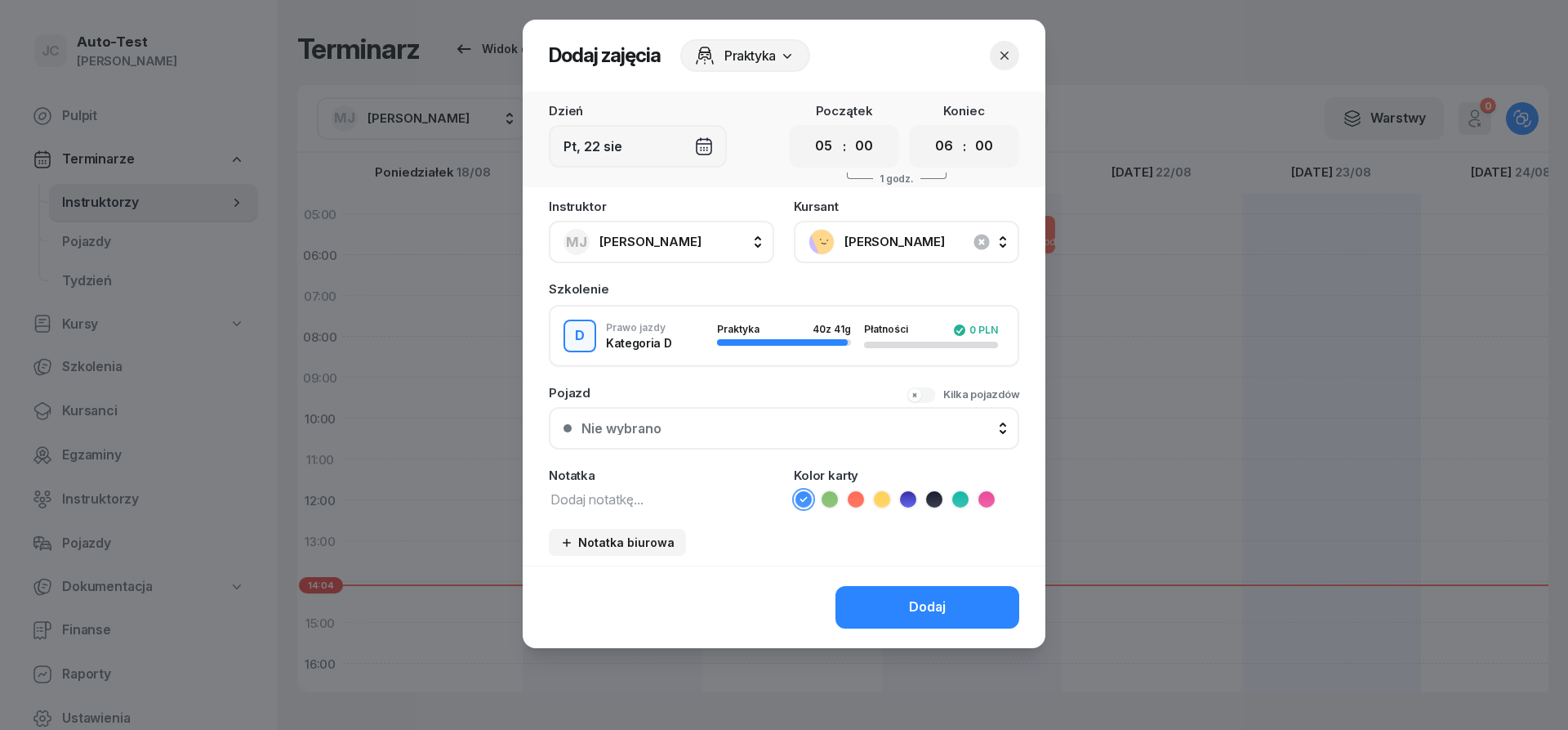
click at [715, 433] on div "Nie wybrano" at bounding box center [793, 428] width 423 height 13
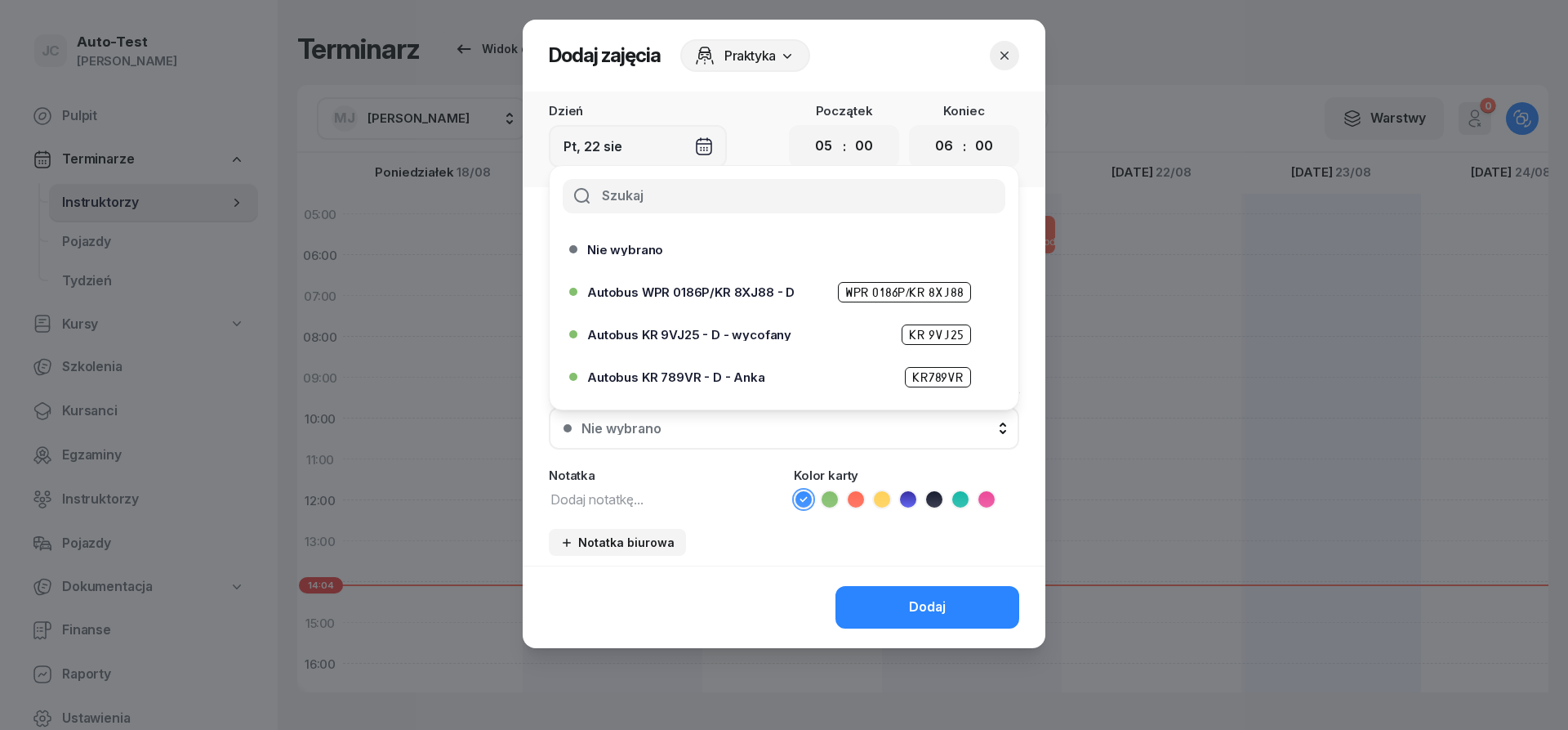
click at [764, 294] on span "Autobus WPR 0186P/KR 8XJ88 - D" at bounding box center [691, 292] width 208 height 12
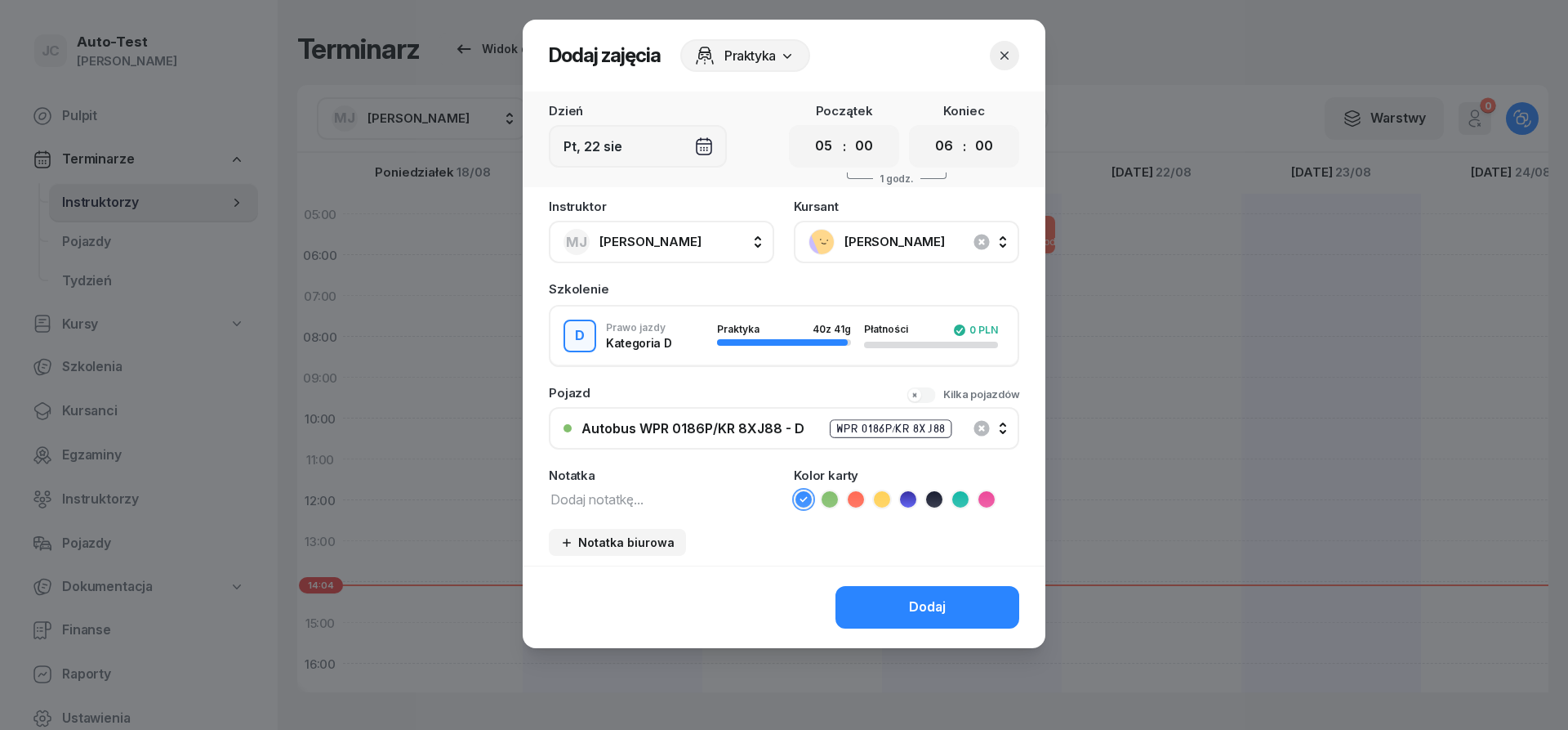
click at [845, 496] on ul at bounding box center [906, 499] width 225 height 19
click at [858, 500] on icon at bounding box center [856, 499] width 17 height 17
click at [899, 605] on button "Dodaj" at bounding box center [928, 607] width 184 height 42
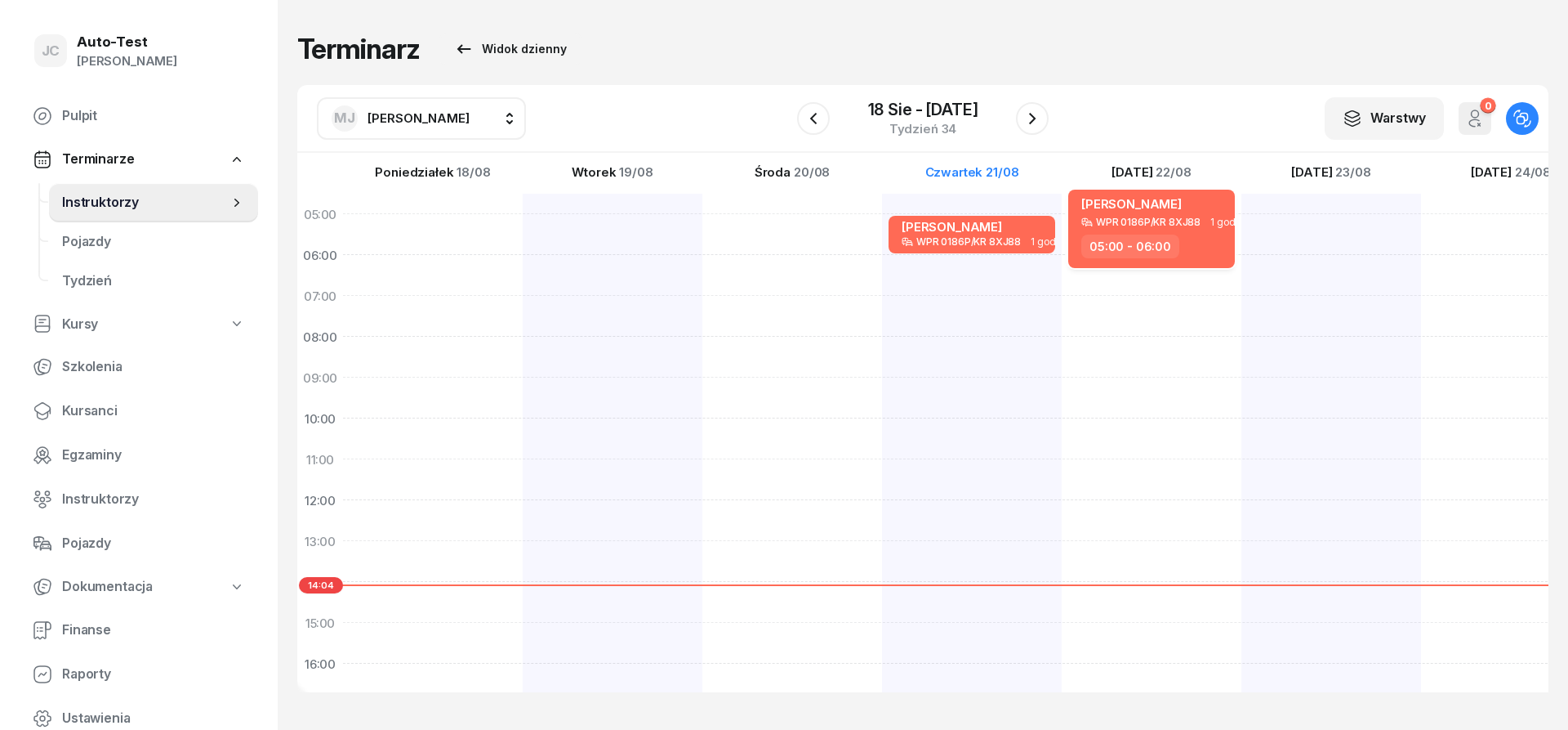
click at [1187, 239] on div "05:00 - 06:00" at bounding box center [1153, 246] width 144 height 24
select select "05"
select select "06"
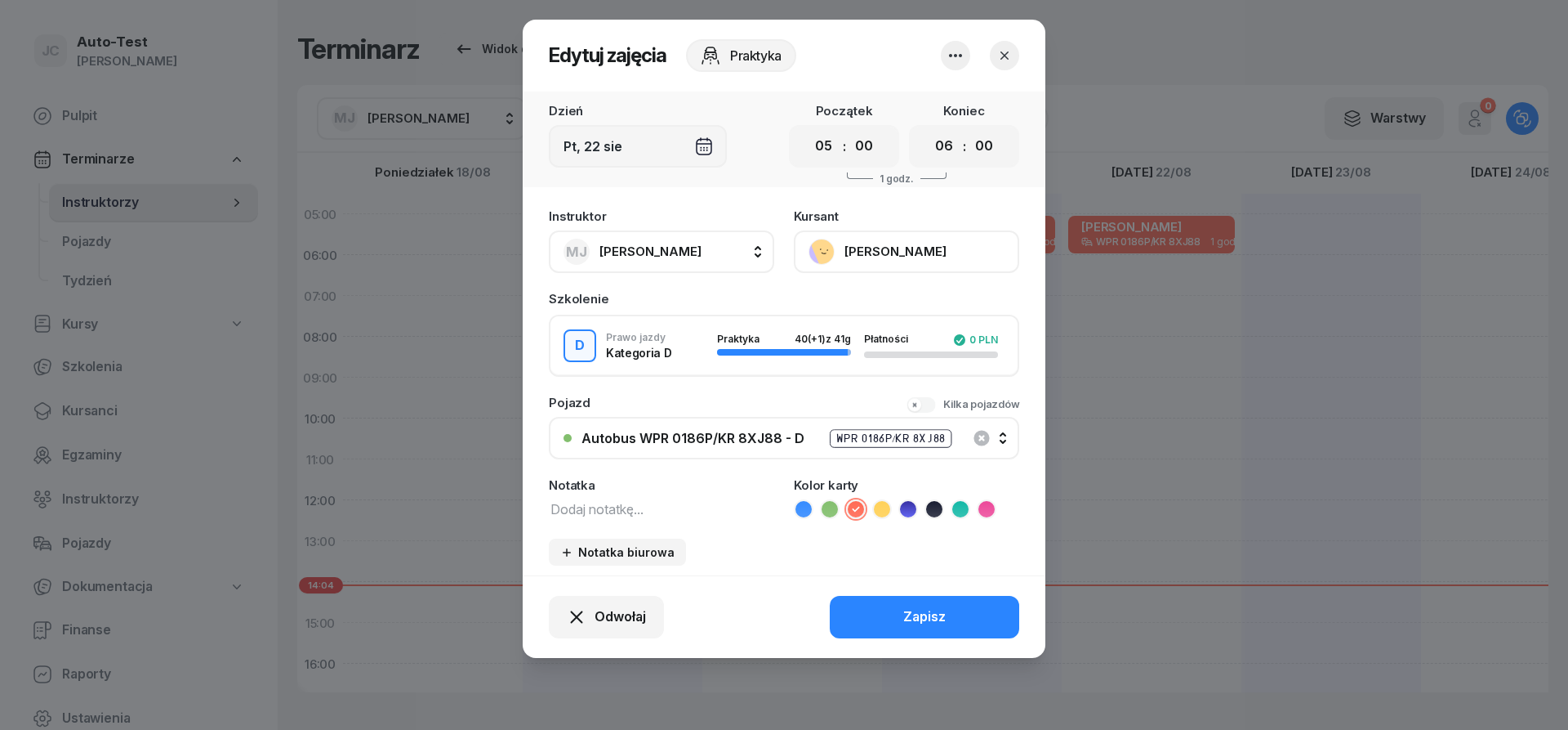
click at [1007, 61] on icon "button" at bounding box center [1004, 55] width 17 height 17
